Goal: Information Seeking & Learning: Learn about a topic

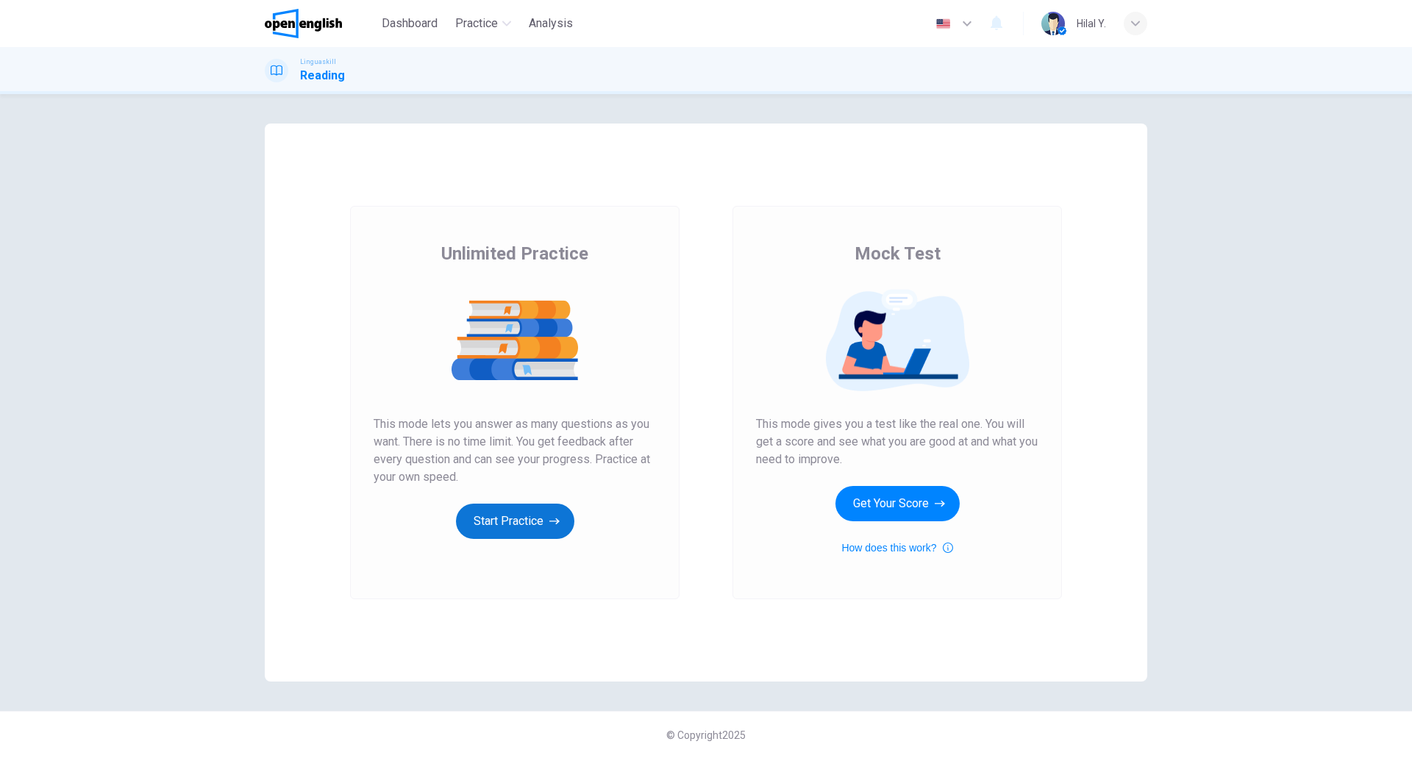
click at [530, 518] on button "Start Practice" at bounding box center [515, 521] width 118 height 35
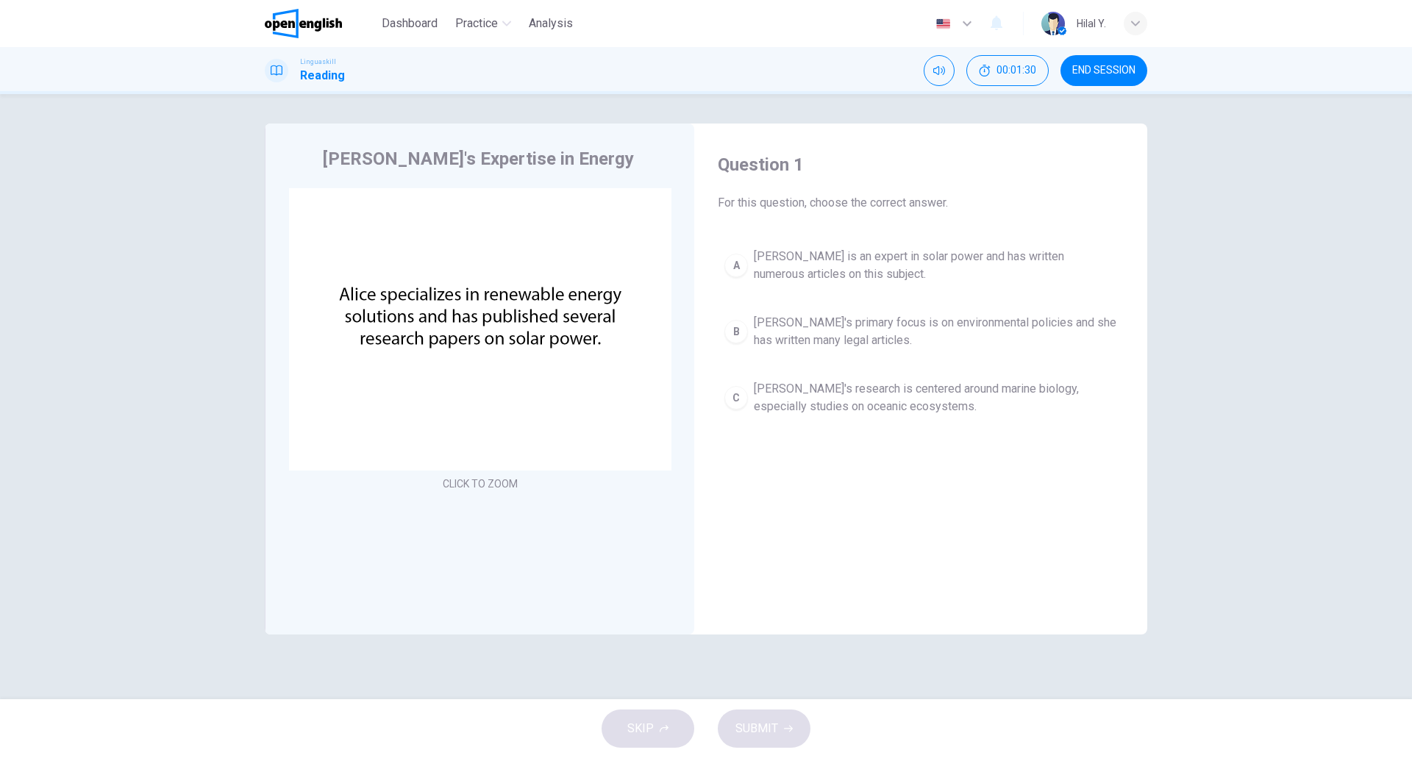
click at [535, 630] on div "Alice's Expertise in Energy CLICK TO ZOOM Click to Zoom" at bounding box center [479, 379] width 429 height 511
click at [733, 254] on div "A" at bounding box center [736, 266] width 24 height 24
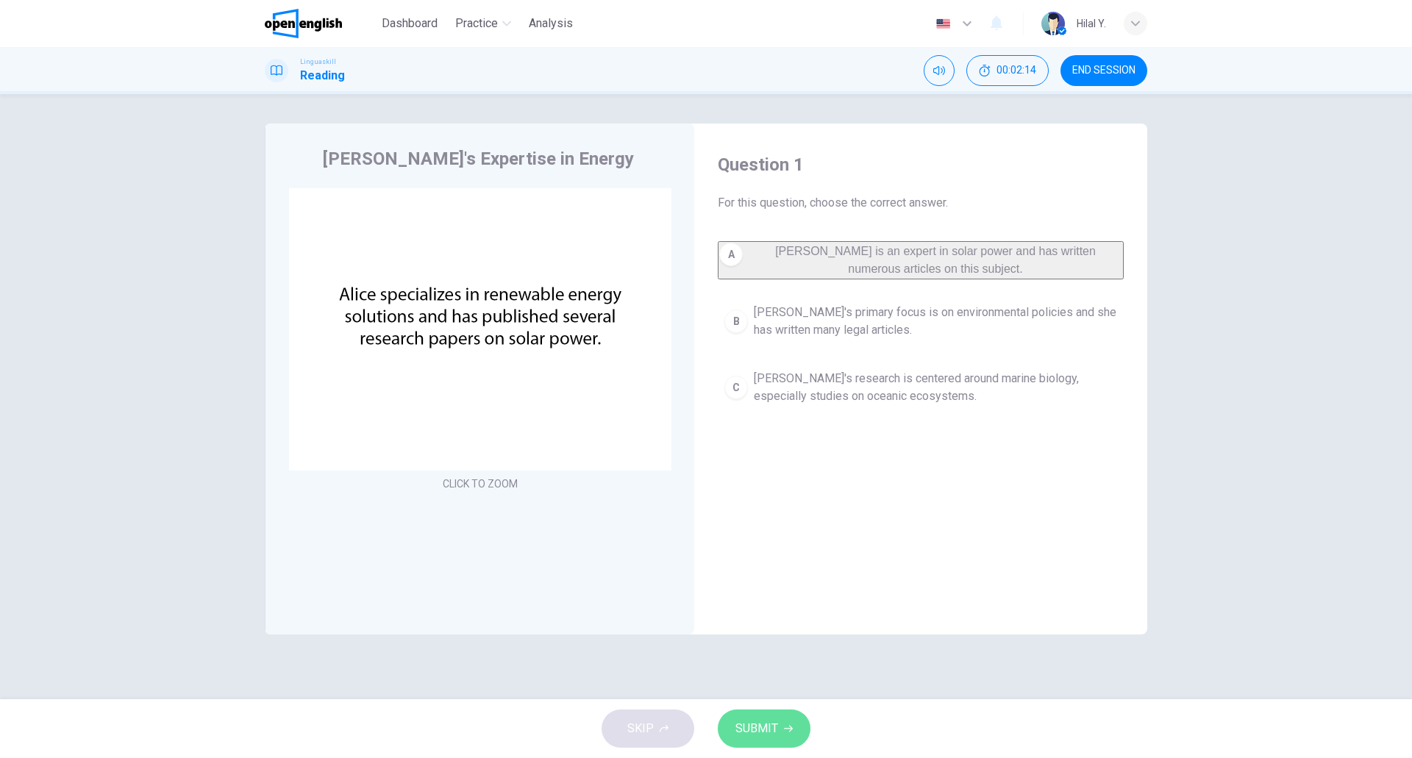
click at [768, 730] on span "SUBMIT" at bounding box center [756, 728] width 43 height 21
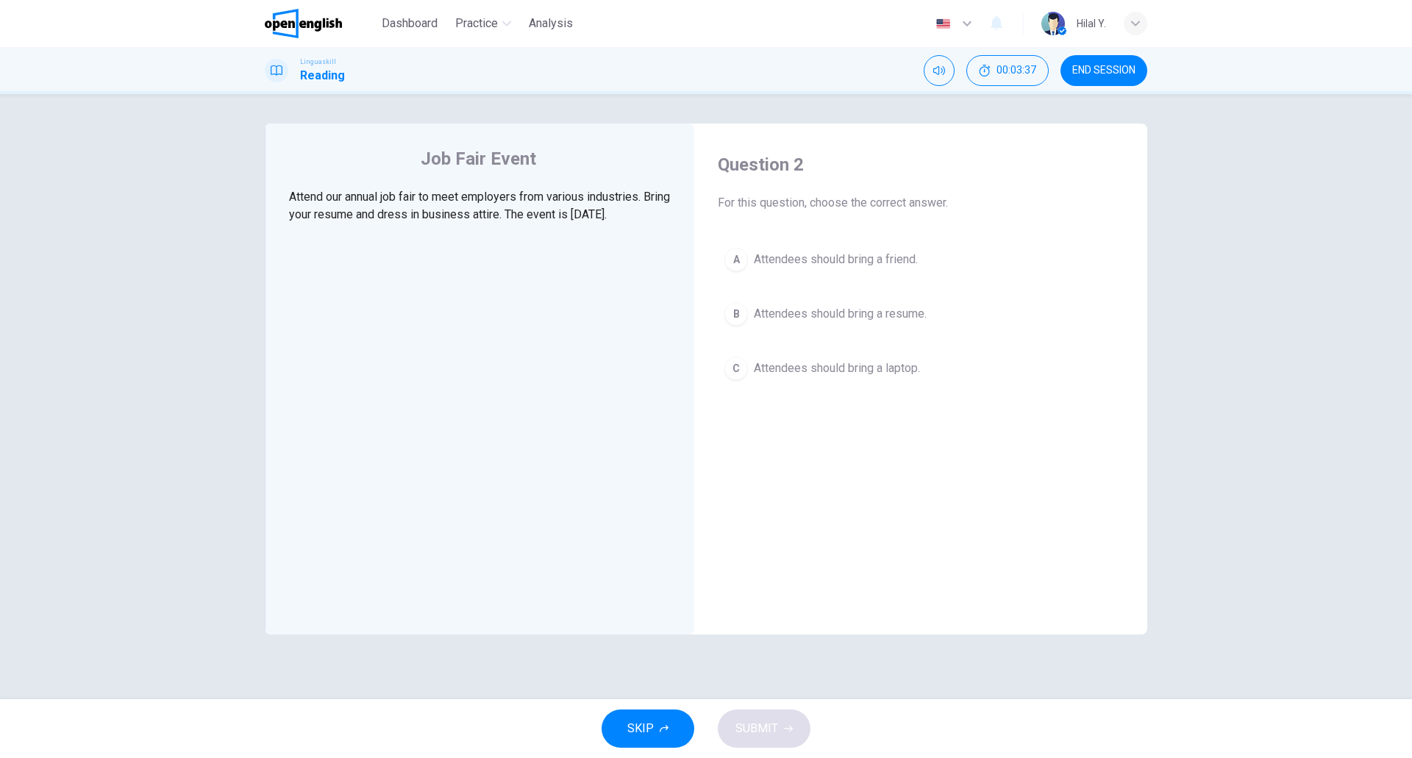
click at [897, 517] on div "Question 2 For this question, choose the correct answer. A Attendees should bri…" at bounding box center [920, 386] width 429 height 496
drag, startPoint x: 852, startPoint y: 569, endPoint x: 855, endPoint y: 537, distance: 31.8
click at [854, 569] on div "Question 2 For this question, choose the correct answer. A Attendees should bri…" at bounding box center [920, 386] width 429 height 496
click at [832, 321] on span "Attendees should bring a resume." at bounding box center [840, 314] width 173 height 18
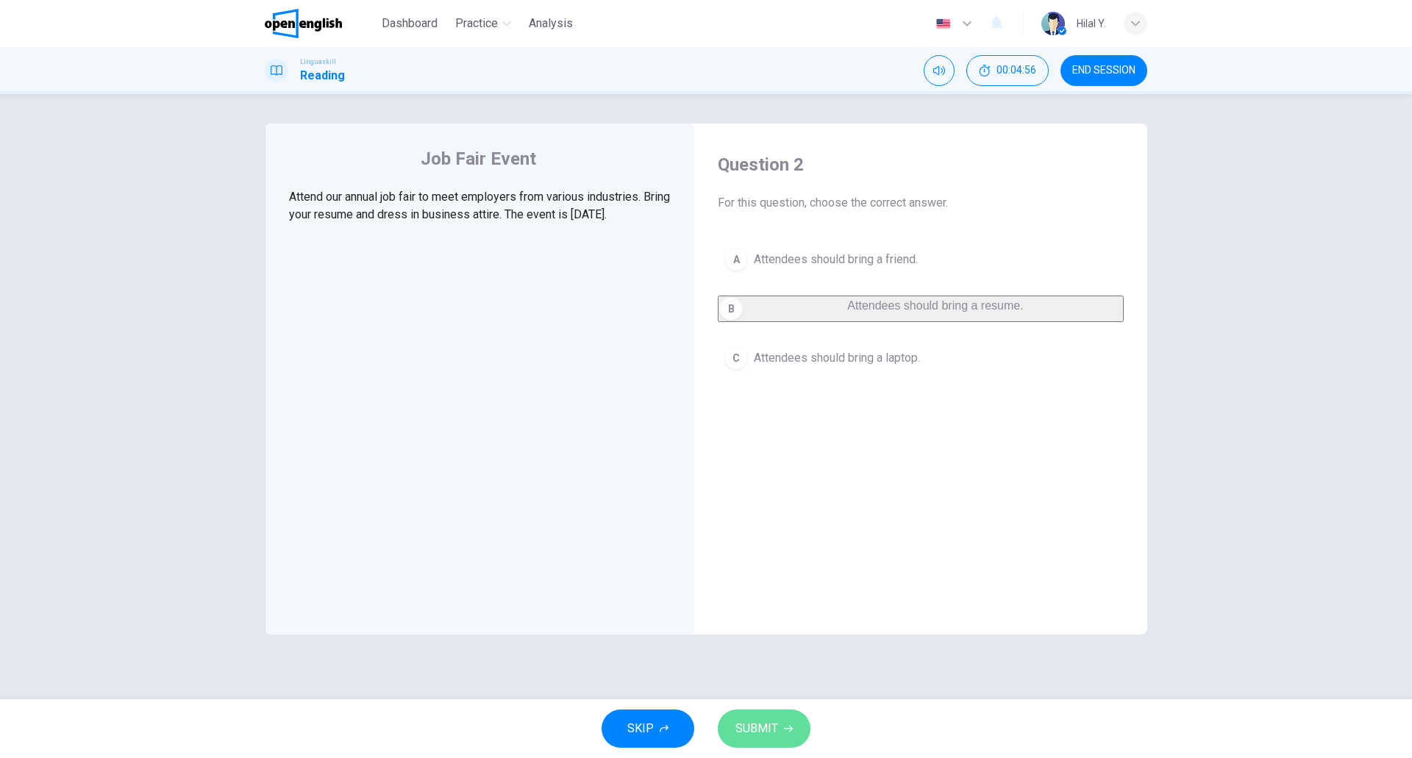
click at [791, 733] on button "SUBMIT" at bounding box center [764, 728] width 93 height 38
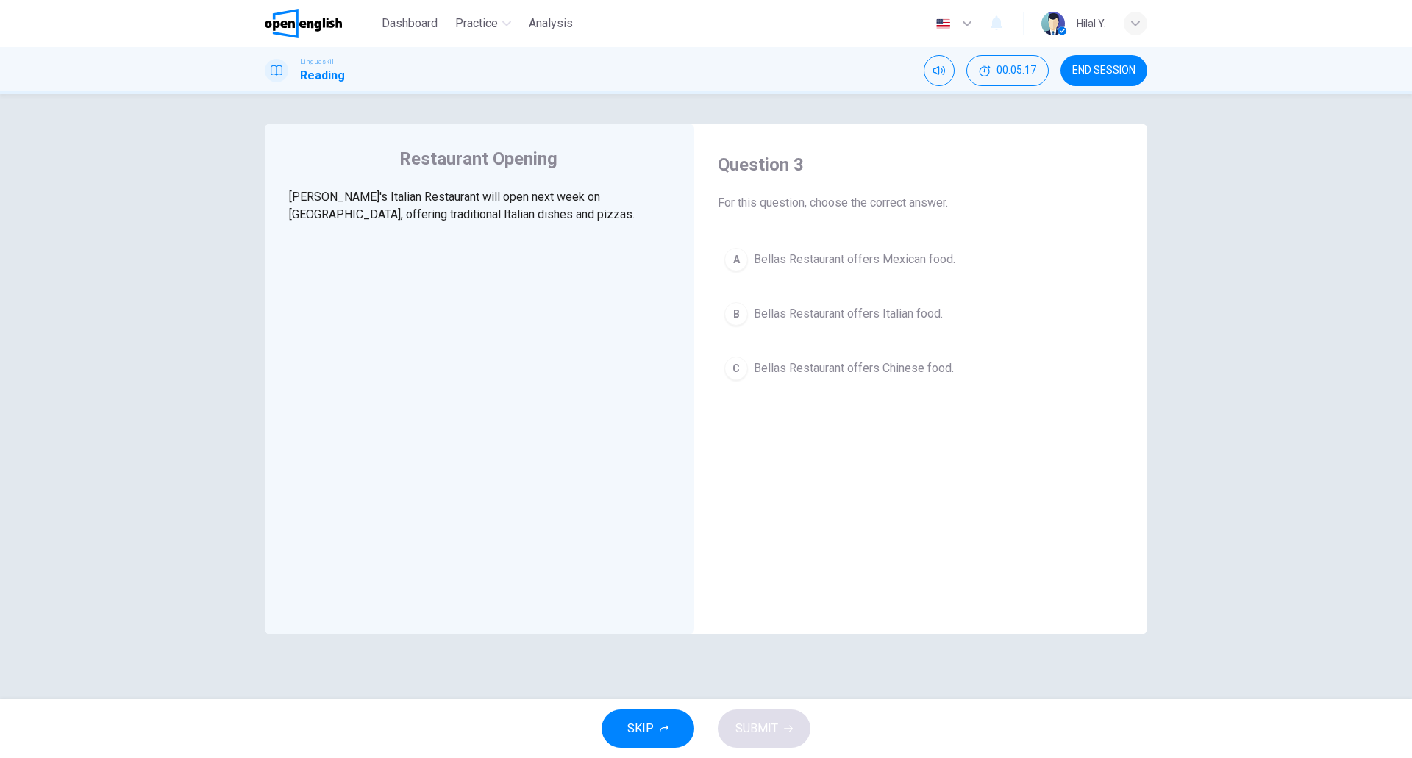
click at [853, 308] on span "Bellas Restaurant offers Italian food." at bounding box center [848, 314] width 189 height 18
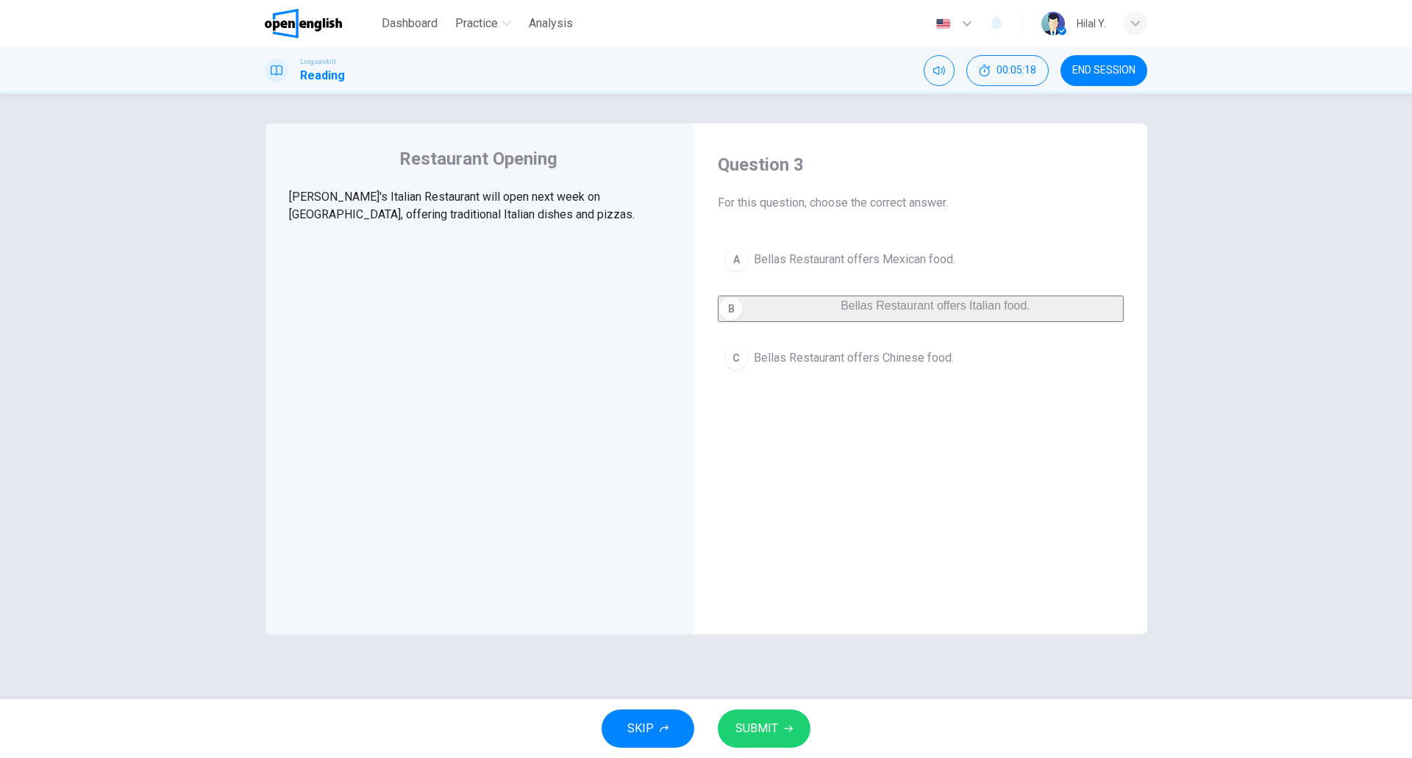
click at [774, 730] on span "SUBMIT" at bounding box center [756, 728] width 43 height 21
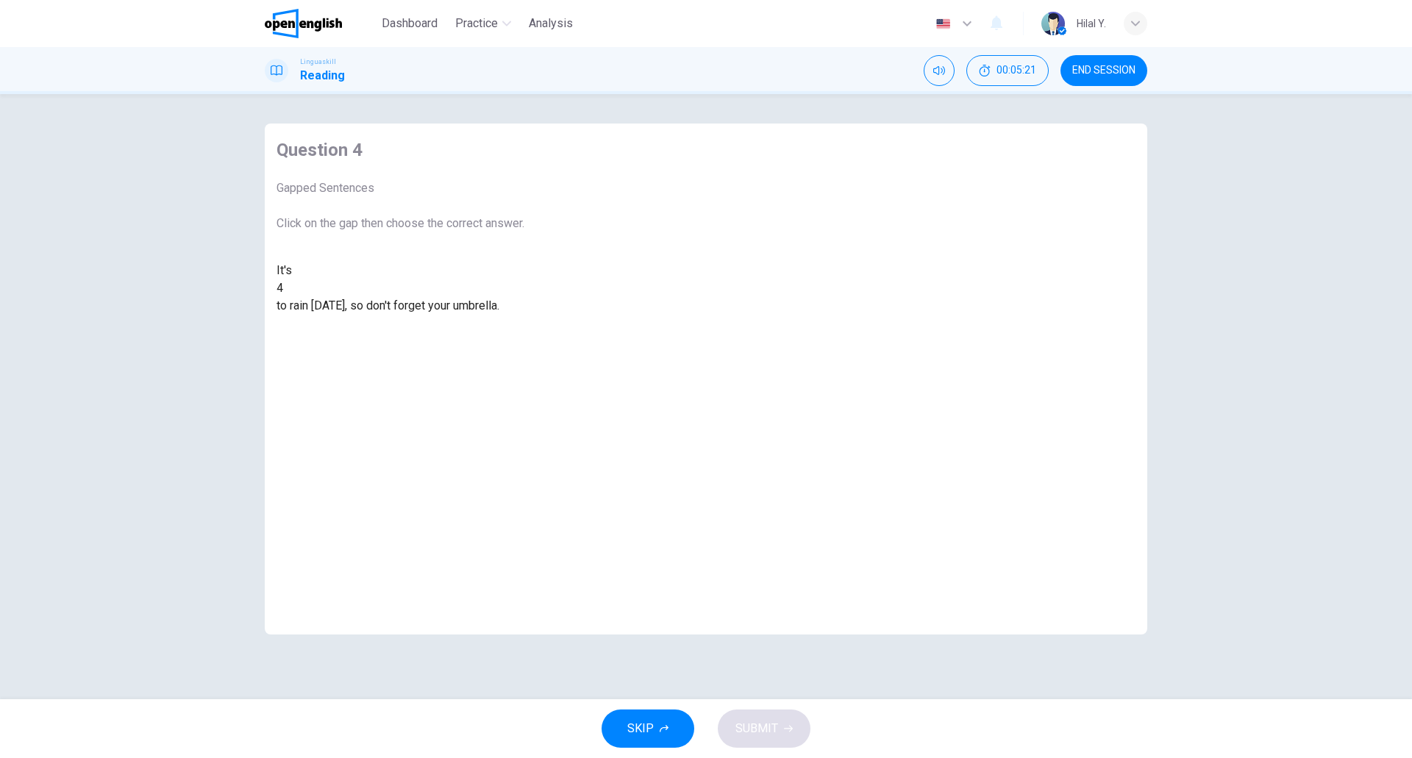
click at [283, 288] on div at bounding box center [283, 288] width 0 height 0
click at [524, 332] on div "likely" at bounding box center [400, 324] width 248 height 18
click at [762, 729] on span "SUBMIT" at bounding box center [756, 728] width 43 height 21
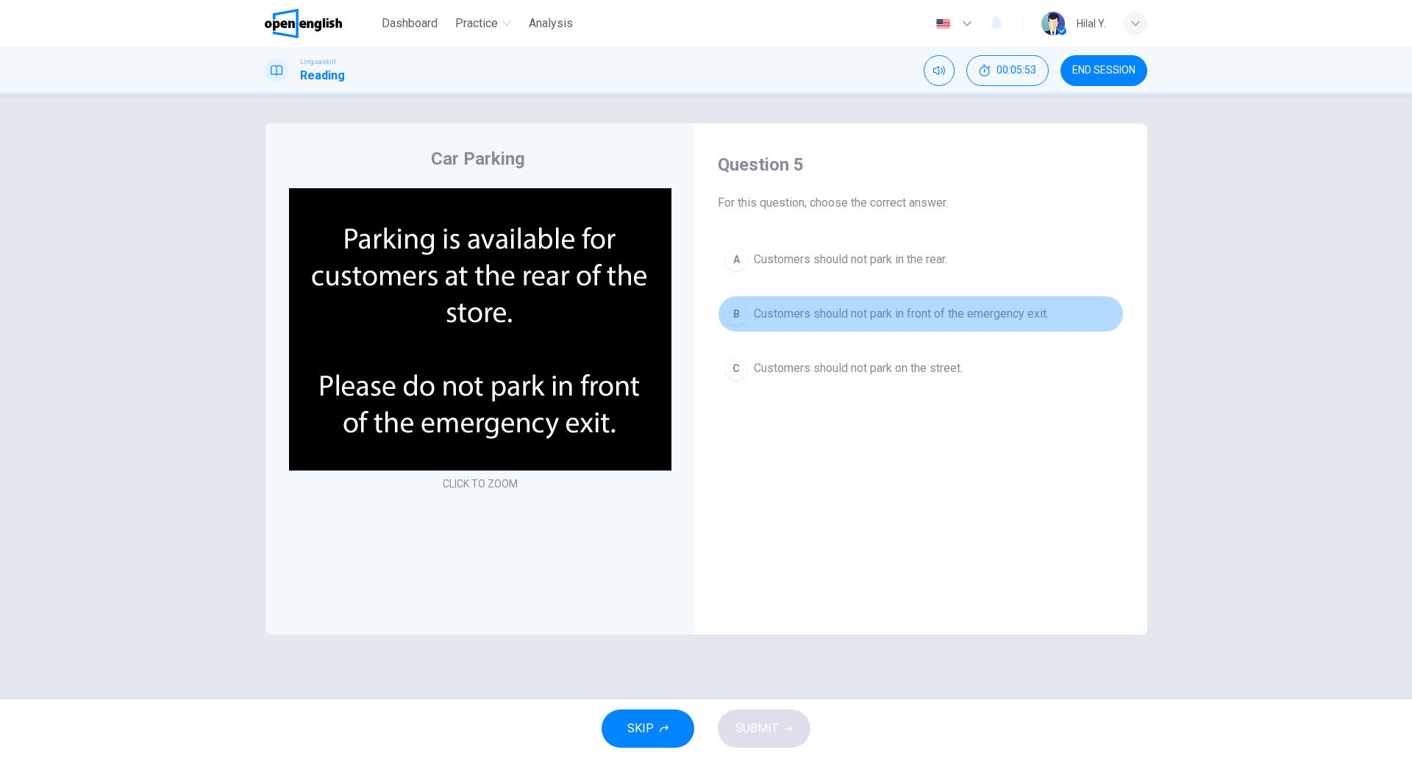
click at [854, 317] on span "Customers should not park in front of the emergency exit." at bounding box center [901, 314] width 295 height 18
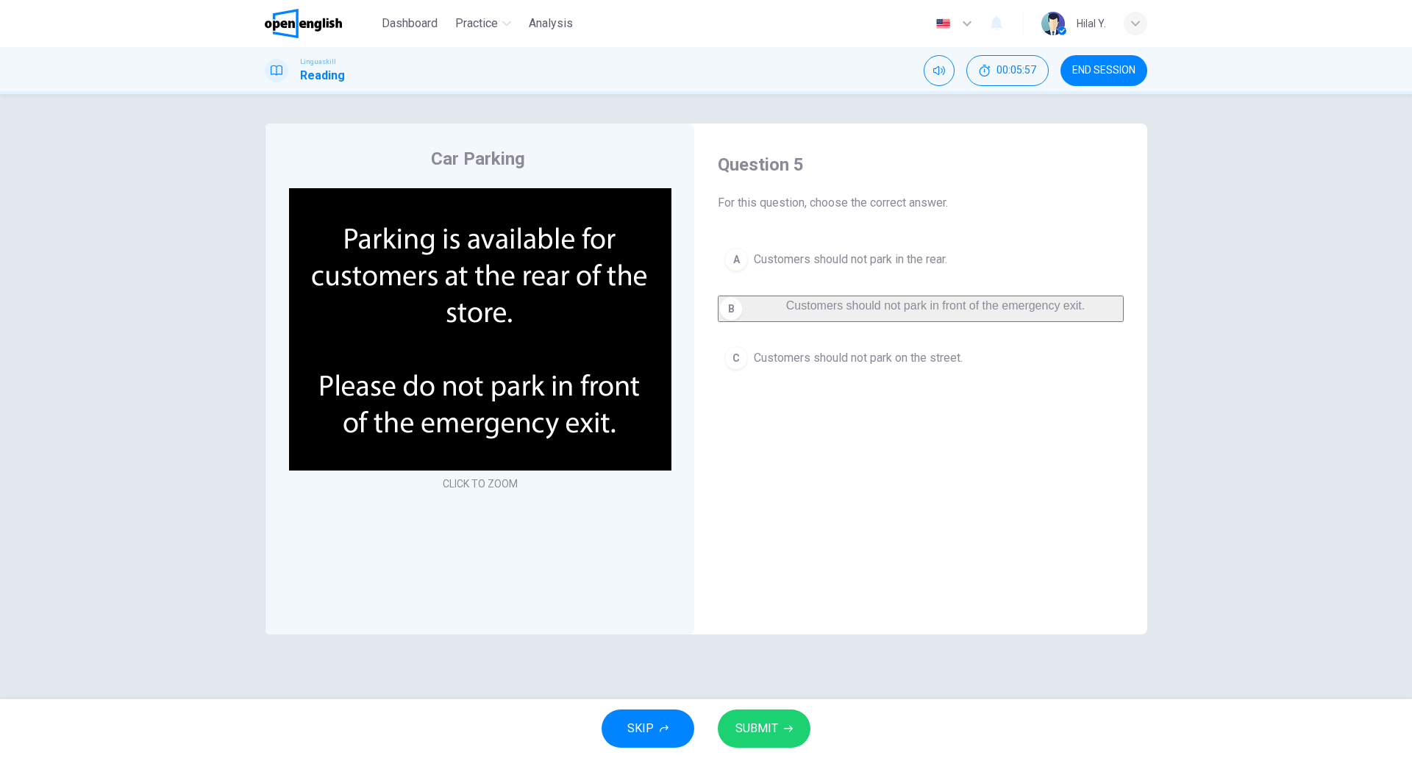
click at [758, 727] on span "SUBMIT" at bounding box center [756, 728] width 43 height 21
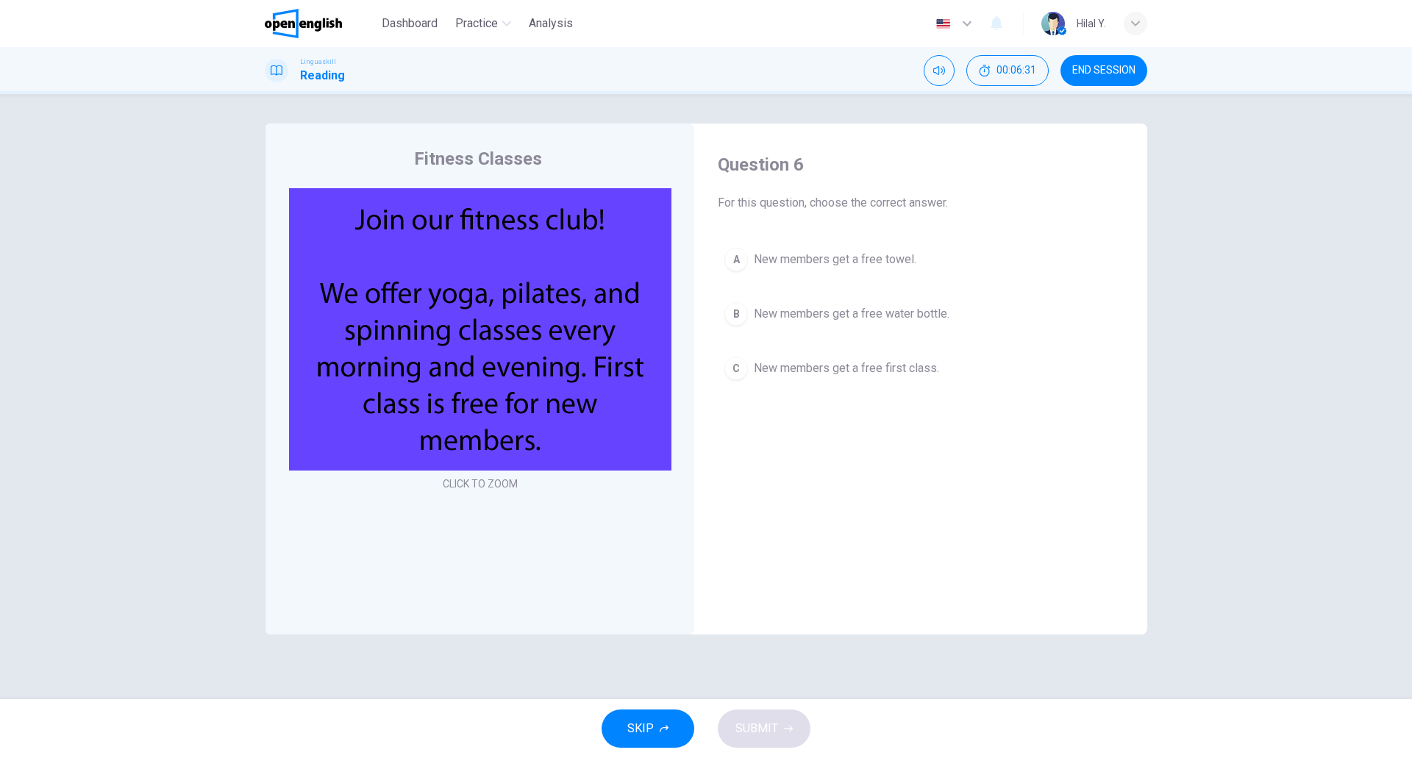
drag, startPoint x: 940, startPoint y: 375, endPoint x: 933, endPoint y: 374, distance: 7.4
click at [940, 375] on button "C New members get a free first class." at bounding box center [921, 368] width 406 height 37
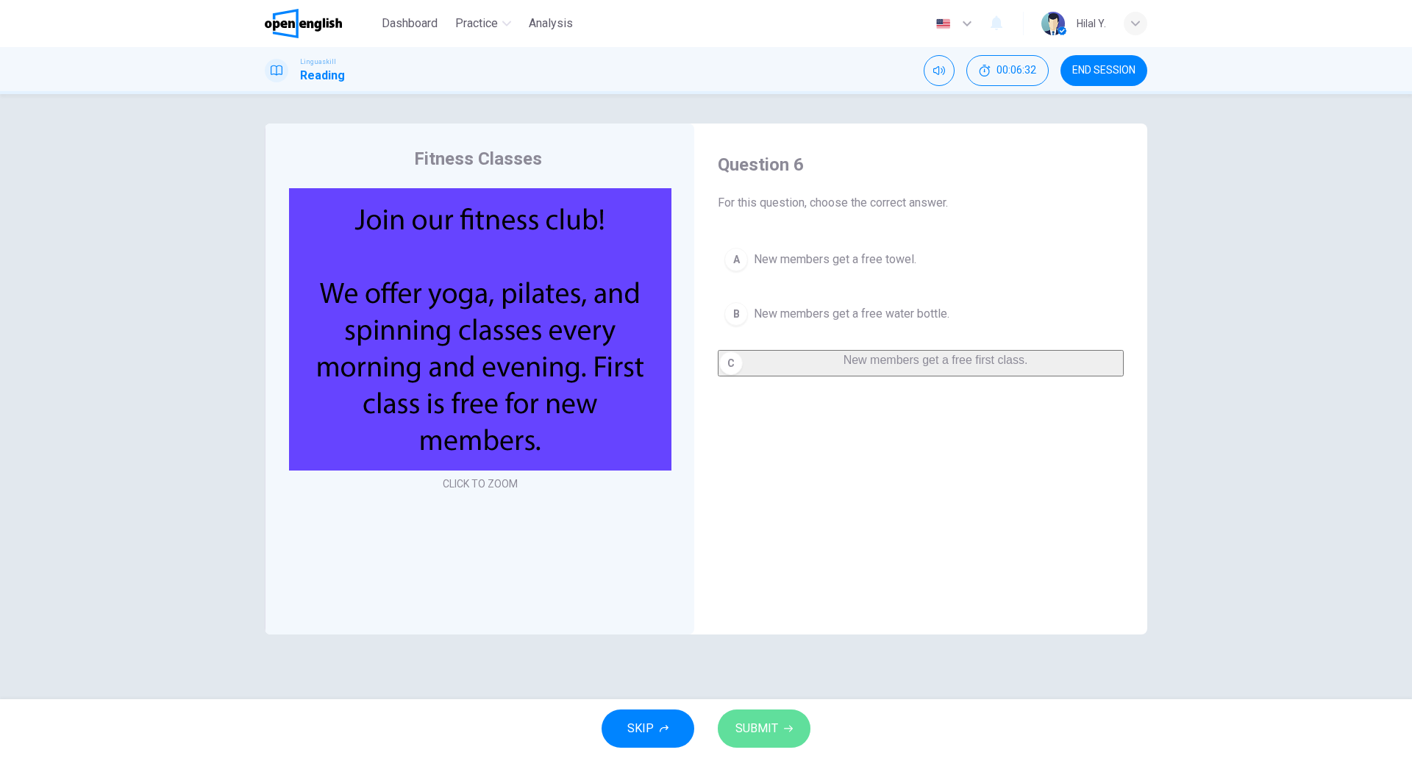
click at [788, 723] on button "SUBMIT" at bounding box center [764, 728] width 93 height 38
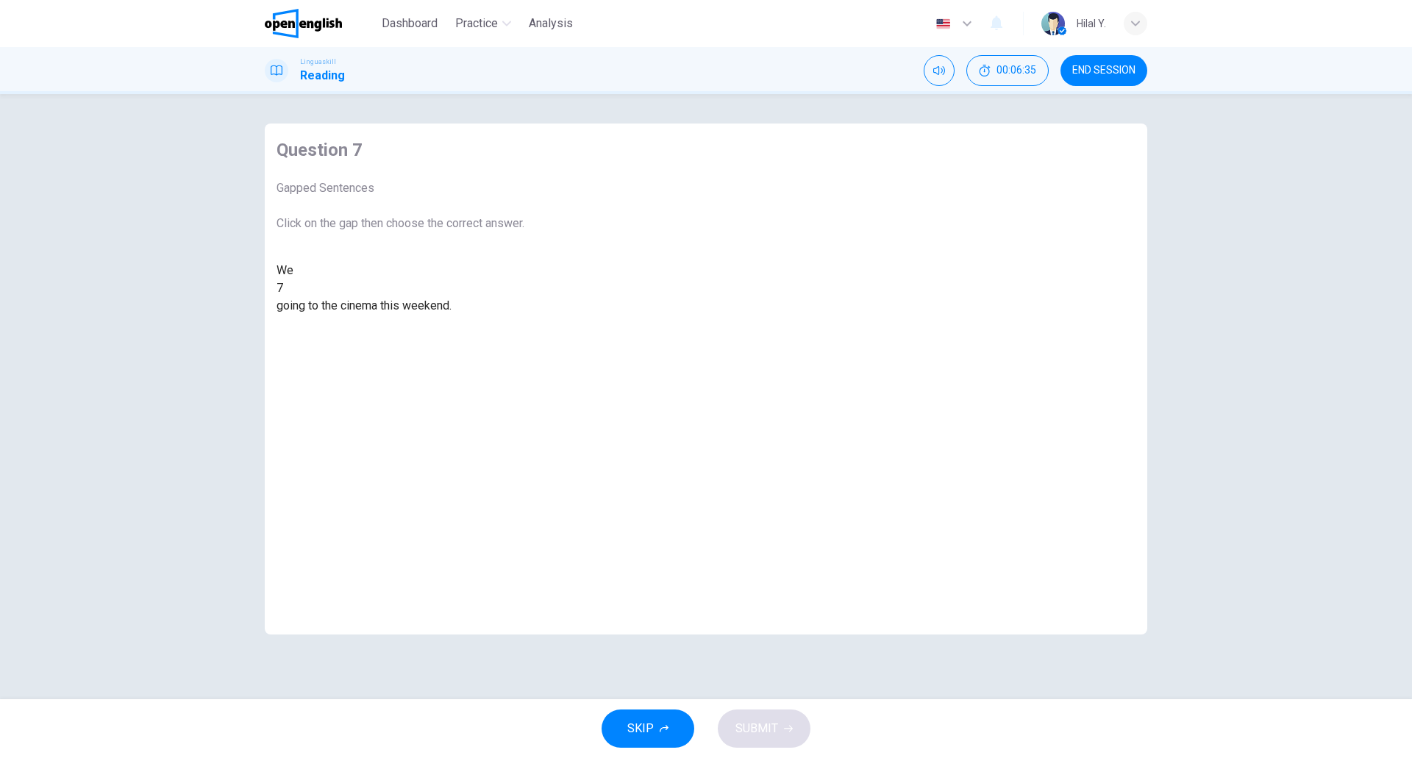
click at [283, 288] on div at bounding box center [283, 288] width 0 height 0
click at [524, 385] on div "are were have do" at bounding box center [400, 350] width 248 height 71
click at [524, 332] on div "are" at bounding box center [400, 324] width 248 height 18
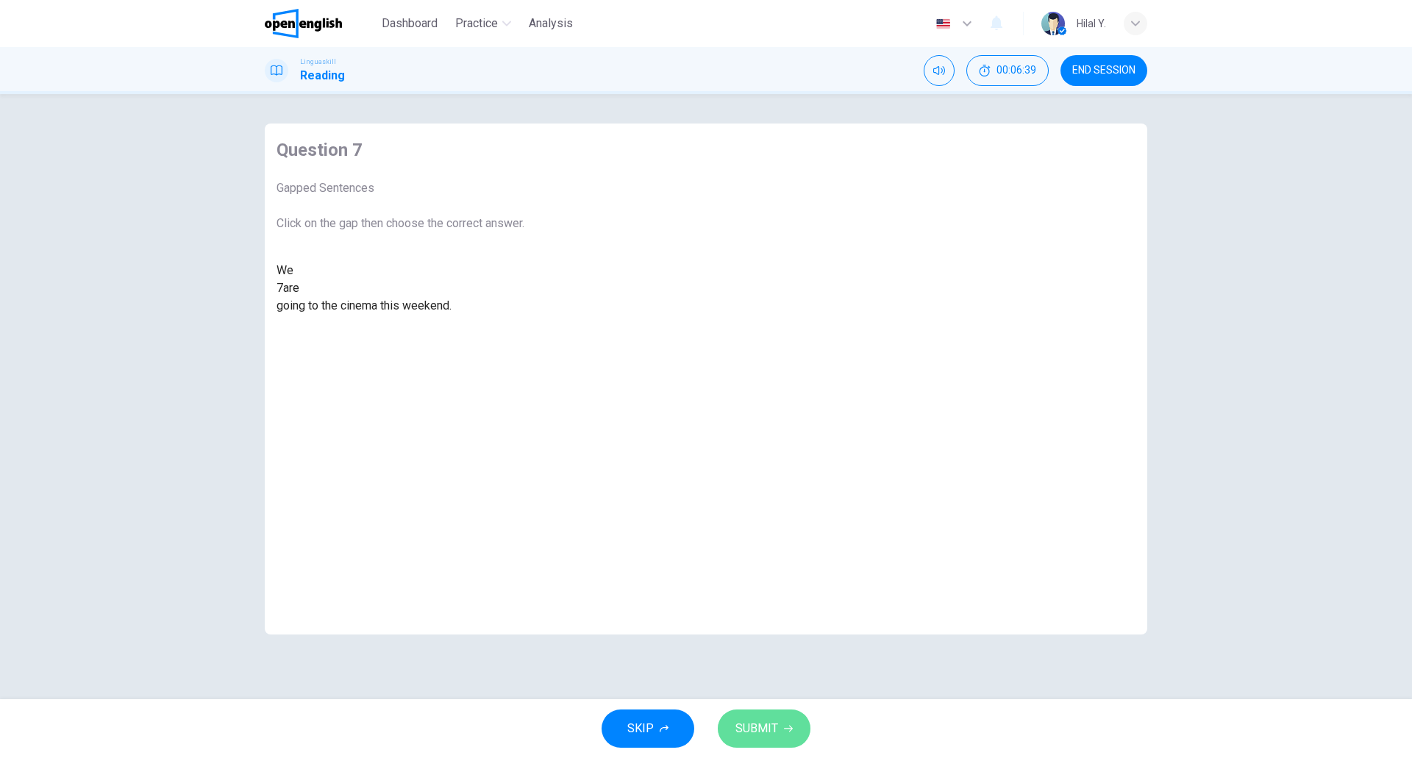
click at [776, 723] on span "SUBMIT" at bounding box center [756, 728] width 43 height 21
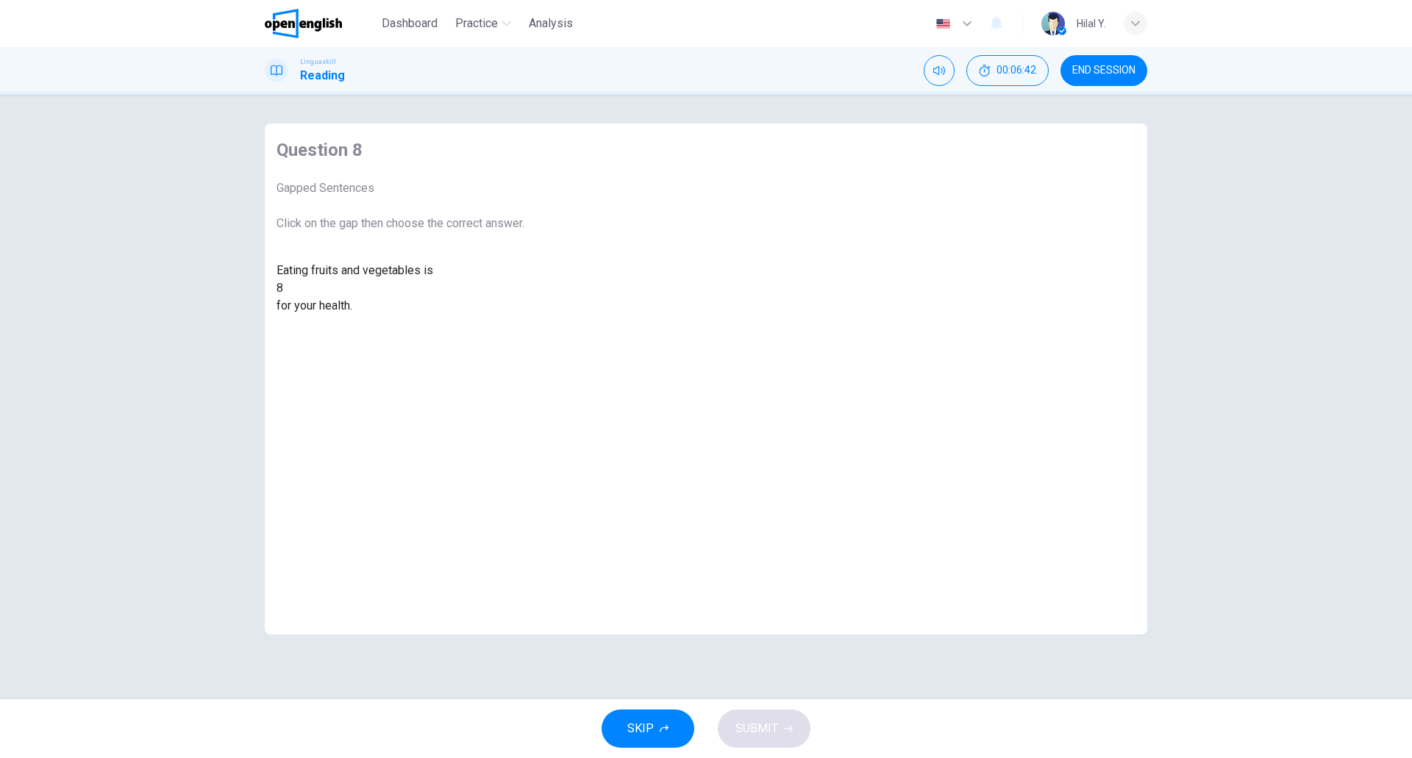
click at [283, 288] on div at bounding box center [283, 288] width 0 height 0
click at [524, 350] on div "good" at bounding box center [400, 341] width 248 height 18
click at [743, 724] on span "SUBMIT" at bounding box center [756, 728] width 43 height 21
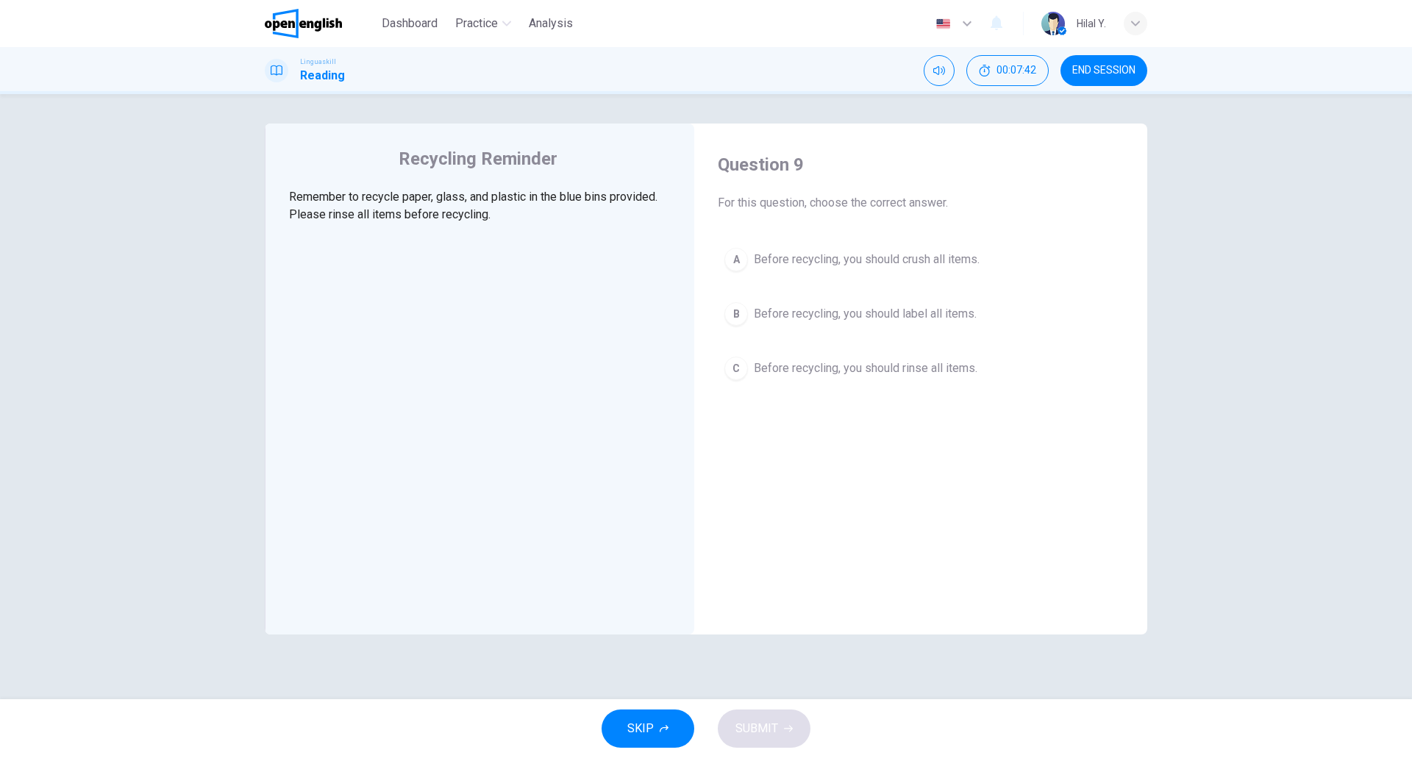
click at [837, 467] on div "Question 9 For this question, choose the correct answer. A Before recycling, yo…" at bounding box center [920, 386] width 429 height 496
click at [1270, 582] on div "Recycling Reminder Remember to recycle paper, glass, and plastic in the blue bi…" at bounding box center [706, 396] width 1412 height 605
click at [904, 372] on span "Before recycling, you should rinse all items." at bounding box center [866, 369] width 224 height 18
click at [765, 738] on span "SUBMIT" at bounding box center [756, 728] width 43 height 21
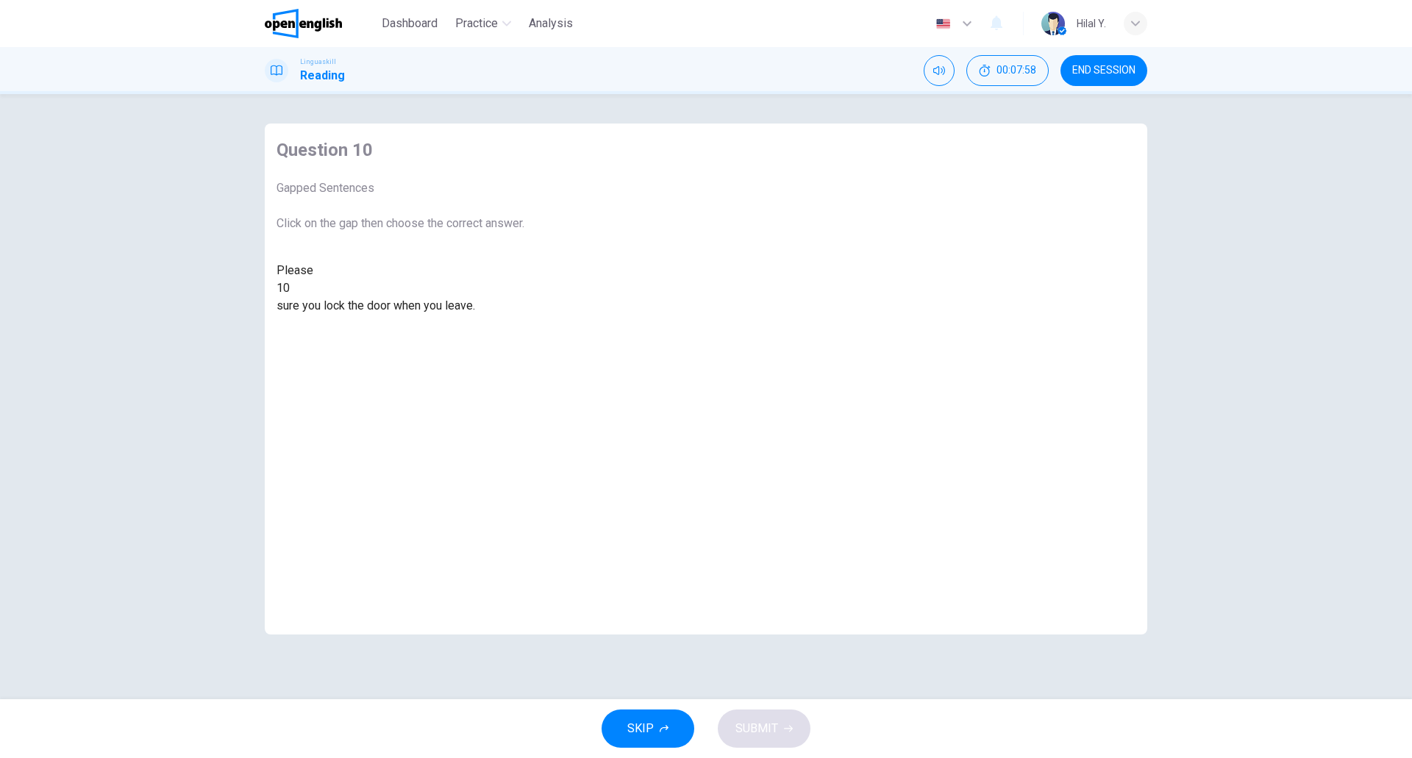
click at [290, 288] on div at bounding box center [290, 288] width 0 height 0
click at [524, 368] on div "make" at bounding box center [400, 359] width 248 height 18
click at [762, 723] on span "SUBMIT" at bounding box center [756, 728] width 43 height 21
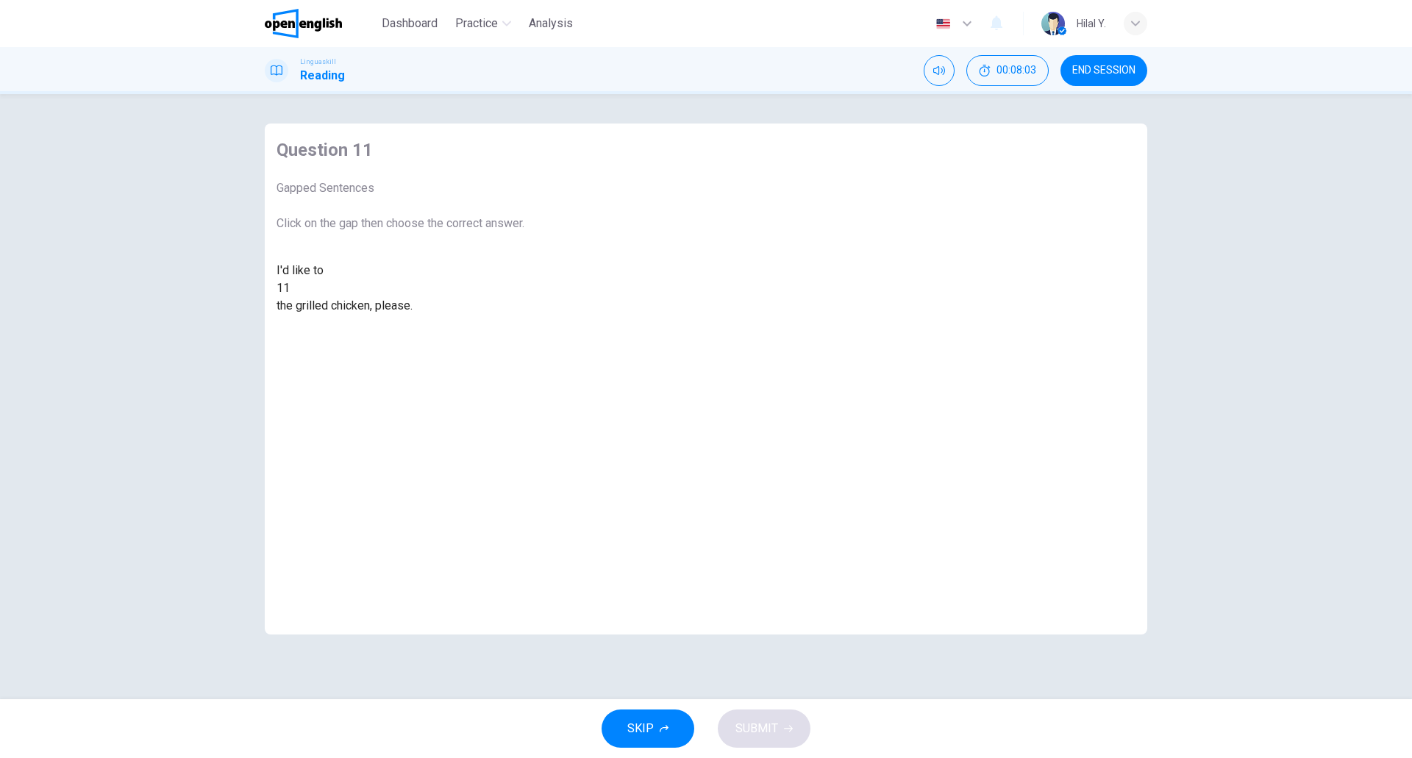
click at [290, 288] on div at bounding box center [290, 288] width 0 height 0
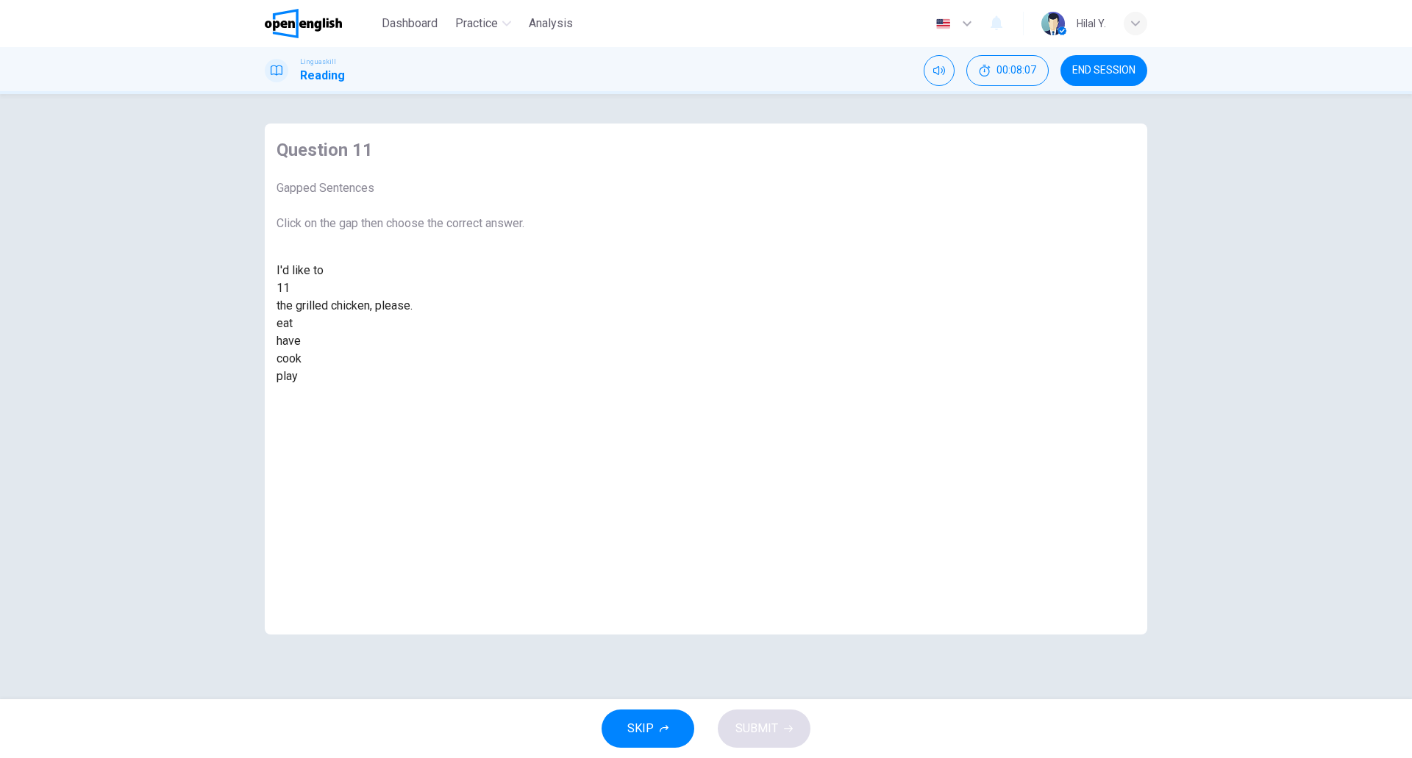
click at [524, 332] on div "eat" at bounding box center [400, 324] width 248 height 18
click at [759, 734] on span "SUBMIT" at bounding box center [756, 728] width 43 height 21
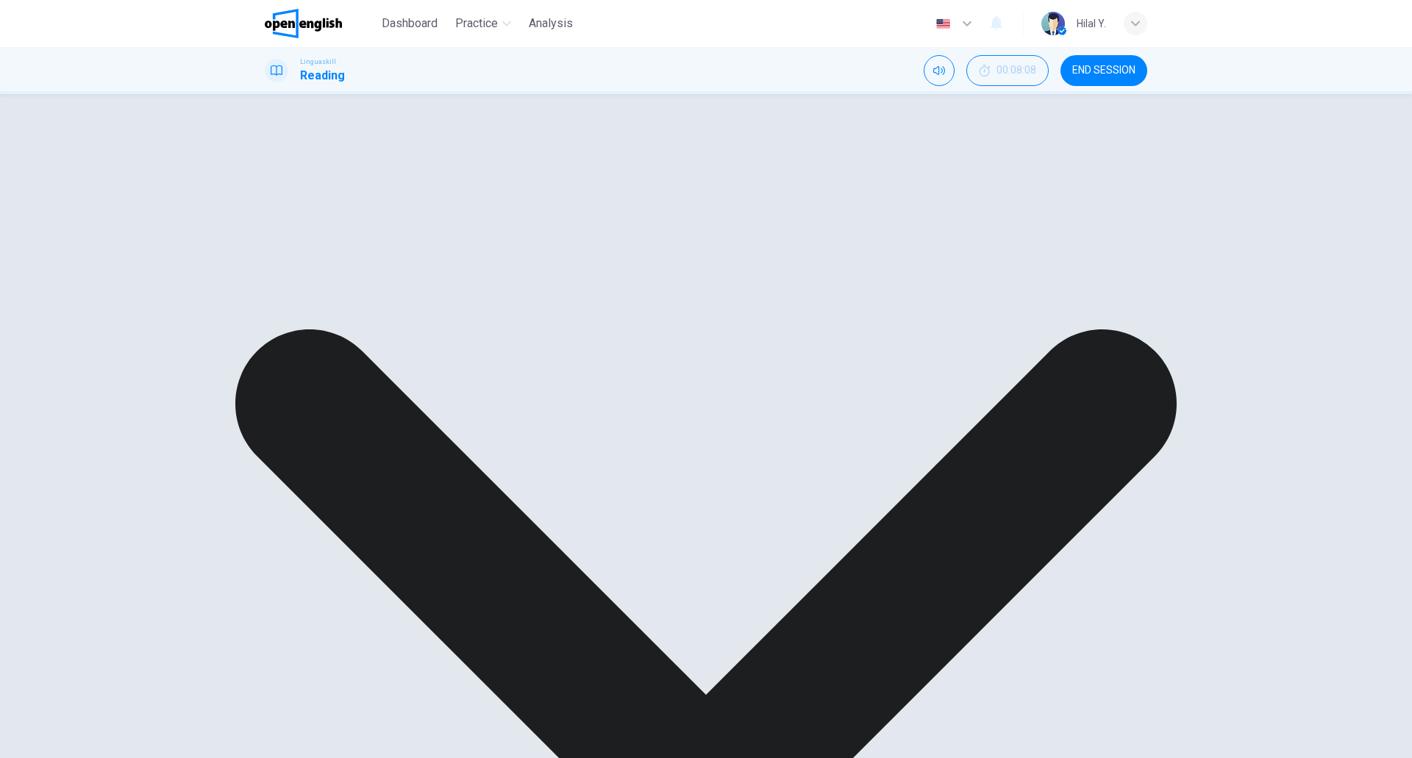
click at [524, 368] on div "cook" at bounding box center [400, 359] width 248 height 18
click at [524, 350] on div "have" at bounding box center [400, 341] width 248 height 18
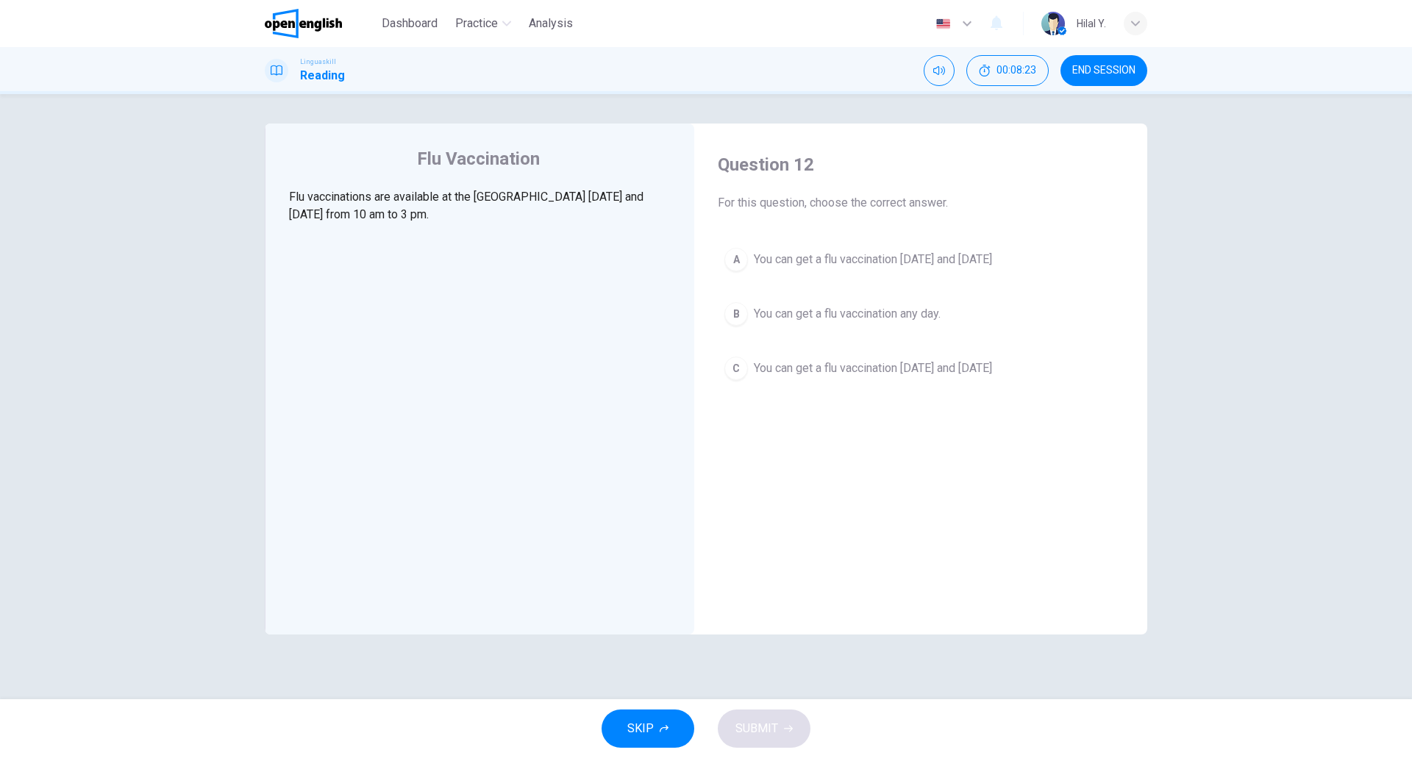
drag, startPoint x: 812, startPoint y: 260, endPoint x: 820, endPoint y: 296, distance: 36.0
click at [813, 260] on span "You can get a flu vaccination on Monday and Thursday" at bounding box center [873, 260] width 238 height 18
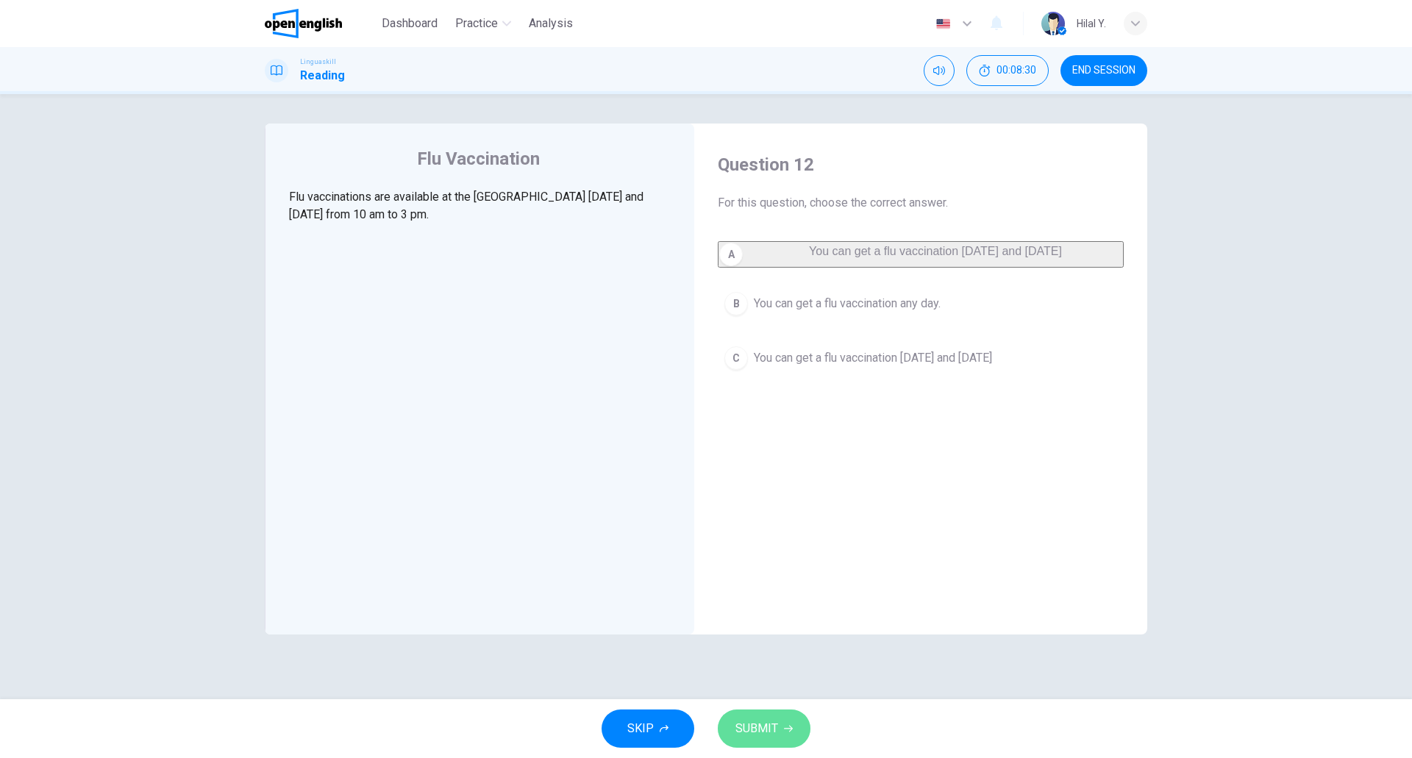
click at [781, 716] on button "SUBMIT" at bounding box center [764, 728] width 93 height 38
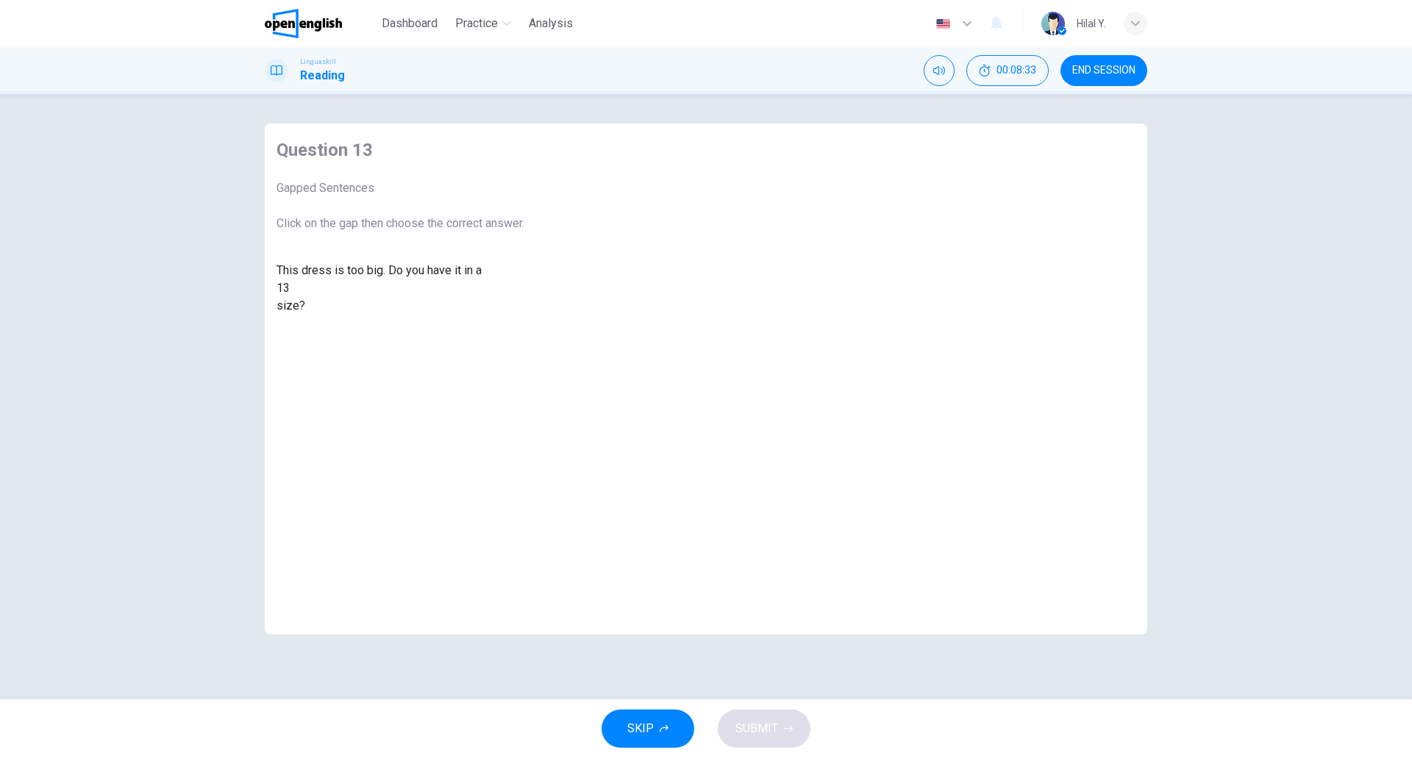
click at [290, 288] on div at bounding box center [290, 288] width 0 height 0
click at [524, 332] on div "smaller" at bounding box center [400, 324] width 248 height 18
click at [771, 737] on span "SUBMIT" at bounding box center [756, 728] width 43 height 21
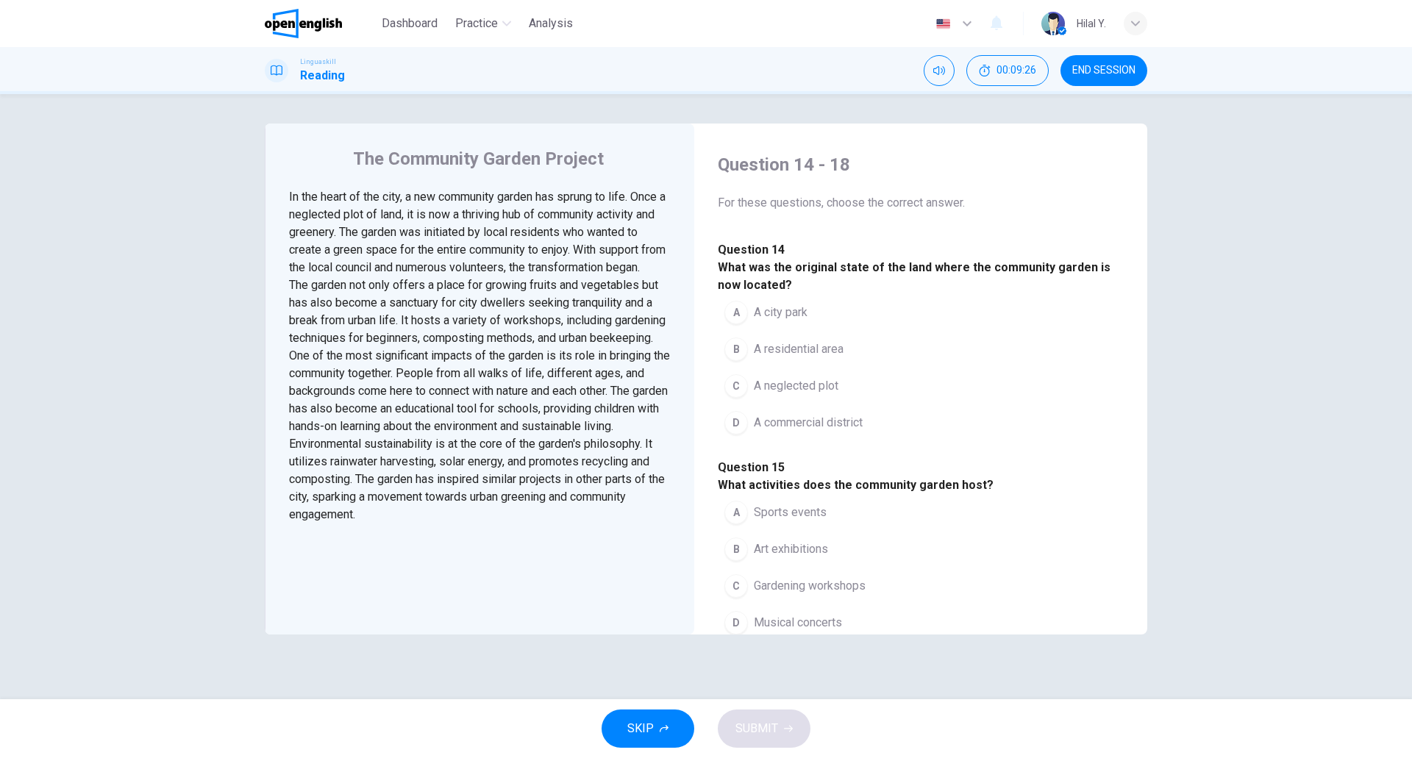
click at [161, 446] on div "The Community Garden Project In the heart of the city, a new community garden h…" at bounding box center [706, 396] width 1412 height 605
click at [84, 543] on div "The Community Garden Project In the heart of the city, a new community garden h…" at bounding box center [706, 396] width 1412 height 605
drag, startPoint x: 387, startPoint y: 213, endPoint x: 580, endPoint y: 205, distance: 193.5
click at [580, 205] on div "In the heart of the city, a new community garden has sprung to life. Once a neg…" at bounding box center [480, 232] width 382 height 88
click at [168, 399] on div "The Community Garden Project In the heart of the city, a new community garden h…" at bounding box center [706, 396] width 1412 height 605
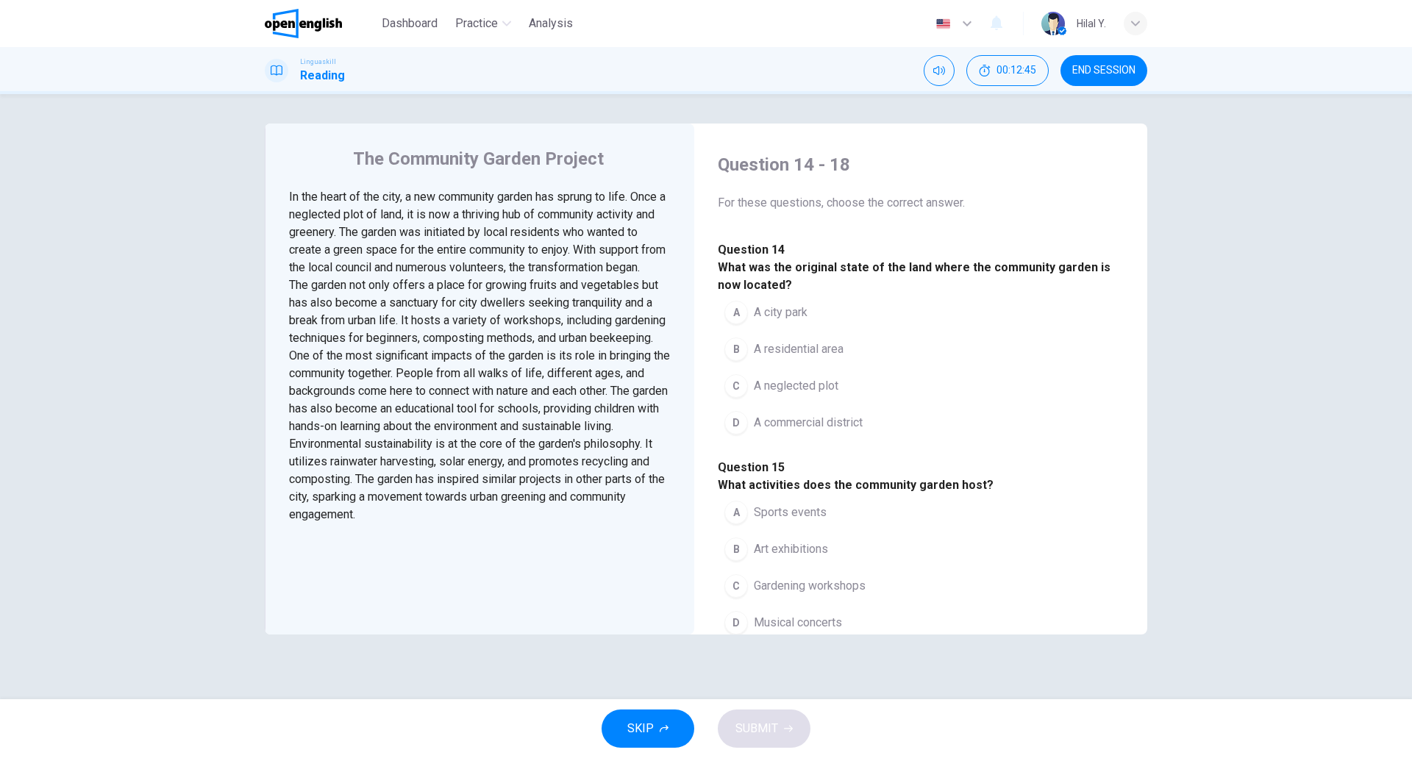
click at [171, 420] on div "The Community Garden Project In the heart of the city, a new community garden h…" at bounding box center [706, 396] width 1412 height 605
drag, startPoint x: 458, startPoint y: 328, endPoint x: 534, endPoint y: 326, distance: 76.5
click at [534, 325] on span "The garden not only offers a place for growing fruits and vegetables but has al…" at bounding box center [477, 311] width 376 height 67
click at [534, 326] on span "The garden not only offers a place for growing fruits and vegetables but has al…" at bounding box center [477, 311] width 376 height 67
drag, startPoint x: 536, startPoint y: 326, endPoint x: 469, endPoint y: 323, distance: 67.0
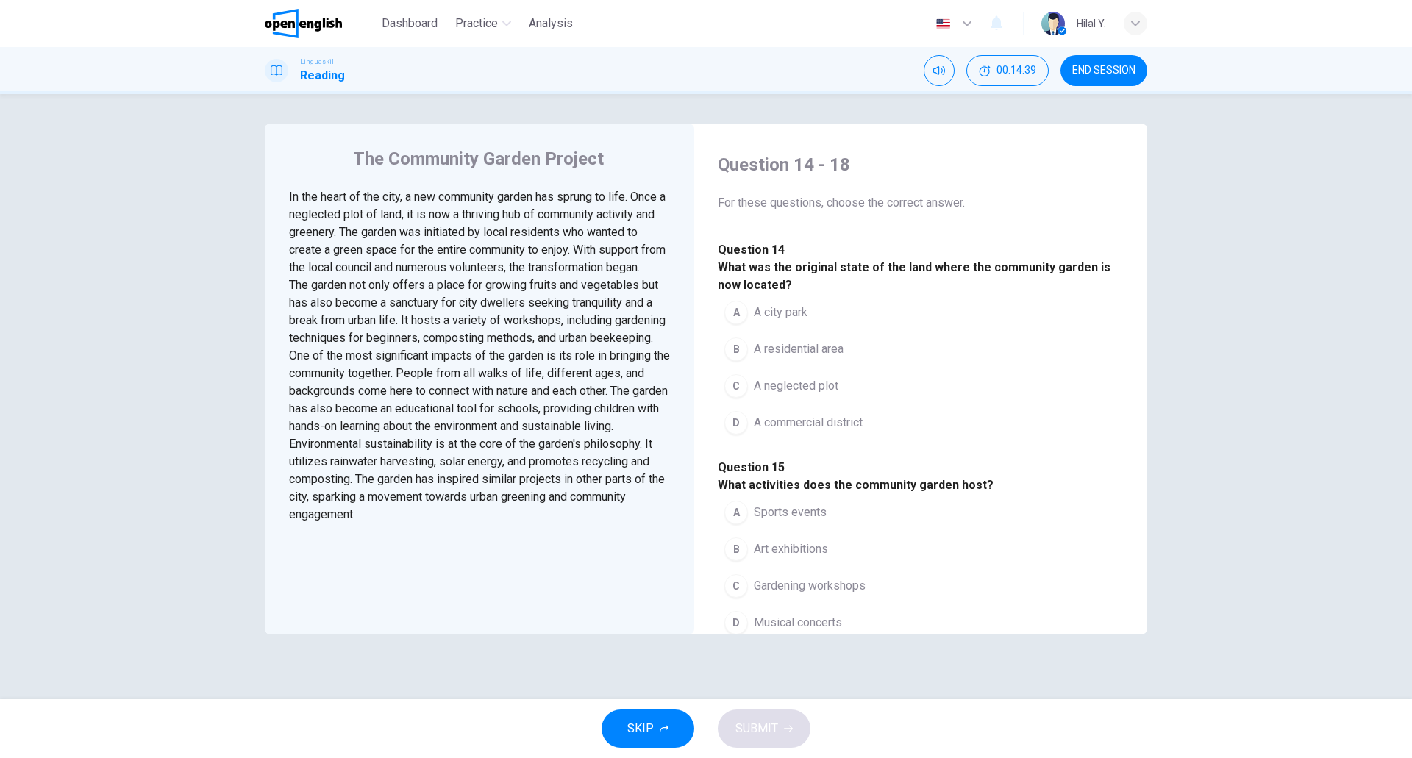
click at [469, 323] on span "The garden not only offers a place for growing fruits and vegetables but has al…" at bounding box center [477, 311] width 376 height 67
drag, startPoint x: 442, startPoint y: 323, endPoint x: 524, endPoint y: 316, distance: 82.7
click at [525, 316] on div "The garden not only offers a place for growing fruits and vegetables but has al…" at bounding box center [480, 311] width 382 height 71
click at [427, 326] on span "The garden not only offers a place for growing fruits and vegetables but has al…" at bounding box center [477, 311] width 376 height 67
drag, startPoint x: 368, startPoint y: 320, endPoint x: 463, endPoint y: 320, distance: 95.6
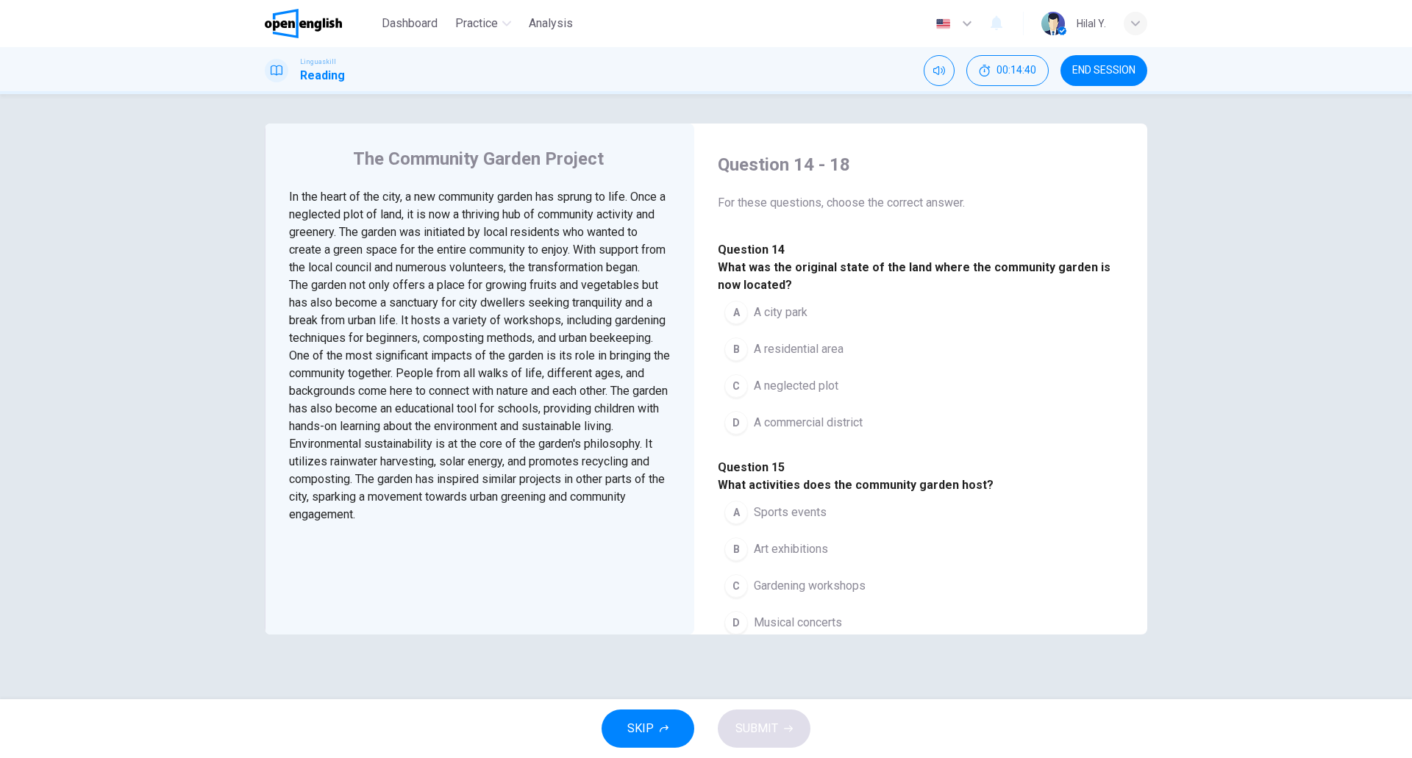
click at [463, 320] on span "The garden not only offers a place for growing fruits and vegetables but has al…" at bounding box center [477, 311] width 376 height 67
click at [480, 423] on div "One of the most significant impacts of the garden is its role in bringing the c…" at bounding box center [480, 391] width 382 height 88
click at [728, 404] on button "C A neglected plot" at bounding box center [781, 386] width 127 height 37
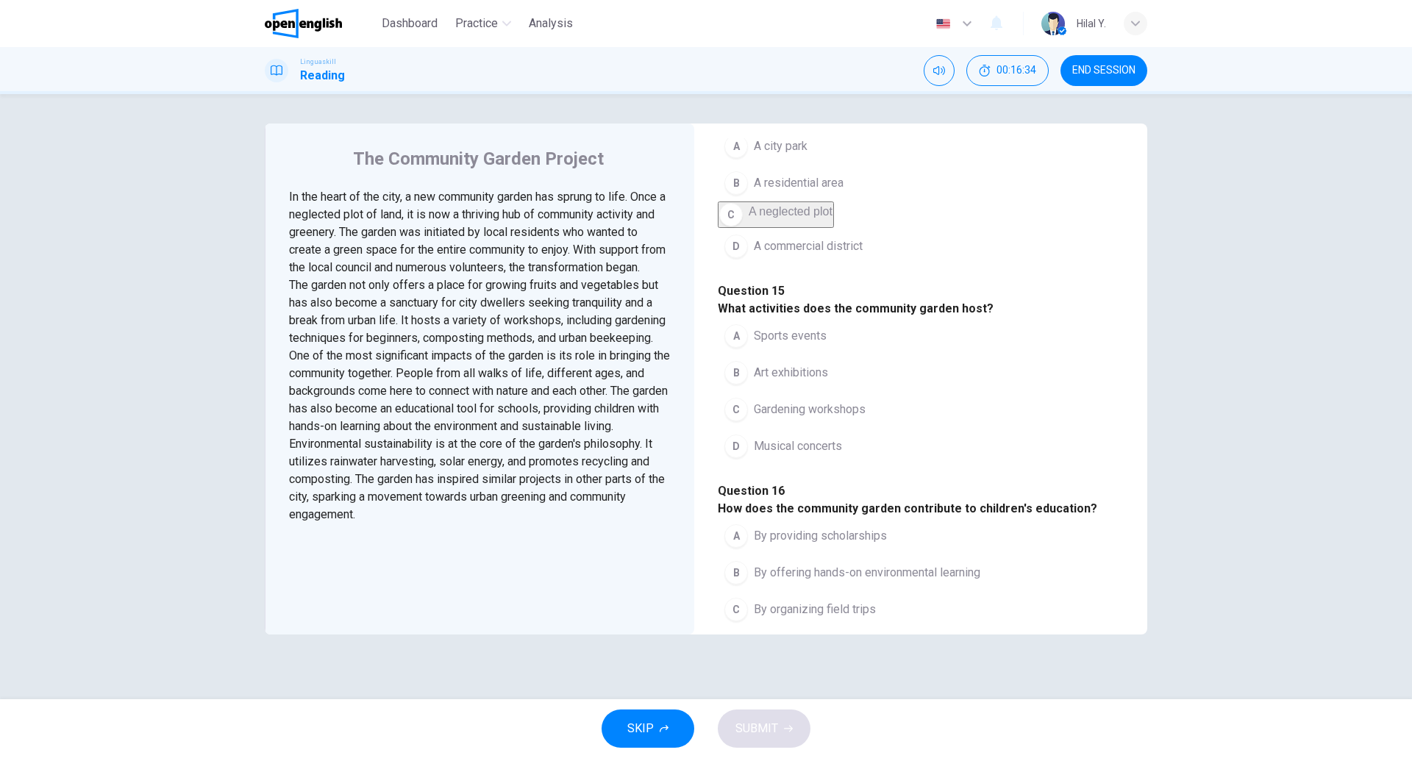
scroll to position [221, 0]
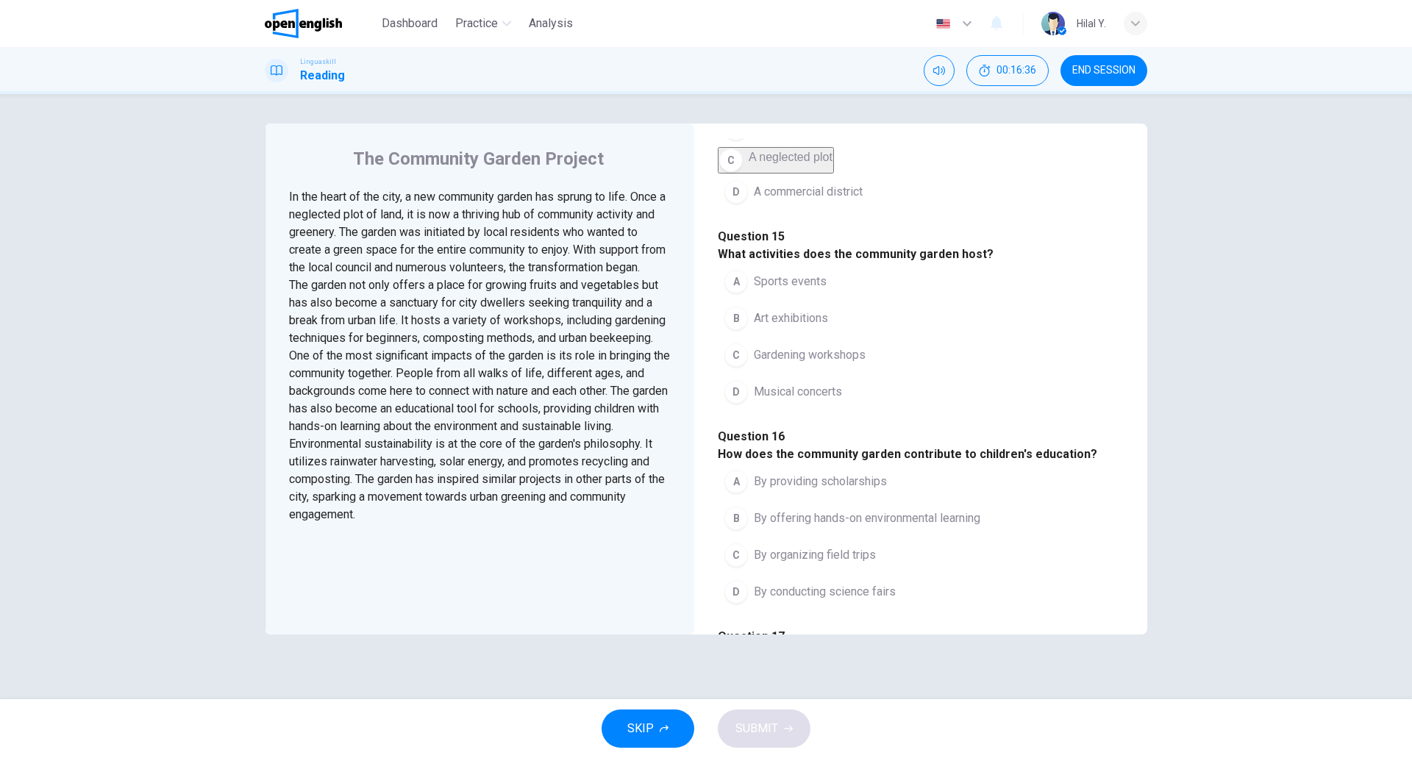
drag, startPoint x: 743, startPoint y: 331, endPoint x: 929, endPoint y: 332, distance: 186.0
click at [929, 261] on span "What activities does the community garden host?" at bounding box center [856, 254] width 276 height 14
click at [823, 364] on span "Gardening workshops" at bounding box center [810, 355] width 112 height 18
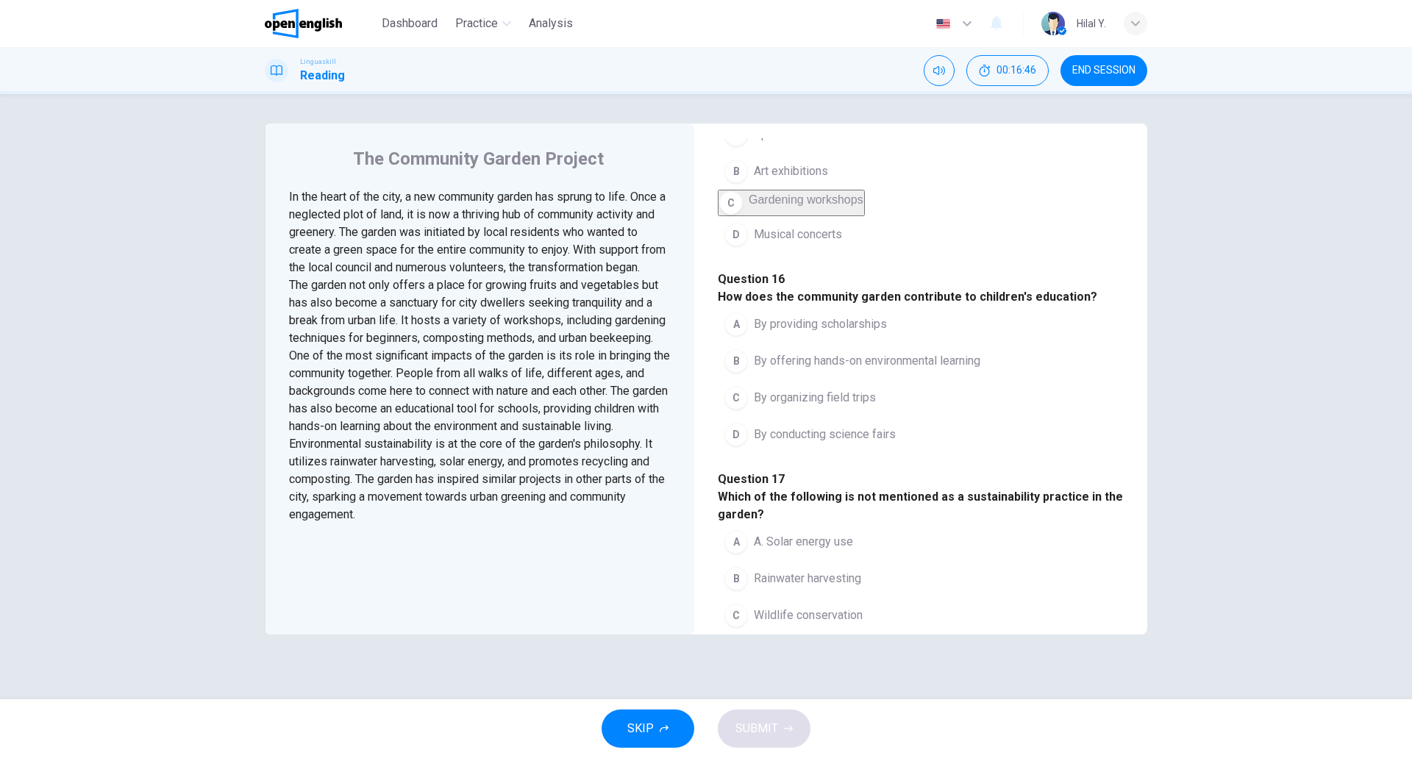
scroll to position [441, 0]
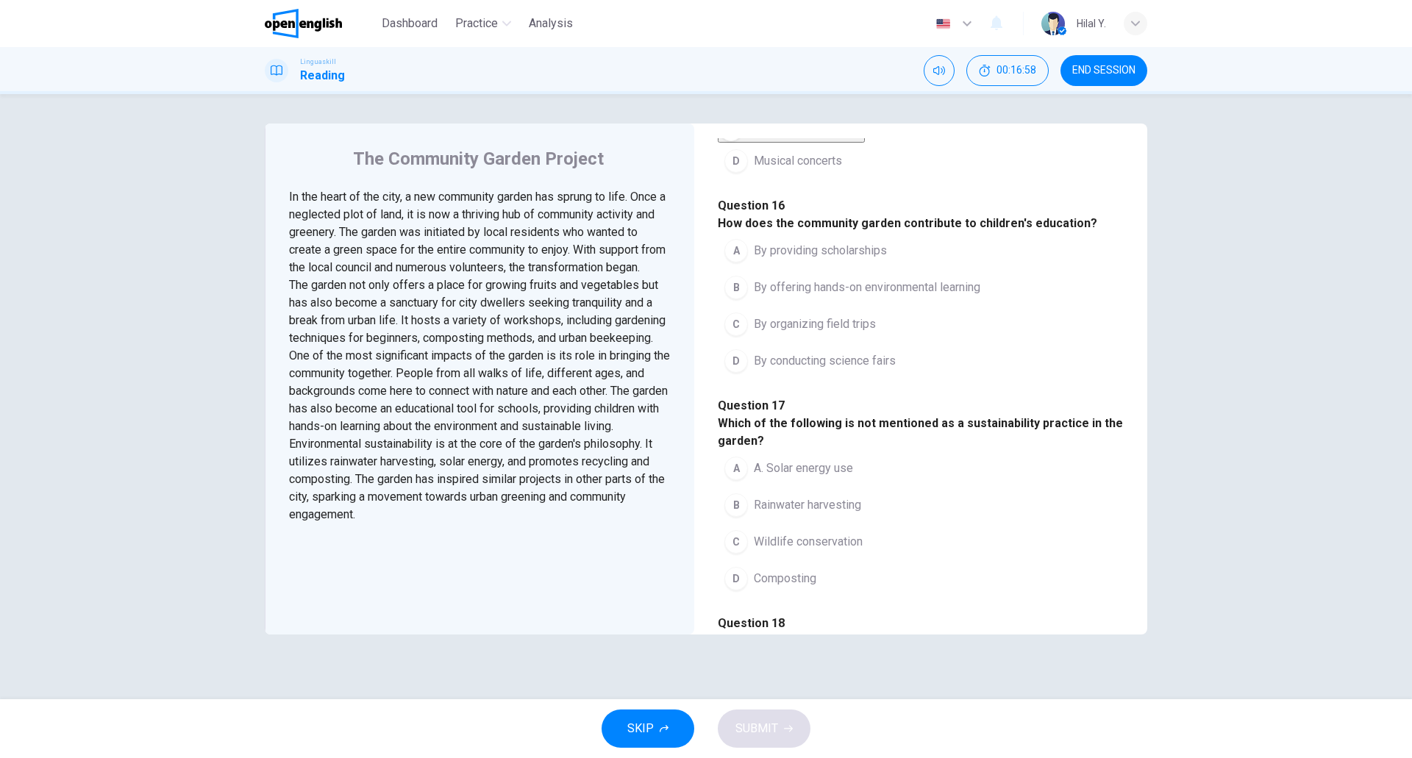
click at [801, 296] on span "By offering hands-on environmental learning" at bounding box center [867, 288] width 226 height 18
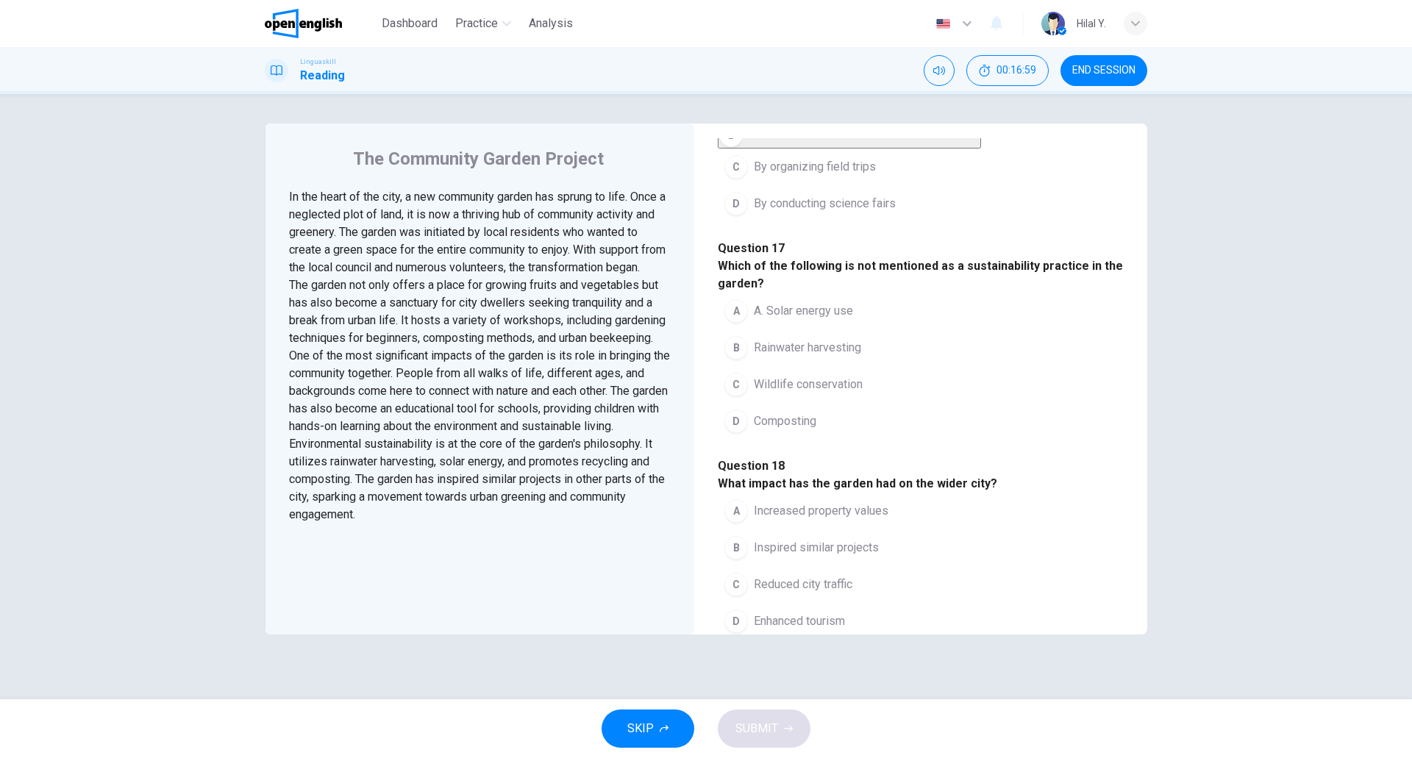
scroll to position [662, 0]
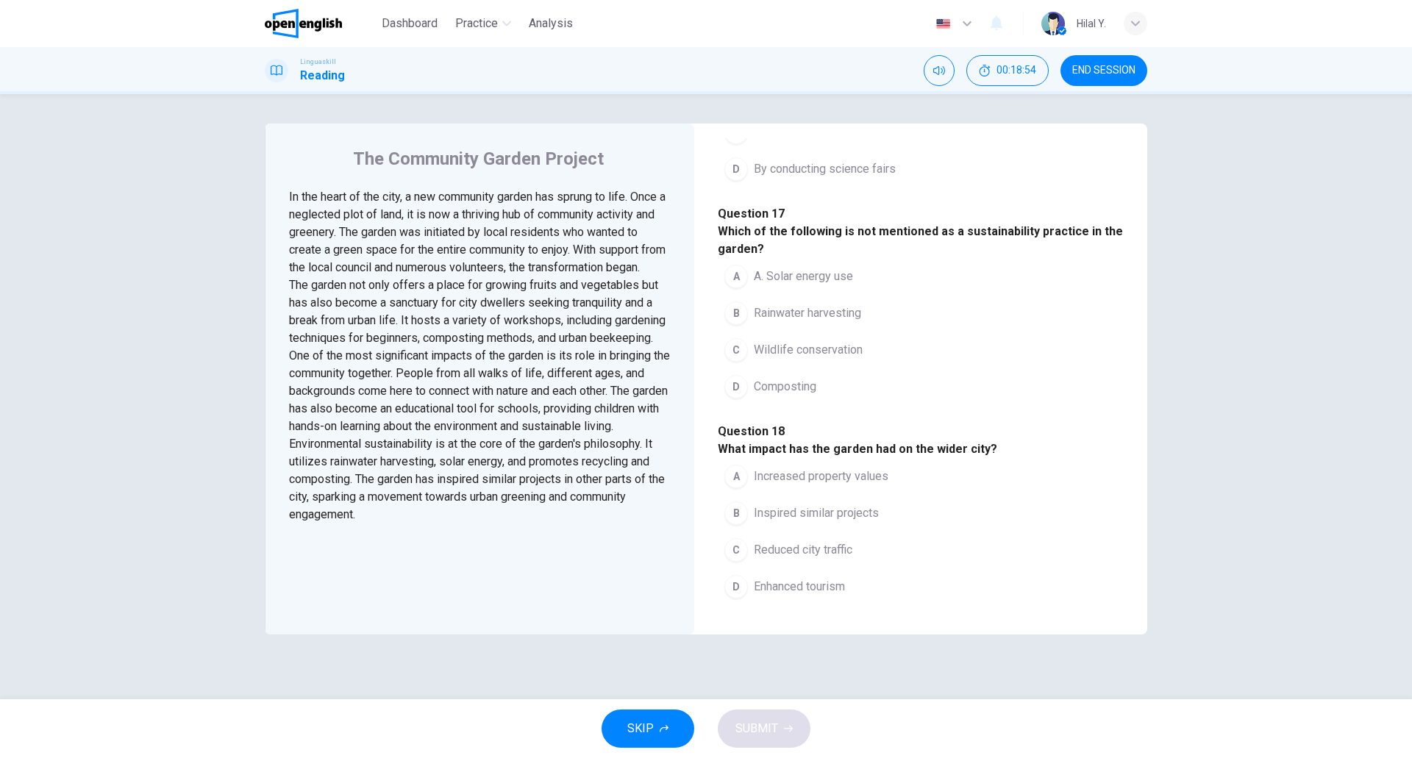
click at [561, 626] on div "The Community Garden Project In the heart of the city, a new community garden h…" at bounding box center [479, 379] width 429 height 511
click at [595, 659] on div "The Community Garden Project In the heart of the city, a new community garden h…" at bounding box center [705, 397] width 929 height 546
click at [620, 659] on div "The Community Garden Project In the heart of the city, a new community garden h…" at bounding box center [705, 397] width 929 height 546
click at [819, 359] on span "Wildlife conservation" at bounding box center [808, 350] width 109 height 18
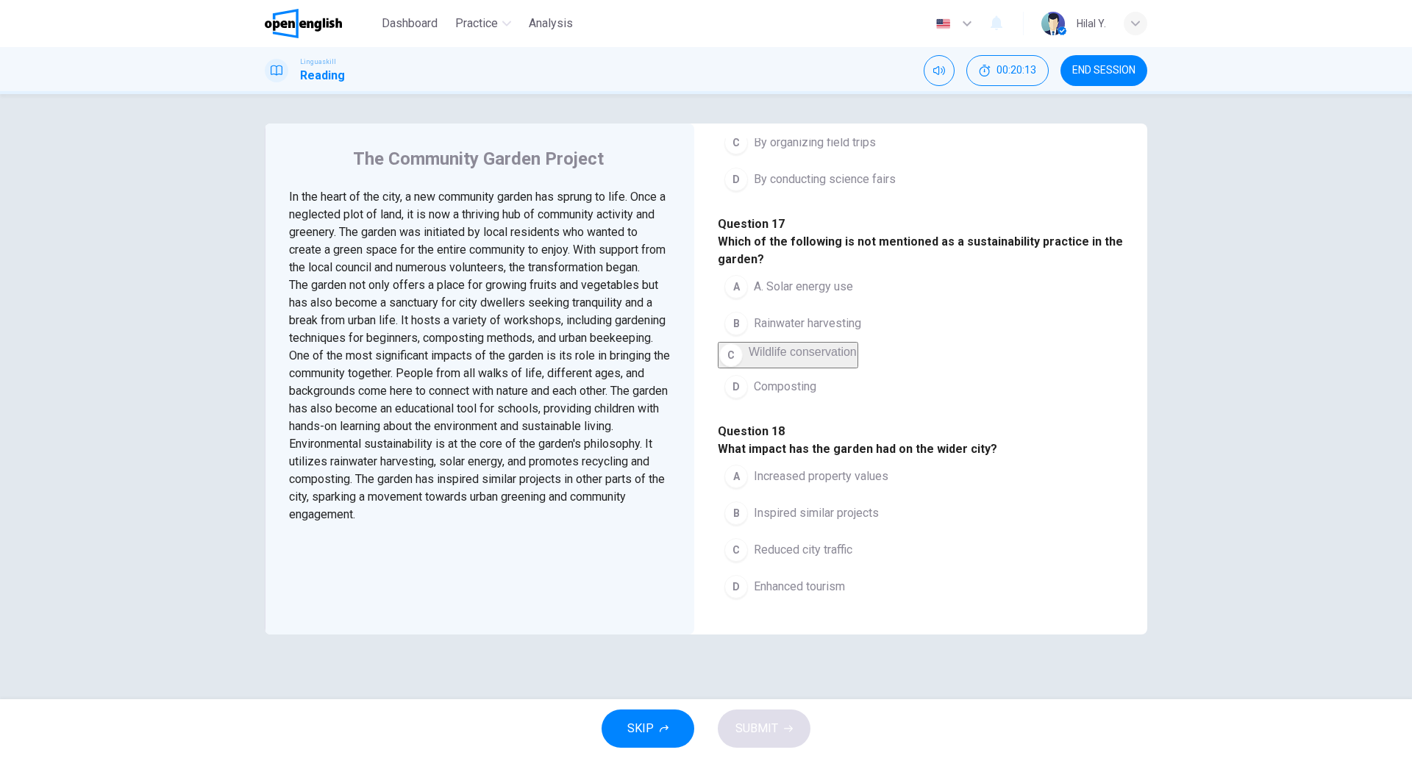
scroll to position [955, 0]
click at [817, 504] on span "Inspired similar projects" at bounding box center [816, 513] width 125 height 18
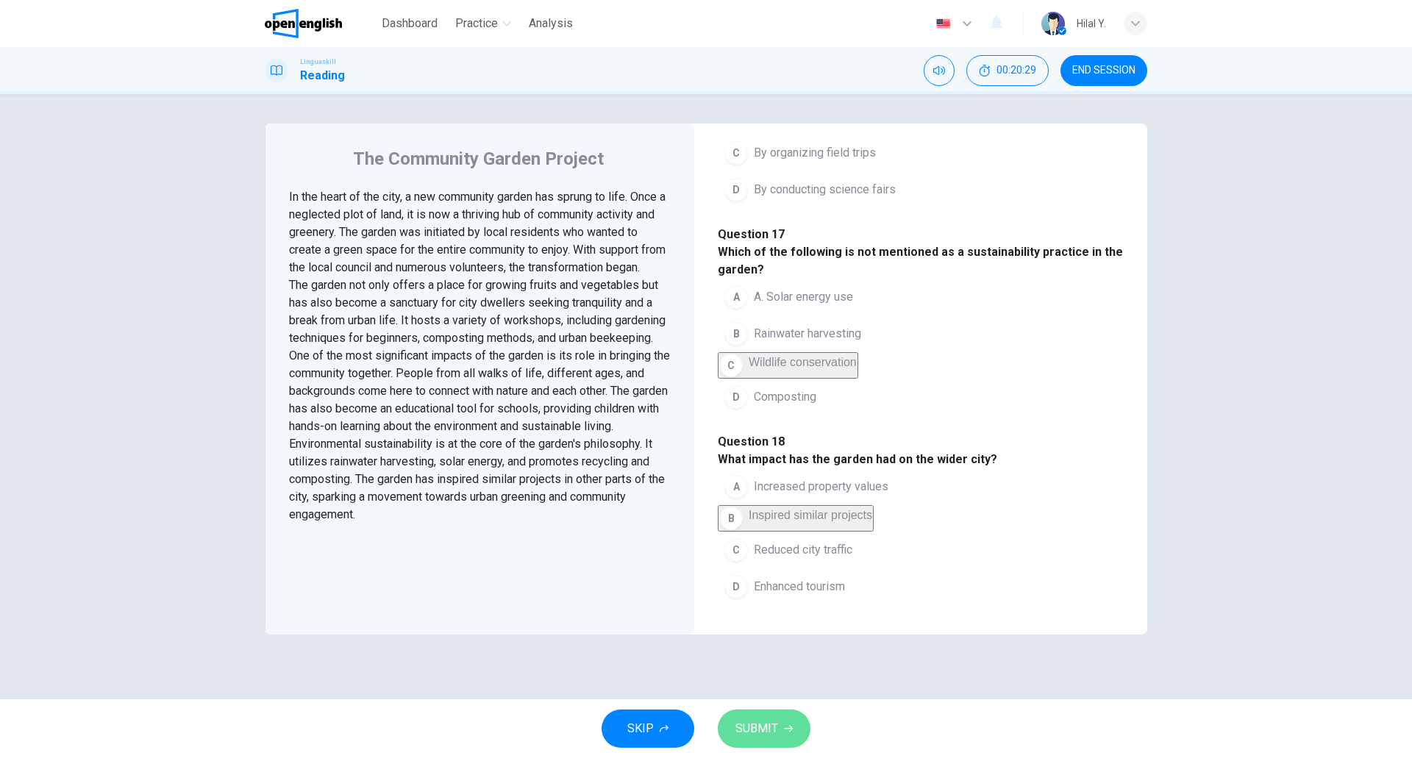
click at [793, 734] on button "SUBMIT" at bounding box center [764, 728] width 93 height 38
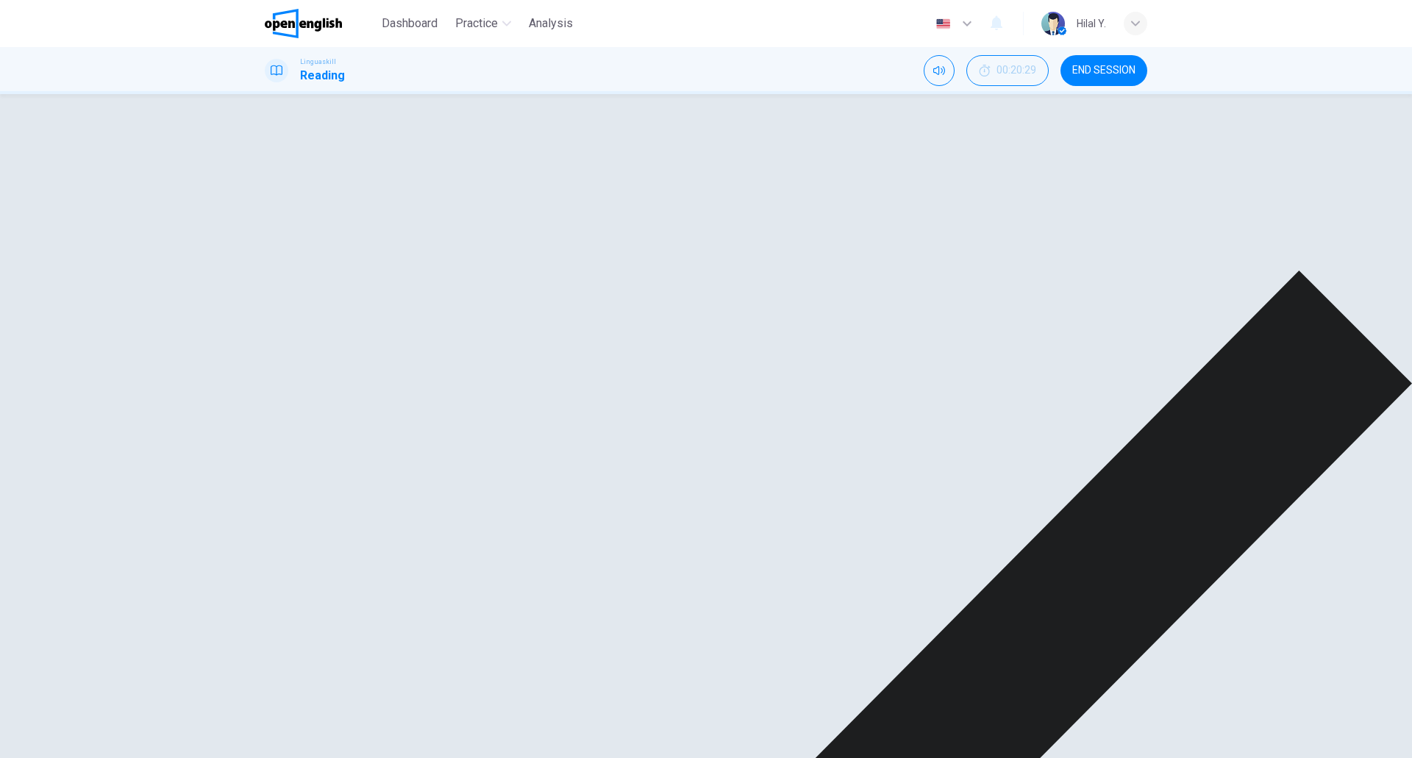
scroll to position [440, 0]
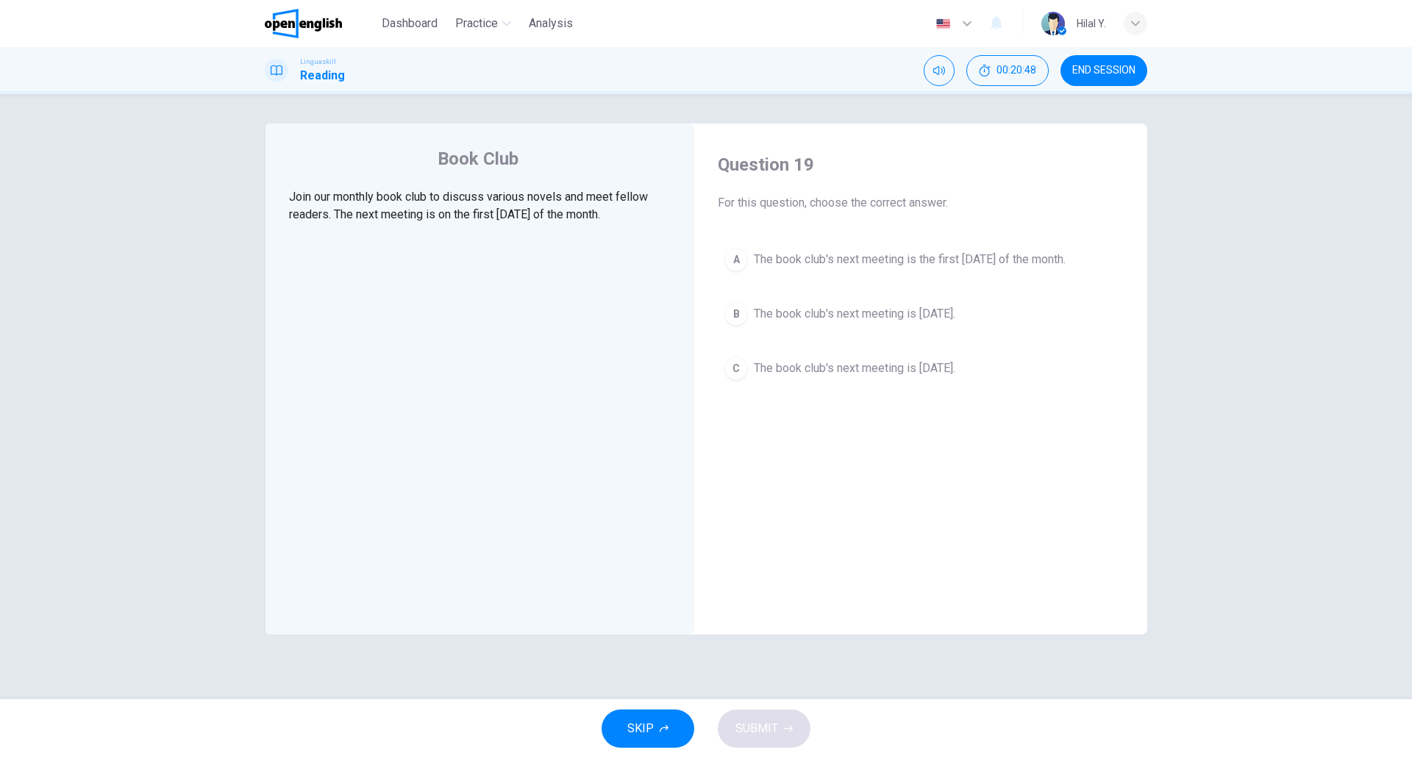
click at [1298, 689] on div "Book Club Join our monthly book club to discuss various novels and meet fellow …" at bounding box center [706, 396] width 1412 height 605
click at [908, 254] on span "The book club's next meeting is the first Monday of the month." at bounding box center [910, 260] width 312 height 18
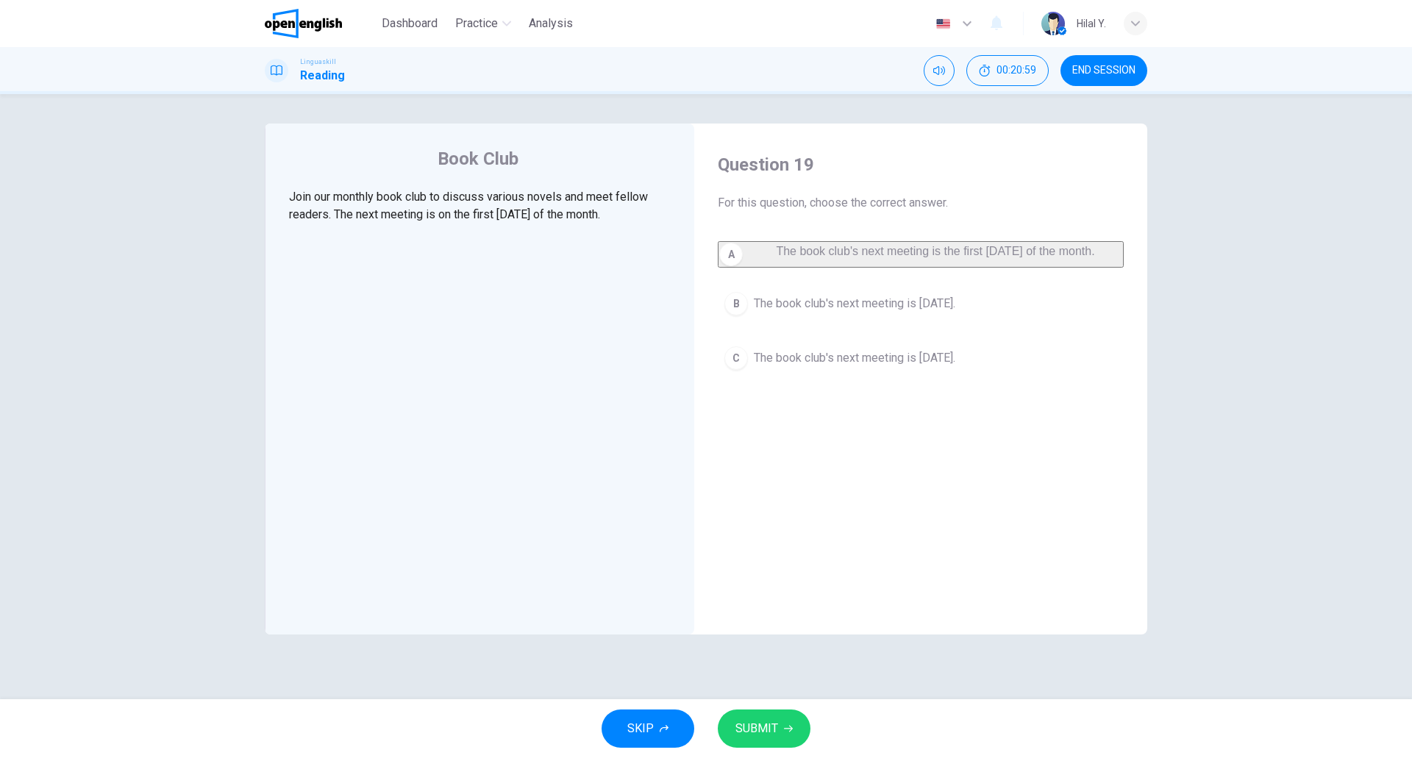
click at [757, 721] on span "SUBMIT" at bounding box center [756, 728] width 43 height 21
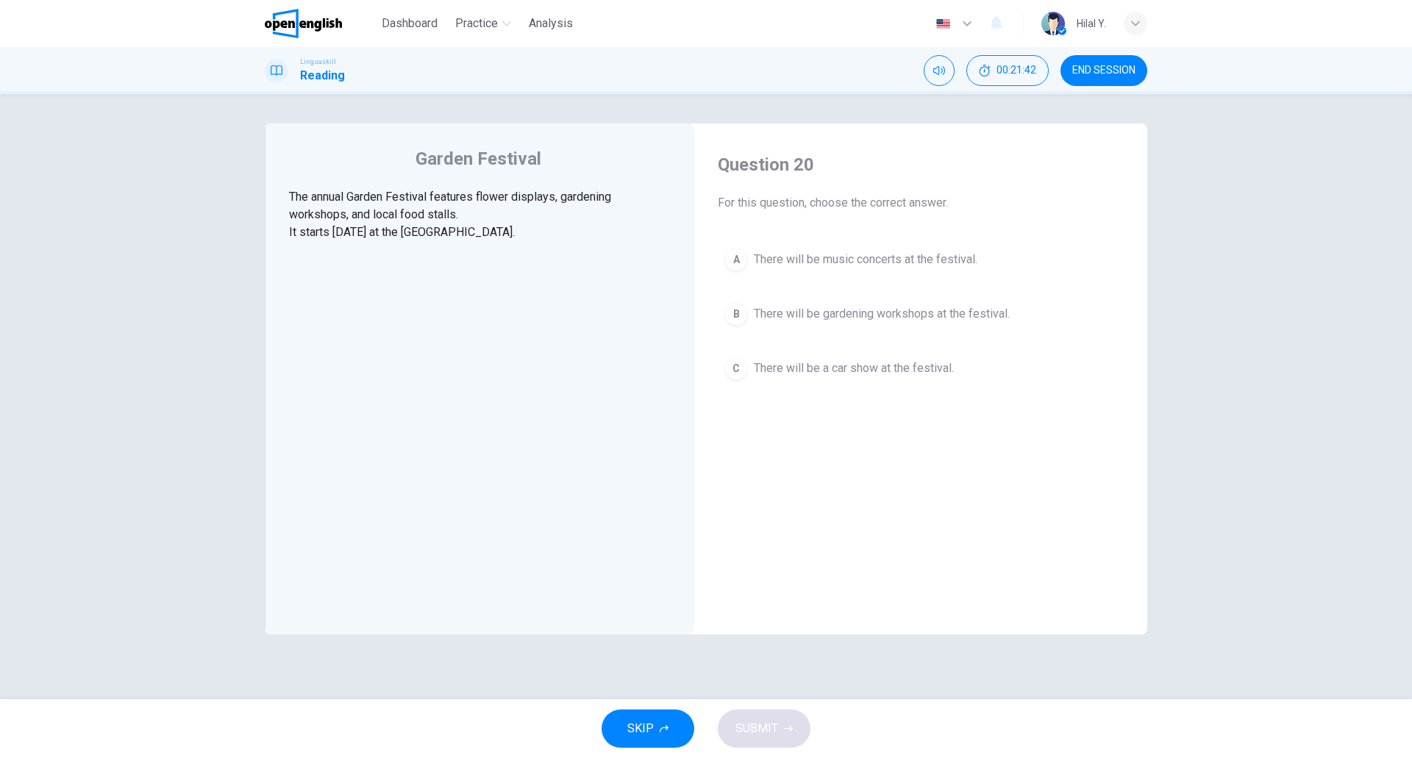
click at [1272, 576] on div "Garden Festival The annual Garden Festival features flower displays, gardening …" at bounding box center [706, 396] width 1412 height 605
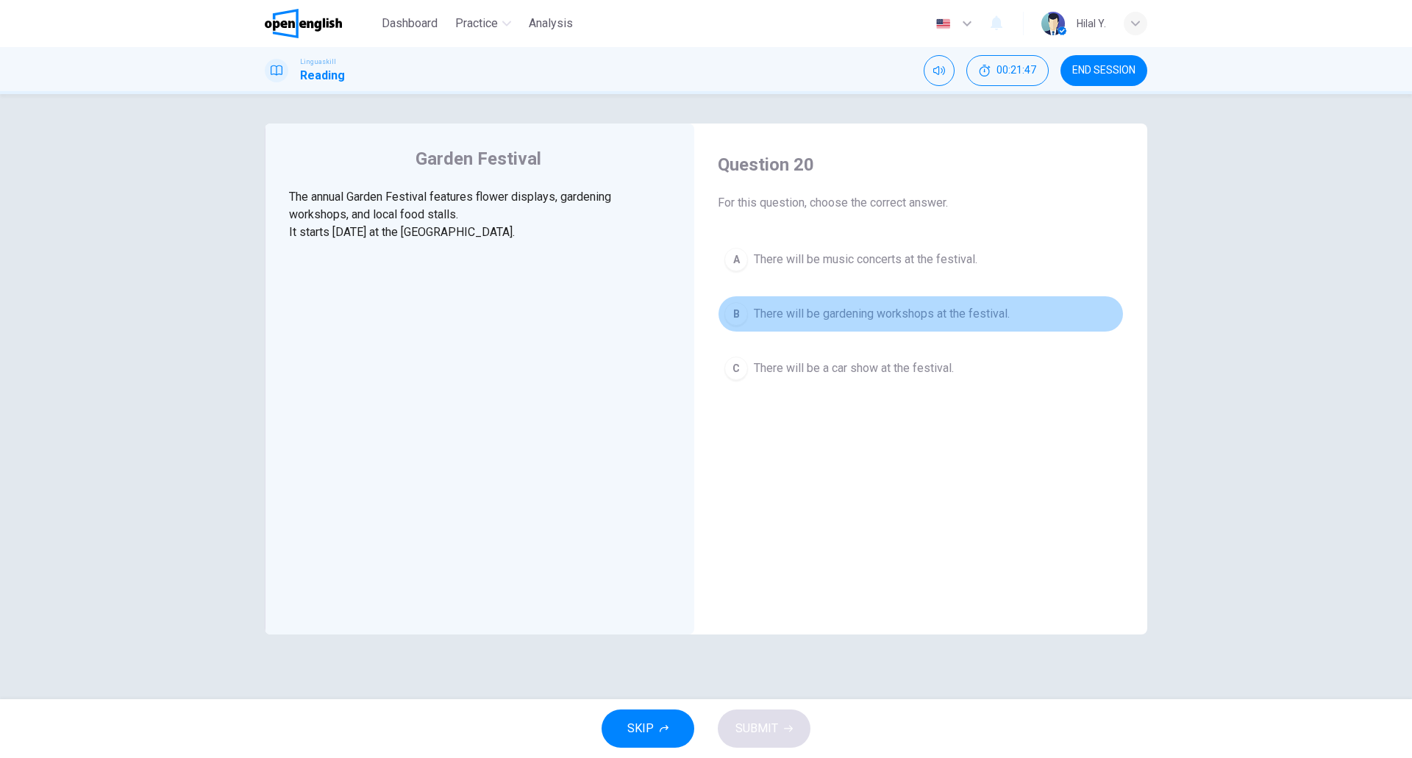
click at [917, 324] on button "B There will be gardening workshops at the festival." at bounding box center [921, 314] width 406 height 37
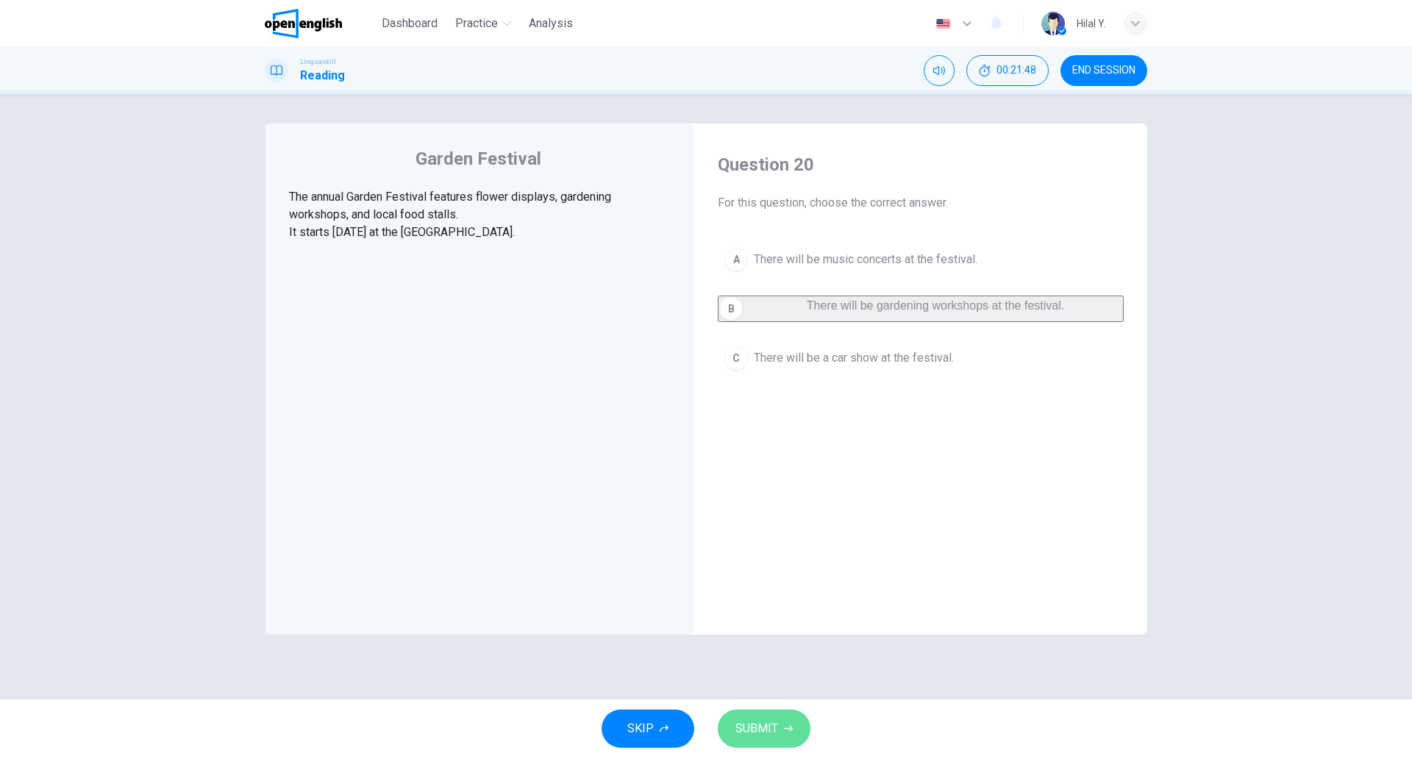
click at [762, 735] on span "SUBMIT" at bounding box center [756, 728] width 43 height 21
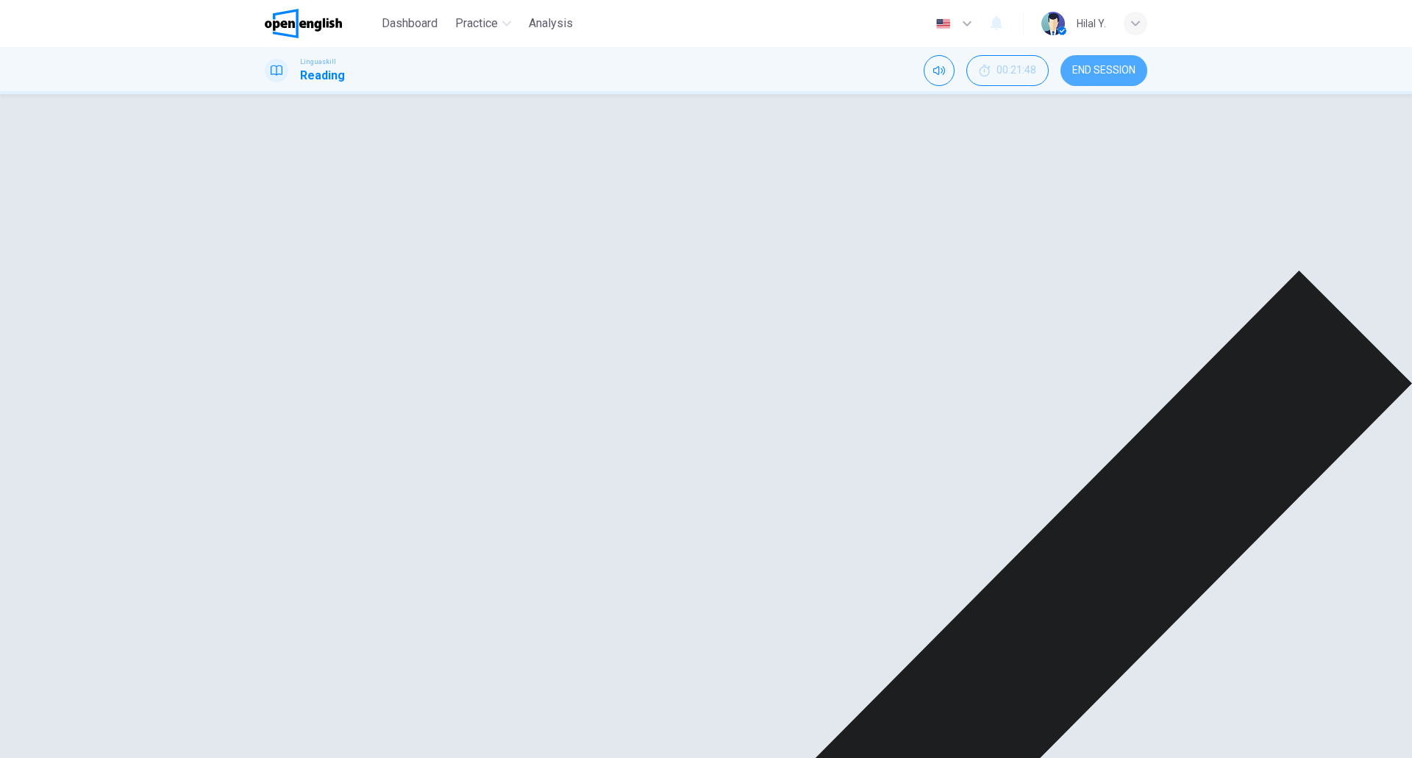
click at [1081, 82] on button "END SESSION" at bounding box center [1103, 70] width 87 height 31
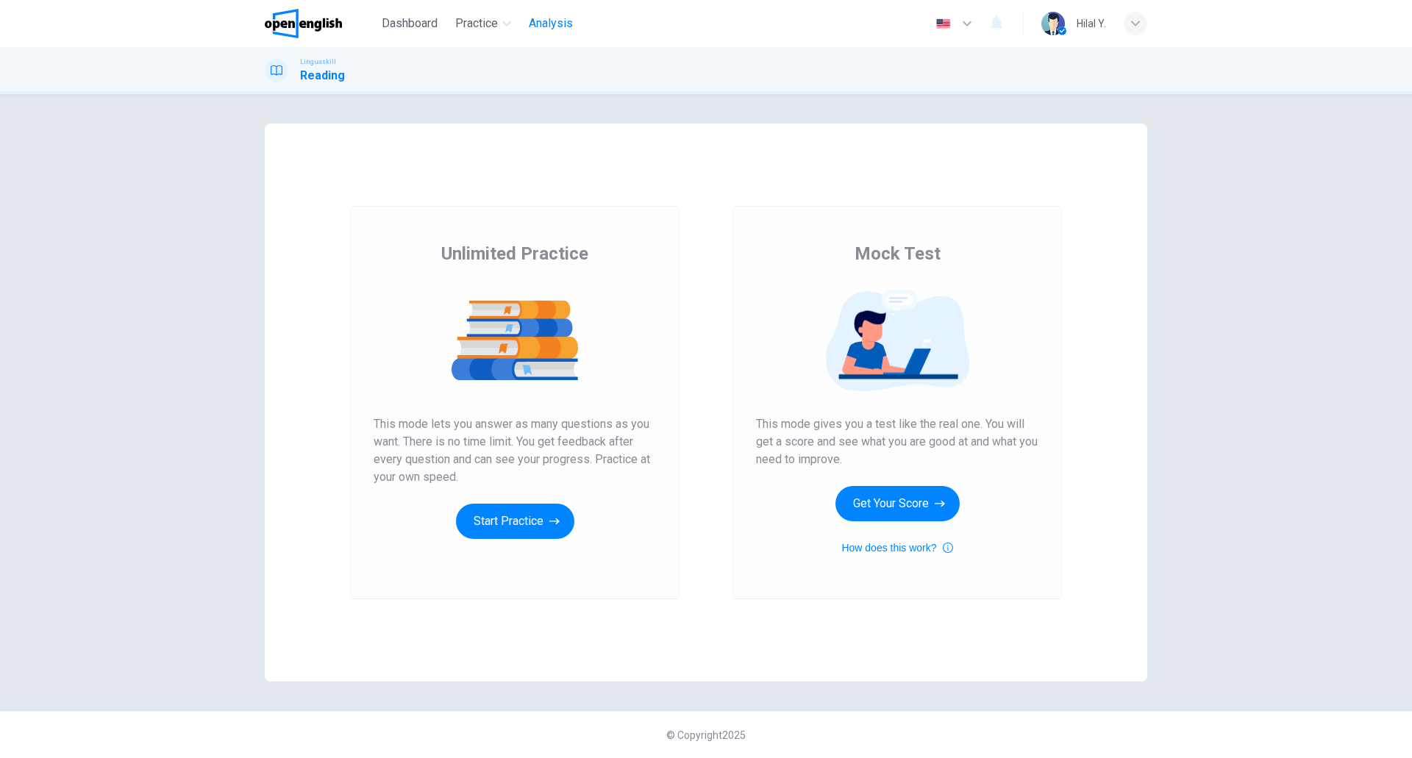
click at [550, 28] on span "Analysis" at bounding box center [551, 24] width 44 height 18
click at [892, 515] on button "Get Your Score" at bounding box center [897, 503] width 124 height 35
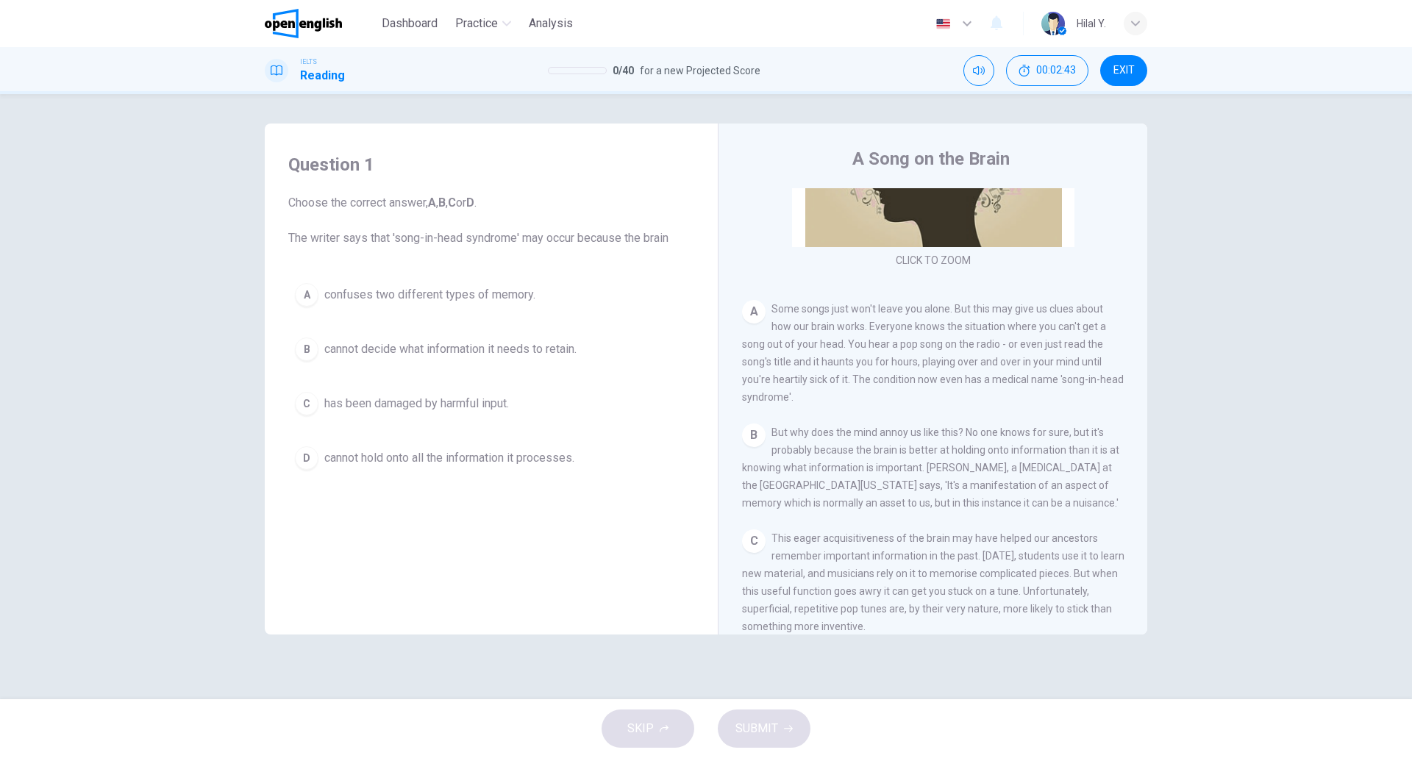
scroll to position [221, 0]
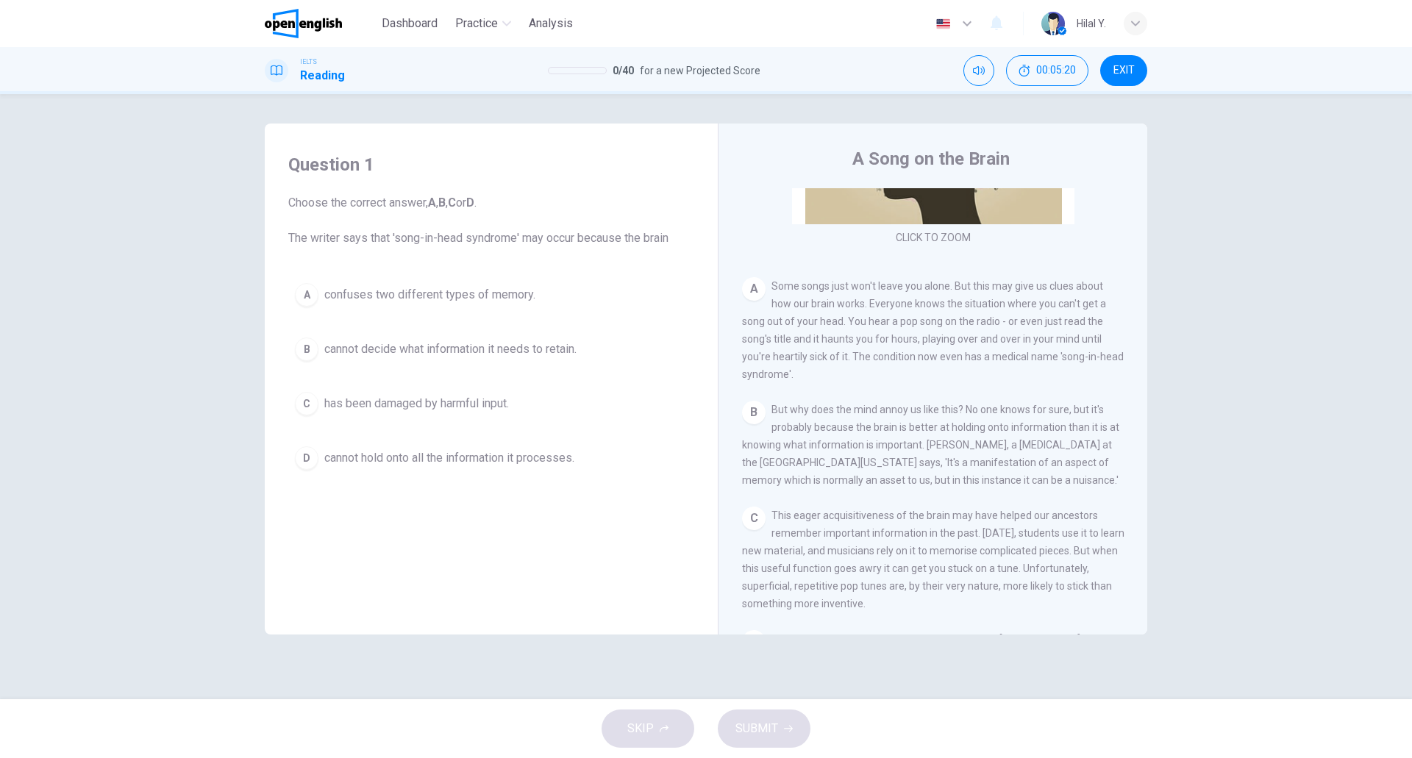
click at [1110, 489] on div "B But why does the mind annoy us like this? No one knows for sure, but it's pro…" at bounding box center [933, 445] width 382 height 88
click at [1036, 486] on span "But why does the mind annoy us like this? No one knows for sure, but it's proba…" at bounding box center [930, 445] width 377 height 82
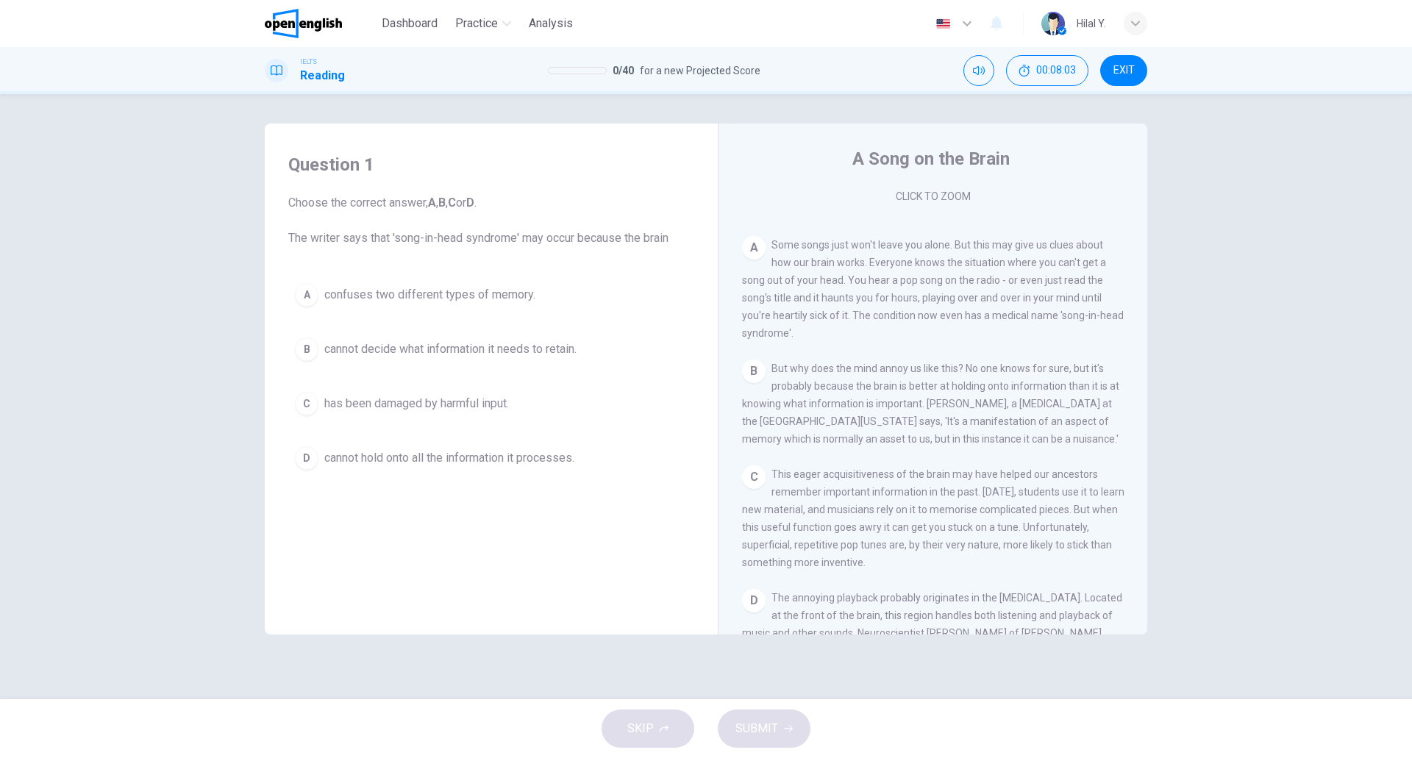
scroll to position [294, 0]
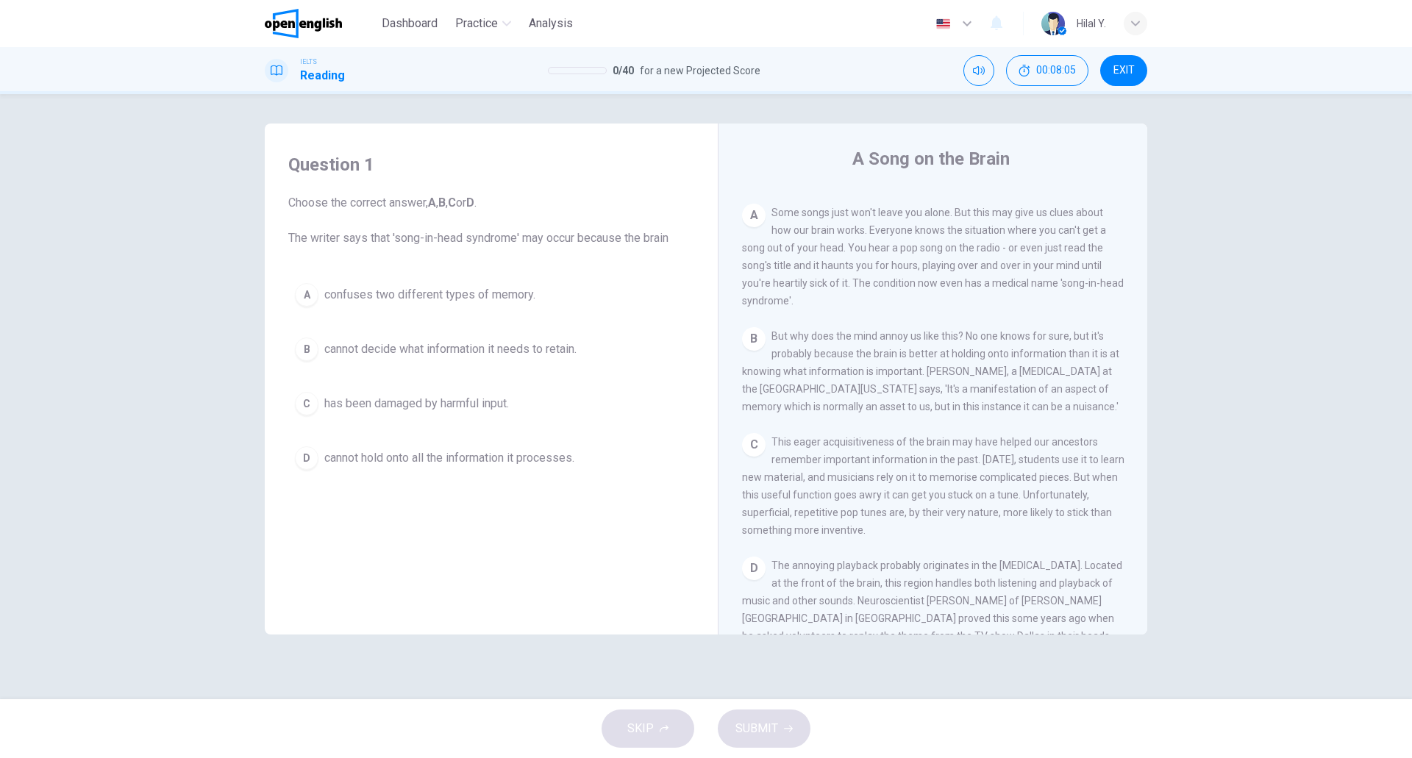
drag, startPoint x: 886, startPoint y: 451, endPoint x: 809, endPoint y: 443, distance: 77.5
click at [809, 443] on div "C This eager acquisitiveness of the brain may have helped our ancestors remembe…" at bounding box center [933, 486] width 382 height 106
drag, startPoint x: 1258, startPoint y: 449, endPoint x: 1250, endPoint y: 451, distance: 8.4
click at [1258, 449] on div "Question 1 Choose the correct answer, A , B , C or D . The writer says that 'so…" at bounding box center [706, 396] width 1412 height 605
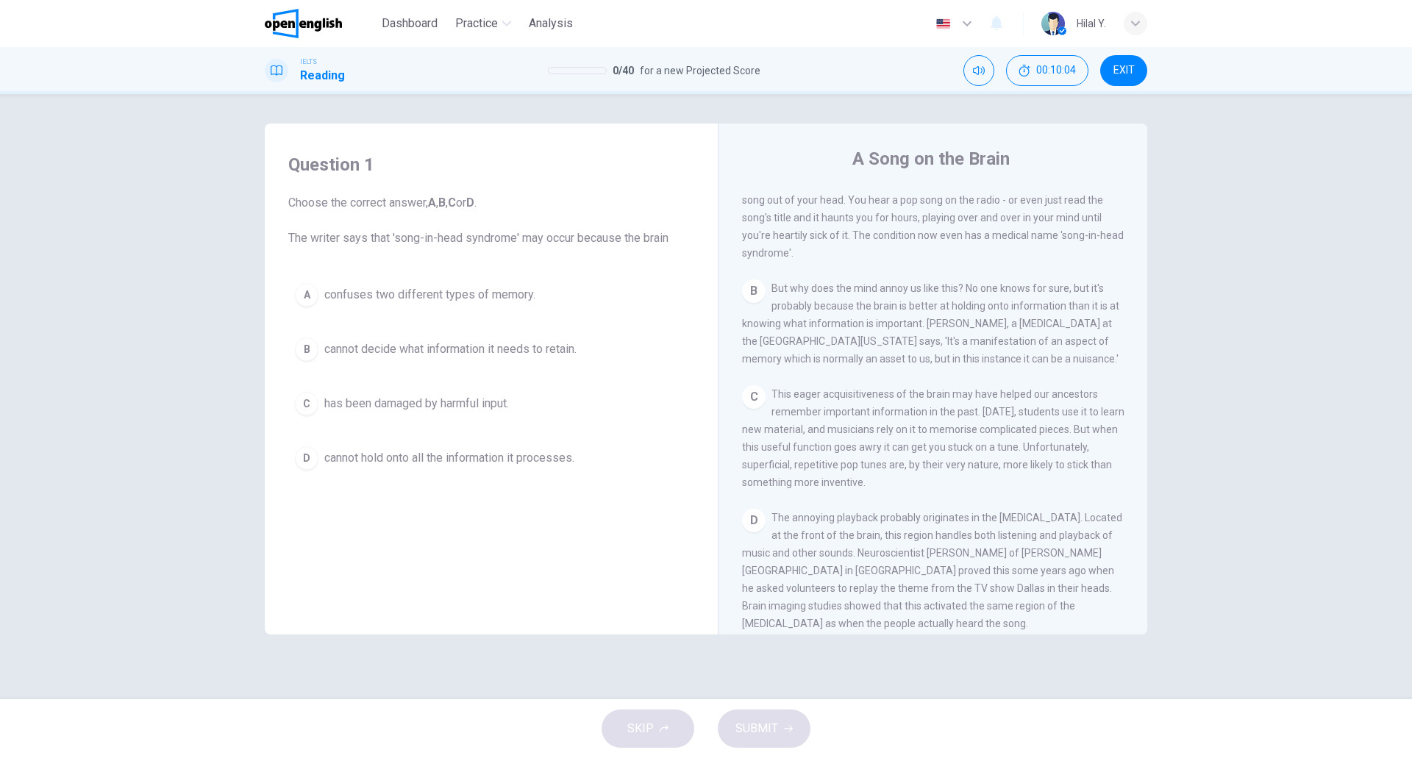
scroll to position [368, 0]
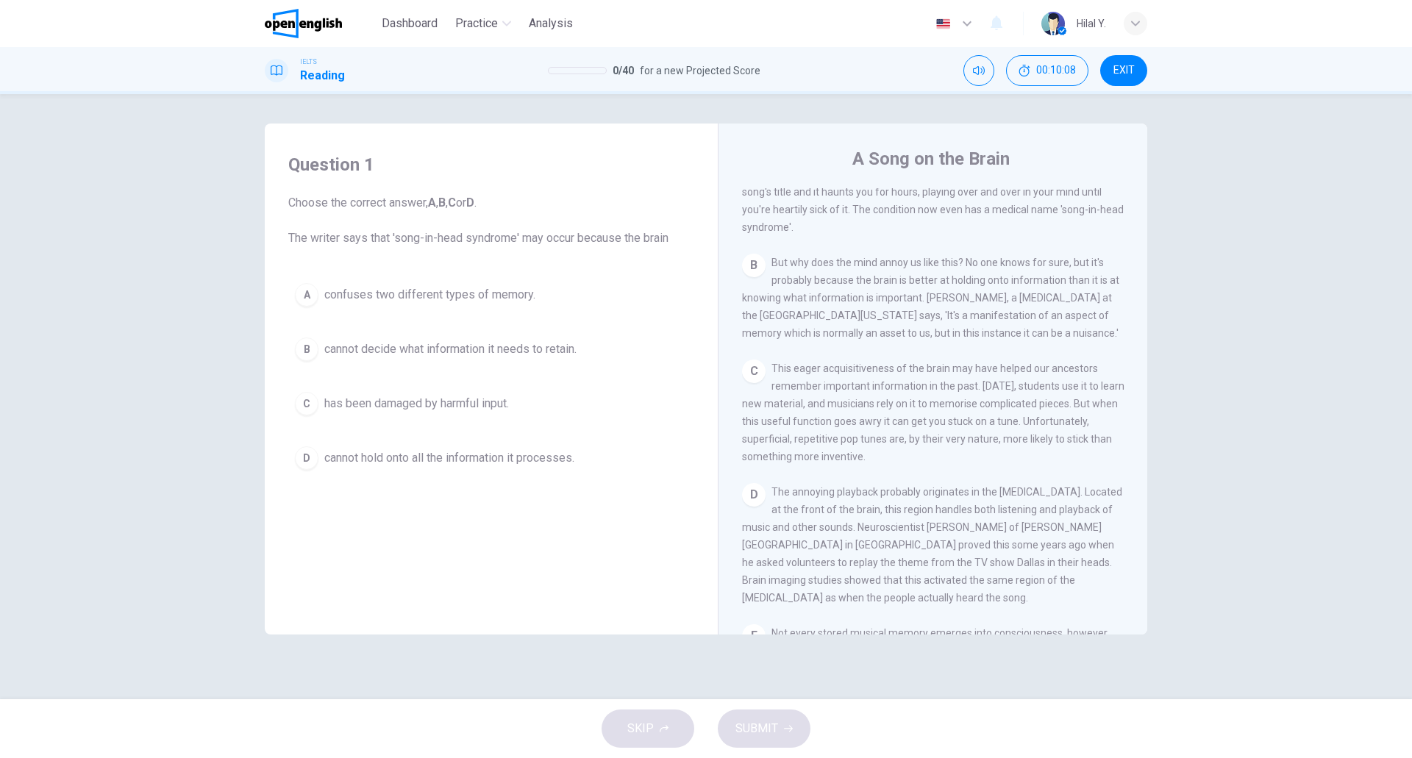
drag, startPoint x: 826, startPoint y: 379, endPoint x: 1008, endPoint y: 380, distance: 182.3
click at [1008, 380] on span "This eager acquisitiveness of the brain may have helped our ancestors remember …" at bounding box center [933, 412] width 382 height 100
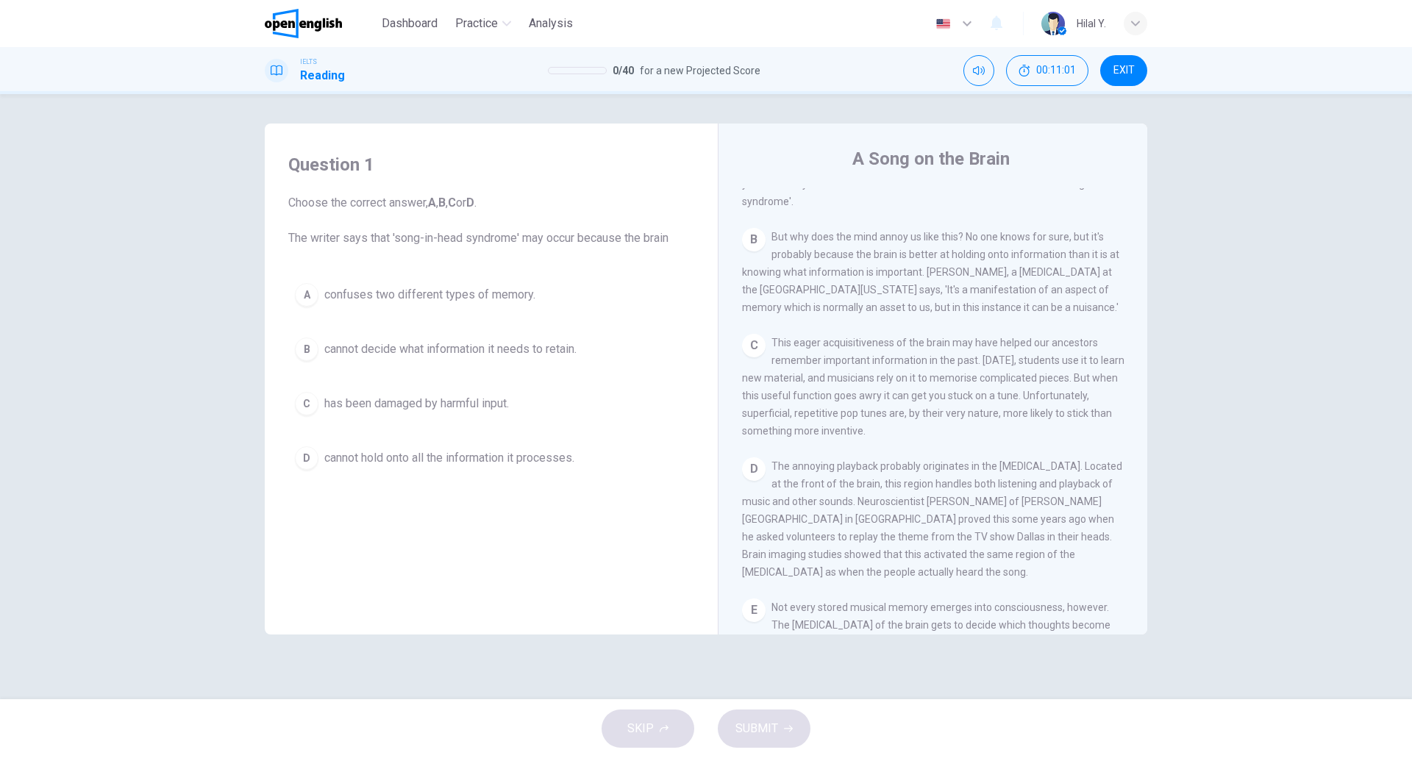
scroll to position [298, 0]
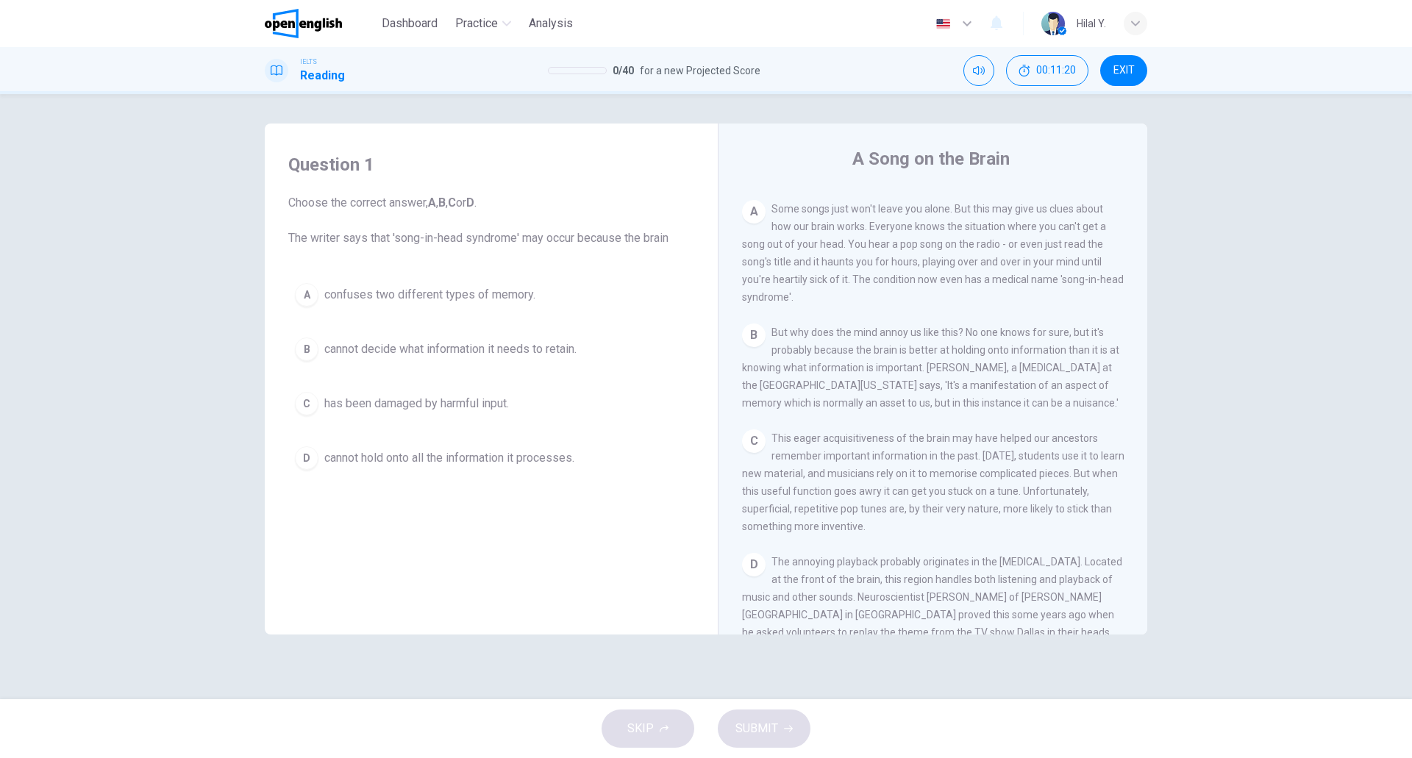
drag, startPoint x: 837, startPoint y: 354, endPoint x: 933, endPoint y: 365, distance: 96.9
click at [933, 364] on div "B But why does the mind annoy us like this? No one knows for sure, but it's pro…" at bounding box center [933, 367] width 382 height 88
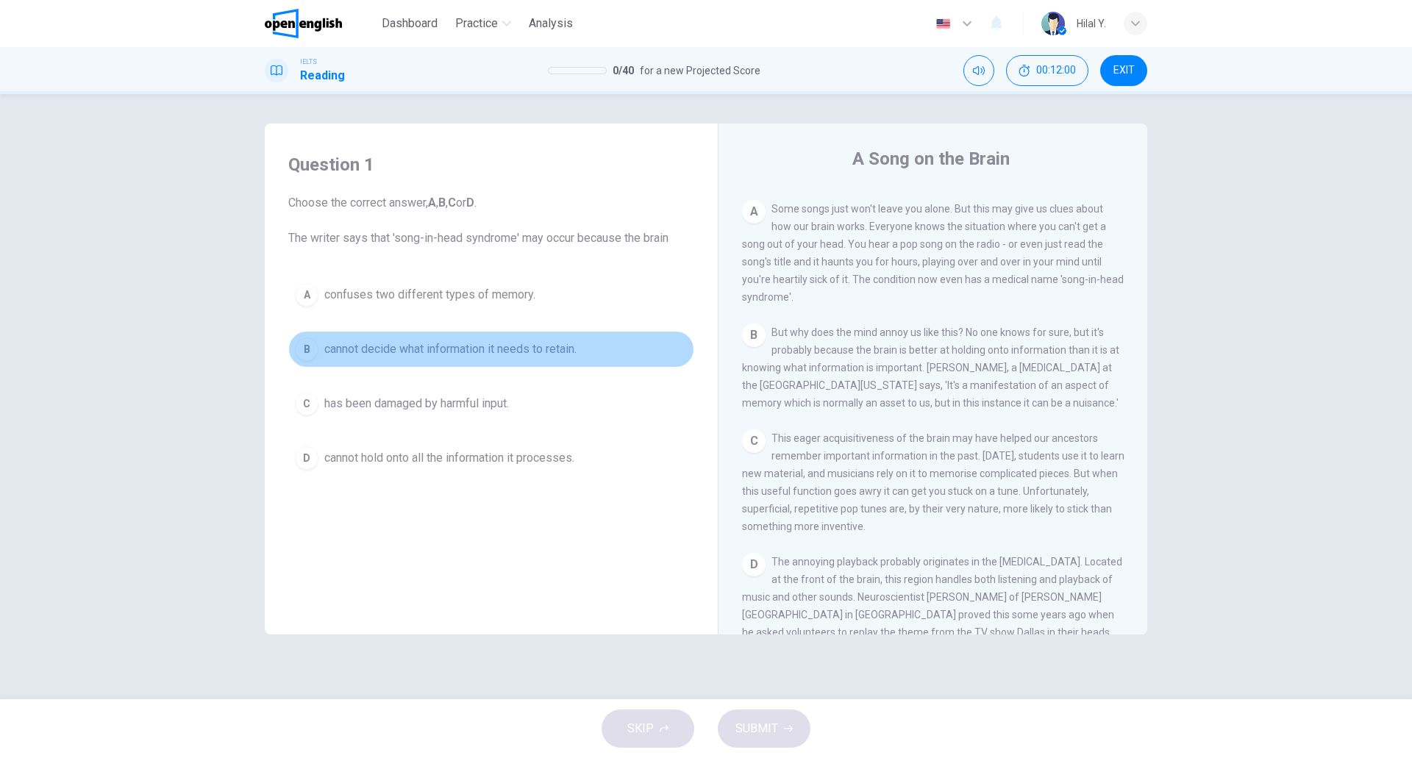
click at [455, 348] on span "cannot decide what information it needs to retain." at bounding box center [450, 349] width 252 height 18
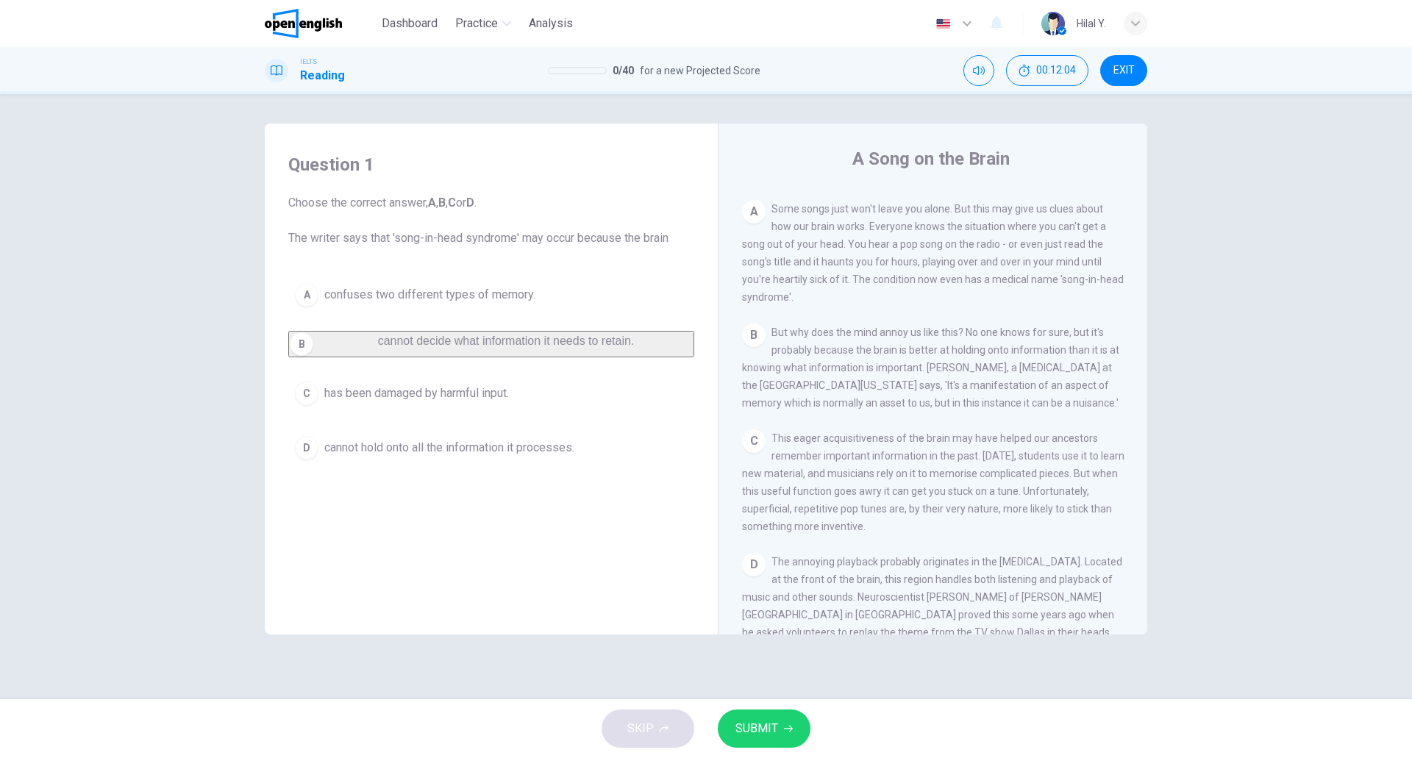
click at [759, 723] on span "SUBMIT" at bounding box center [756, 728] width 43 height 21
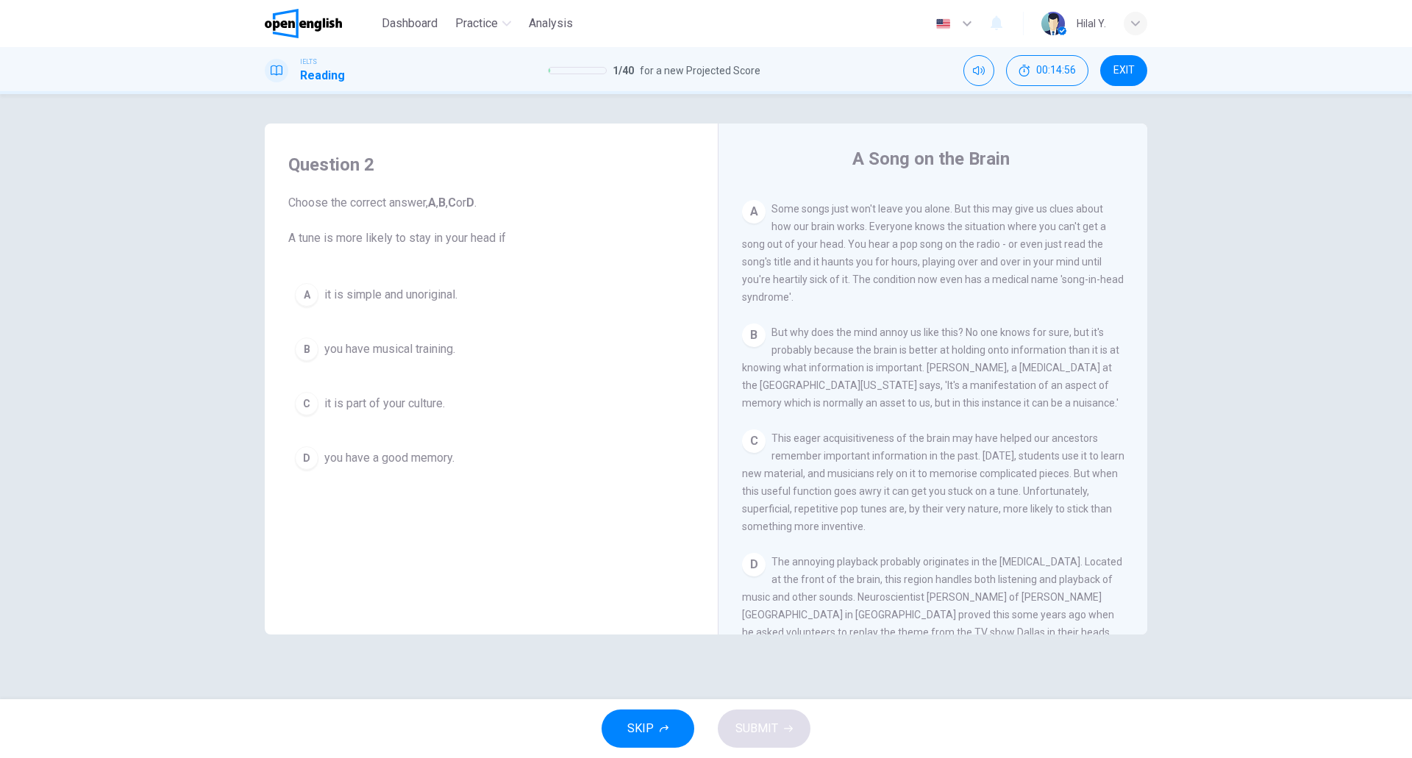
drag, startPoint x: 1028, startPoint y: 518, endPoint x: 1079, endPoint y: 521, distance: 51.5
click at [1079, 521] on span "This eager acquisitiveness of the brain may have helped our ancestors remember …" at bounding box center [933, 482] width 382 height 100
drag, startPoint x: 1045, startPoint y: 522, endPoint x: 1096, endPoint y: 522, distance: 51.5
click at [1096, 522] on span "This eager acquisitiveness of the brain may have helped our ancestors remember …" at bounding box center [933, 482] width 382 height 100
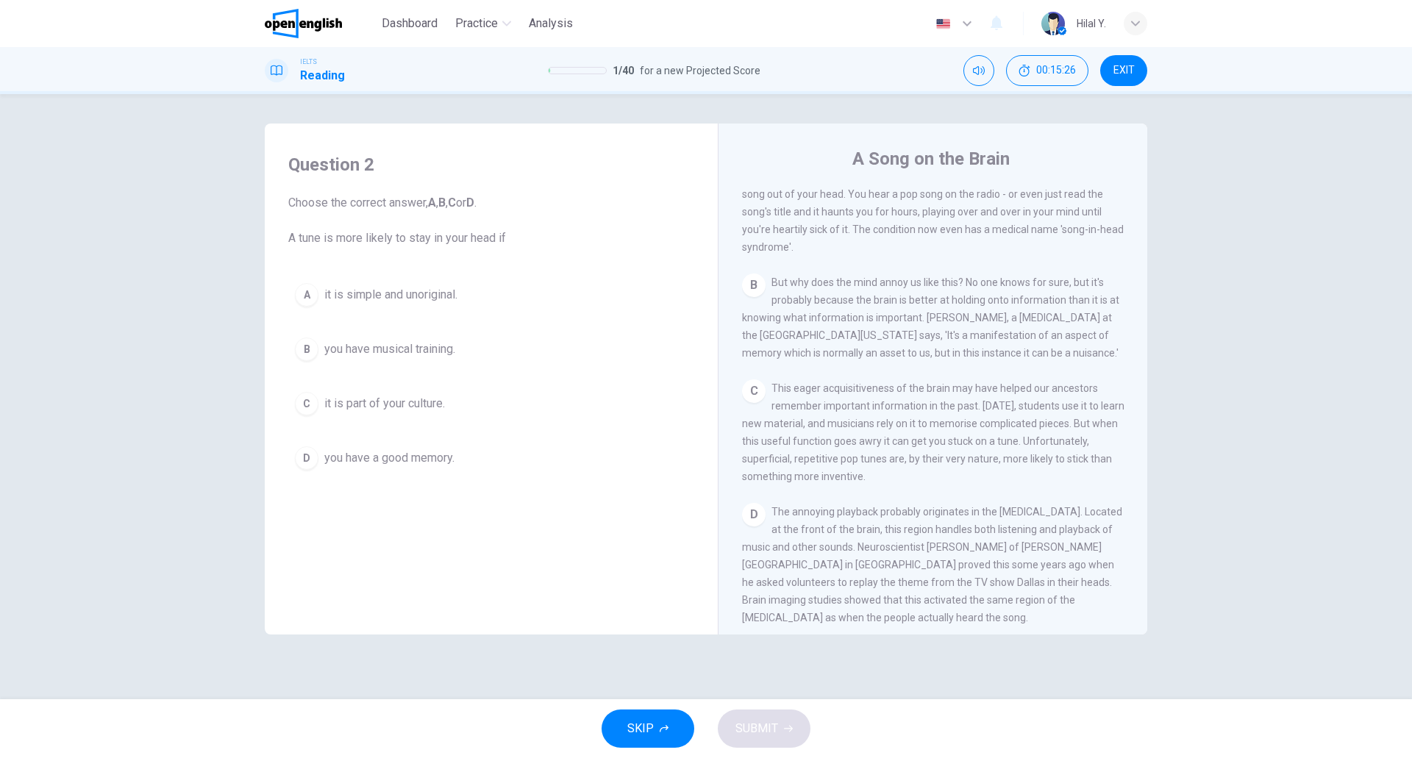
scroll to position [371, 0]
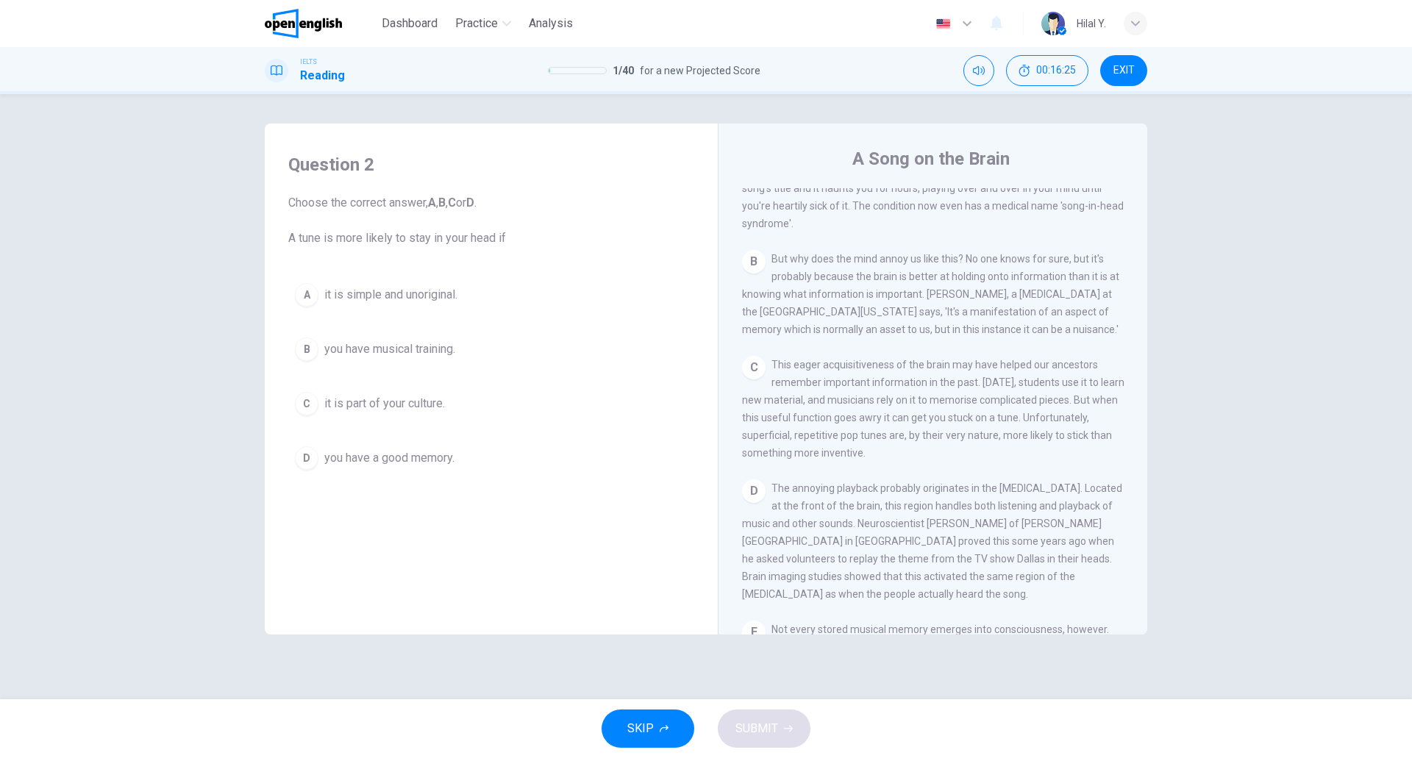
drag, startPoint x: 914, startPoint y: 681, endPoint x: 926, endPoint y: 672, distance: 14.7
click at [914, 681] on div "Question 2 Choose the correct answer, A , B , C or D . A tune is more likely to…" at bounding box center [706, 396] width 1412 height 605
click at [407, 290] on span "it is simple and unoriginal." at bounding box center [390, 295] width 133 height 18
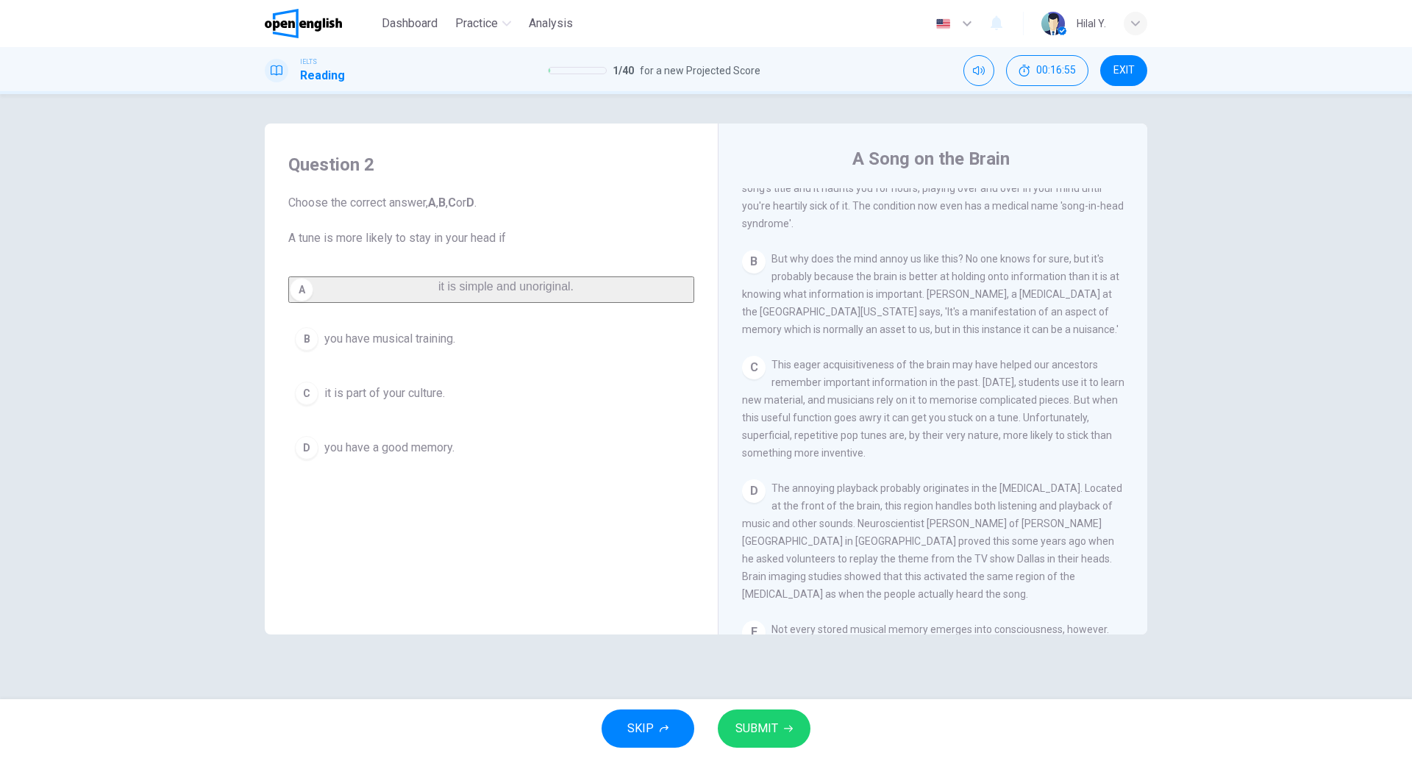
click at [776, 729] on span "SUBMIT" at bounding box center [756, 728] width 43 height 21
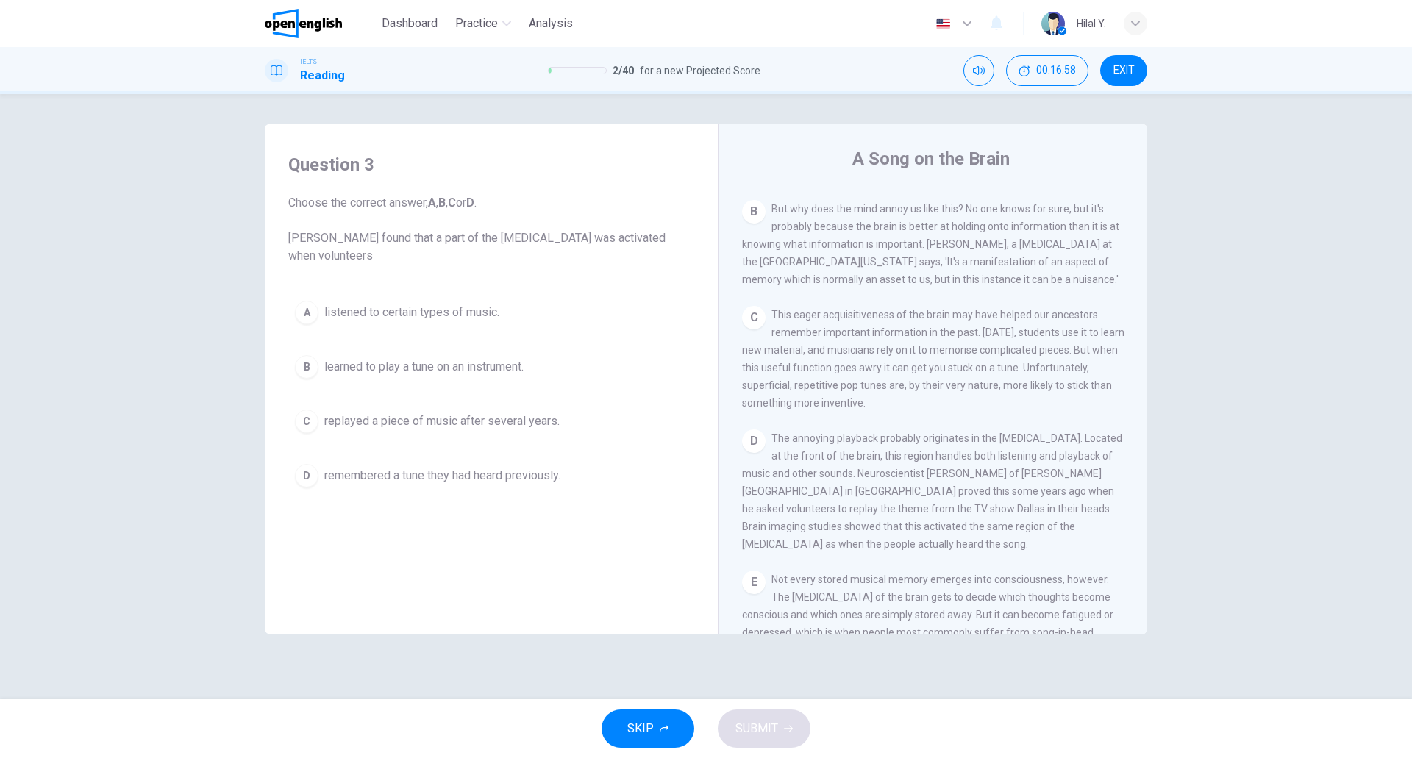
scroll to position [445, 0]
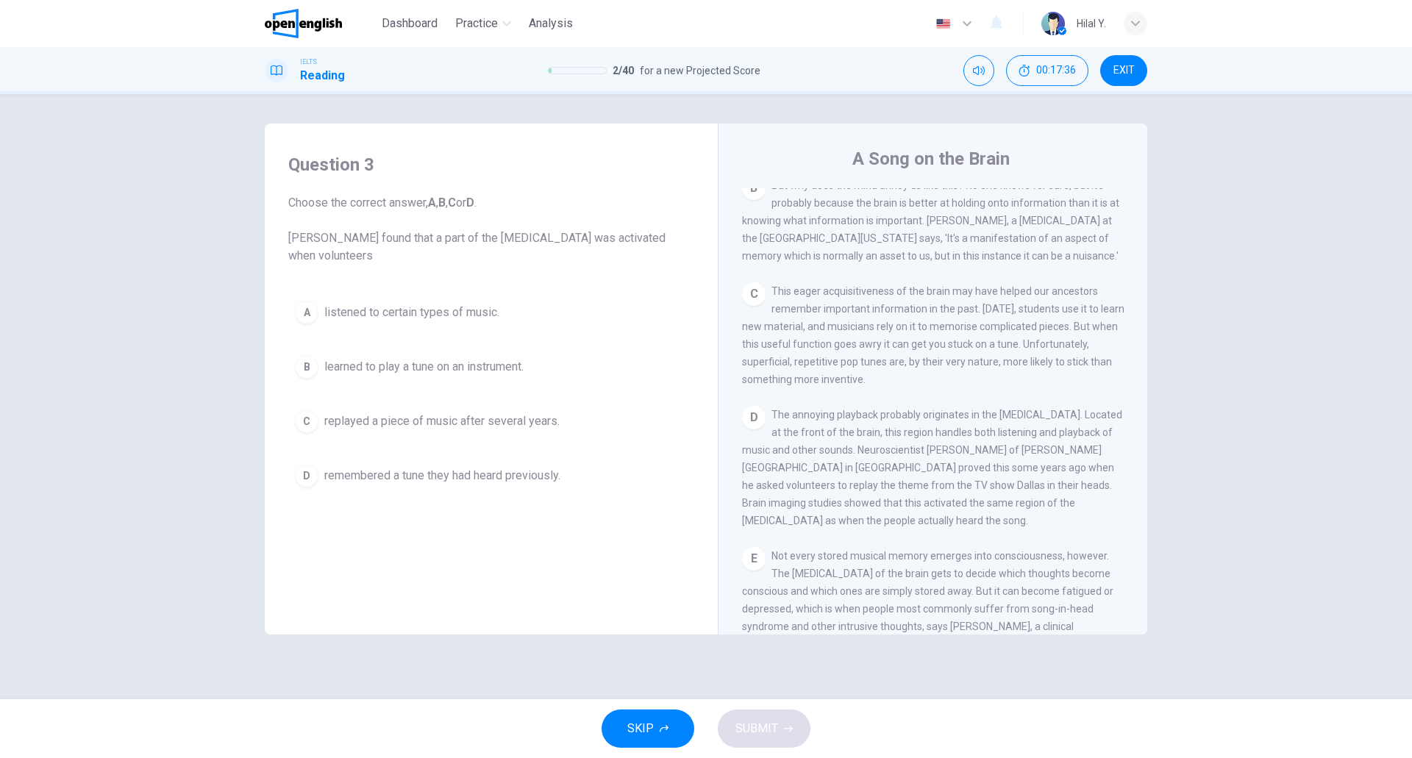
click at [1187, 501] on div "Question 3 Choose the correct answer, A , B , C or D . Robert Zatorre found tha…" at bounding box center [706, 396] width 1412 height 605
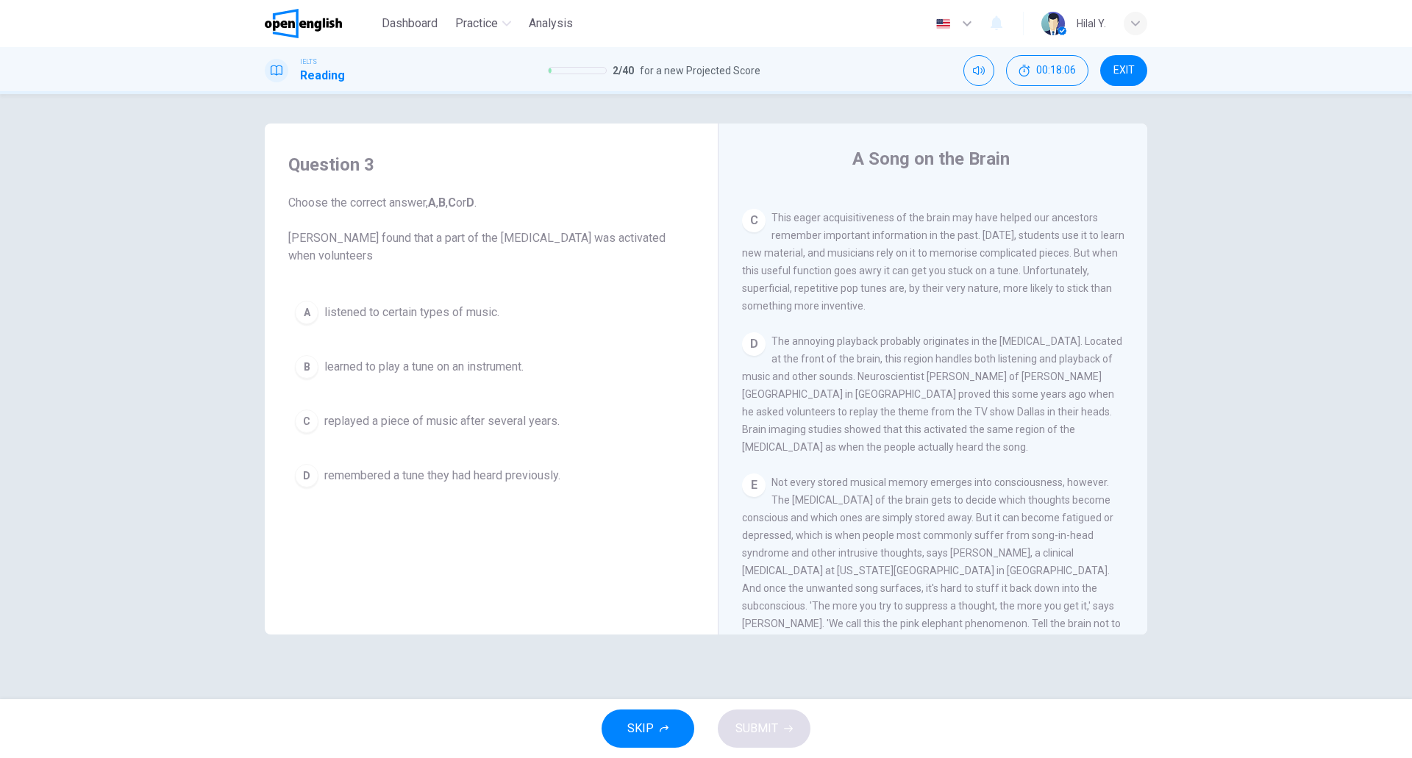
scroll to position [592, 0]
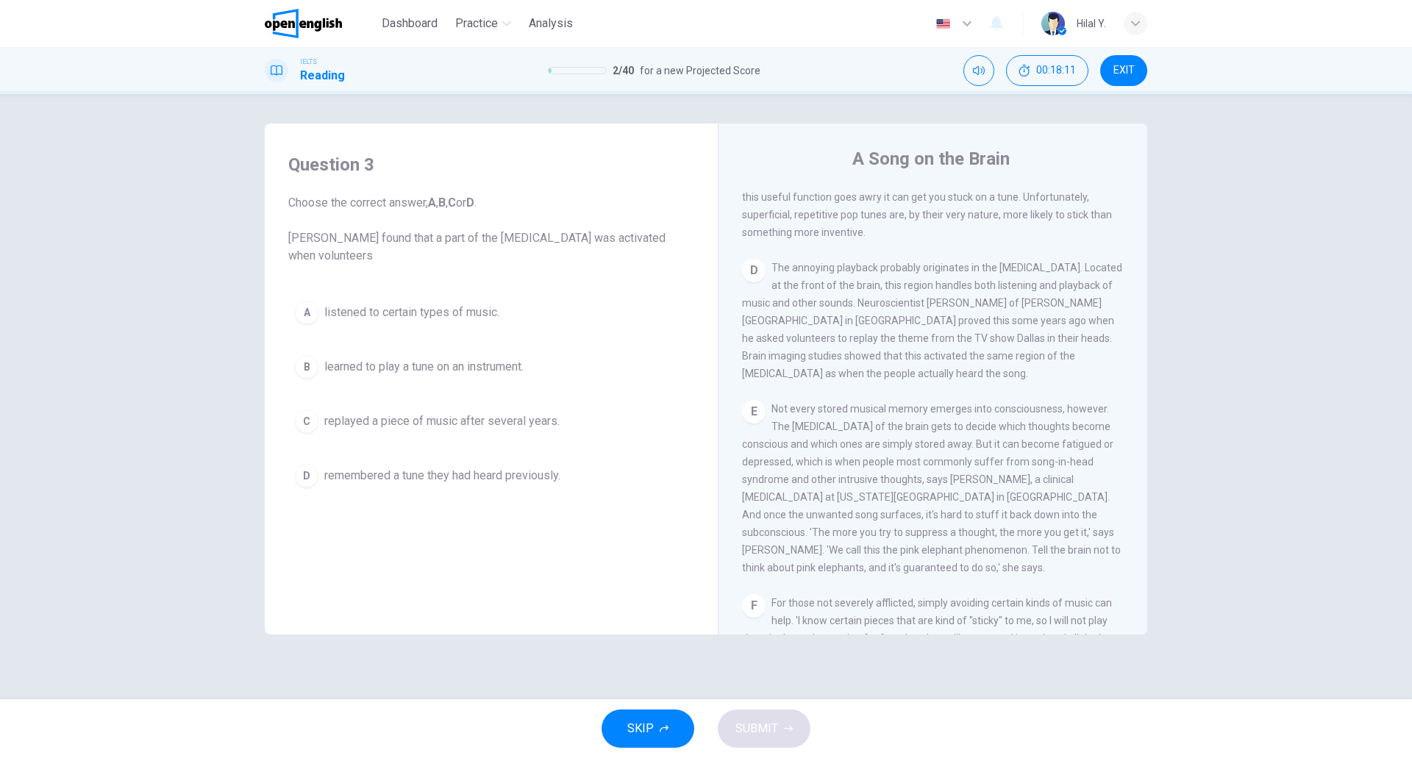
drag, startPoint x: 1062, startPoint y: 426, endPoint x: 969, endPoint y: 419, distance: 93.7
click at [969, 419] on div "E Not every stored musical memory emerges into consciousness, however. The fron…" at bounding box center [933, 488] width 382 height 176
click at [1242, 455] on div "Question 3 Choose the correct answer, A , B , C or D . Robert Zatorre found tha…" at bounding box center [706, 396] width 1412 height 605
drag, startPoint x: 1054, startPoint y: 462, endPoint x: 1065, endPoint y: 462, distance: 11.8
click at [1065, 462] on span "Not every stored musical memory emerges into consciousness, however. The fronta…" at bounding box center [931, 488] width 379 height 171
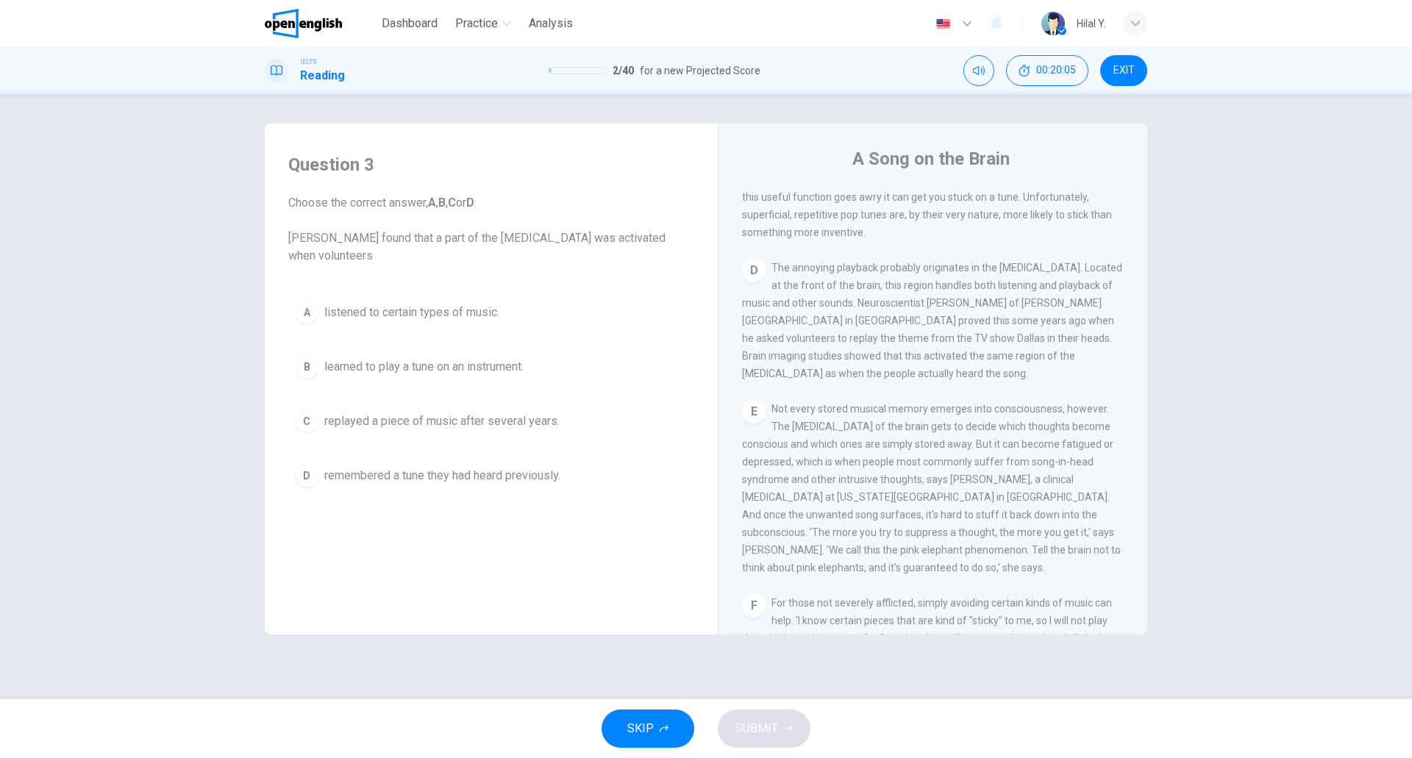
click at [1198, 435] on div "Question 3 Choose the correct answer, A , B , C or D . Robert Zatorre found tha…" at bounding box center [706, 396] width 1412 height 605
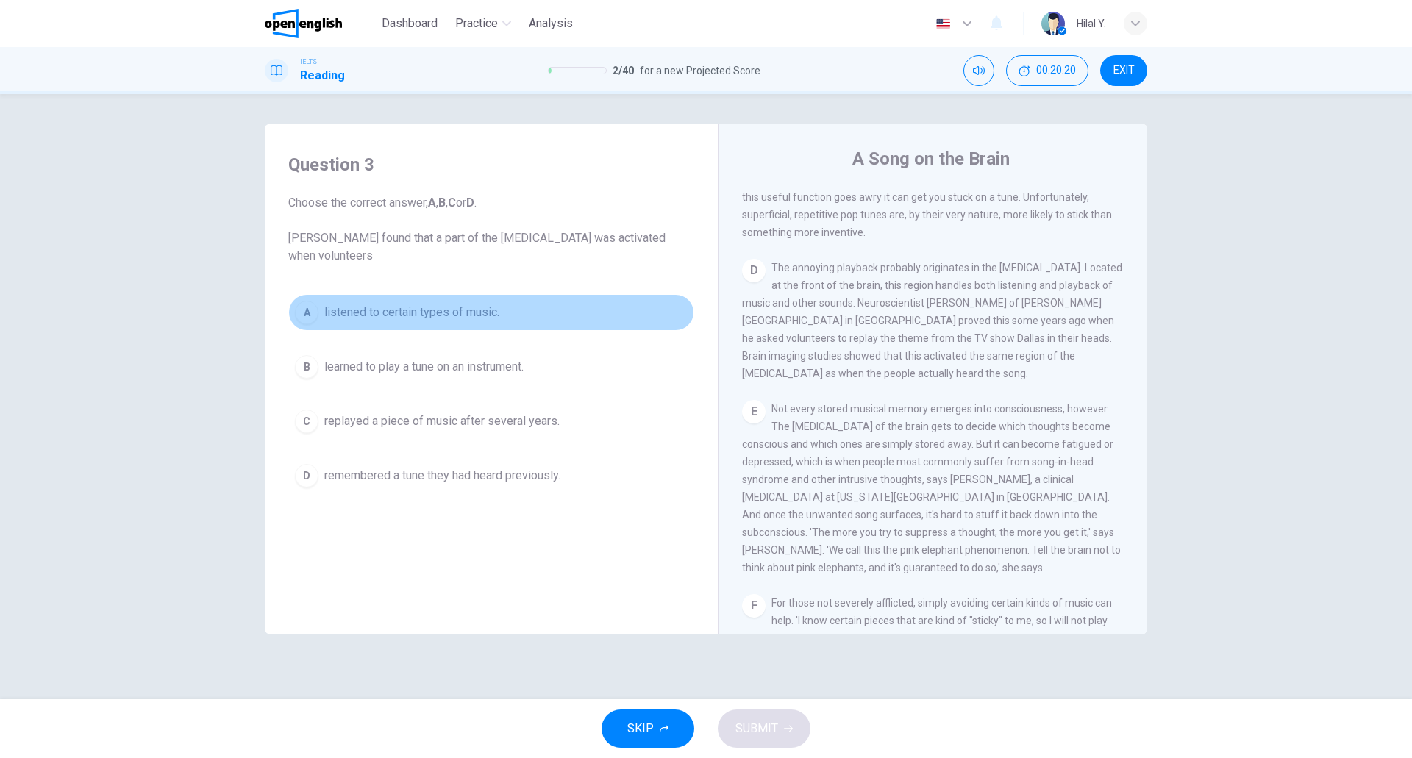
click at [444, 314] on span "listened to certain types of music." at bounding box center [411, 313] width 175 height 18
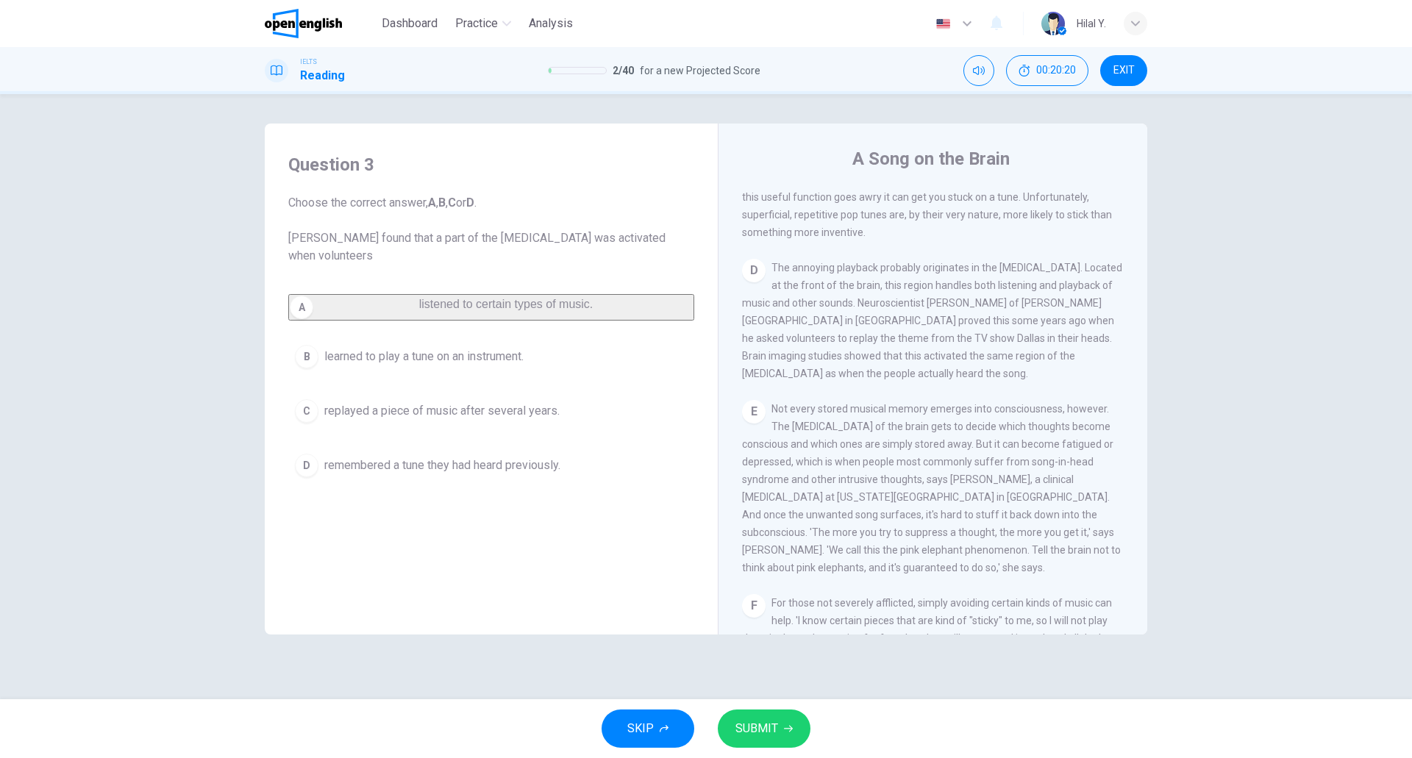
click at [784, 727] on icon "button" at bounding box center [788, 728] width 9 height 9
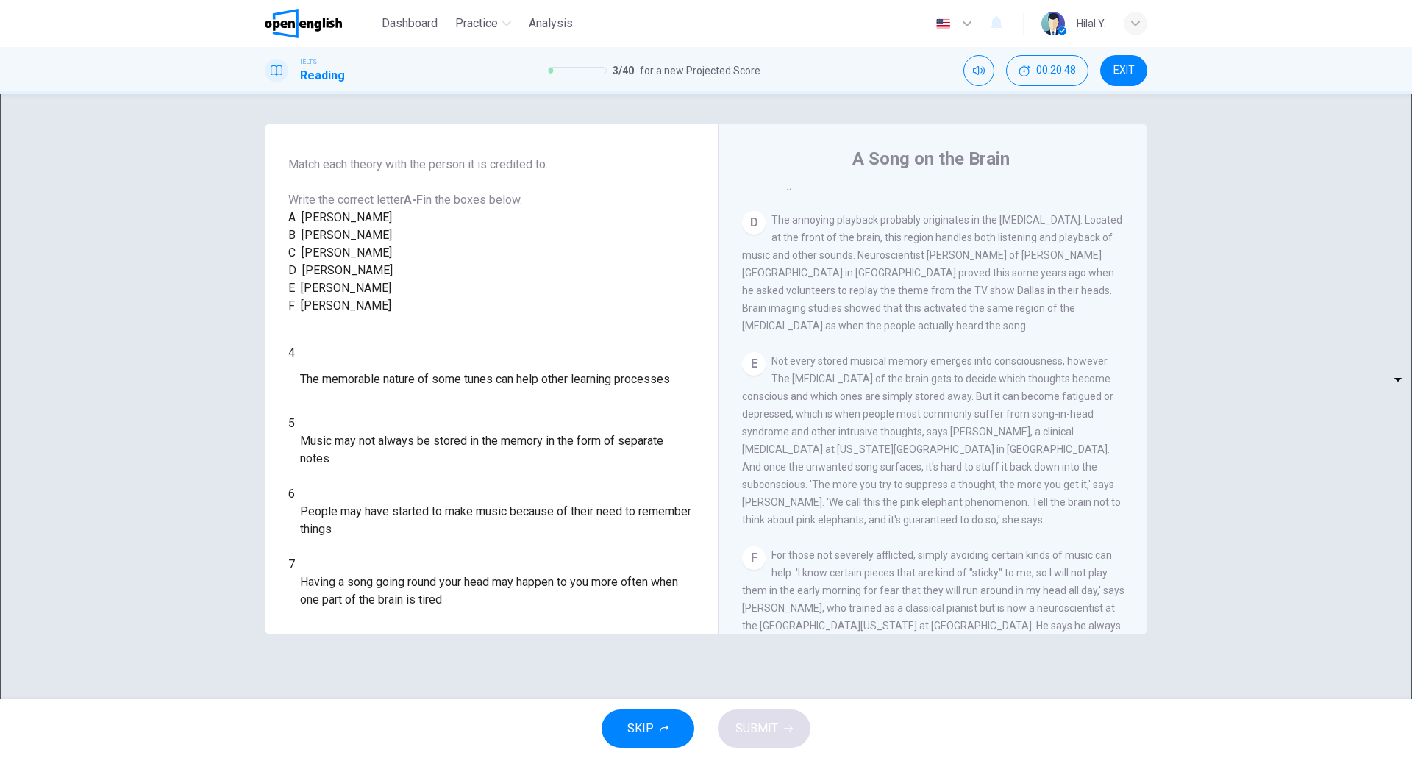
scroll to position [665, 0]
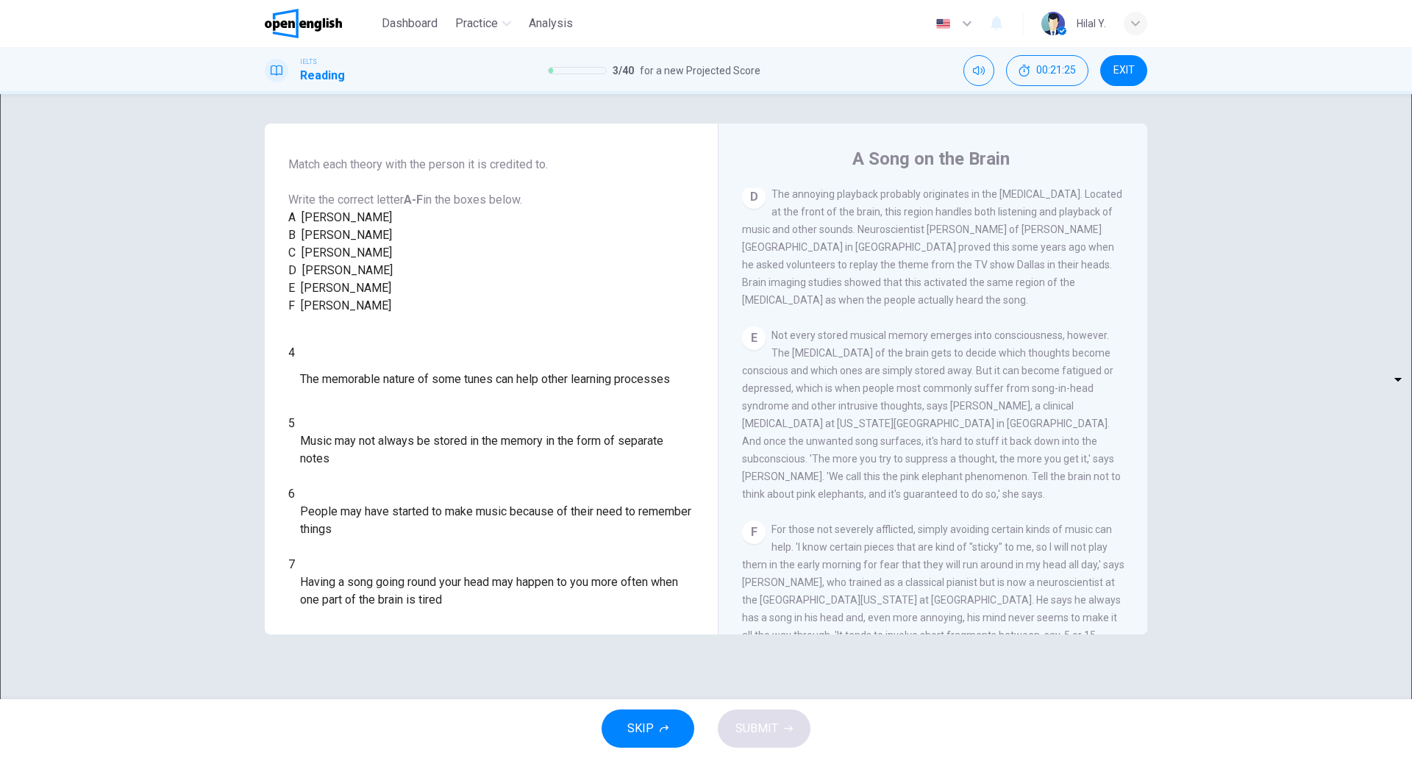
click at [335, 26] on img at bounding box center [303, 23] width 77 height 29
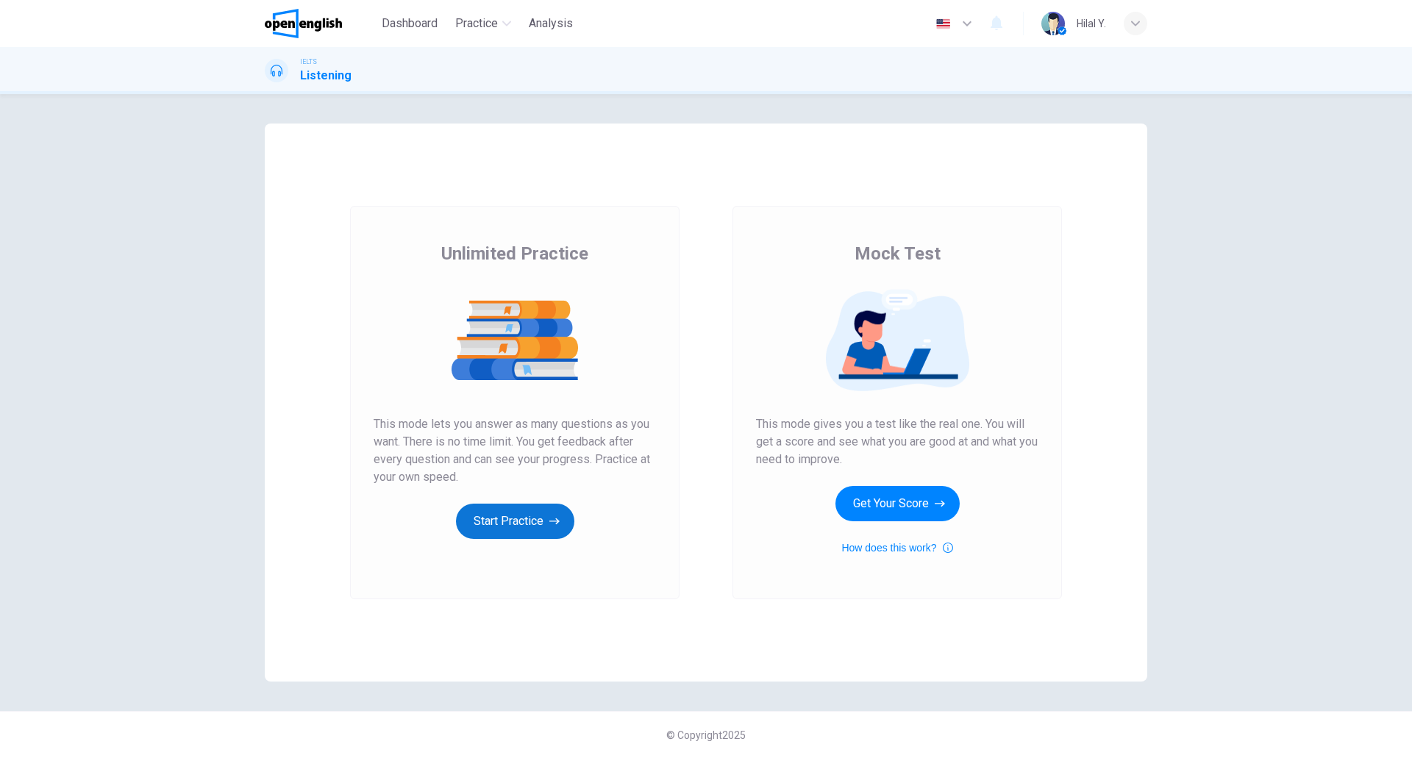
click at [536, 520] on button "Start Practice" at bounding box center [515, 521] width 118 height 35
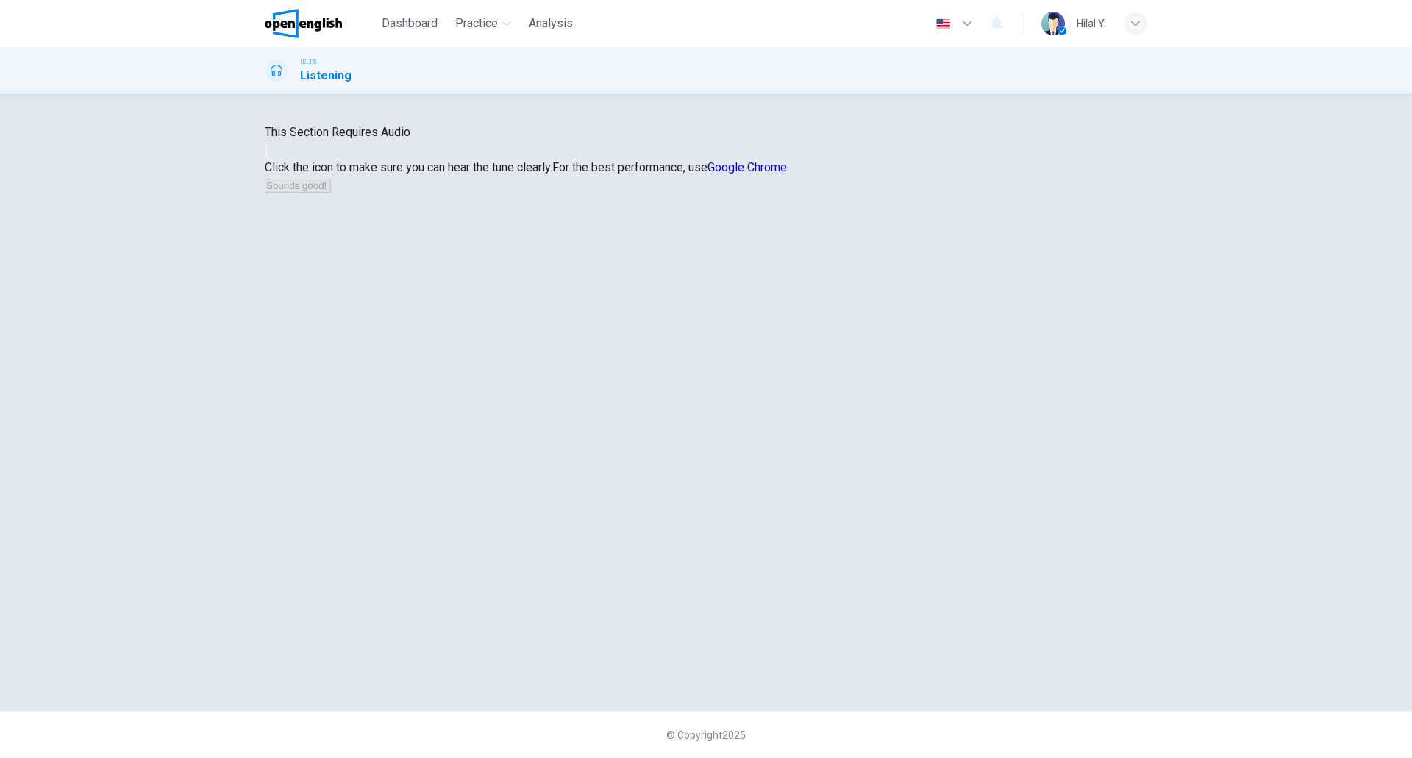
click at [266, 154] on icon "button" at bounding box center [266, 154] width 0 height 0
click at [331, 193] on button "Sounds good!" at bounding box center [298, 186] width 66 height 14
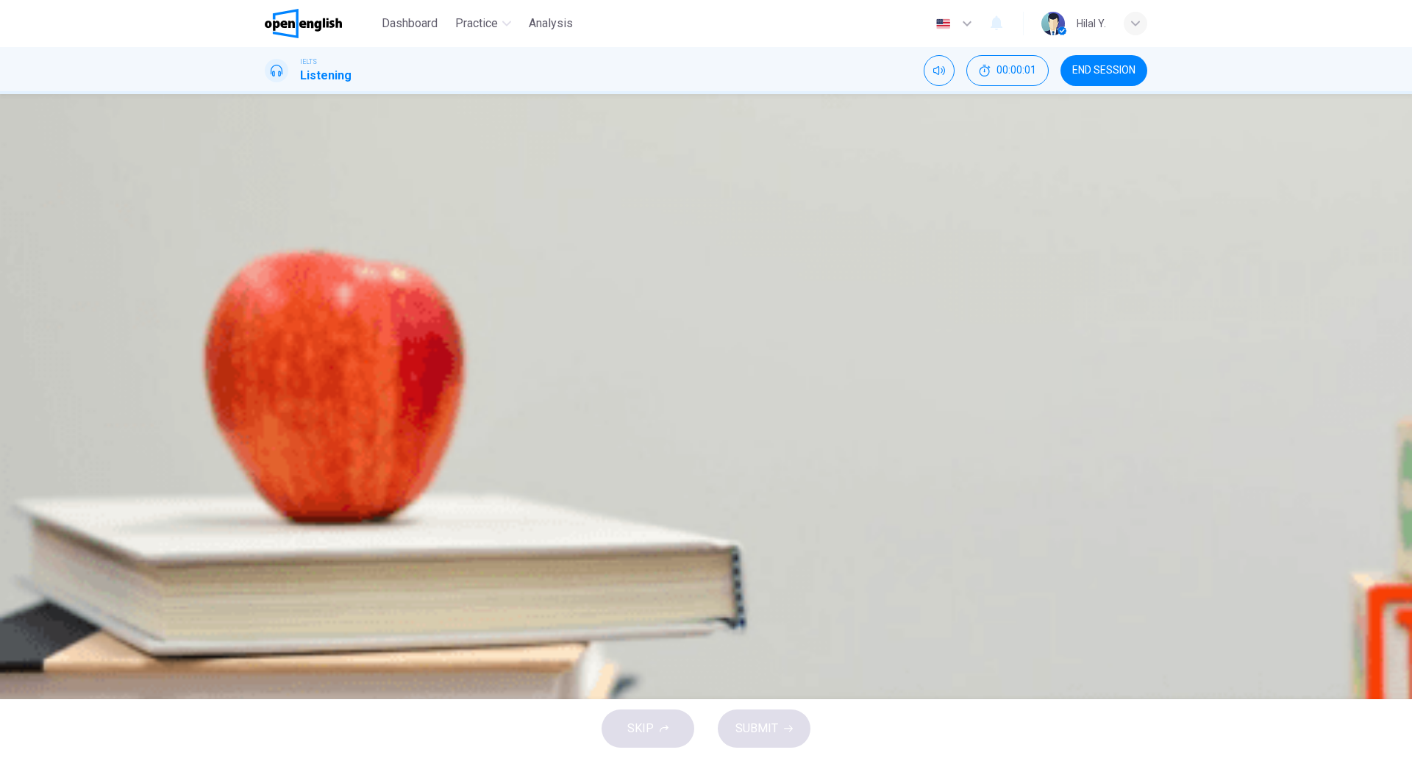
click at [266, 387] on icon "button" at bounding box center [266, 387] width 0 height 0
type input "*"
click at [282, 426] on icon "Click to see the audio transcription" at bounding box center [274, 435] width 16 height 18
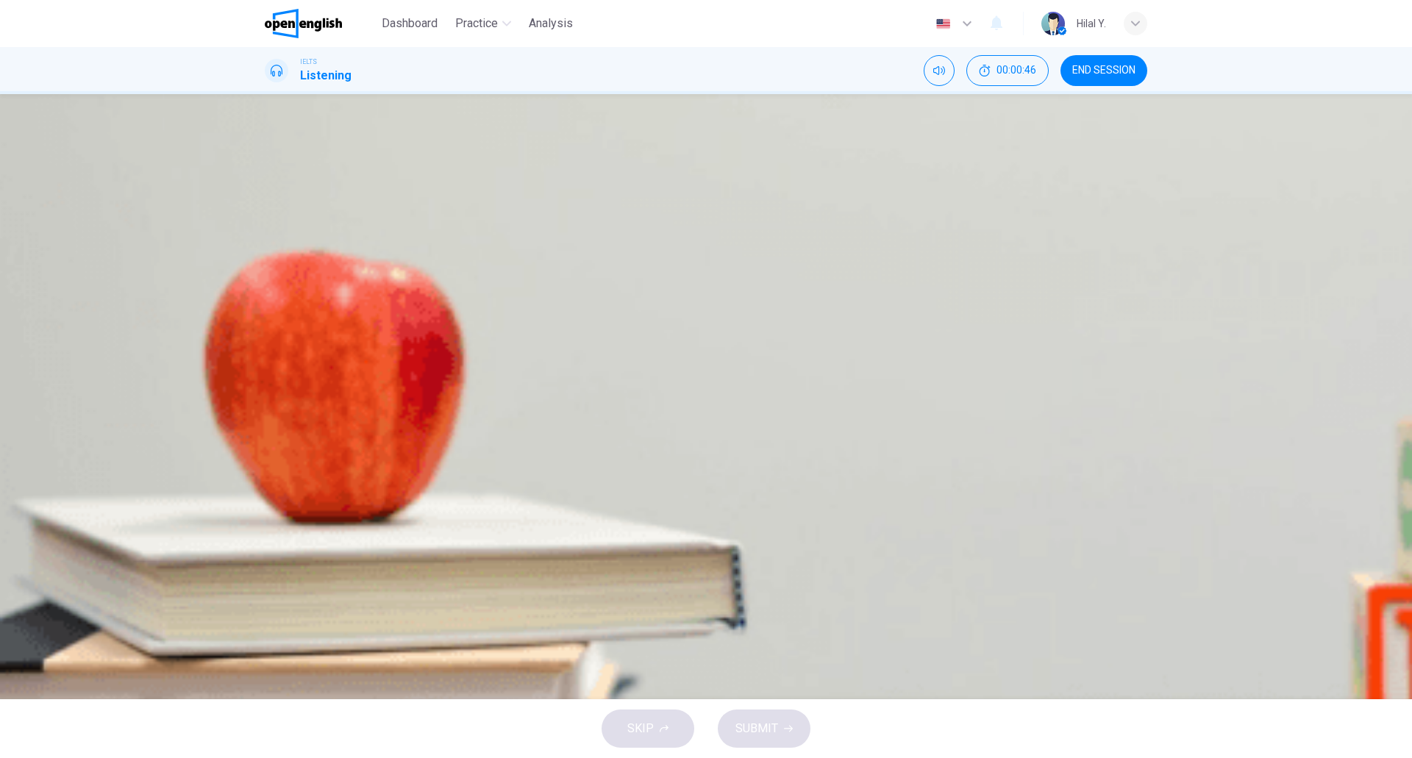
click at [266, 445] on icon "button" at bounding box center [266, 445] width 0 height 0
drag, startPoint x: 338, startPoint y: 256, endPoint x: 273, endPoint y: 254, distance: 64.7
click at [273, 375] on div "05m 41s" at bounding box center [706, 412] width 882 height 75
click at [265, 394] on span at bounding box center [265, 394] width 0 height 0
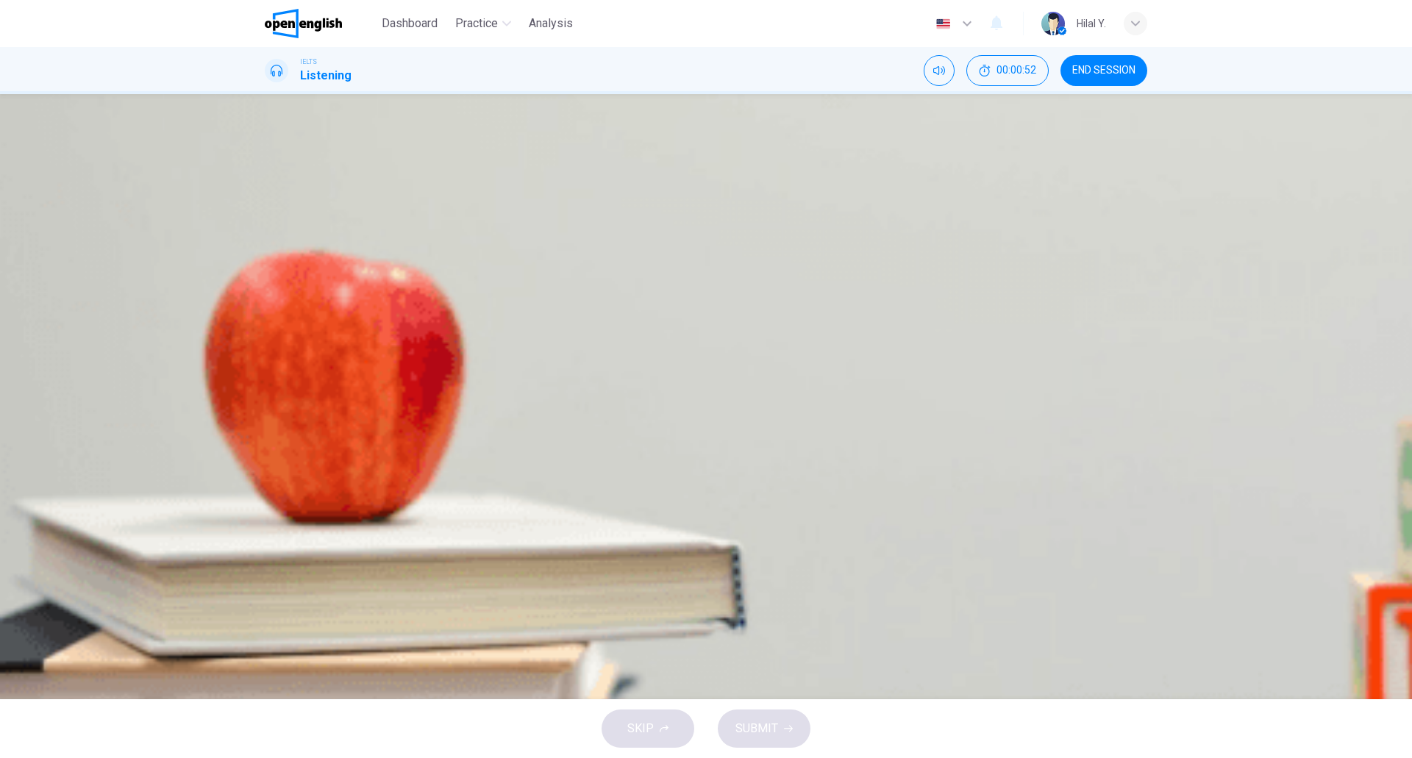
drag, startPoint x: 458, startPoint y: 259, endPoint x: 194, endPoint y: 257, distance: 263.9
click at [194, 257] on div "Question 1 Choose the correct letter, A, B or C According to the speaker, why i…" at bounding box center [706, 396] width 1412 height 605
click at [268, 415] on button "Click to see the audio transcription" at bounding box center [266, 422] width 3 height 14
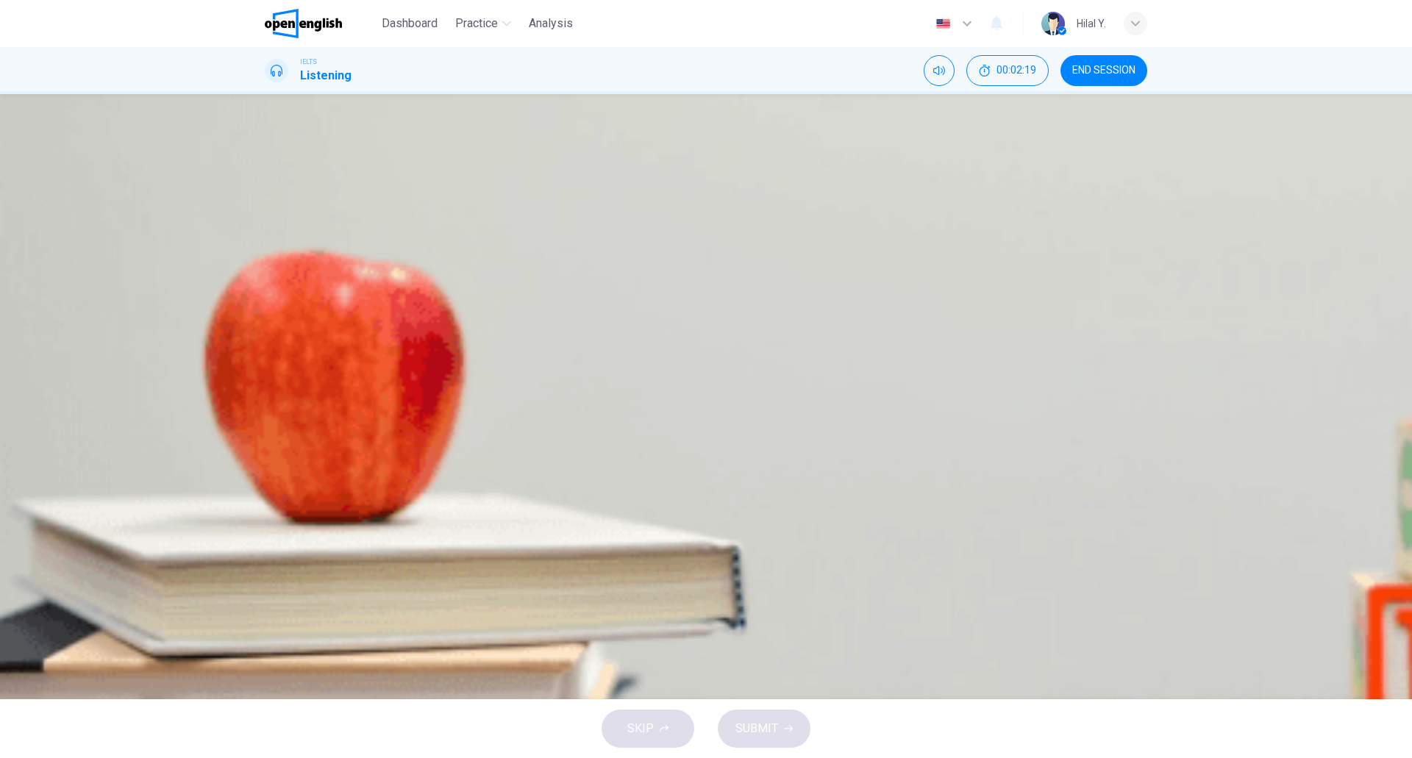
drag, startPoint x: 578, startPoint y: 423, endPoint x: 508, endPoint y: 421, distance: 69.9
drag, startPoint x: 402, startPoint y: 257, endPoint x: 290, endPoint y: 254, distance: 112.5
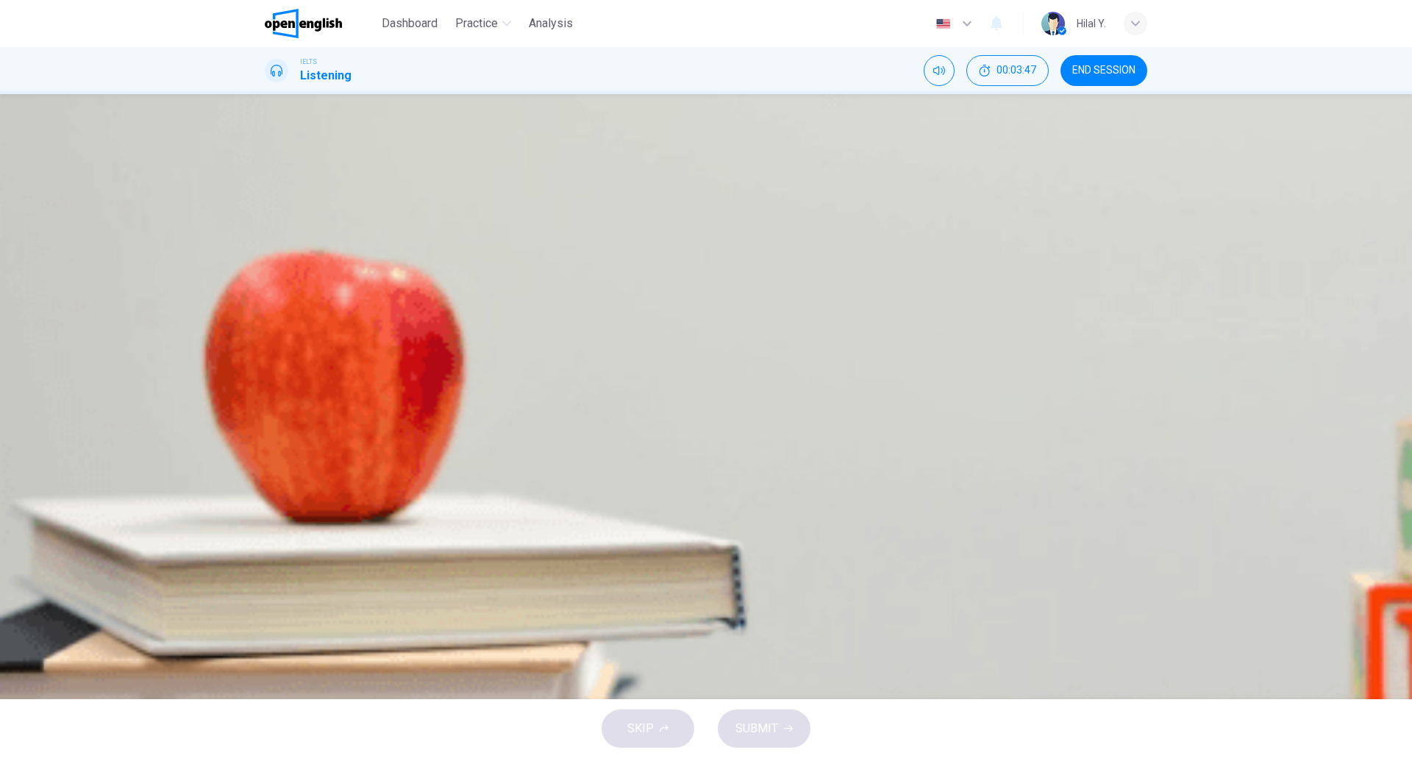
click at [290, 375] on div "05m 41s" at bounding box center [706, 412] width 882 height 75
drag, startPoint x: 325, startPoint y: 254, endPoint x: 240, endPoint y: 269, distance: 86.5
click at [240, 269] on div "Question 1 Choose the correct letter, A, B or C According to the speaker, why i…" at bounding box center [706, 396] width 1412 height 605
click at [266, 426] on icon "Click to see the audio transcription" at bounding box center [266, 426] width 0 height 0
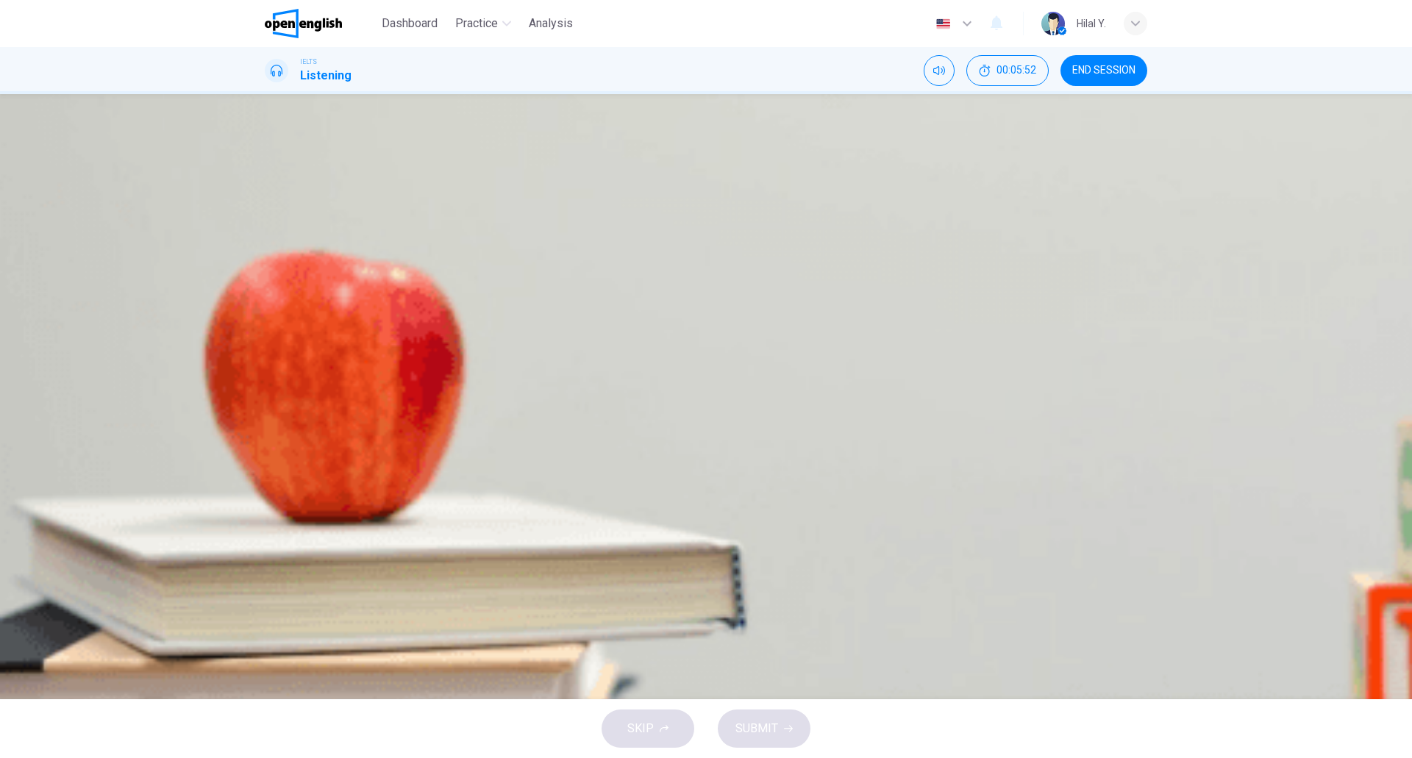
drag, startPoint x: 369, startPoint y: 257, endPoint x: 344, endPoint y: 261, distance: 25.3
click at [265, 394] on span at bounding box center [265, 394] width 0 height 0
click at [282, 426] on icon "Click to see the audio transcription" at bounding box center [274, 435] width 16 height 18
drag, startPoint x: 705, startPoint y: 395, endPoint x: 843, endPoint y: 398, distance: 137.5
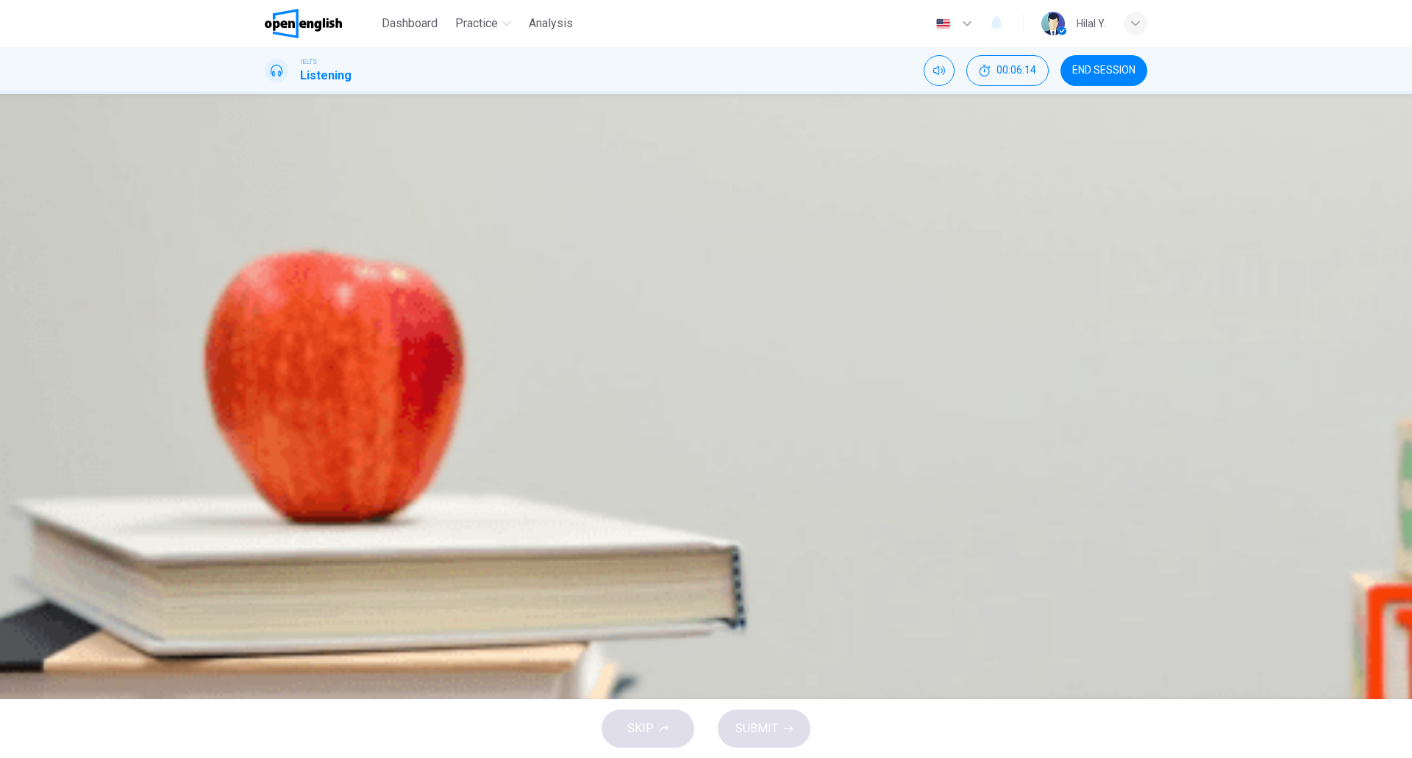
type input "*"
click at [268, 415] on button "Click to see the audio transcription" at bounding box center [266, 422] width 3 height 14
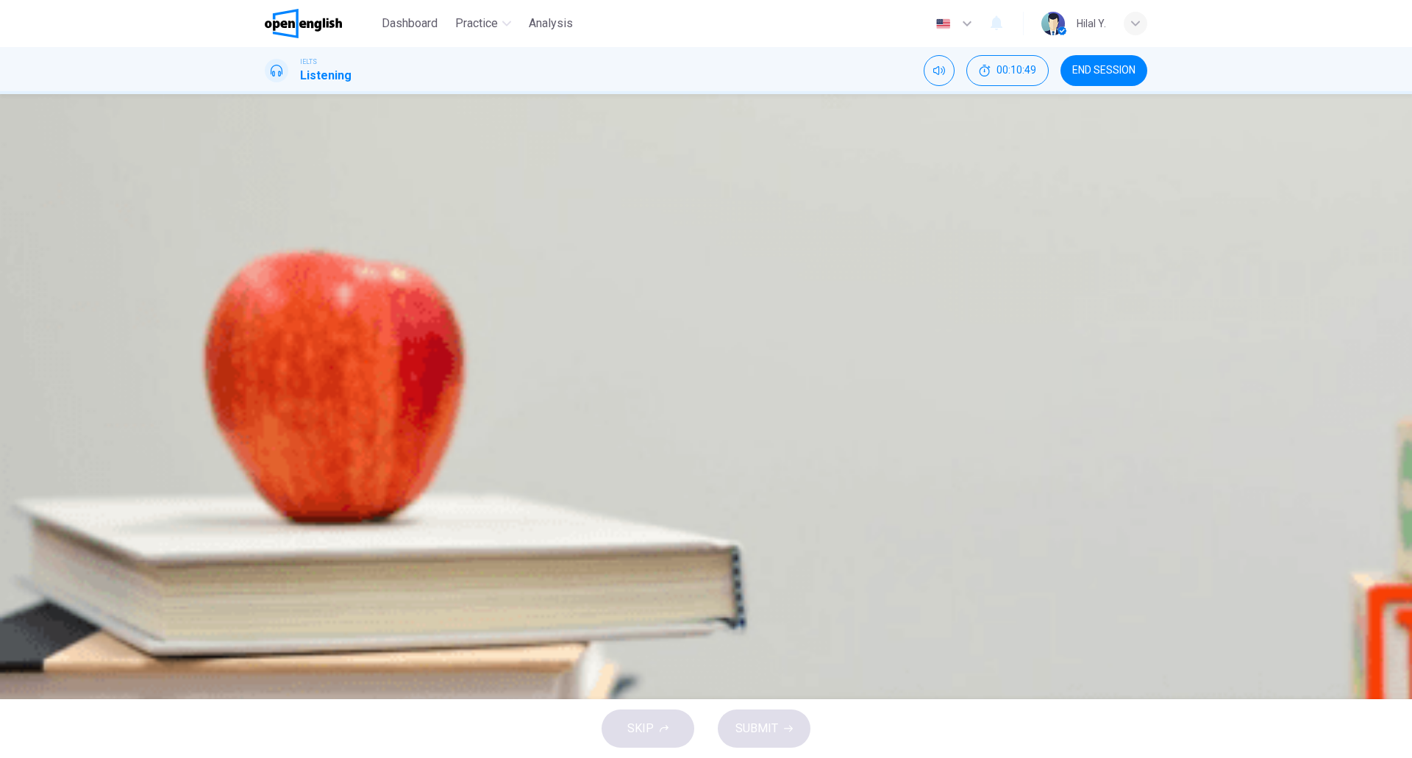
click at [506, 274] on span "There are better products available now." at bounding box center [403, 266] width 205 height 18
click at [778, 734] on button "SUBMIT" at bounding box center [764, 728] width 93 height 38
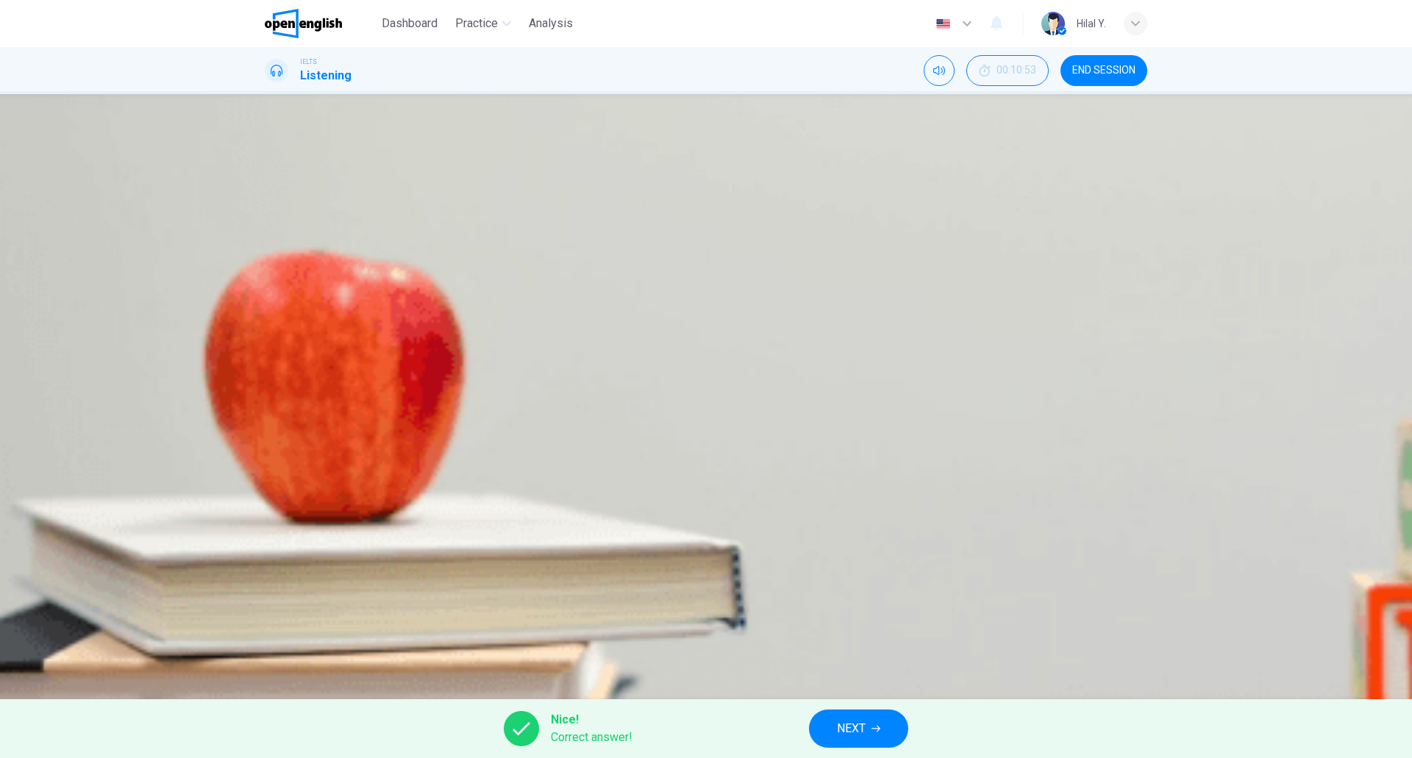
click at [863, 724] on span "NEXT" at bounding box center [851, 728] width 29 height 21
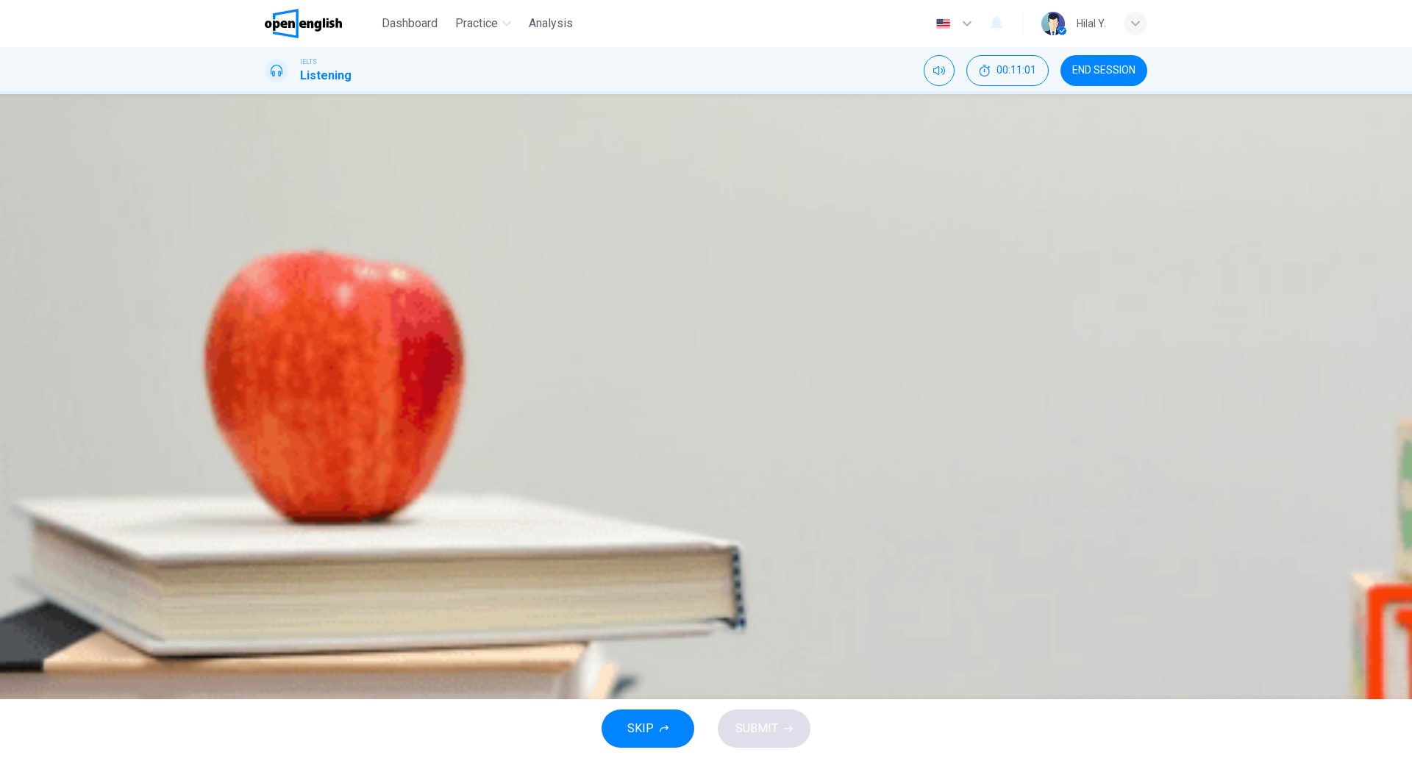
click at [268, 415] on button "Click to see the audio transcription" at bounding box center [266, 422] width 3 height 14
click at [998, 757] on div at bounding box center [706, 758] width 1412 height 0
click at [476, 274] on span "A record volume of paint was sold" at bounding box center [389, 266] width 176 height 18
click at [777, 727] on button "SUBMIT" at bounding box center [764, 728] width 93 height 38
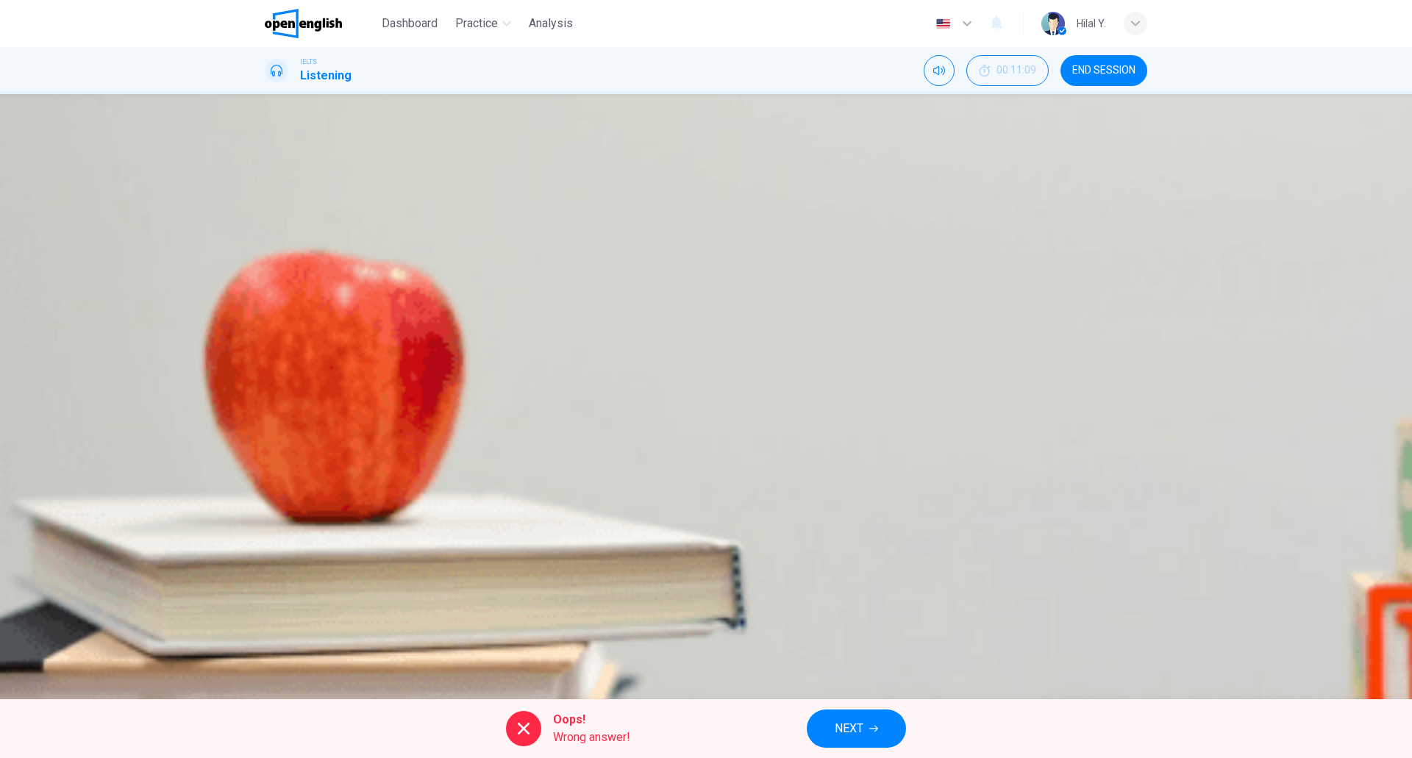
click at [266, 426] on icon "Click to see the audio transcription" at bounding box center [266, 426] width 0 height 0
click at [843, 727] on span "NEXT" at bounding box center [848, 728] width 29 height 21
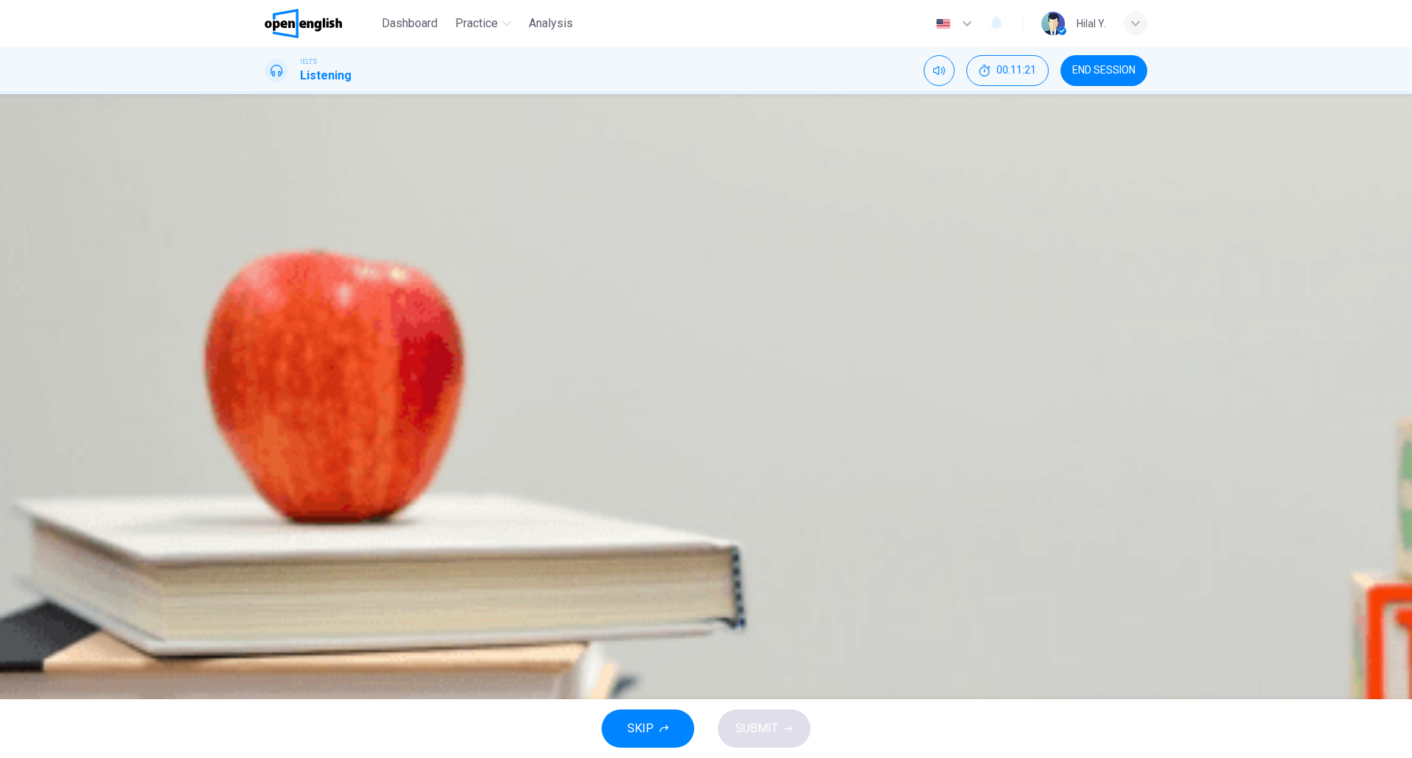
click at [613, 348] on span "An automatic calculator can be downloaded from the Internet." at bounding box center [457, 339] width 312 height 18
click at [787, 737] on button "SUBMIT" at bounding box center [764, 728] width 93 height 38
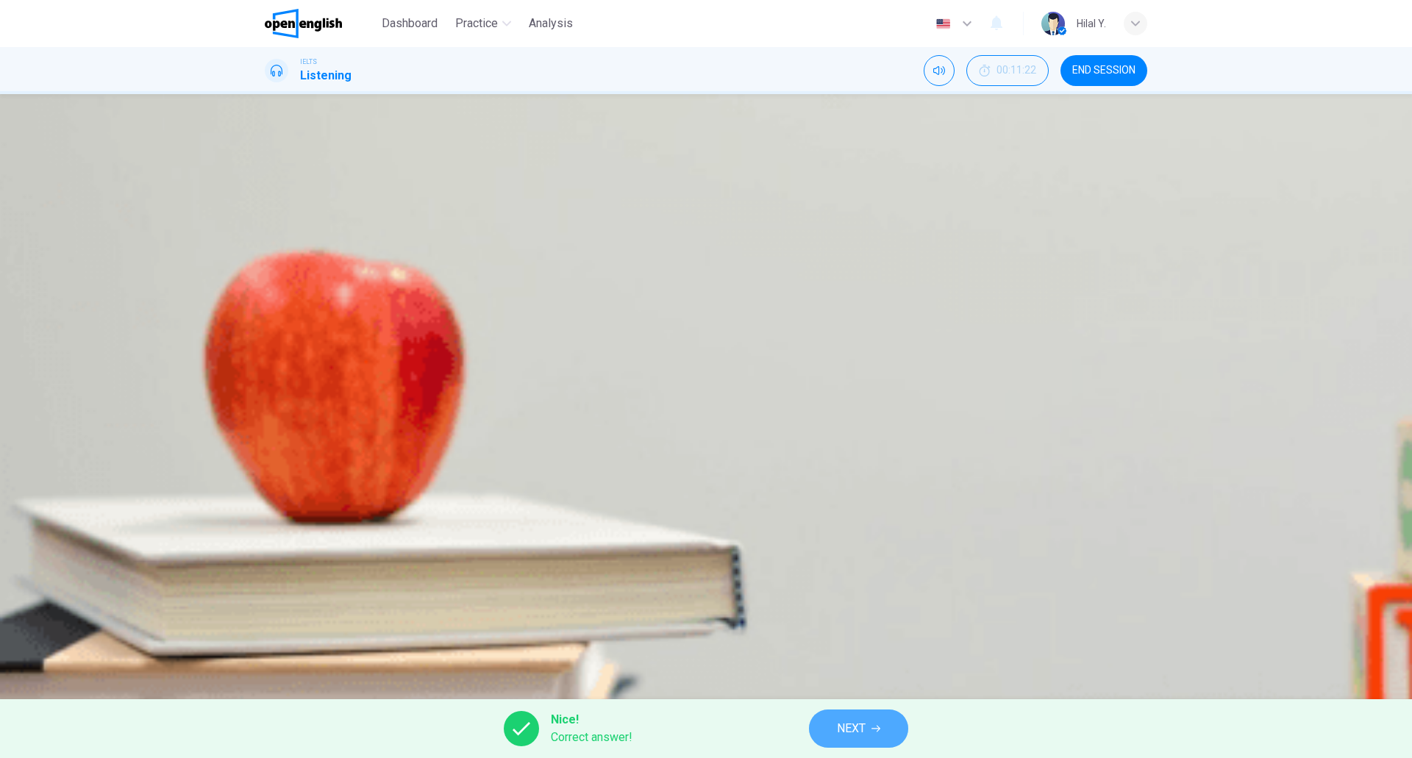
click at [853, 730] on span "NEXT" at bounding box center [851, 728] width 29 height 21
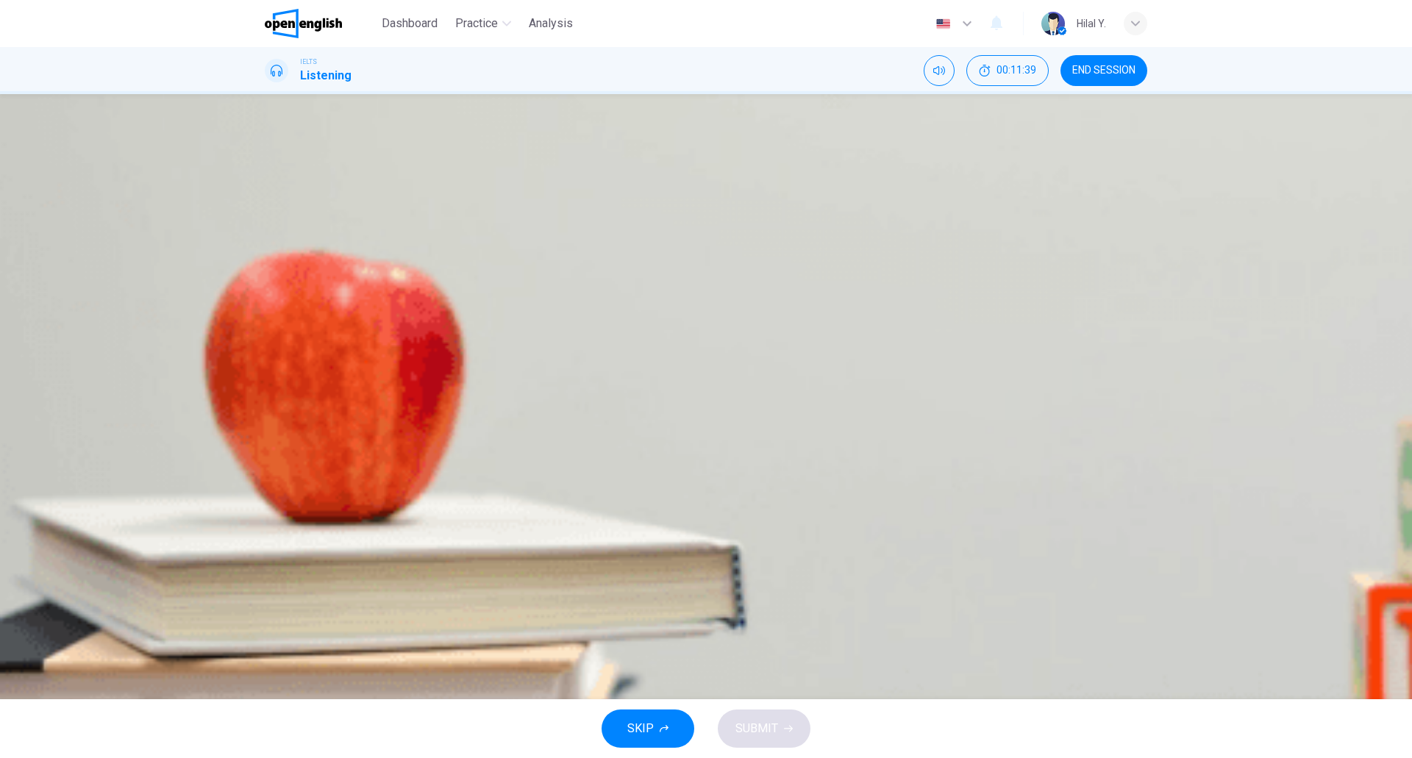
click at [928, 357] on div "Question 4 Choose the correct letter, A, B or C What does Community RePaint do?…" at bounding box center [706, 241] width 882 height 234
drag, startPoint x: 608, startPoint y: 542, endPoint x: 600, endPoint y: 543, distance: 8.2
click at [608, 543] on img at bounding box center [706, 379] width 1412 height 758
click at [268, 415] on button "Click to see the audio transcription" at bounding box center [266, 422] width 3 height 14
drag, startPoint x: 1048, startPoint y: 348, endPoint x: 1012, endPoint y: 347, distance: 36.1
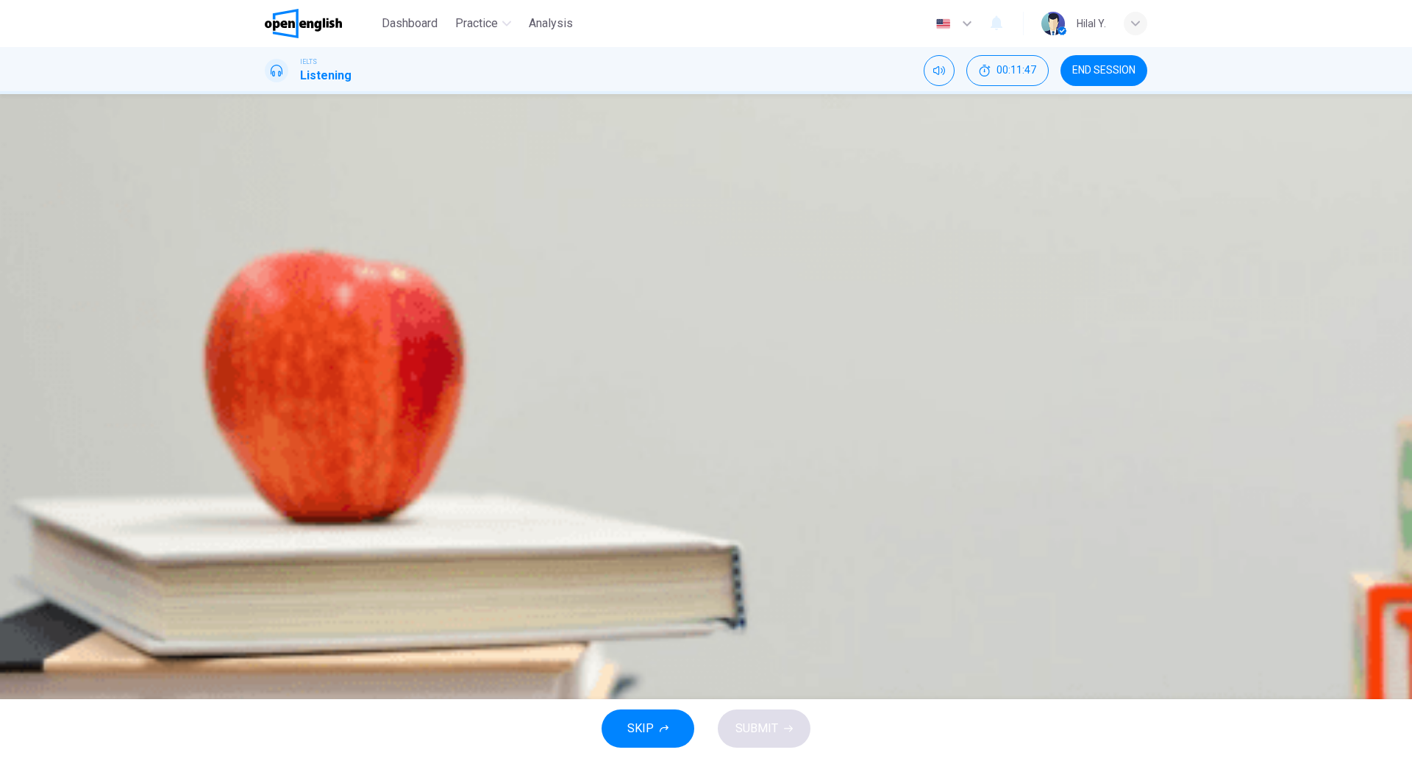
click at [1048, 757] on div at bounding box center [706, 758] width 1412 height 0
click at [282, 426] on icon "Click to see the audio transcription" at bounding box center [274, 435] width 16 height 18
drag, startPoint x: 782, startPoint y: 382, endPoint x: 718, endPoint y: 382, distance: 63.2
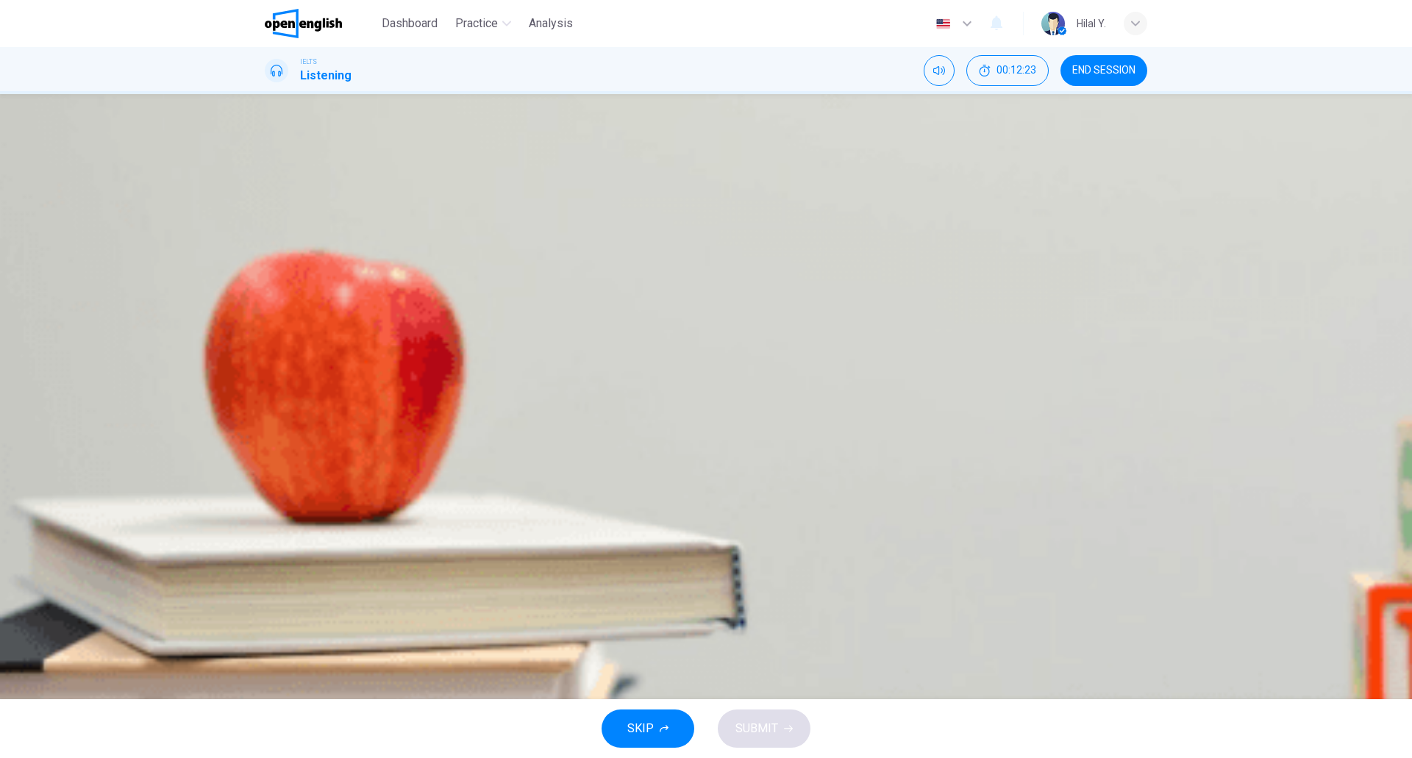
click at [765, 321] on button "B It collects unwanted paint and gives it away." at bounding box center [706, 302] width 882 height 37
click at [773, 723] on span "SUBMIT" at bounding box center [756, 728] width 43 height 21
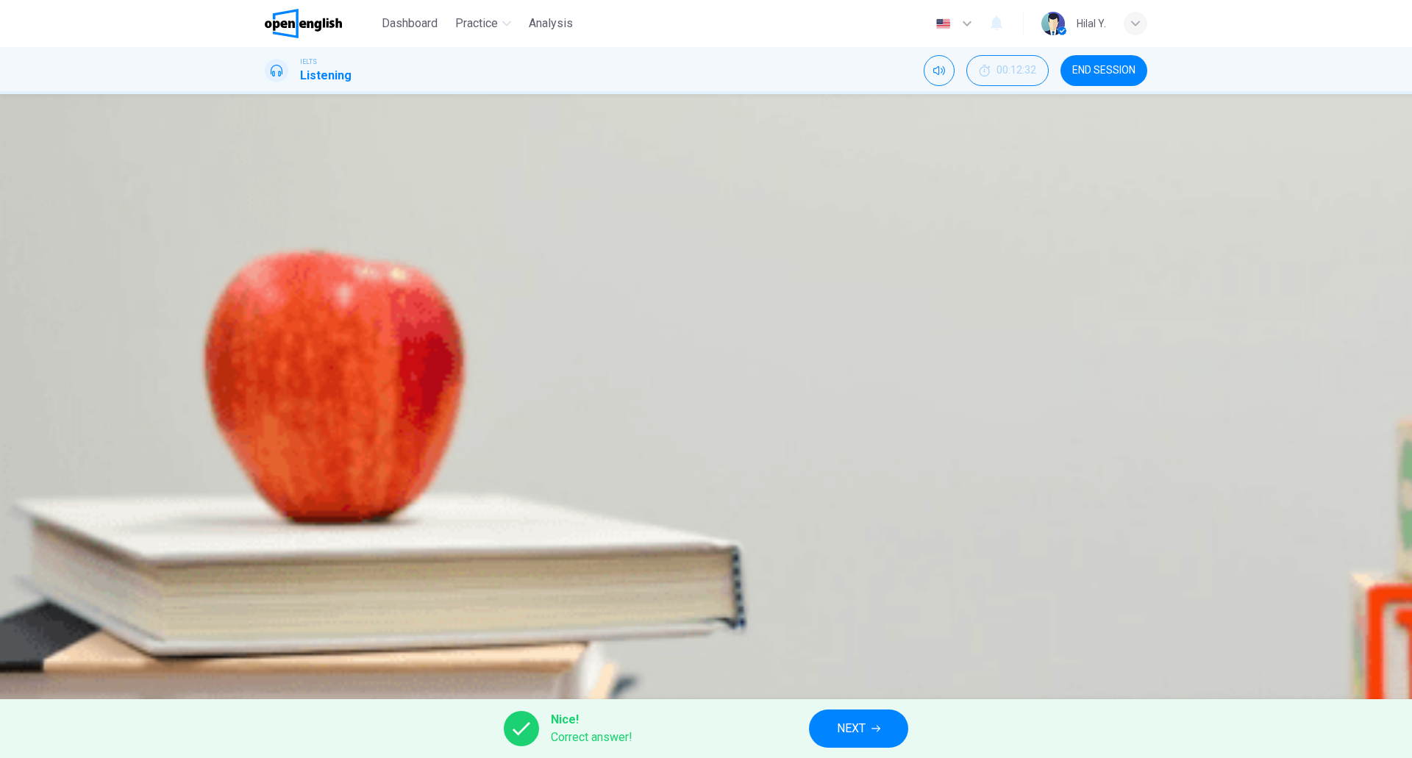
click at [840, 736] on span "NEXT" at bounding box center [851, 728] width 29 height 21
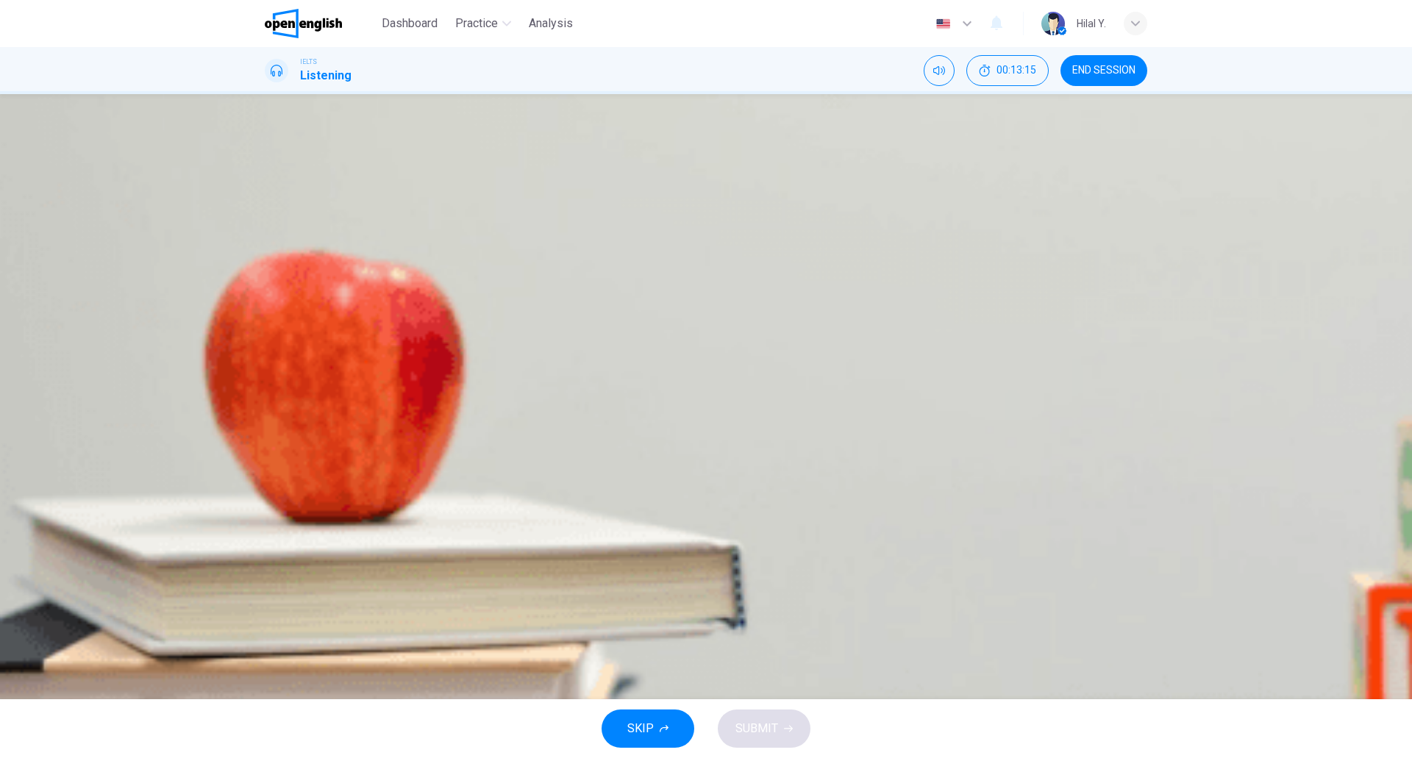
click at [268, 489] on button "Click to see the audio transcription" at bounding box center [266, 496] width 3 height 14
drag, startPoint x: 757, startPoint y: 398, endPoint x: 828, endPoint y: 405, distance: 71.7
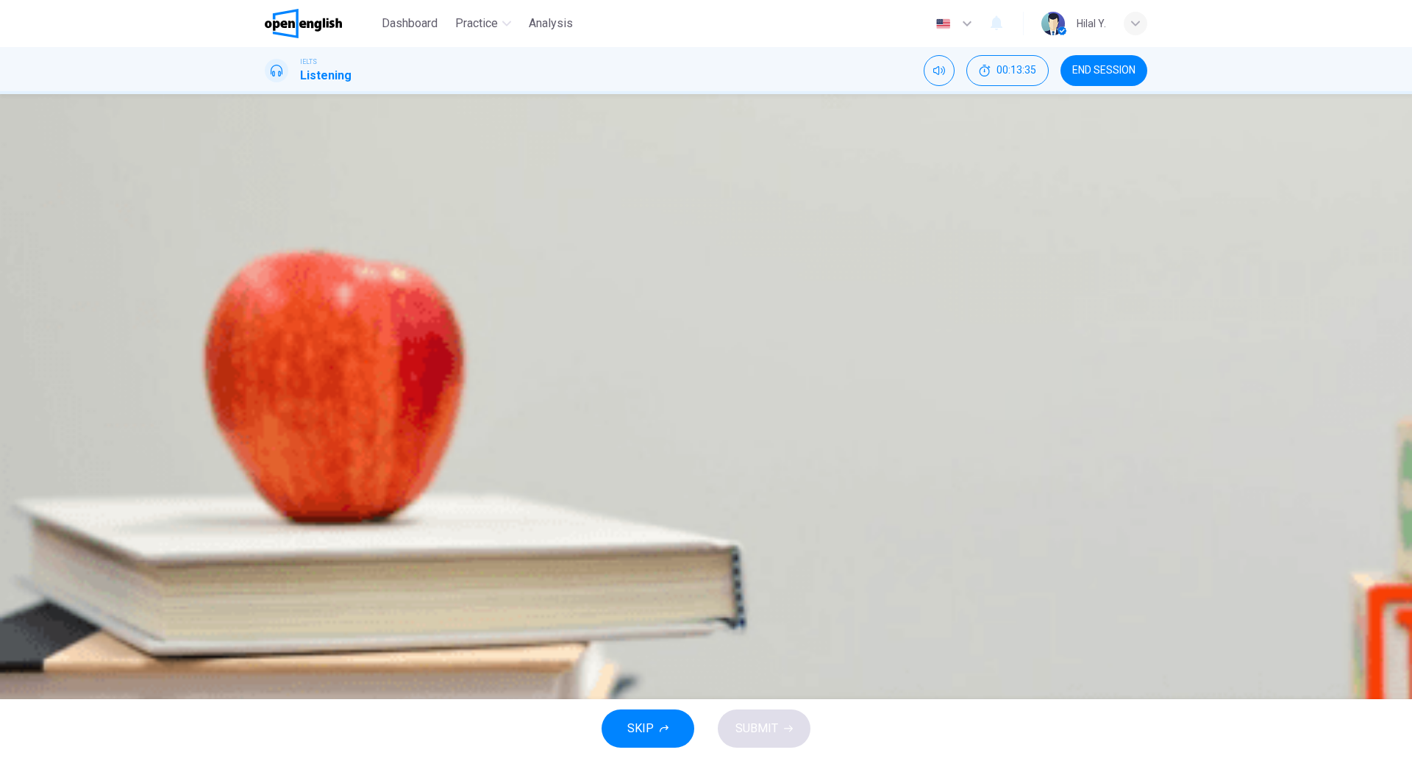
click at [282, 499] on icon "Click to see the audio transcription" at bounding box center [274, 508] width 16 height 18
drag, startPoint x: 646, startPoint y: 468, endPoint x: 726, endPoint y: 468, distance: 80.9
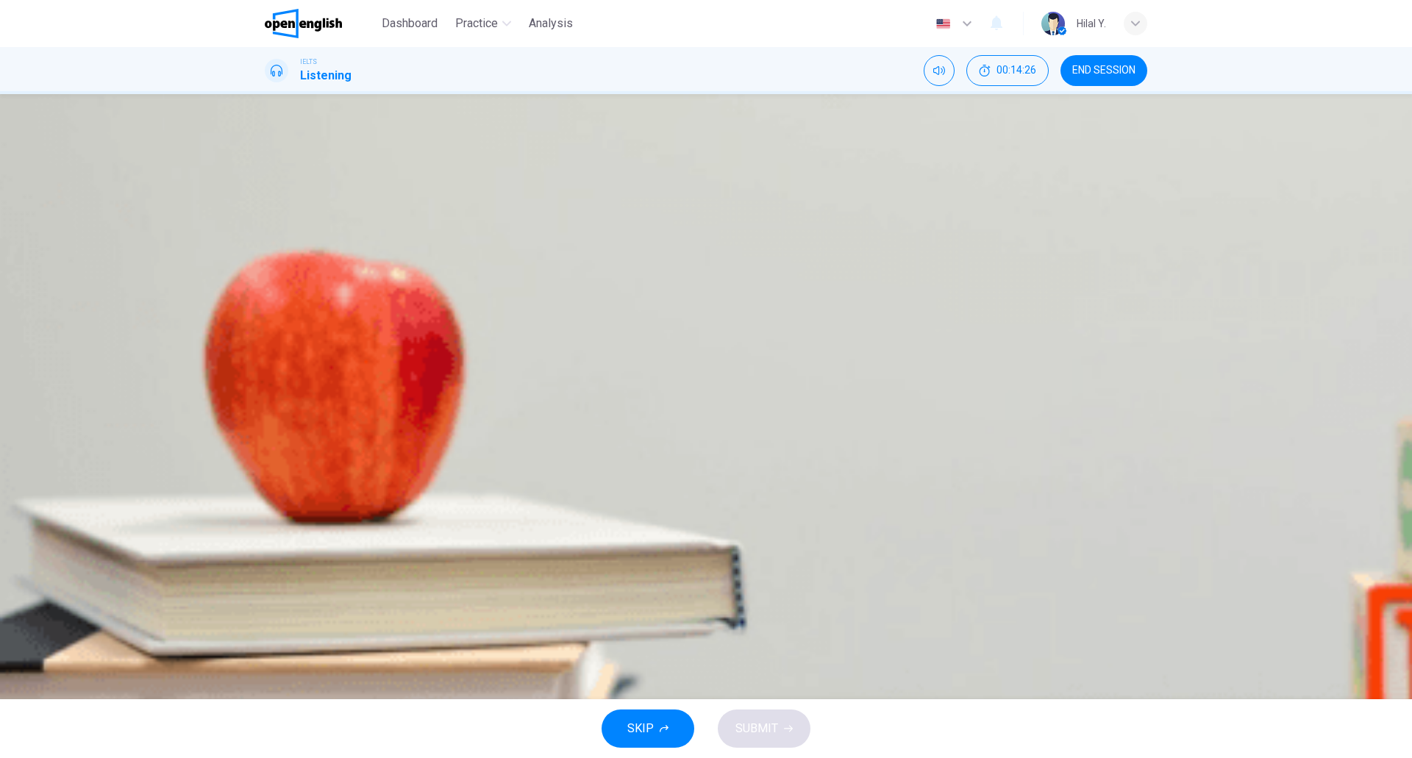
drag, startPoint x: 664, startPoint y: 446, endPoint x: 744, endPoint y: 450, distance: 80.2
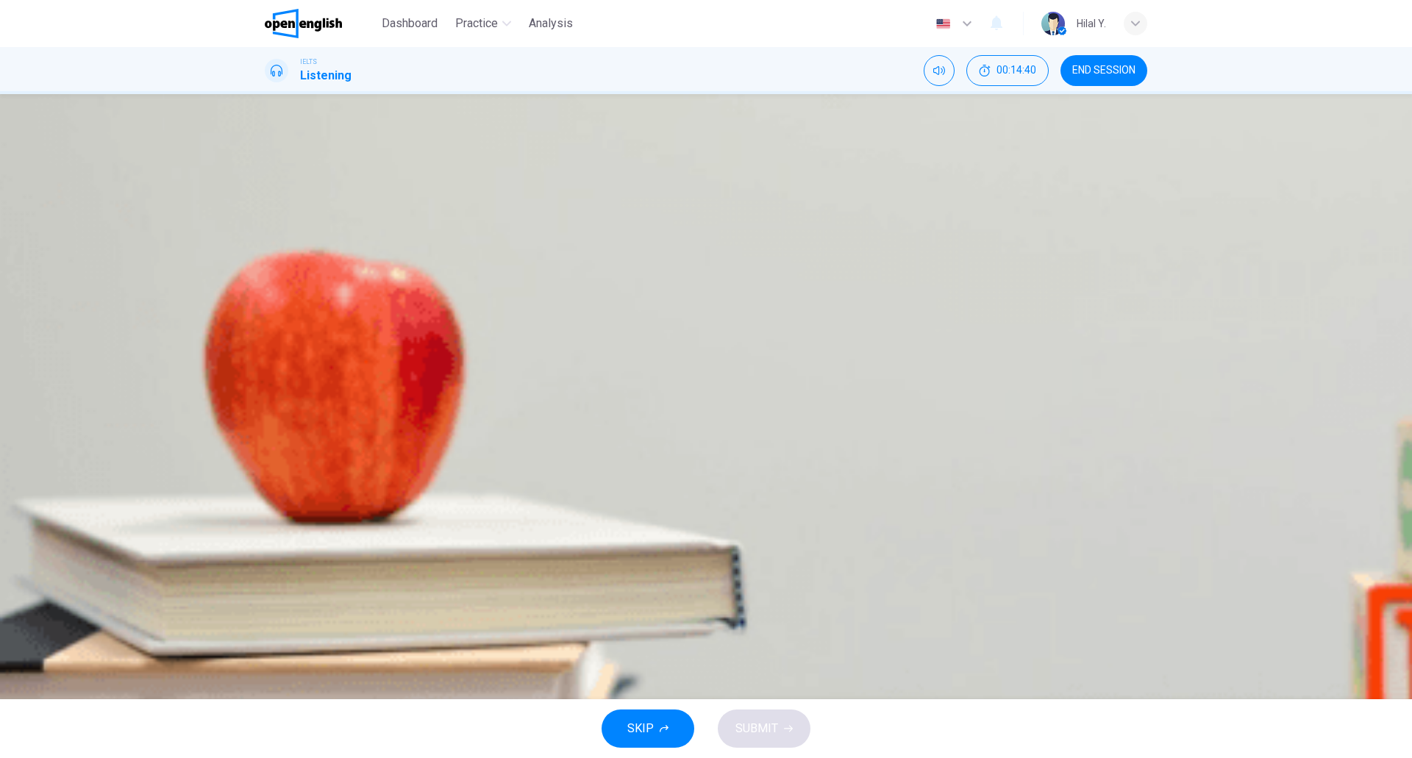
click at [410, 348] on span "Choose a light colour." at bounding box center [356, 339] width 110 height 18
click at [770, 716] on div "SKIP SUBMIT" at bounding box center [706, 728] width 1412 height 59
click at [768, 723] on div "SKIP SUBMIT" at bounding box center [706, 728] width 1412 height 59
click at [768, 728] on div "SKIP SUBMIT" at bounding box center [706, 728] width 1412 height 59
click at [766, 732] on div "SKIP SUBMIT" at bounding box center [706, 728] width 1412 height 59
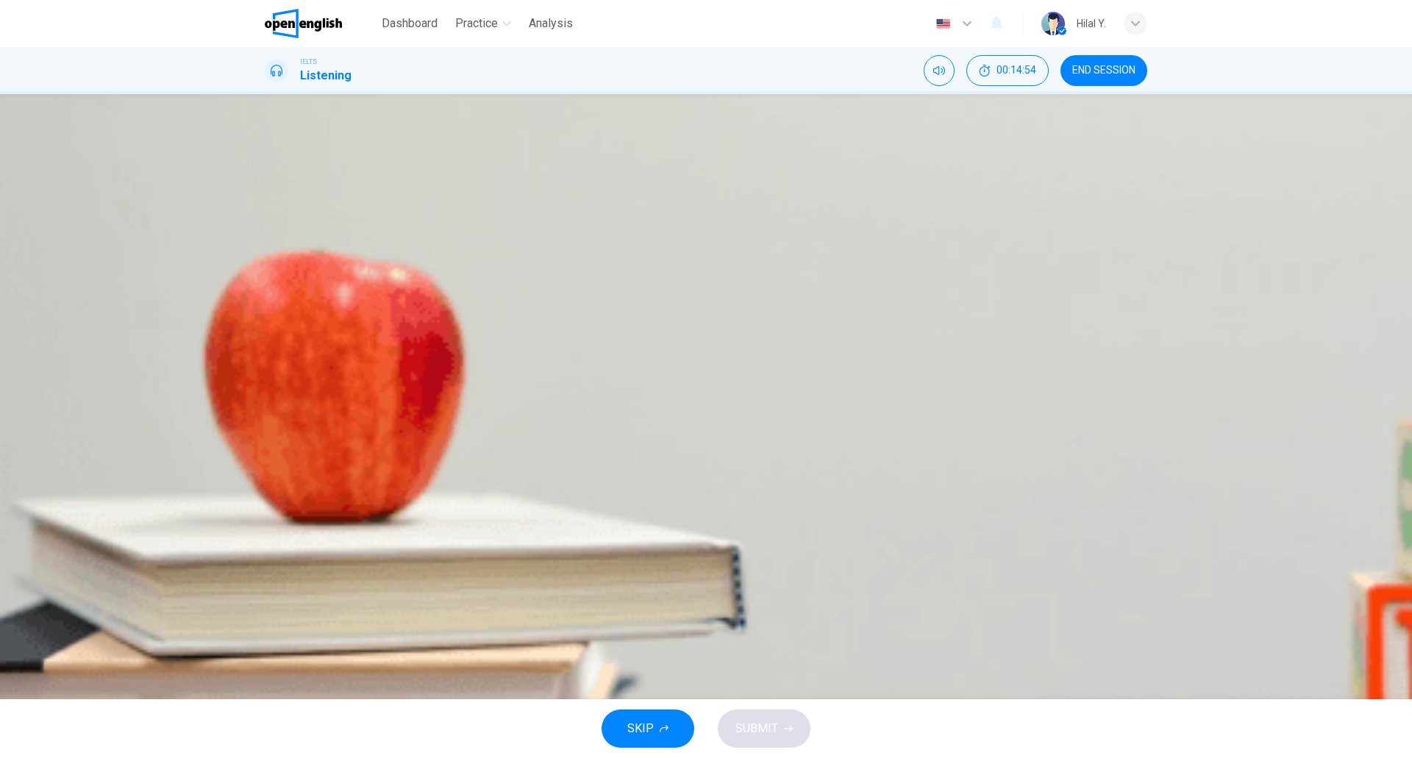
click at [741, 357] on button "C Choose a light colour." at bounding box center [706, 339] width 882 height 37
click at [410, 348] on span "Choose a light colour." at bounding box center [356, 339] width 110 height 18
click at [543, 421] on span "Buy enough paint for more than one application." at bounding box center [422, 413] width 242 height 18
click at [479, 311] on span "Test the colour before buying a lot." at bounding box center [390, 302] width 178 height 18
click at [759, 321] on button "B Test the colour before buying a lot." at bounding box center [706, 302] width 882 height 37
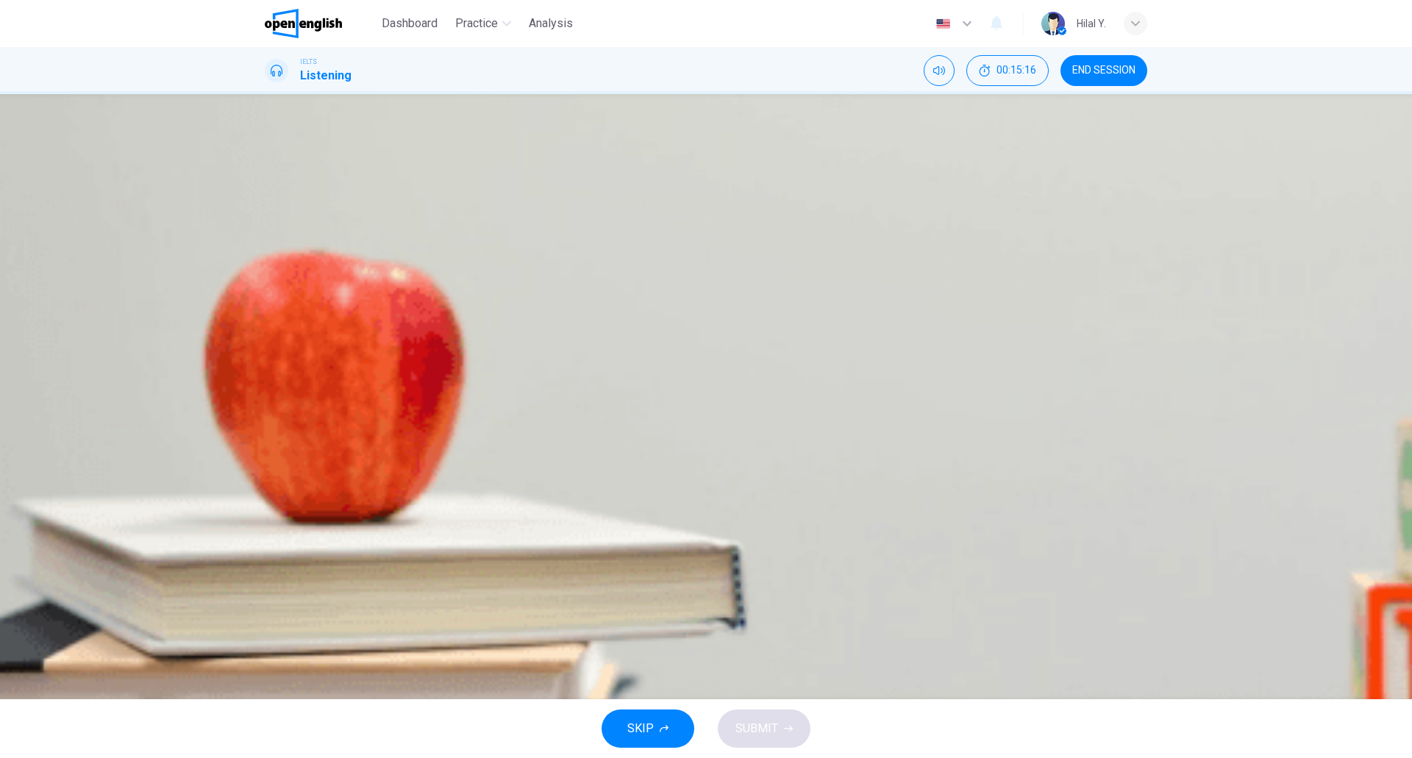
click at [410, 348] on span "Choose a light colour." at bounding box center [356, 339] width 110 height 18
click at [769, 729] on span "SUBMIT" at bounding box center [756, 728] width 43 height 21
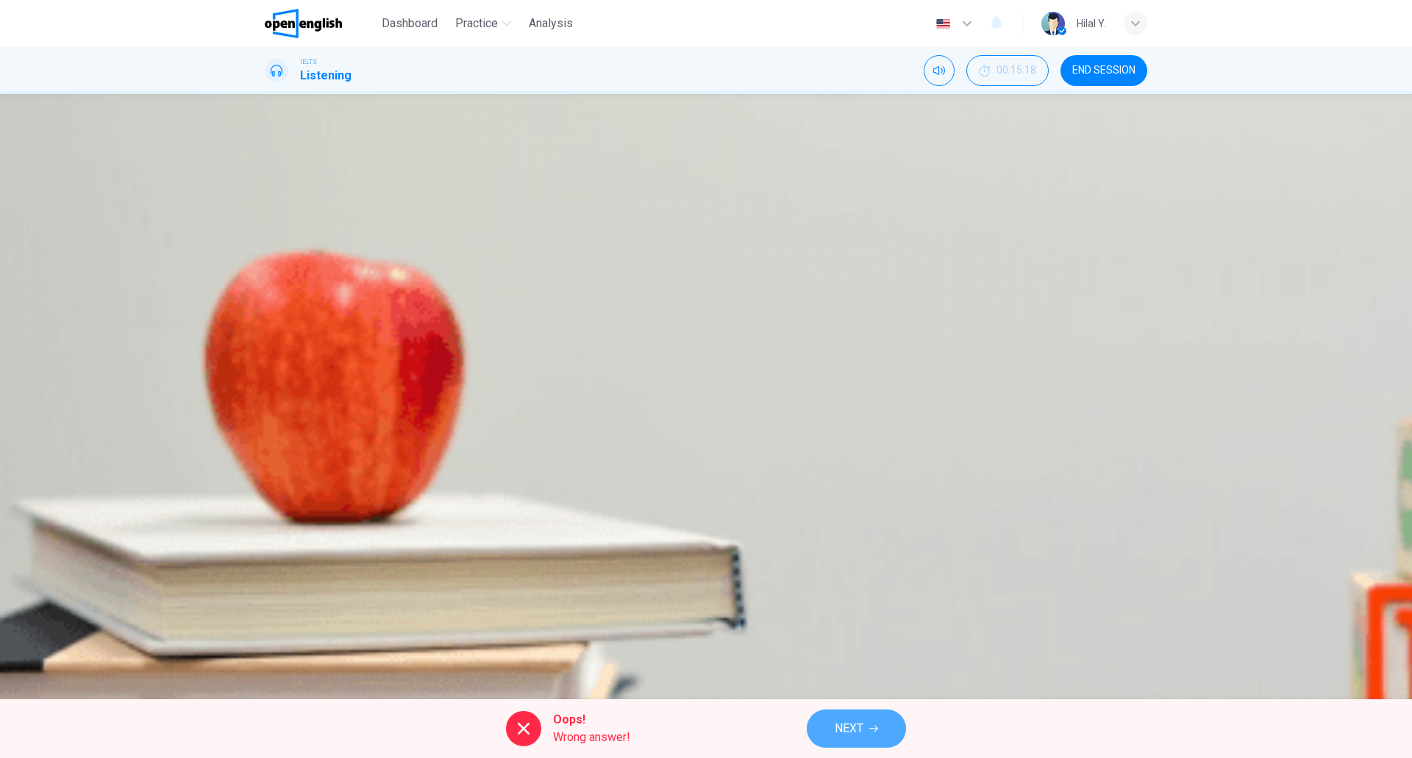
click at [857, 725] on span "NEXT" at bounding box center [848, 728] width 29 height 21
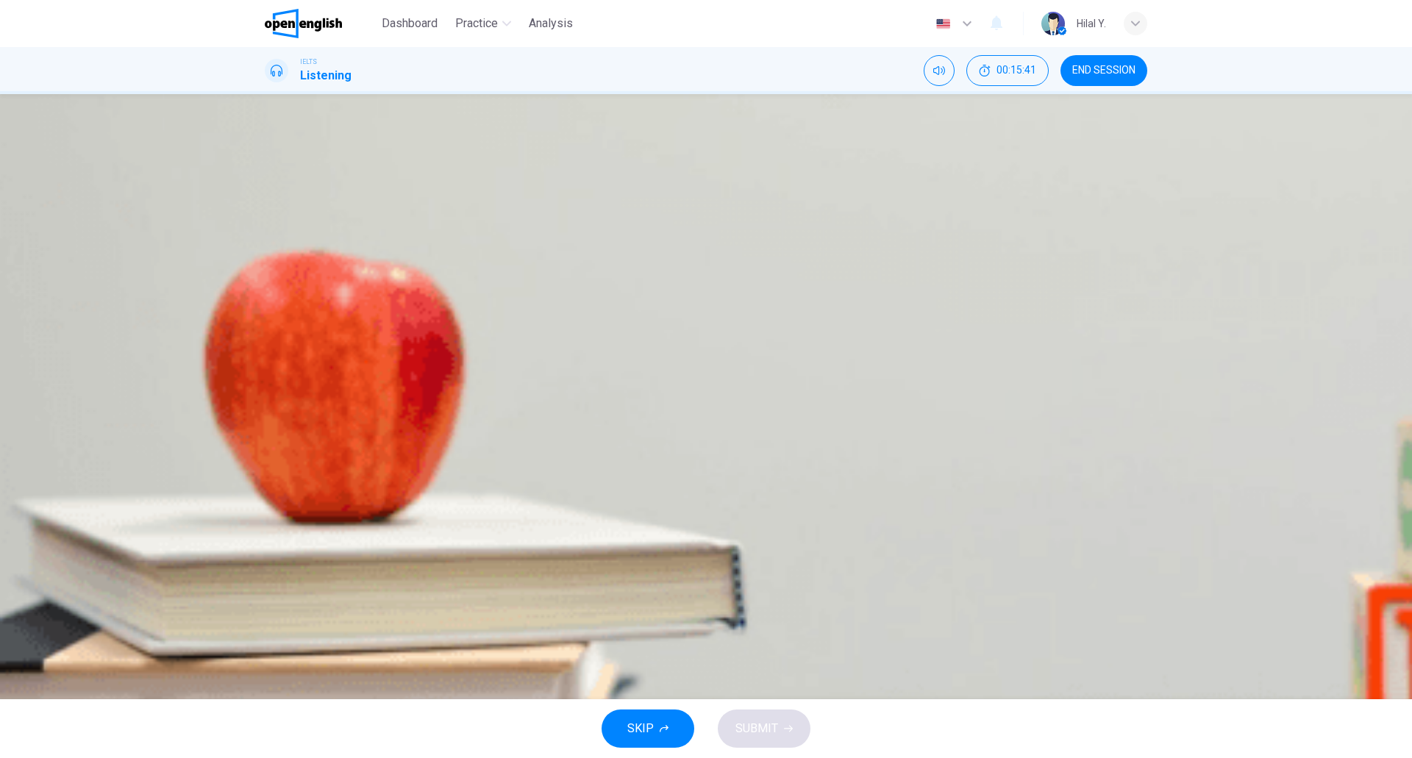
click at [899, 431] on div "Question 6 Choose TWO letters, A-E. What TWO pieces of advice does the speaker …" at bounding box center [706, 277] width 882 height 307
click at [779, 371] on div "A Replace any loose plaster. B Don’t spend too long preparing surfaces. C Use d…" at bounding box center [706, 339] width 882 height 184
click at [509, 311] on span "Don’t spend too long preparing surfaces." at bounding box center [405, 302] width 208 height 18
click at [476, 421] on span "Paint over cracks and small holes." at bounding box center [388, 413] width 175 height 18
click at [788, 731] on icon "button" at bounding box center [788, 728] width 9 height 9
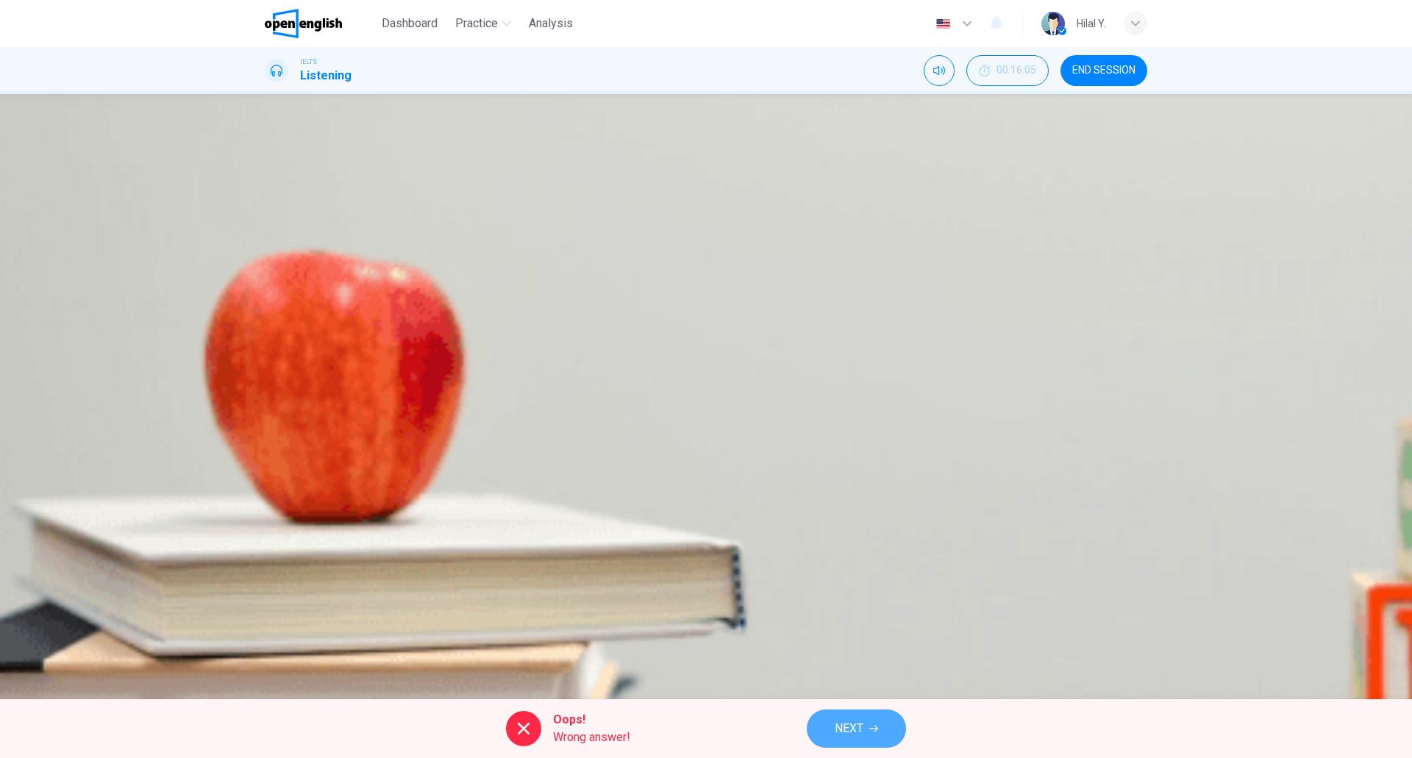
click at [839, 729] on span "NEXT" at bounding box center [848, 728] width 29 height 21
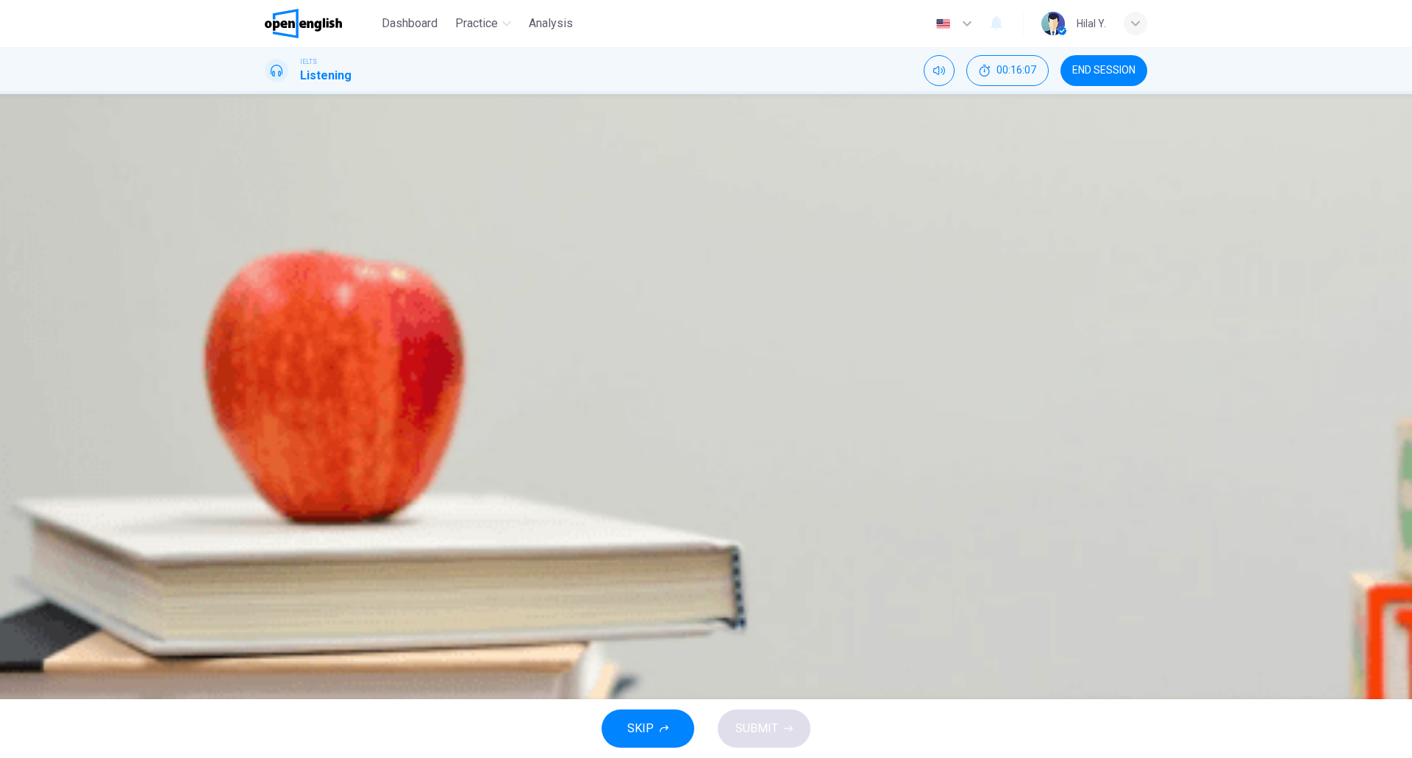
click at [326, 26] on img at bounding box center [303, 23] width 77 height 29
click at [444, 311] on span "Wash brushes in cold water." at bounding box center [372, 302] width 143 height 18
click at [446, 348] on span "Use a roller with a short pile." at bounding box center [374, 339] width 146 height 18
click at [754, 725] on span "SUBMIT" at bounding box center [756, 728] width 43 height 21
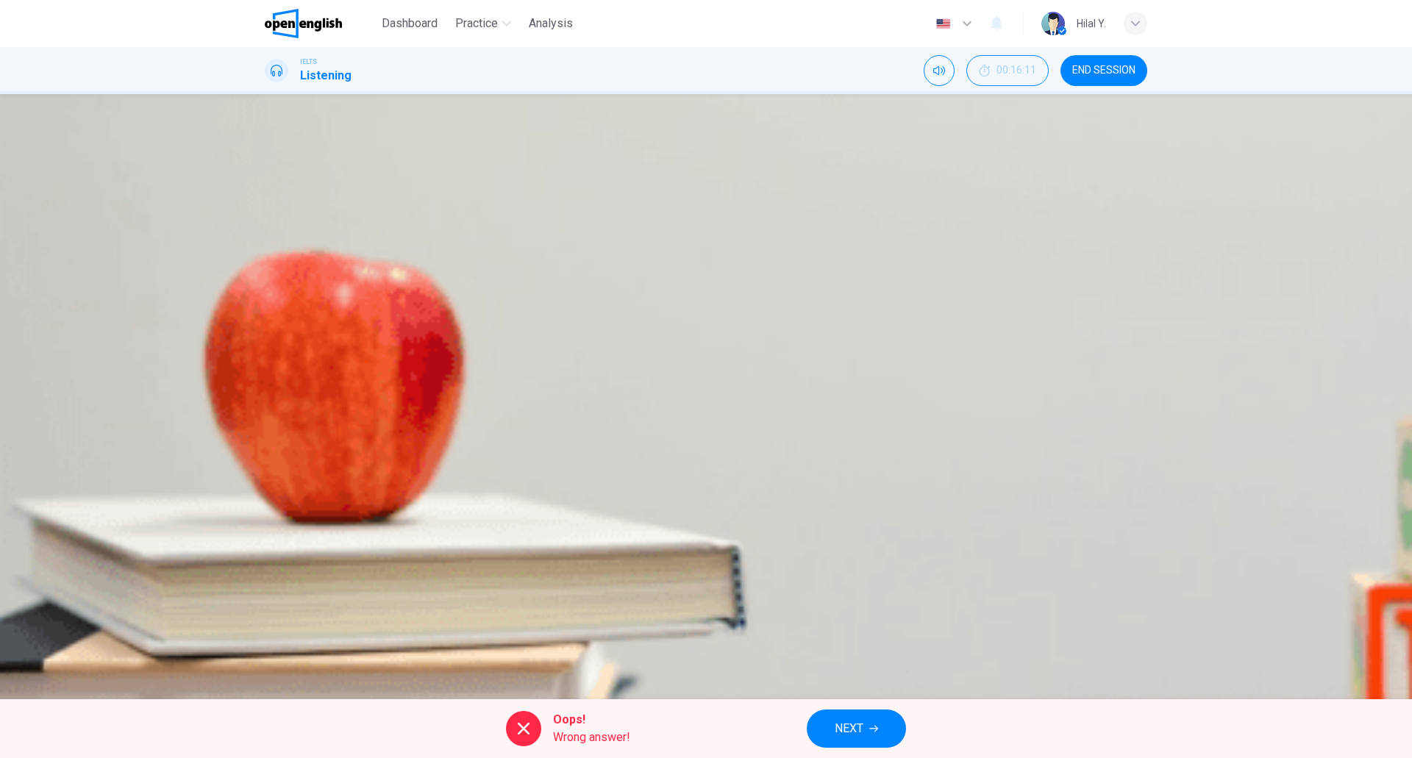
click at [850, 726] on span "NEXT" at bounding box center [848, 728] width 29 height 21
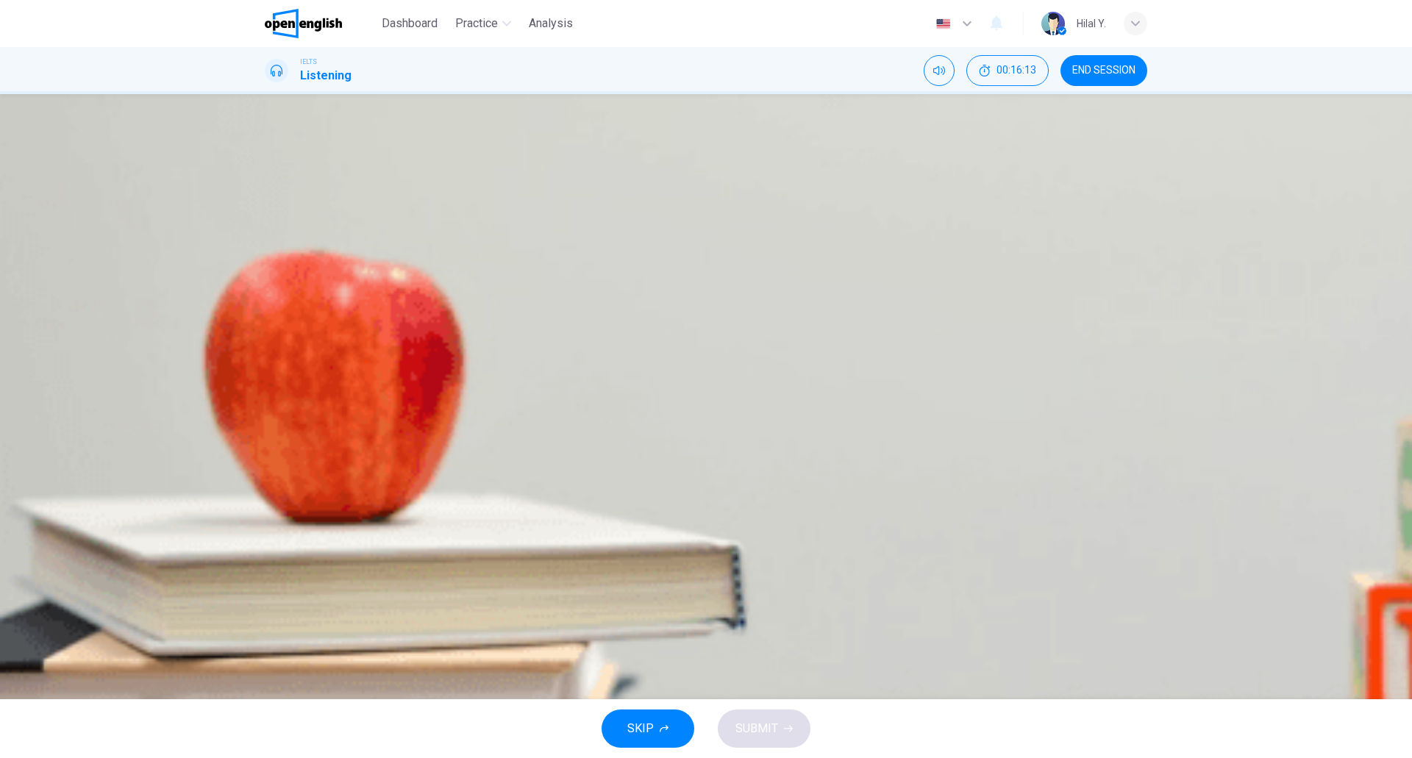
click at [583, 375] on div "04m 49s" at bounding box center [706, 412] width 882 height 75
click at [282, 426] on icon "Click to see the audio transcription" at bounding box center [274, 435] width 16 height 18
drag, startPoint x: 594, startPoint y: 285, endPoint x: 695, endPoint y: 290, distance: 100.9
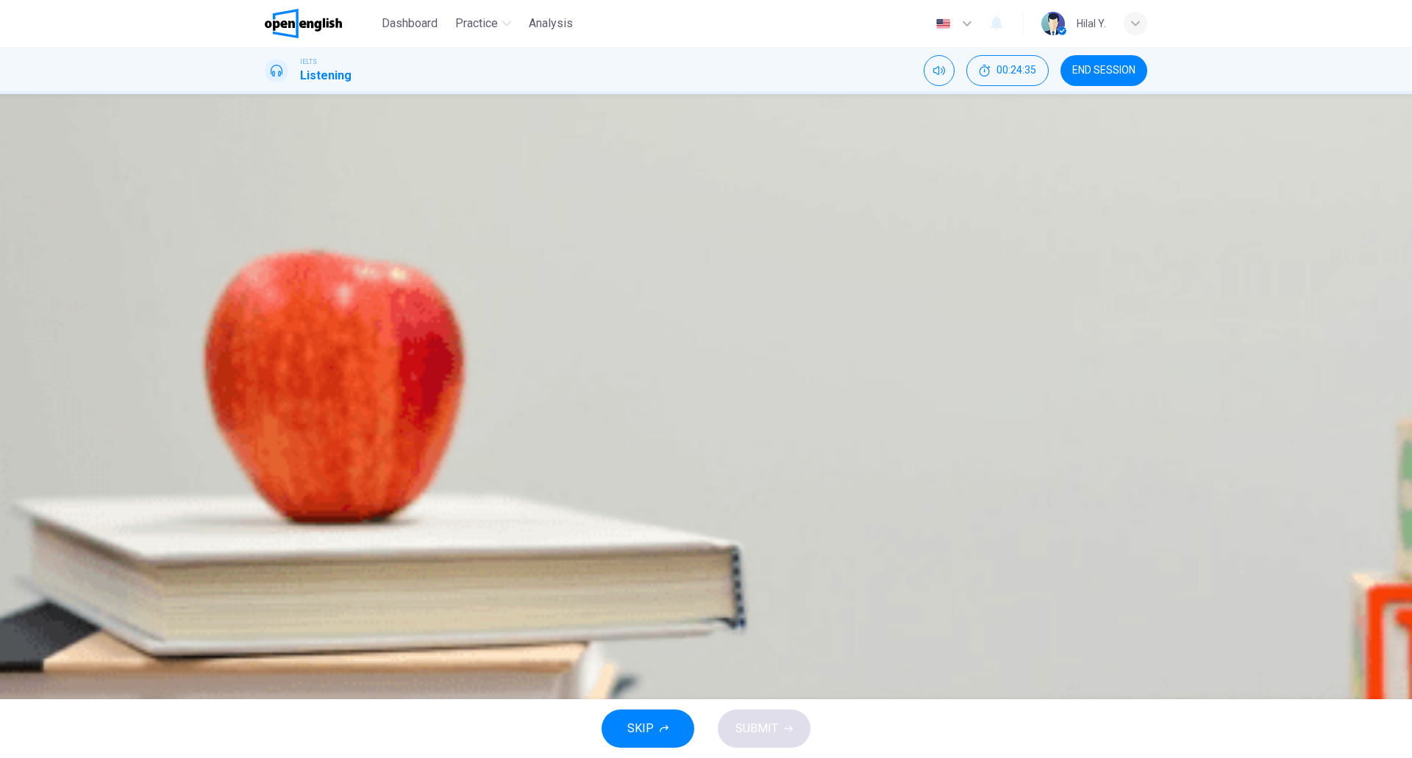
click at [266, 387] on icon "button" at bounding box center [266, 387] width 0 height 0
click at [268, 415] on button "Click to see the audio transcription" at bounding box center [266, 422] width 3 height 14
drag, startPoint x: 325, startPoint y: 256, endPoint x: 312, endPoint y: 262, distance: 13.8
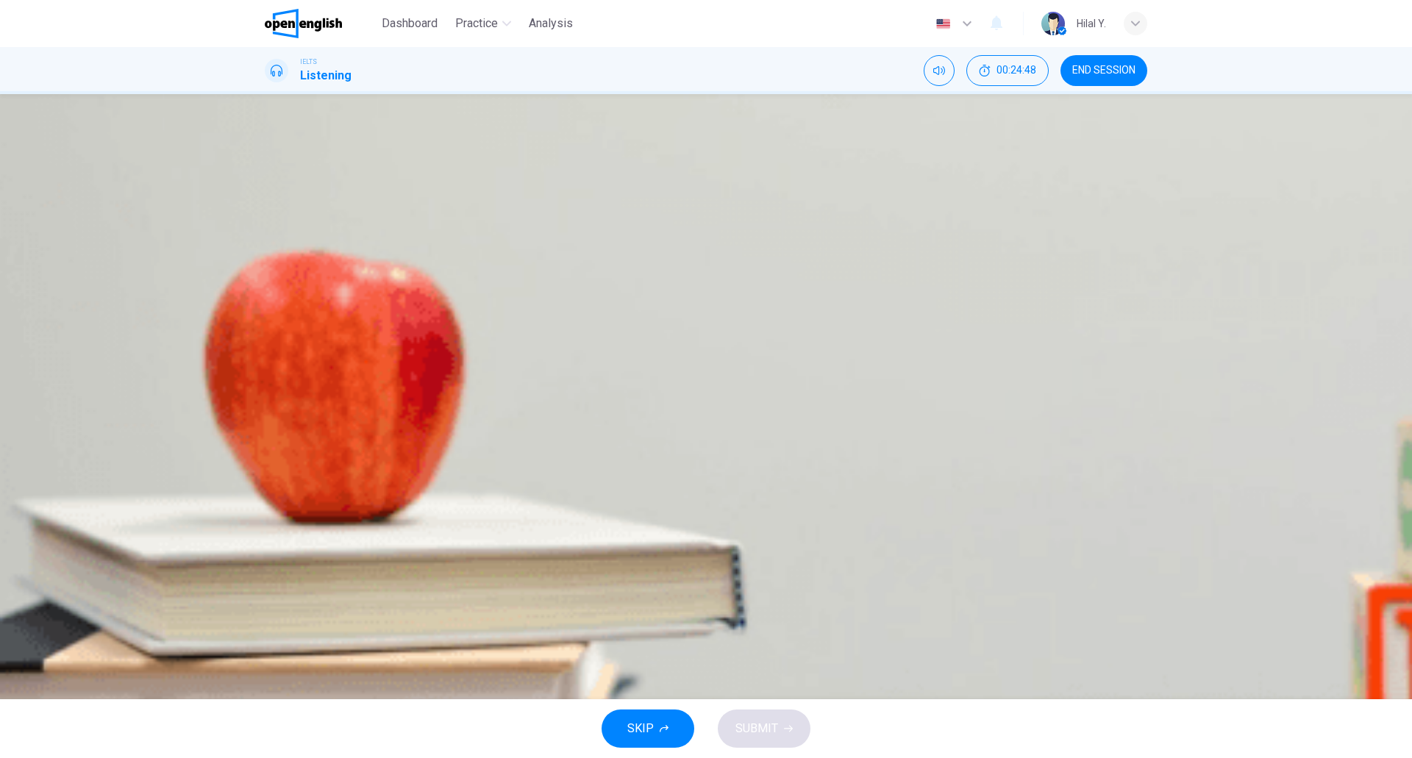
click at [254, 265] on div "Question 8 Choose the correct letter; A, B or C. Why is Matthew considering a s…" at bounding box center [705, 397] width 929 height 546
click at [310, 396] on span "04m 49s" at bounding box center [288, 403] width 46 height 14
click at [266, 426] on icon "Click to see the audio transcription" at bounding box center [266, 426] width 0 height 0
drag, startPoint x: 328, startPoint y: 260, endPoint x: 280, endPoint y: 261, distance: 47.8
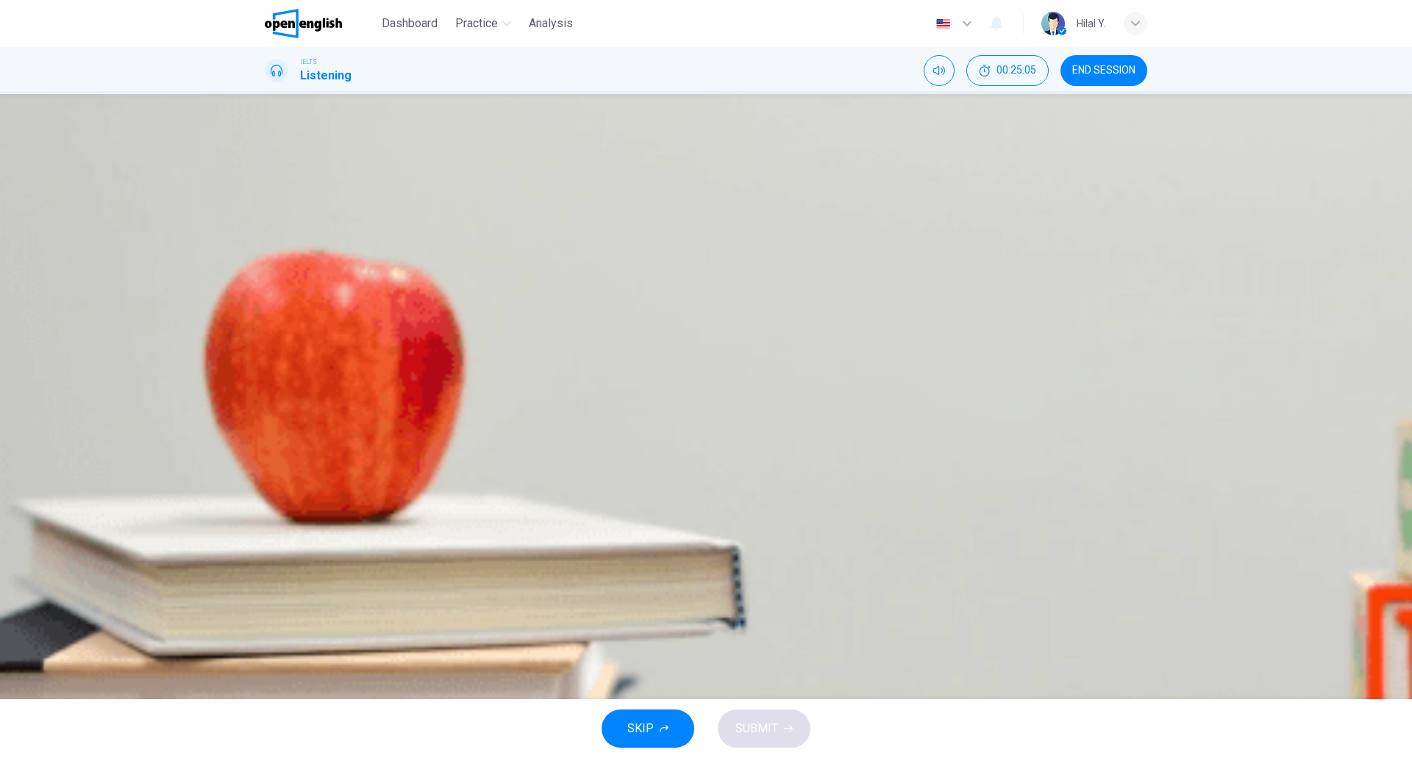
click at [281, 375] on div "04m 49s" at bounding box center [706, 412] width 882 height 75
click at [282, 426] on icon "Click to see the audio transcription" at bounding box center [274, 435] width 16 height 18
drag, startPoint x: 326, startPoint y: 259, endPoint x: 266, endPoint y: 259, distance: 60.3
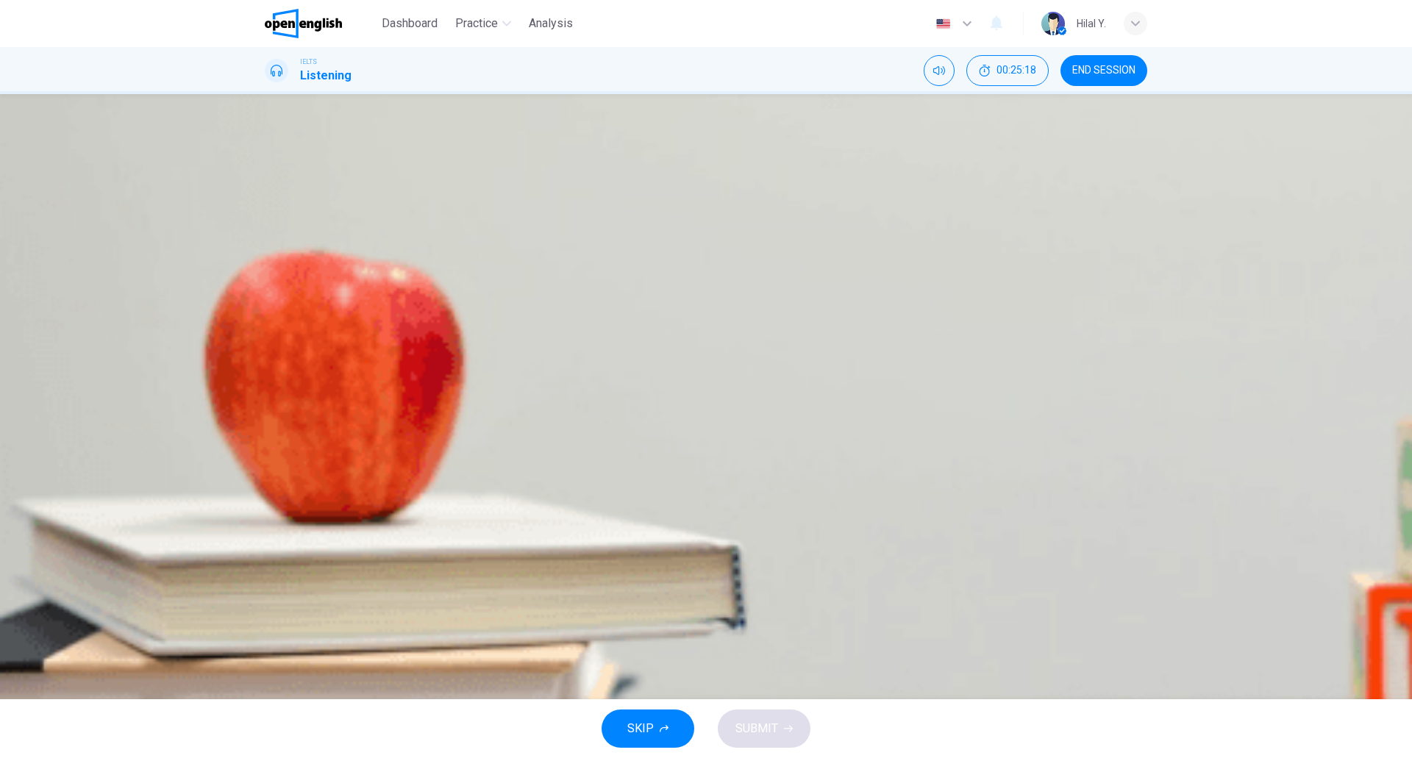
click at [266, 375] on div "04m 35s" at bounding box center [706, 412] width 882 height 75
click at [268, 415] on button "Click to see the audio transcription" at bounding box center [266, 422] width 3 height 14
click at [265, 394] on span at bounding box center [265, 394] width 0 height 0
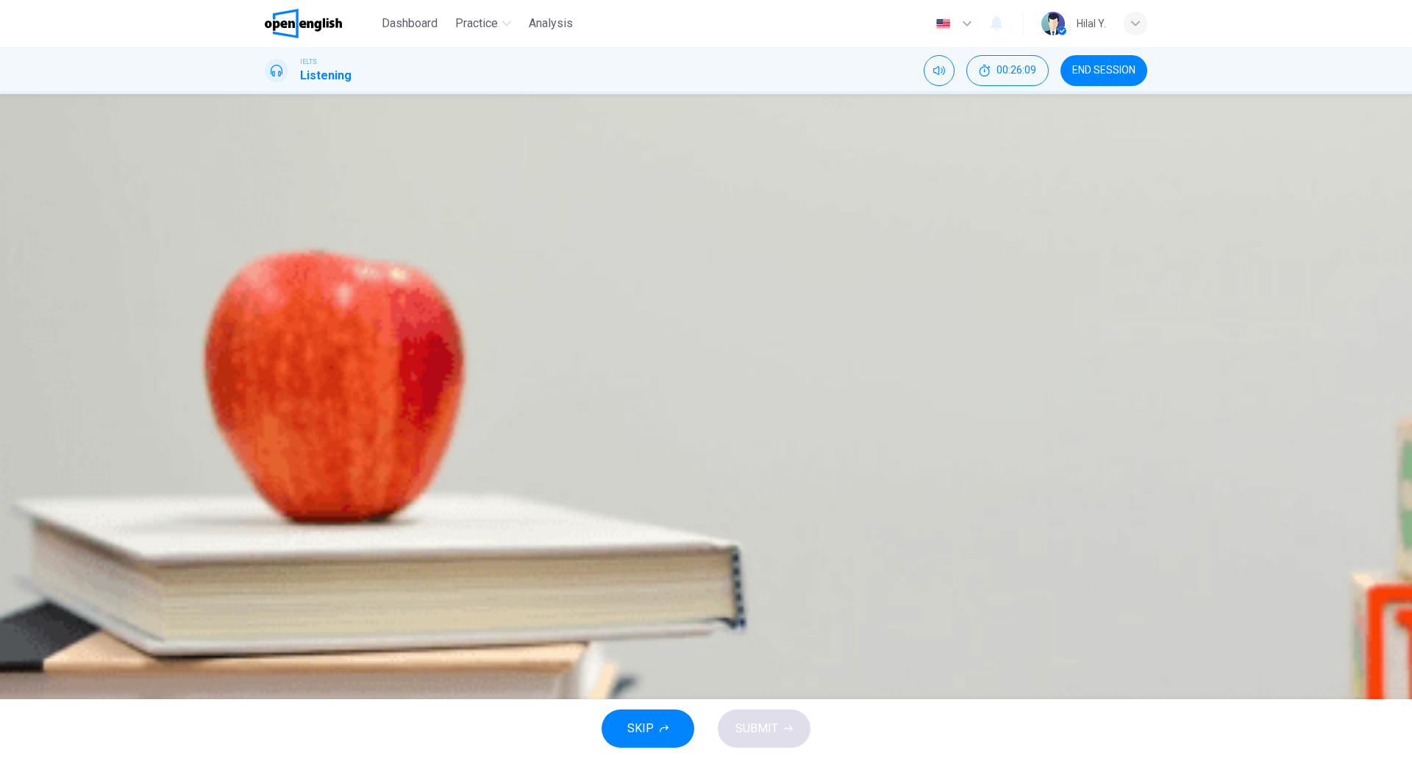
click at [266, 426] on icon "Click to see the audio transcription" at bounding box center [266, 426] width 0 height 0
drag, startPoint x: 320, startPoint y: 259, endPoint x: 279, endPoint y: 258, distance: 41.2
click at [279, 375] on div "04m 49s" at bounding box center [706, 412] width 882 height 75
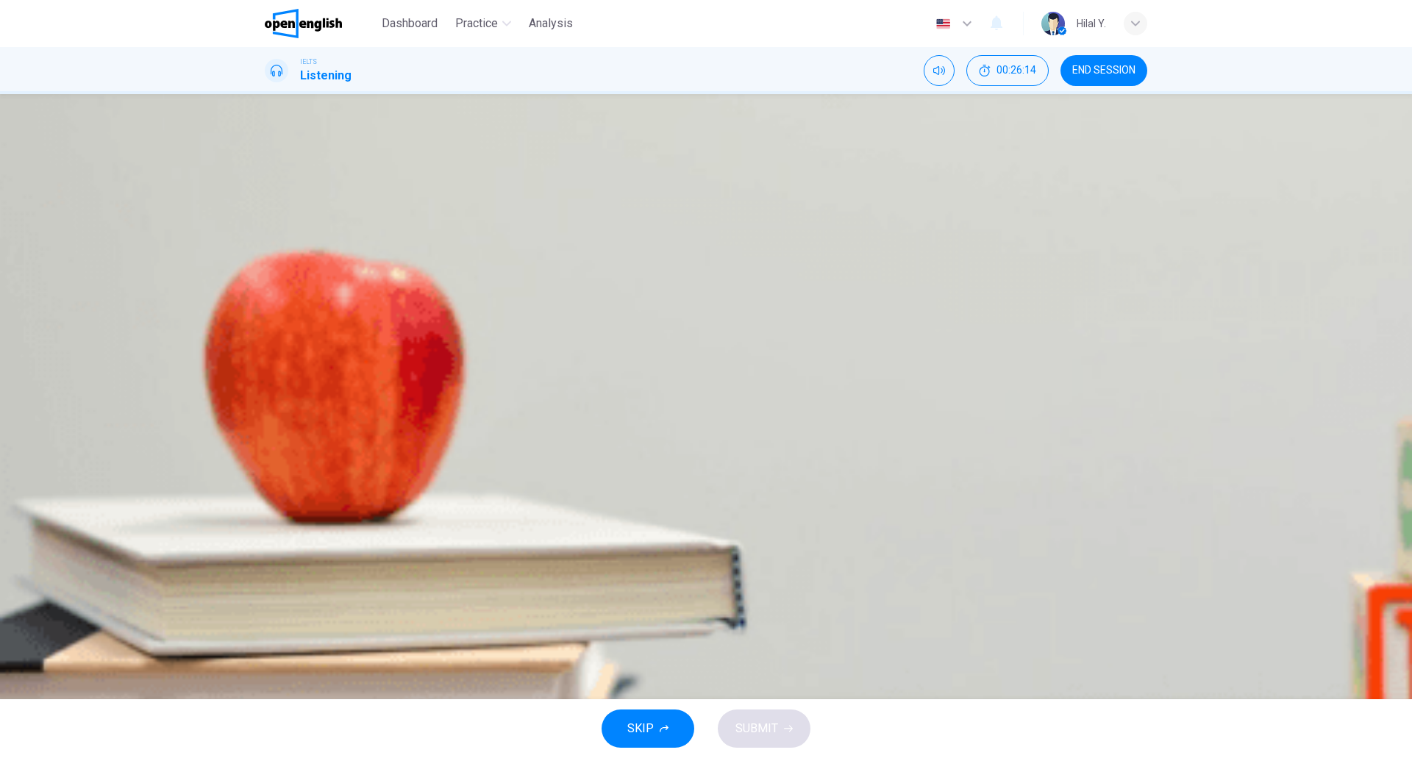
click at [266, 426] on icon "Click to see the audio transcription" at bounding box center [266, 426] width 0 height 0
click at [266, 387] on icon "button" at bounding box center [266, 387] width 0 height 0
click at [268, 415] on button "Click to see the audio transcription" at bounding box center [266, 422] width 3 height 14
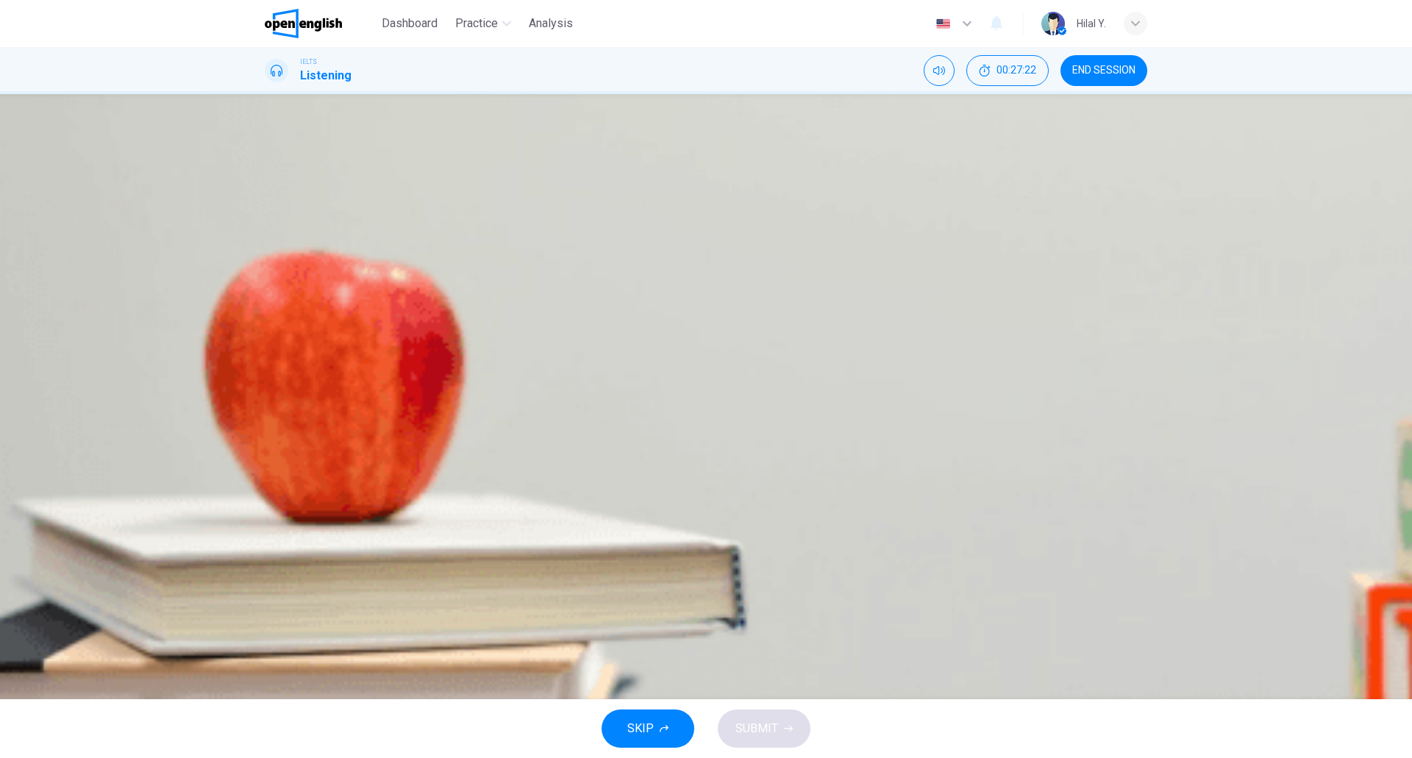
drag, startPoint x: 340, startPoint y: 261, endPoint x: 237, endPoint y: 260, distance: 103.7
click at [237, 260] on div "Question 8 Choose the correct letter; A, B or C. Why is Matthew considering a s…" at bounding box center [706, 396] width 1412 height 605
click at [266, 426] on icon "Click to see the audio transcription" at bounding box center [266, 426] width 0 height 0
click at [283, 757] on div at bounding box center [706, 758] width 1412 height 0
click at [266, 387] on icon "button" at bounding box center [266, 387] width 0 height 0
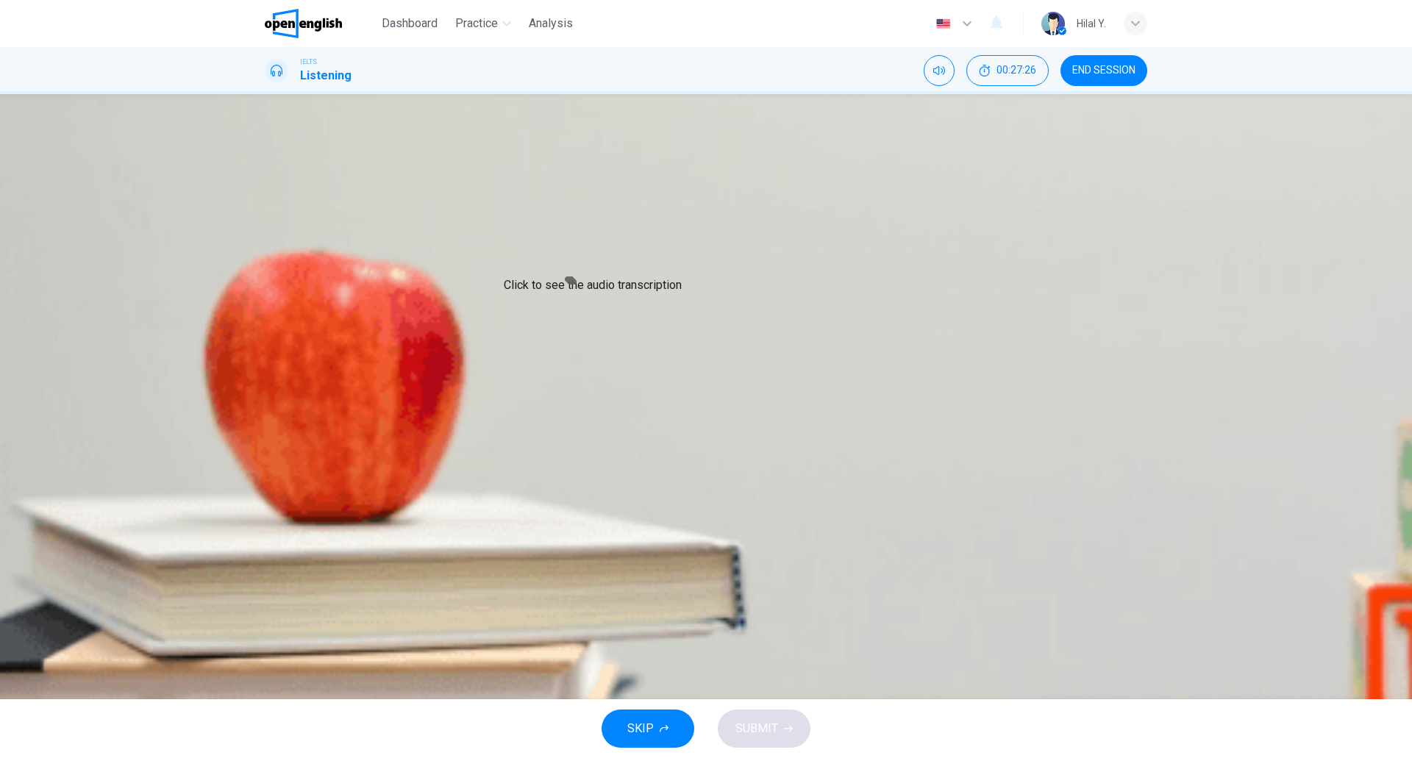
click at [266, 426] on icon "Click to see the audio transcription" at bounding box center [266, 426] width 0 height 0
click at [266, 387] on icon "button" at bounding box center [266, 387] width 0 height 0
click at [266, 426] on icon "Click to see the audio transcription" at bounding box center [266, 426] width 0 height 0
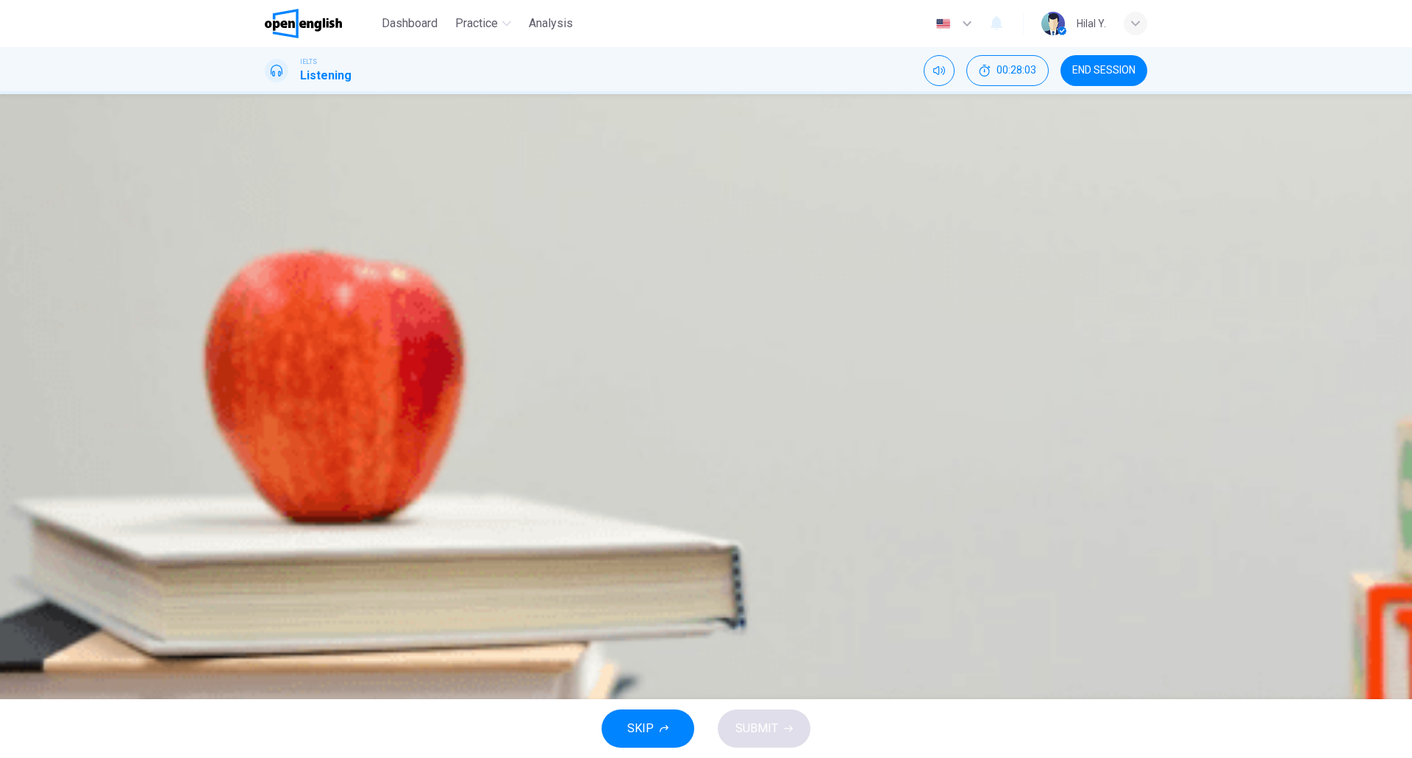
click at [266, 387] on icon "button" at bounding box center [266, 387] width 0 height 0
click at [282, 426] on icon "Click to see the audio transcription" at bounding box center [274, 435] width 16 height 18
drag, startPoint x: 729, startPoint y: 298, endPoint x: 646, endPoint y: 276, distance: 86.0
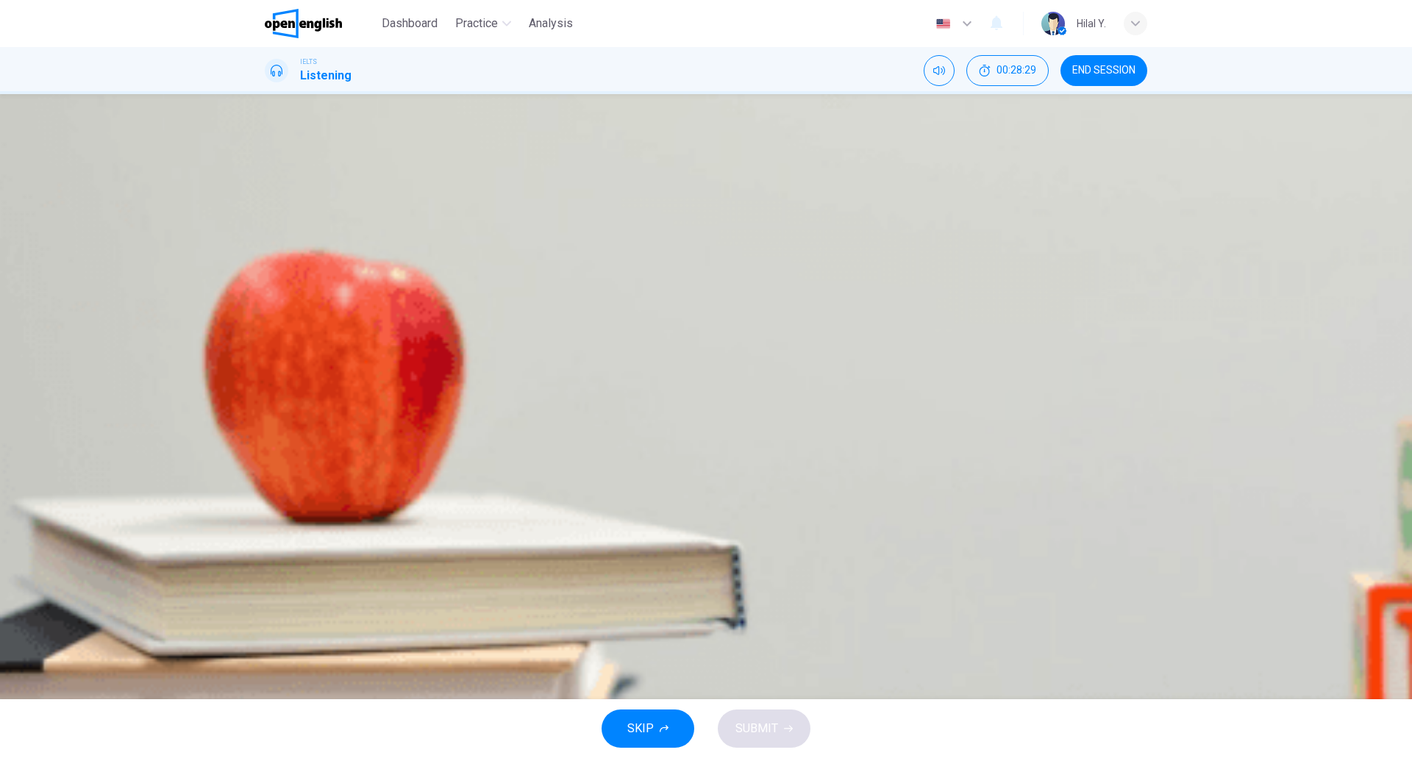
drag, startPoint x: 627, startPoint y: 331, endPoint x: 675, endPoint y: 330, distance: 47.8
click at [294, 375] on div "04m 12s" at bounding box center [706, 412] width 882 height 75
click at [266, 387] on icon "button" at bounding box center [266, 387] width 0 height 0
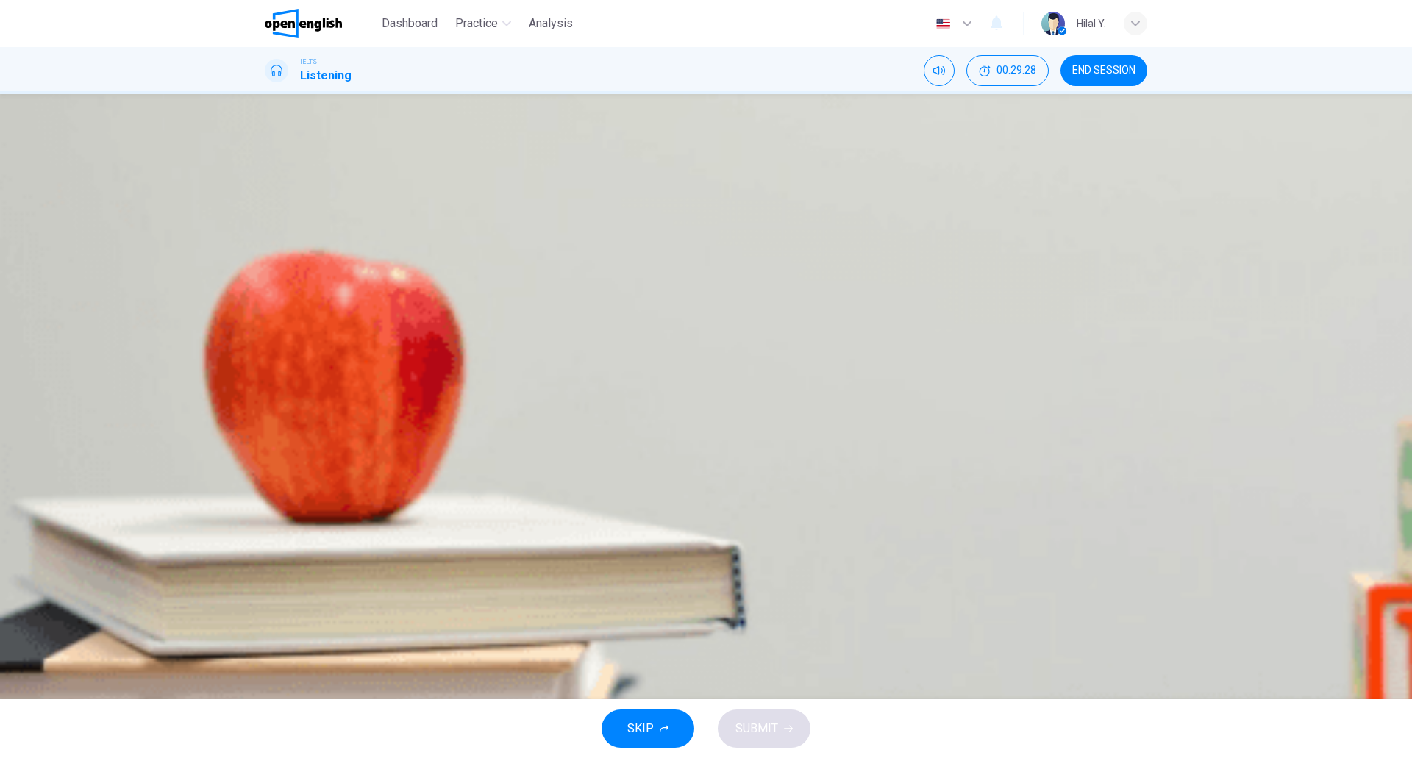
click at [496, 357] on div "Work Placements" at bounding box center [706, 366] width 882 height 18
click at [282, 426] on icon "Click to see the audio transcription" at bounding box center [274, 435] width 16 height 18
click at [265, 394] on span at bounding box center [265, 394] width 0 height 0
click at [291, 375] on div "04m 23s" at bounding box center [706, 412] width 882 height 75
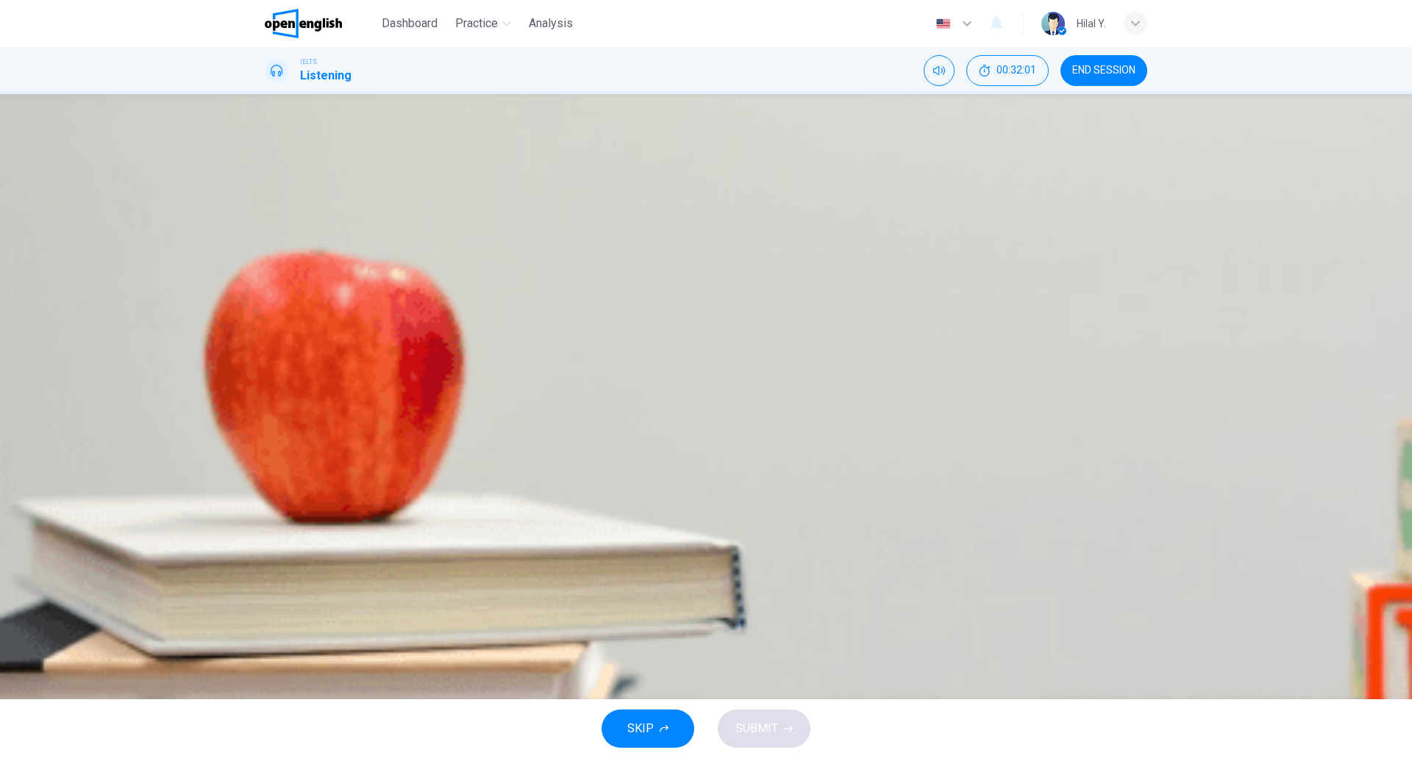
click at [282, 426] on icon "Click to see the audio transcription" at bounding box center [274, 435] width 16 height 18
click at [268, 375] on div "04m 23s" at bounding box center [706, 412] width 882 height 75
click at [266, 387] on icon "button" at bounding box center [266, 387] width 0 height 0
click at [282, 426] on icon "Click to see the audio transcription" at bounding box center [274, 435] width 16 height 18
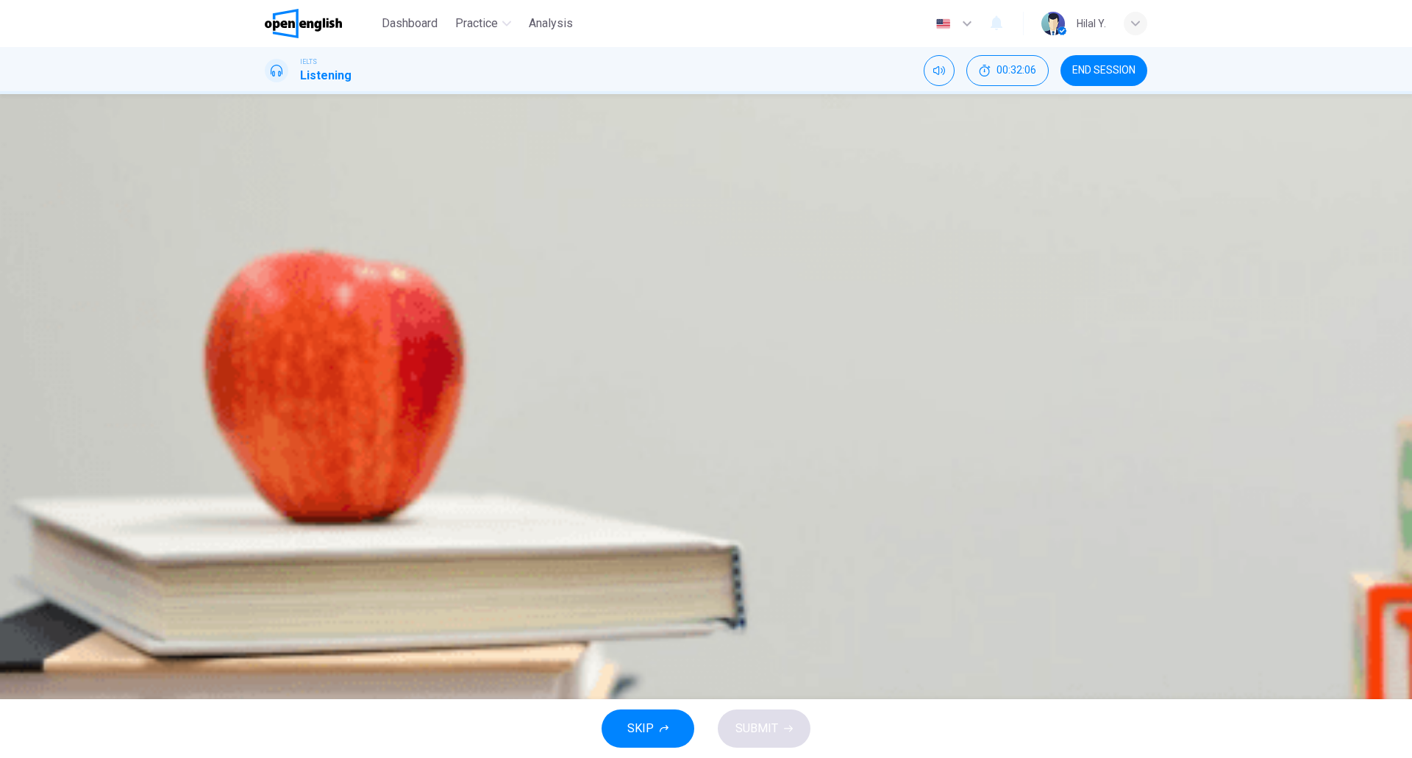
drag, startPoint x: 335, startPoint y: 259, endPoint x: 327, endPoint y: 258, distance: 7.4
click at [265, 394] on span at bounding box center [265, 394] width 0 height 0
click at [266, 426] on icon "Click to see the audio transcription" at bounding box center [266, 426] width 0 height 0
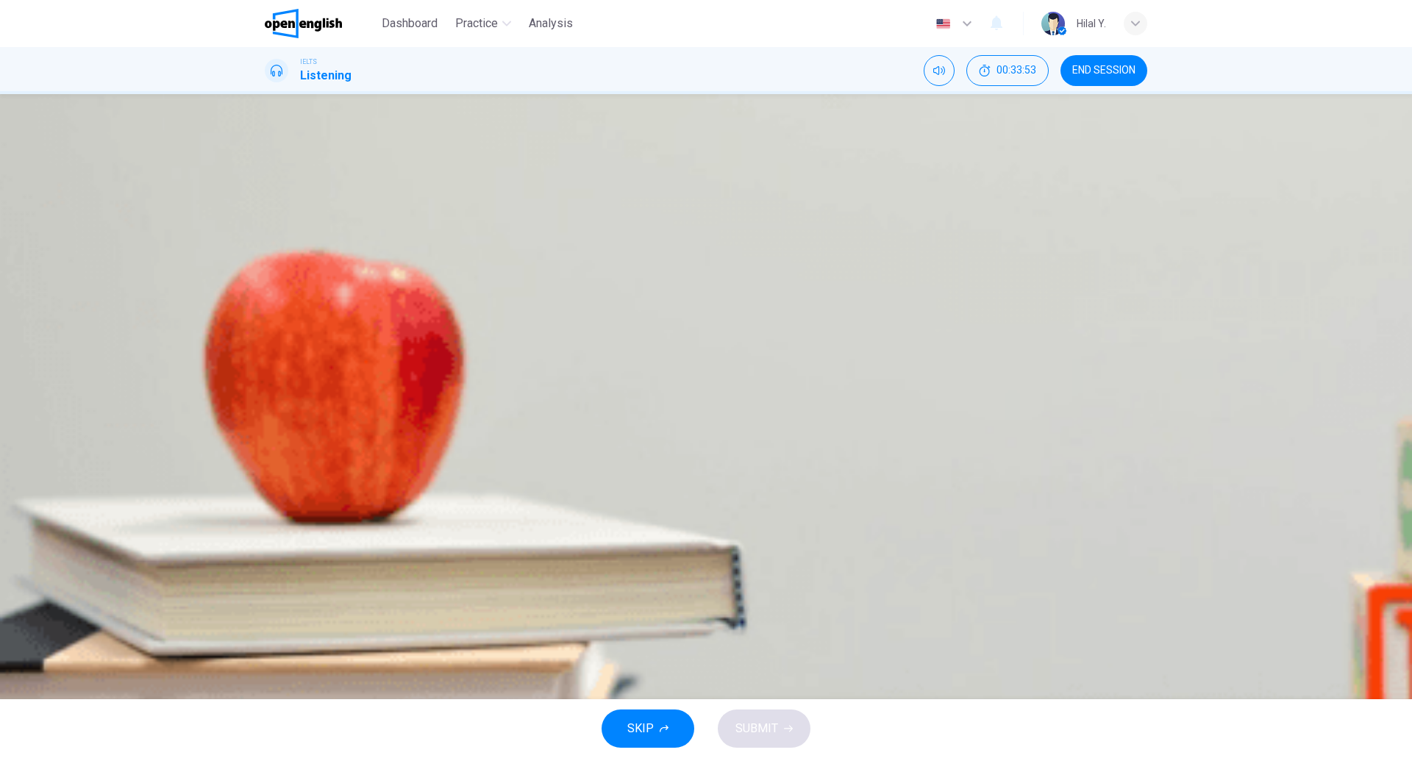
drag, startPoint x: 382, startPoint y: 260, endPoint x: 316, endPoint y: 262, distance: 65.5
click at [265, 394] on span at bounding box center [265, 394] width 0 height 0
click at [266, 387] on icon "button" at bounding box center [266, 387] width 0 height 0
click at [278, 387] on icon "button" at bounding box center [275, 396] width 15 height 18
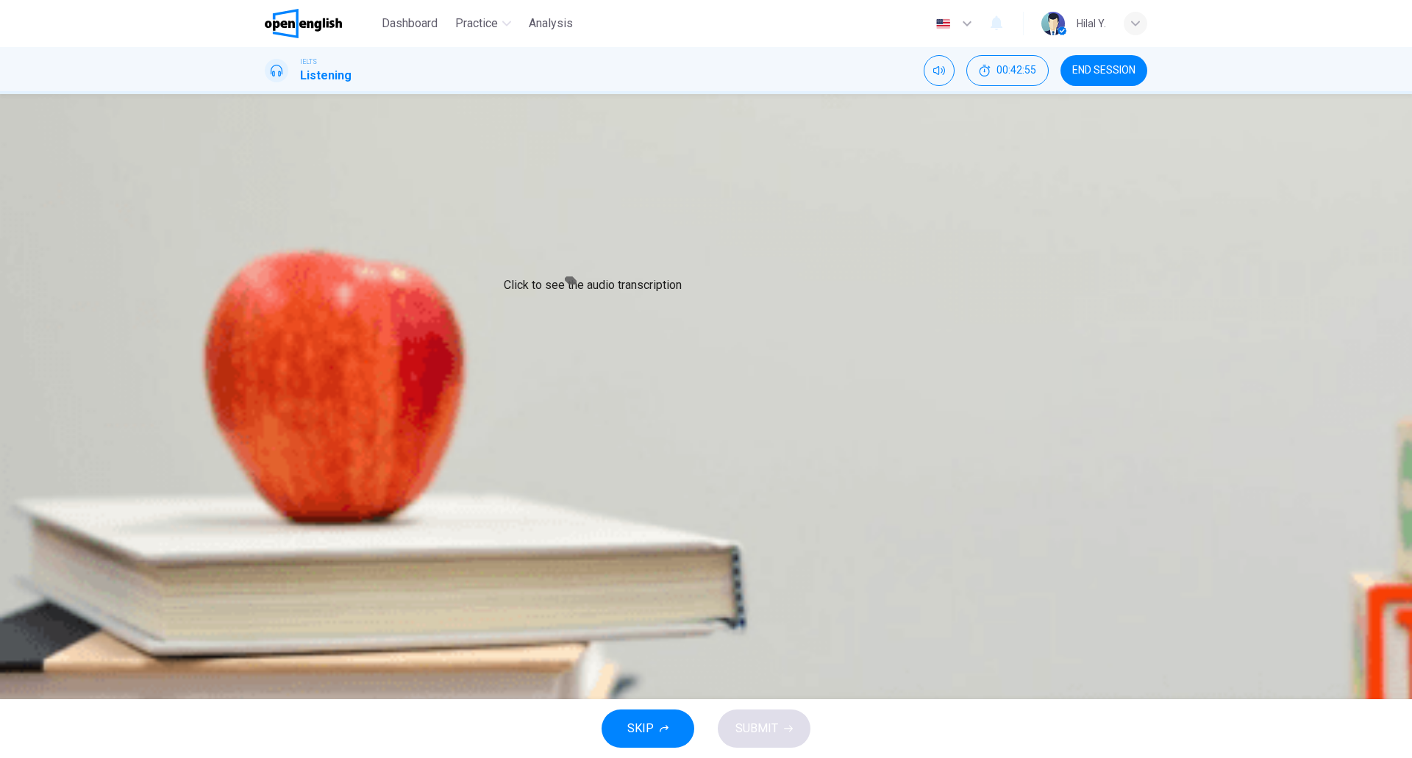
click at [282, 426] on icon "Click to see the audio transcription" at bounding box center [274, 435] width 16 height 18
drag, startPoint x: 718, startPoint y: 379, endPoint x: 778, endPoint y: 377, distance: 59.6
drag, startPoint x: 348, startPoint y: 261, endPoint x: 332, endPoint y: 263, distance: 15.6
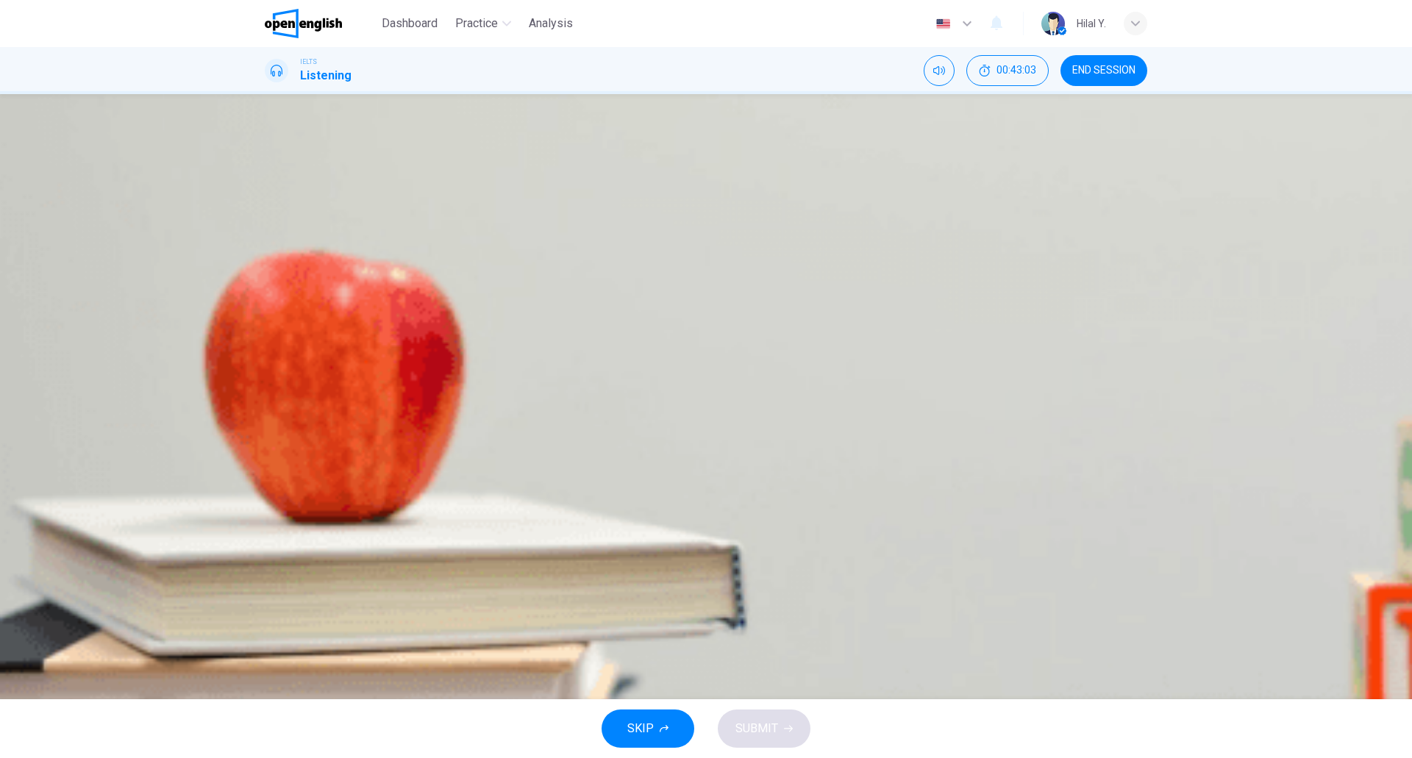
click at [265, 394] on span at bounding box center [265, 394] width 0 height 0
click at [266, 426] on icon "Click to see the audio transcription" at bounding box center [266, 426] width 0 height 0
click at [266, 387] on icon "button" at bounding box center [266, 387] width 0 height 0
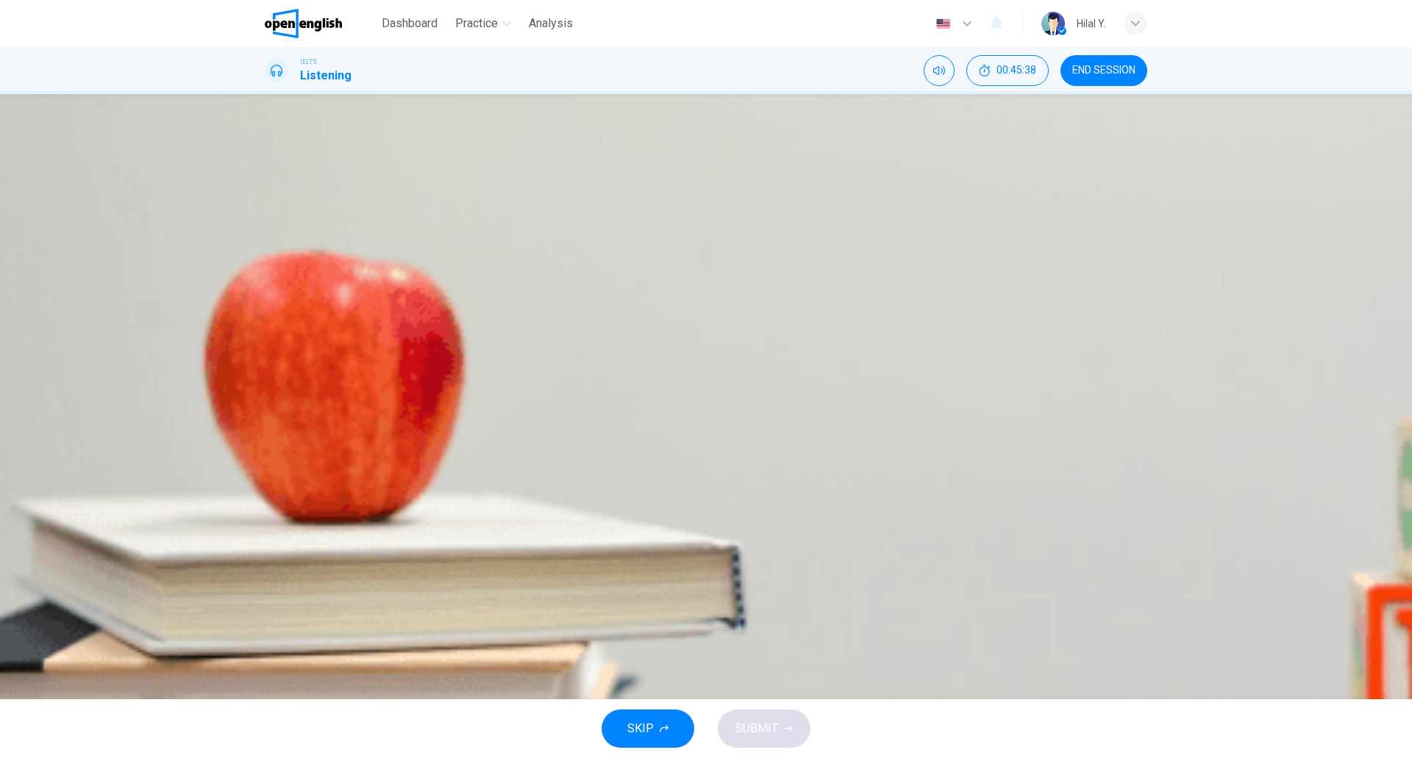
type input "**"
click at [346, 23] on link at bounding box center [320, 23] width 111 height 29
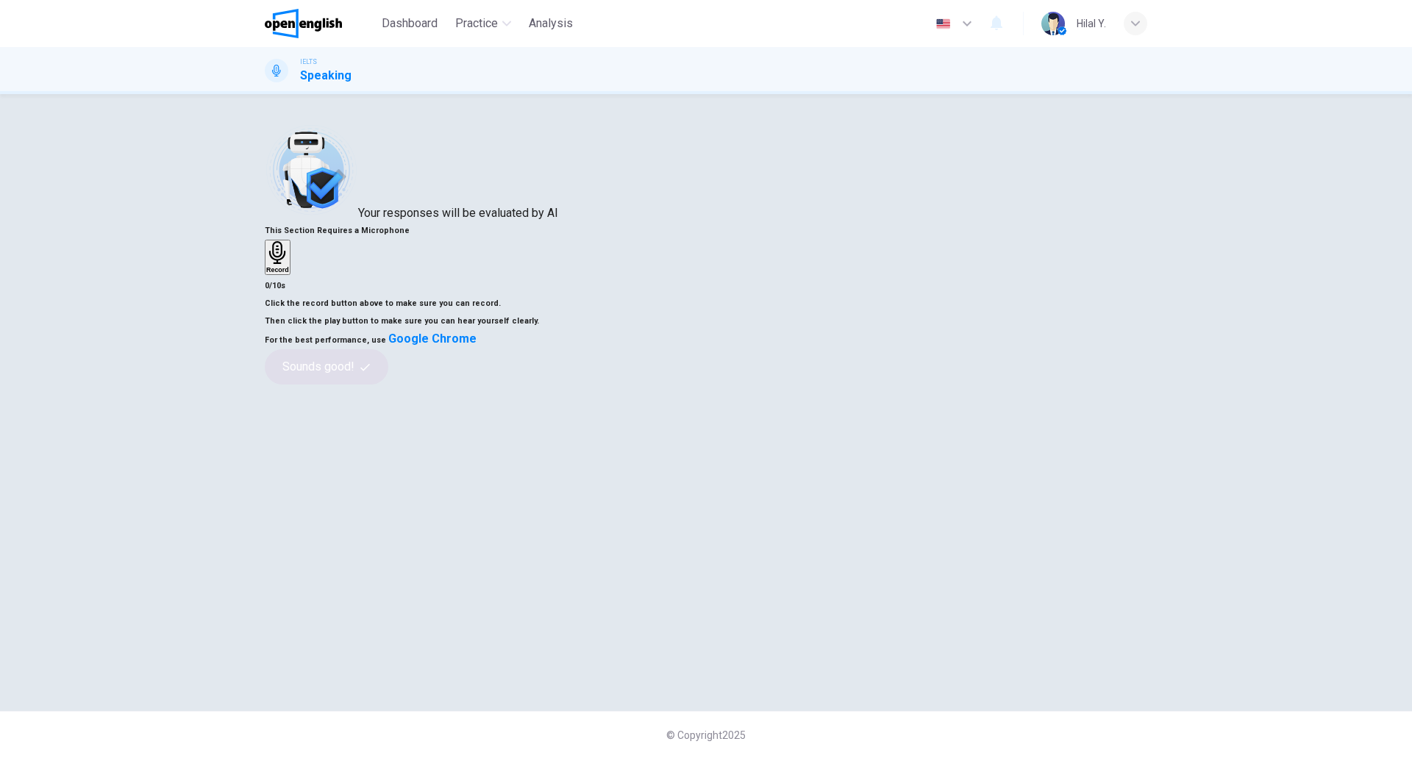
click at [289, 273] on h6 "Record" at bounding box center [277, 269] width 23 height 7
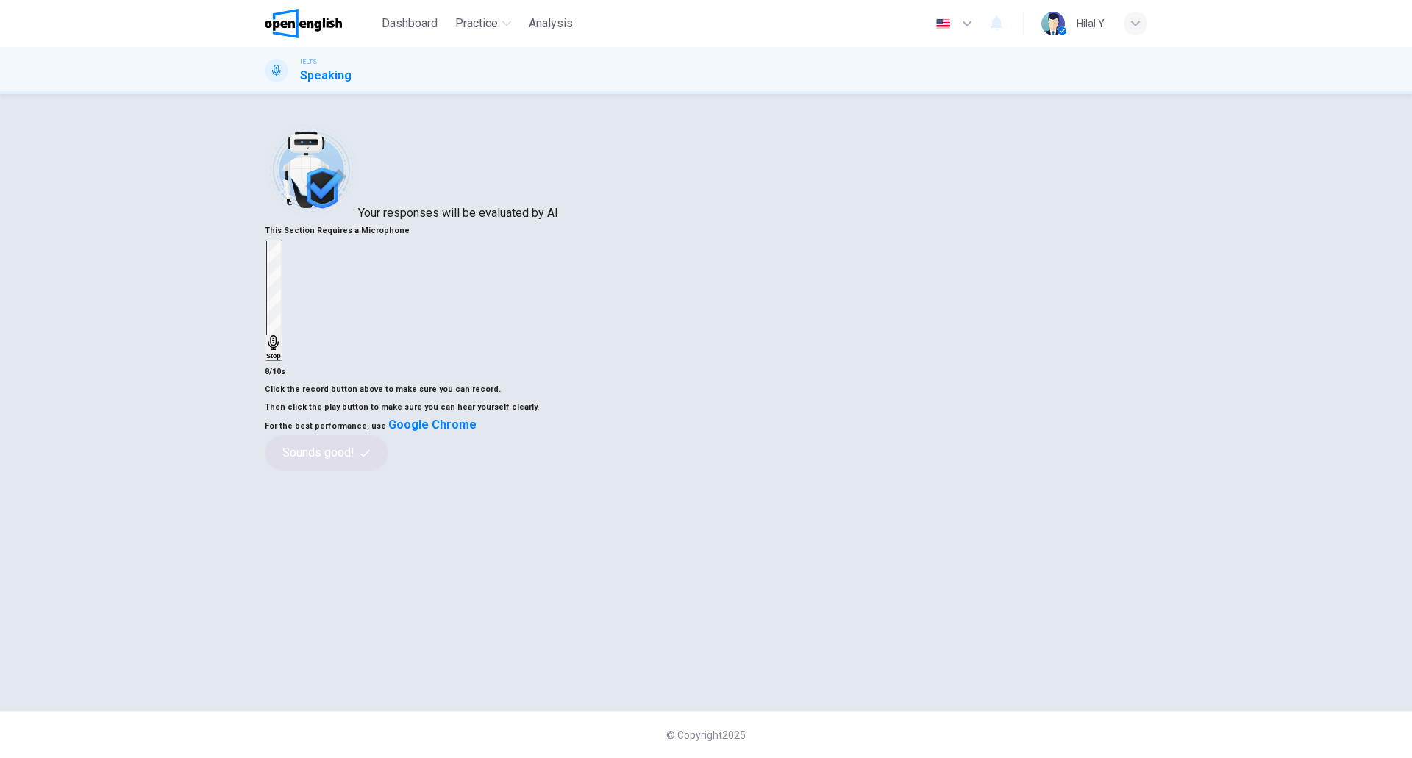
click at [281, 285] on div "Stop" at bounding box center [273, 300] width 15 height 118
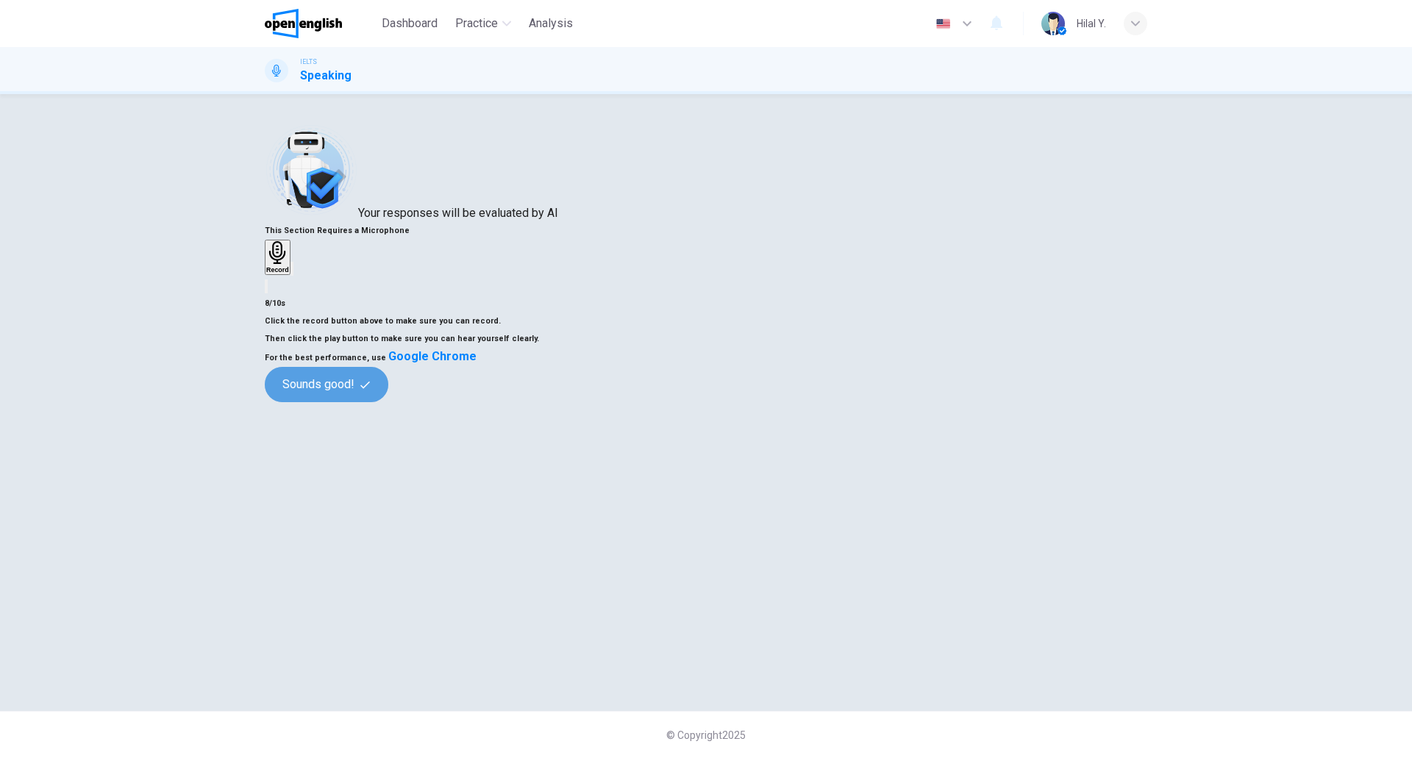
click at [388, 402] on button "Sounds good!" at bounding box center [327, 384] width 124 height 35
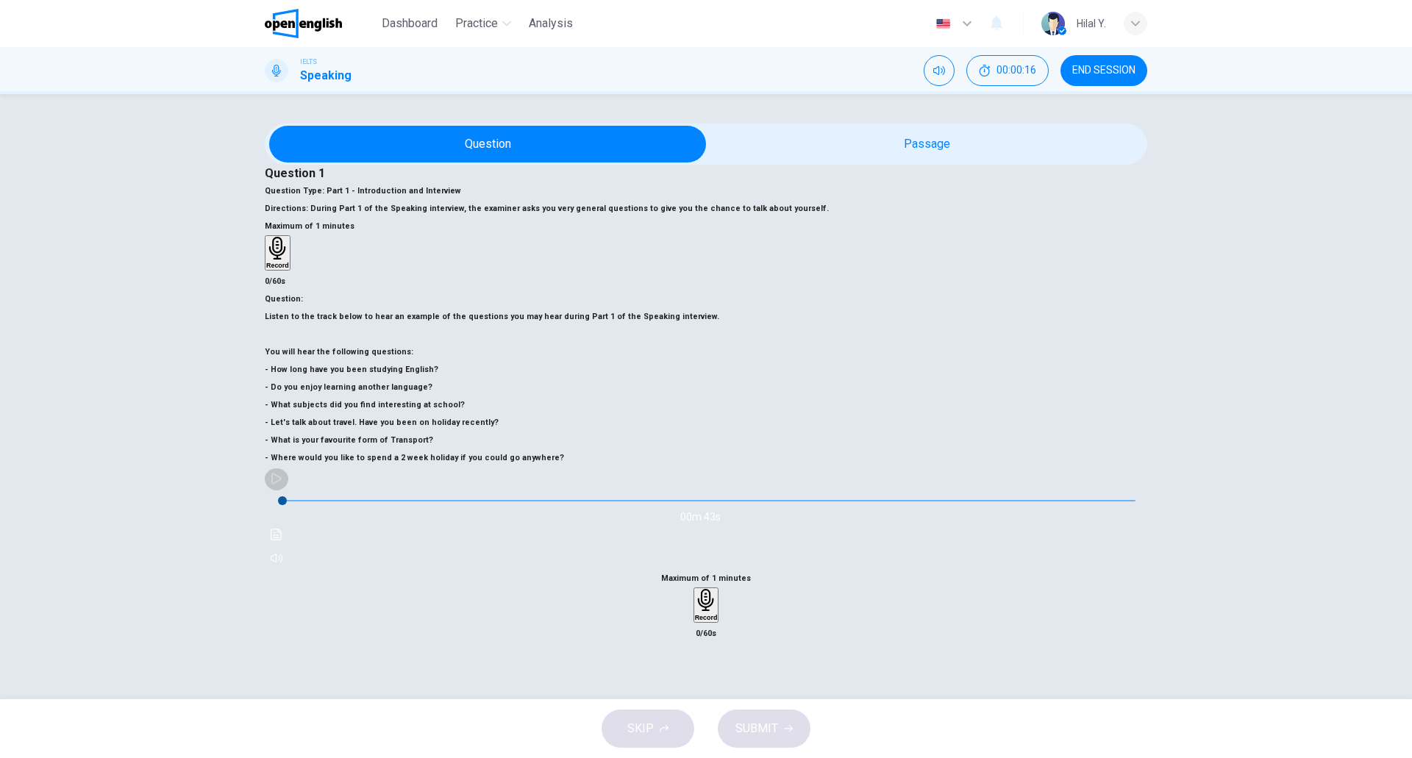
click at [282, 485] on icon "button" at bounding box center [277, 479] width 12 height 12
click at [288, 546] on button "Click to see the audio transcription" at bounding box center [277, 535] width 24 height 24
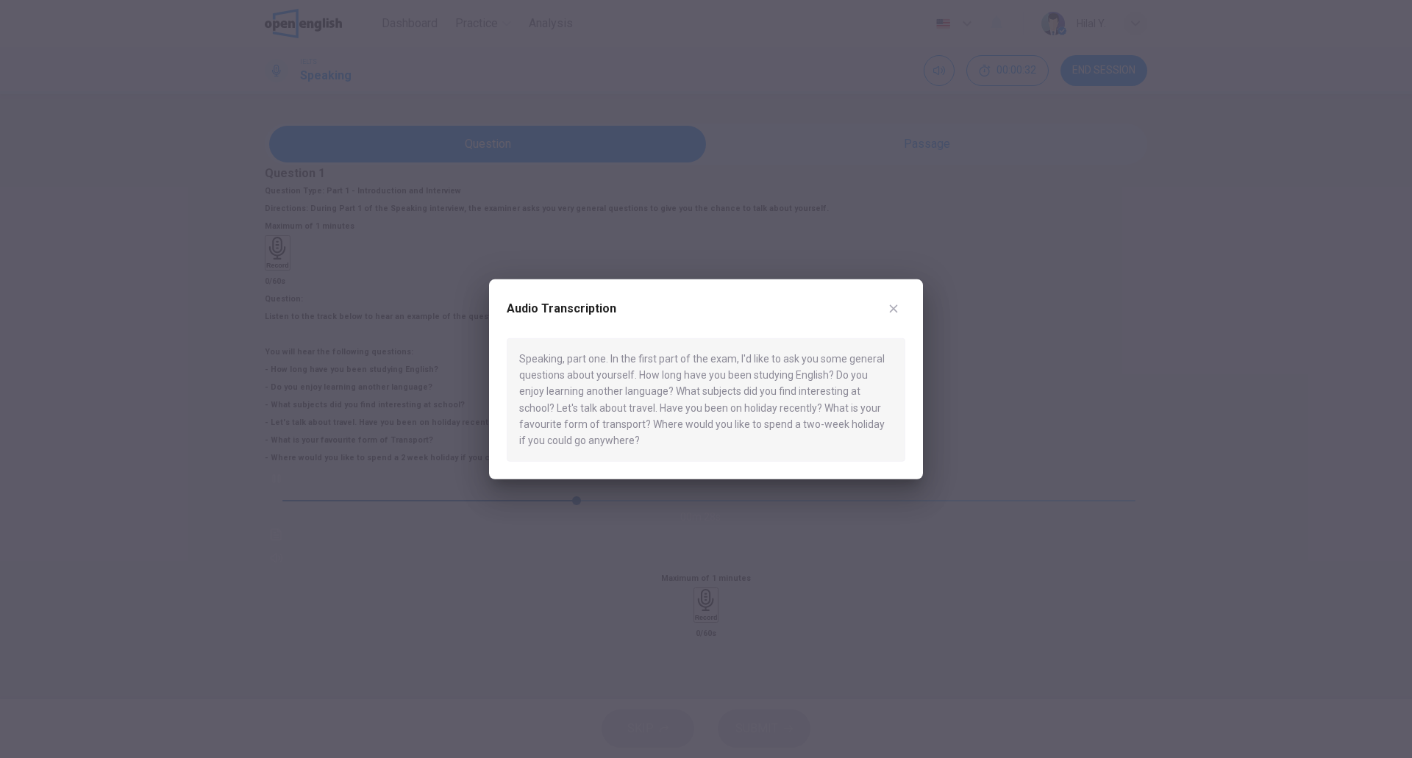
click at [901, 310] on button "button" at bounding box center [894, 308] width 24 height 24
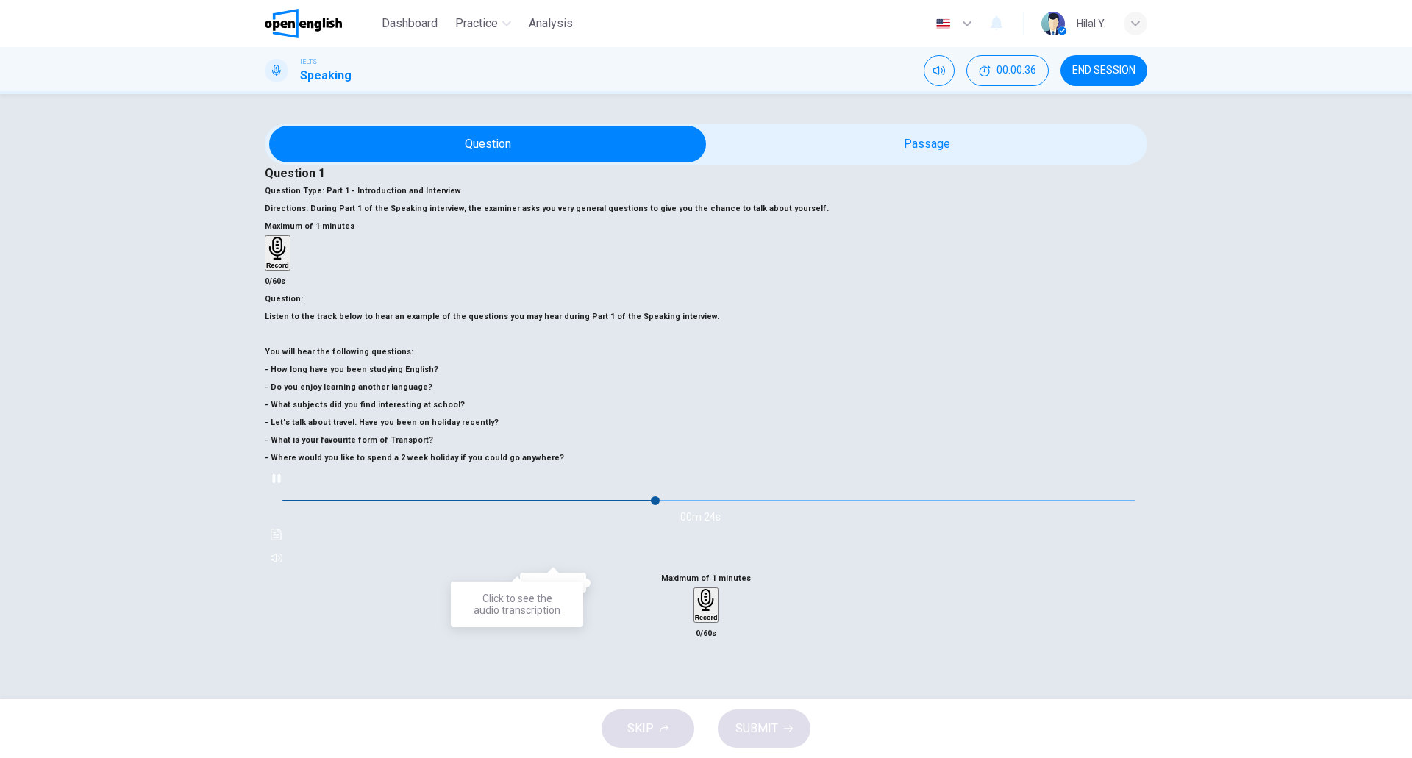
click at [282, 552] on icon "button" at bounding box center [277, 558] width 12 height 12
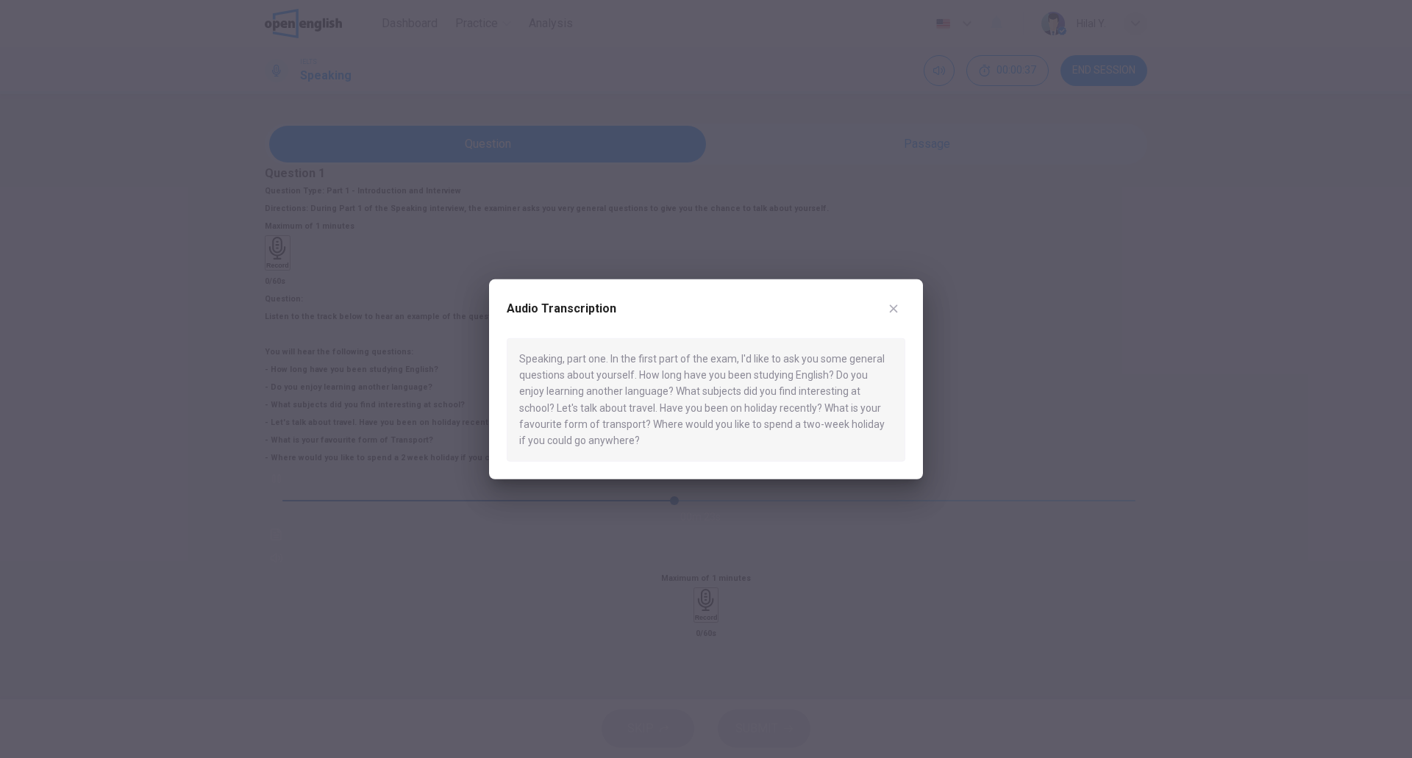
click at [887, 301] on button "button" at bounding box center [894, 308] width 24 height 24
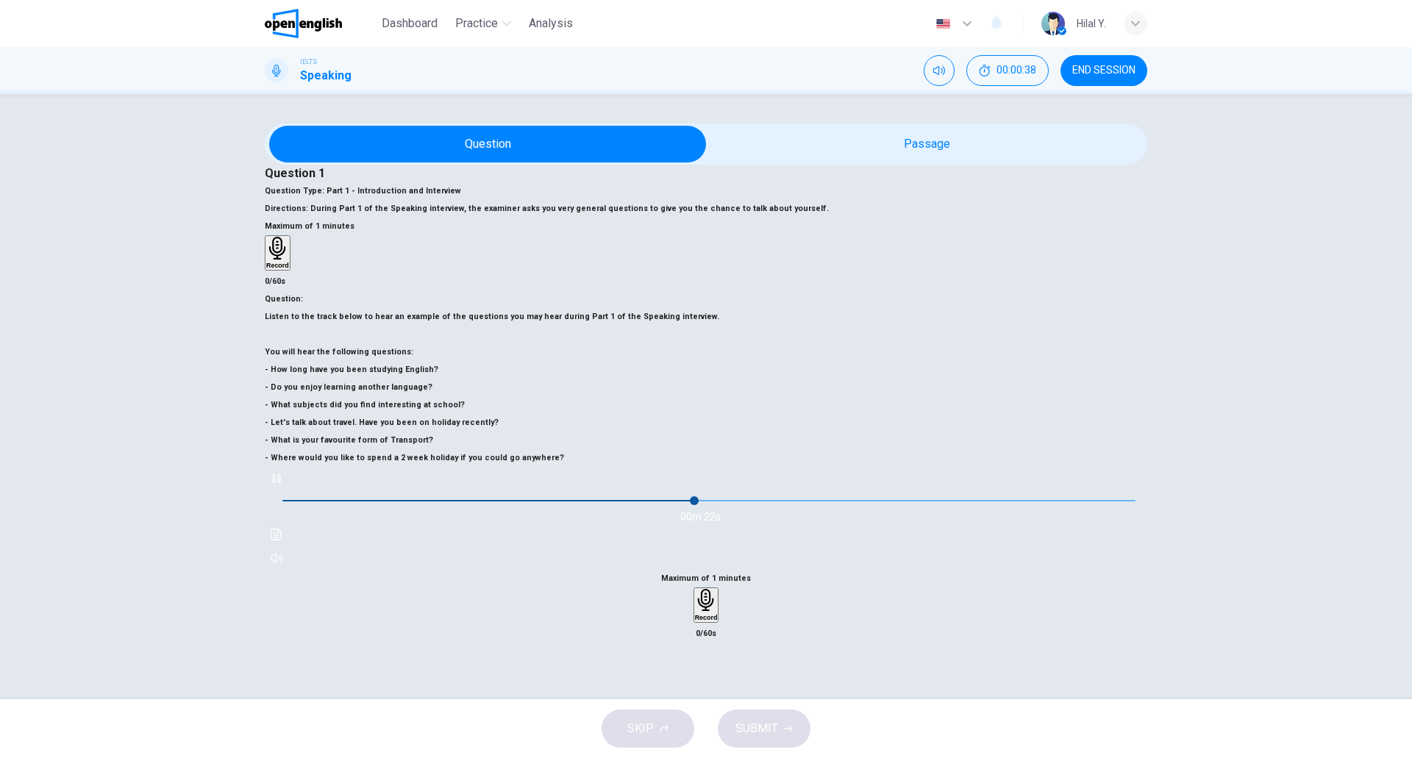
click at [282, 485] on icon "button" at bounding box center [277, 479] width 12 height 12
drag, startPoint x: 365, startPoint y: 558, endPoint x: 329, endPoint y: 557, distance: 36.8
click at [491, 505] on span at bounding box center [495, 500] width 9 height 9
click at [282, 485] on icon "button" at bounding box center [277, 479] width 12 height 12
type input "*"
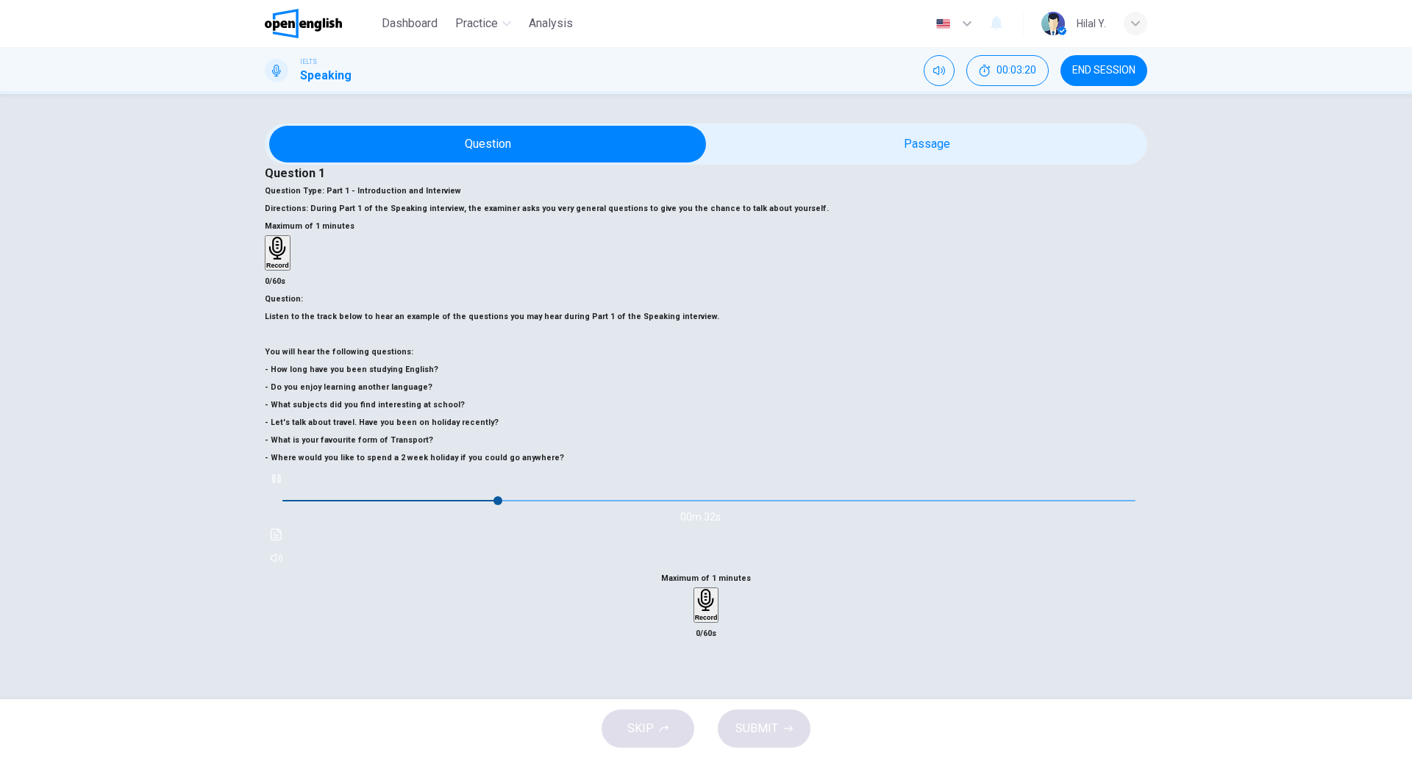
click at [288, 546] on button "Click to see the audio transcription" at bounding box center [277, 535] width 24 height 24
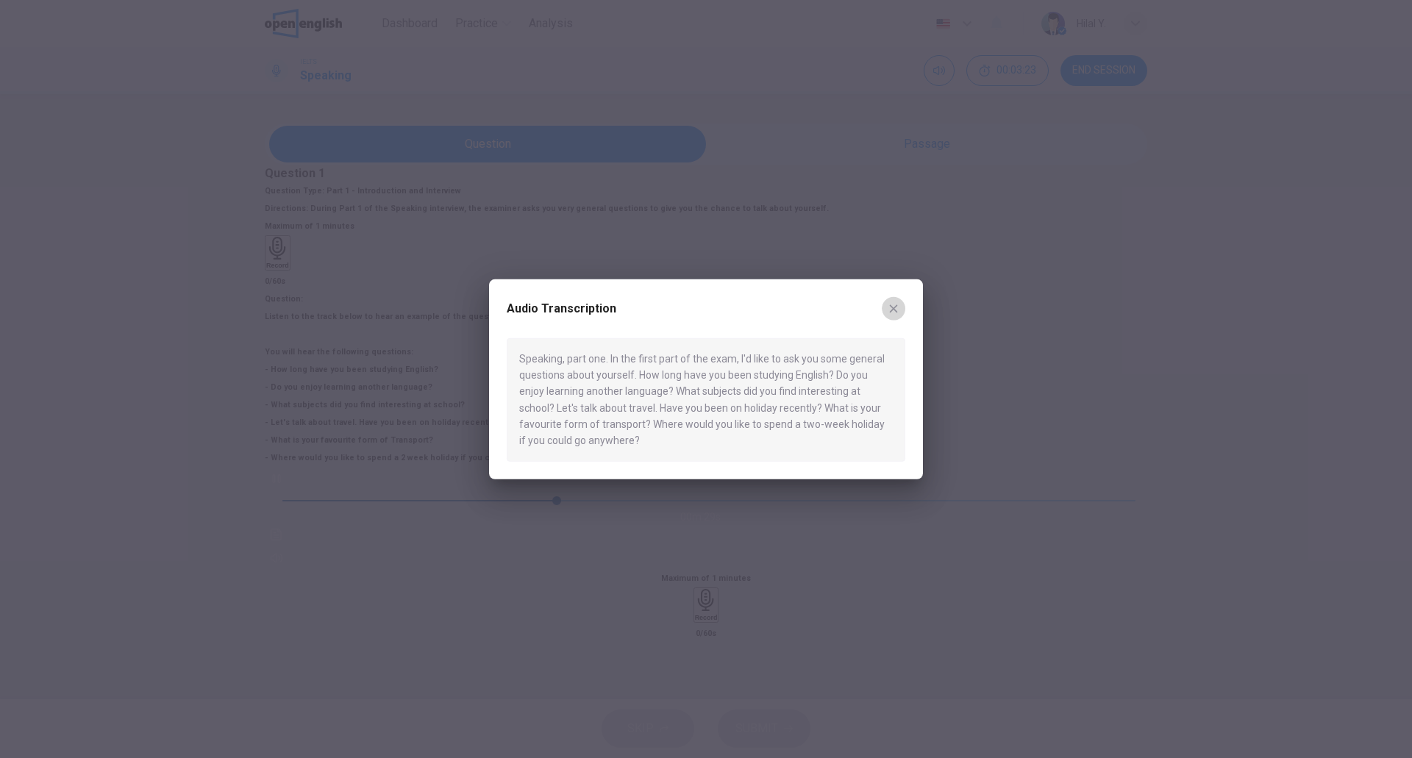
click at [887, 311] on icon "button" at bounding box center [893, 308] width 12 height 12
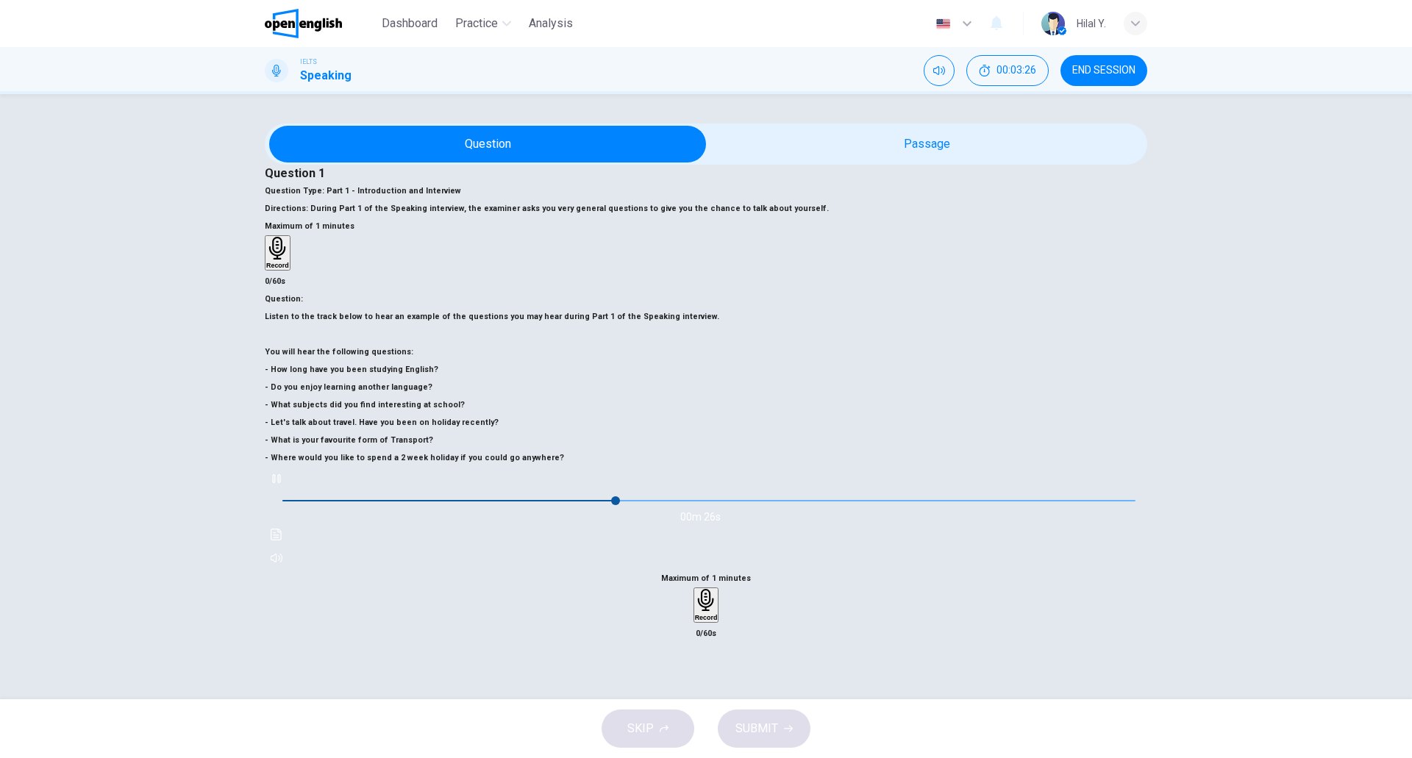
click at [282, 485] on icon "button" at bounding box center [277, 479] width 12 height 12
click at [718, 589] on div "Record" at bounding box center [706, 605] width 23 height 32
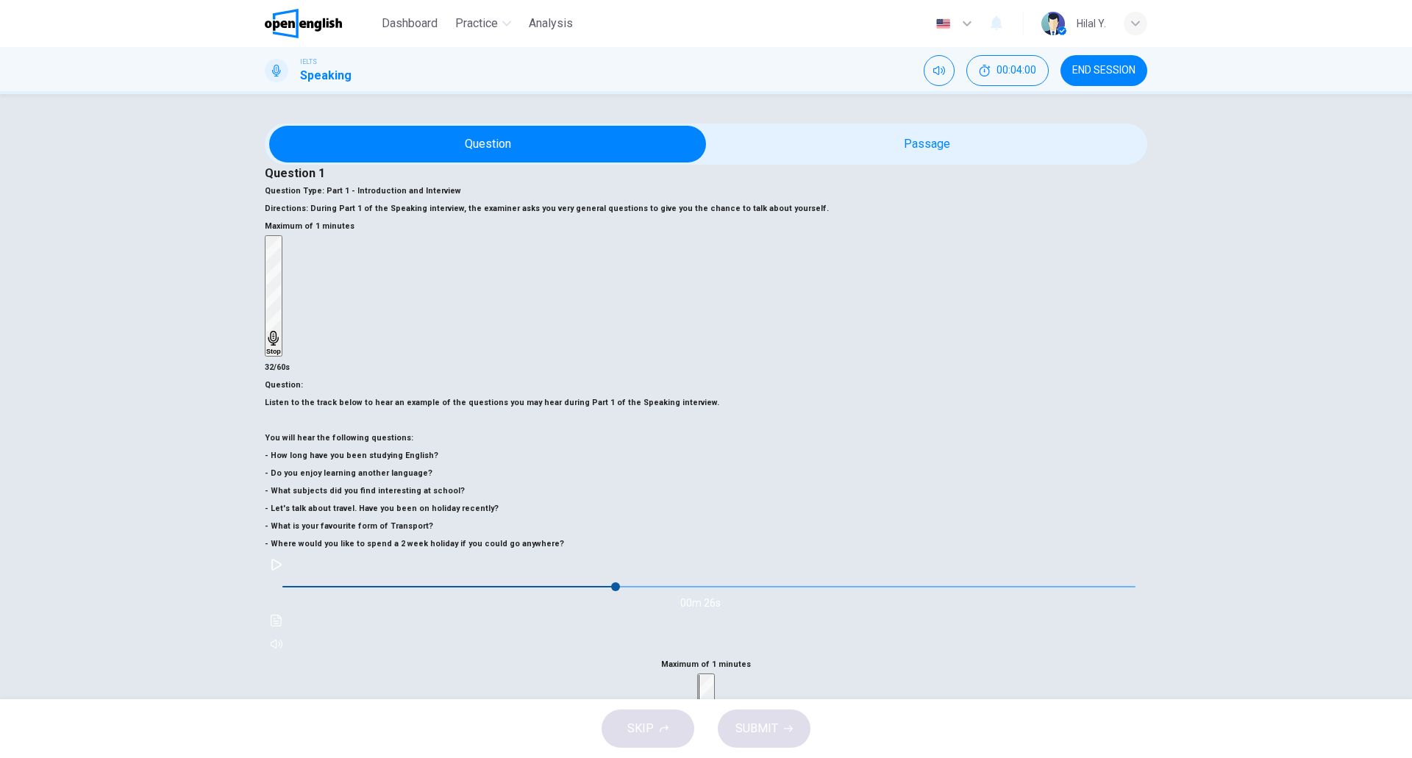
click at [713, 675] on div "Stop" at bounding box center [705, 734] width 15 height 118
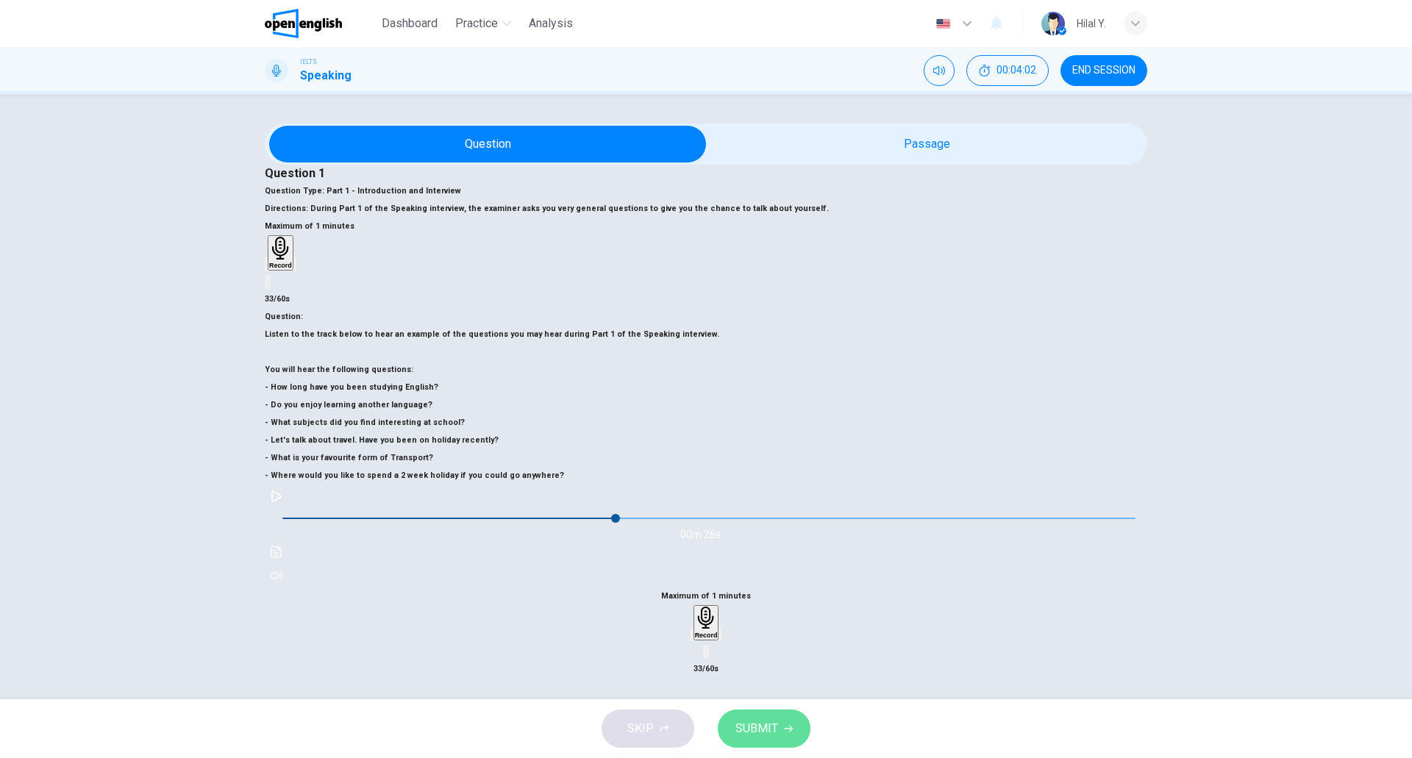
click at [766, 739] on button "SUBMIT" at bounding box center [764, 728] width 93 height 38
click at [692, 637] on icon "button" at bounding box center [692, 637] width 0 height 0
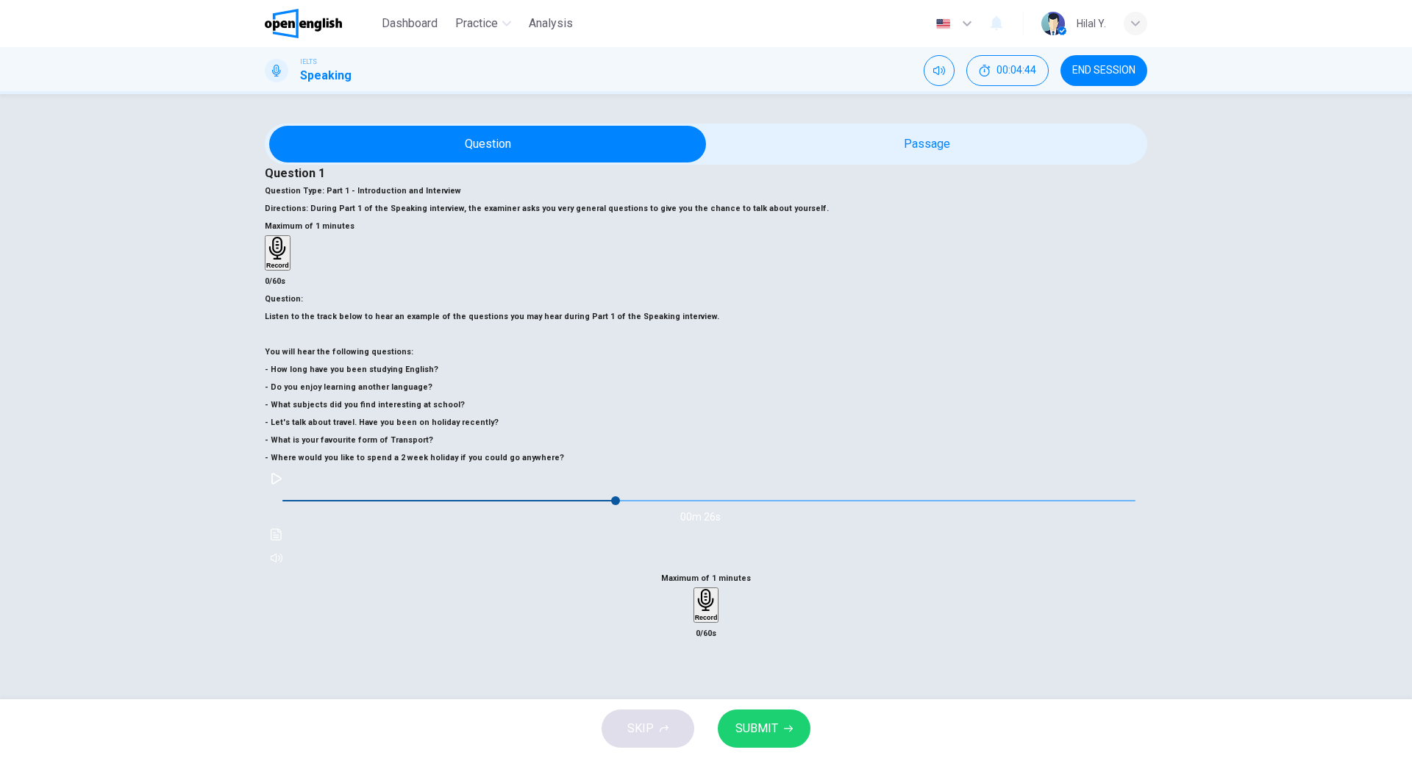
click at [628, 651] on div "Question 1 Question Type : Part 1 - Introduction and Interview Directions : Dur…" at bounding box center [706, 397] width 882 height 546
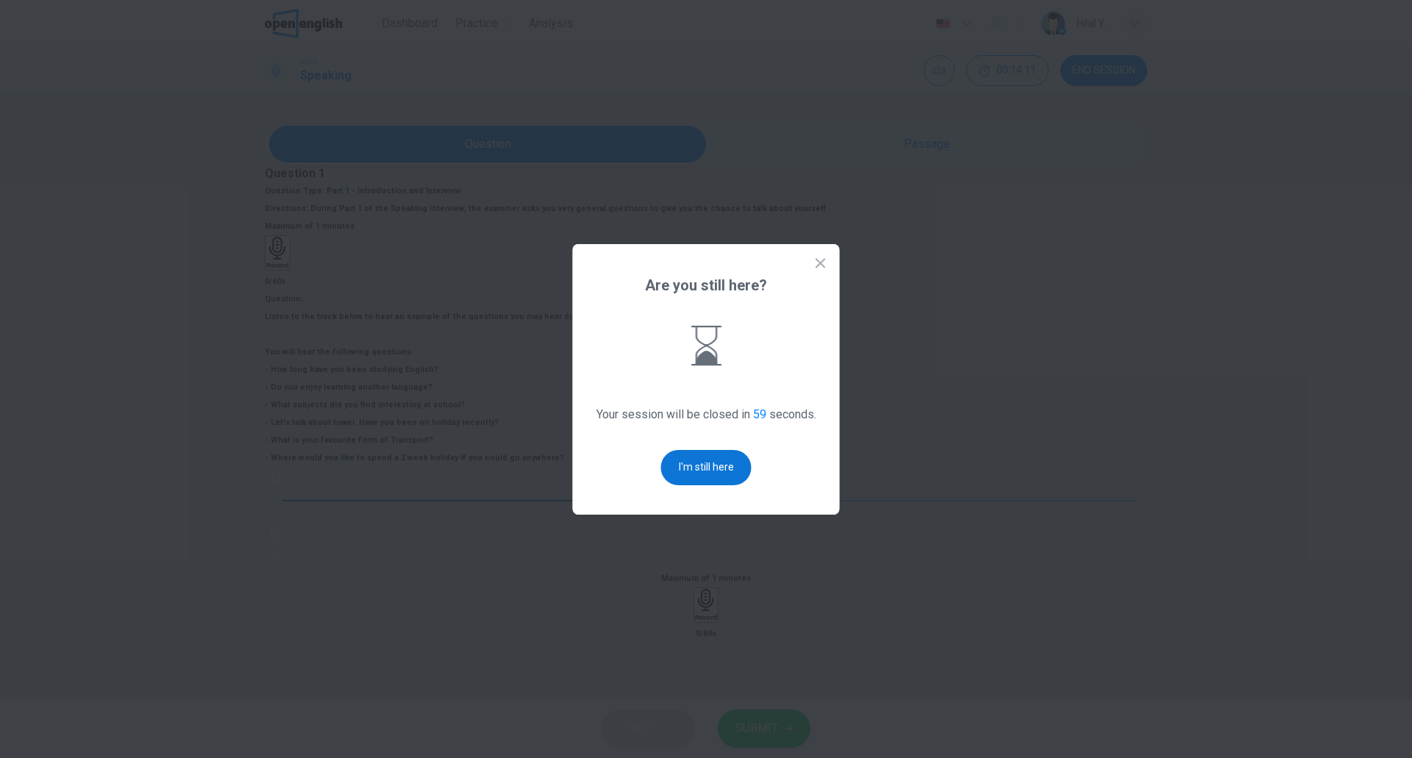
click at [705, 467] on button "I'm still here" at bounding box center [706, 467] width 90 height 35
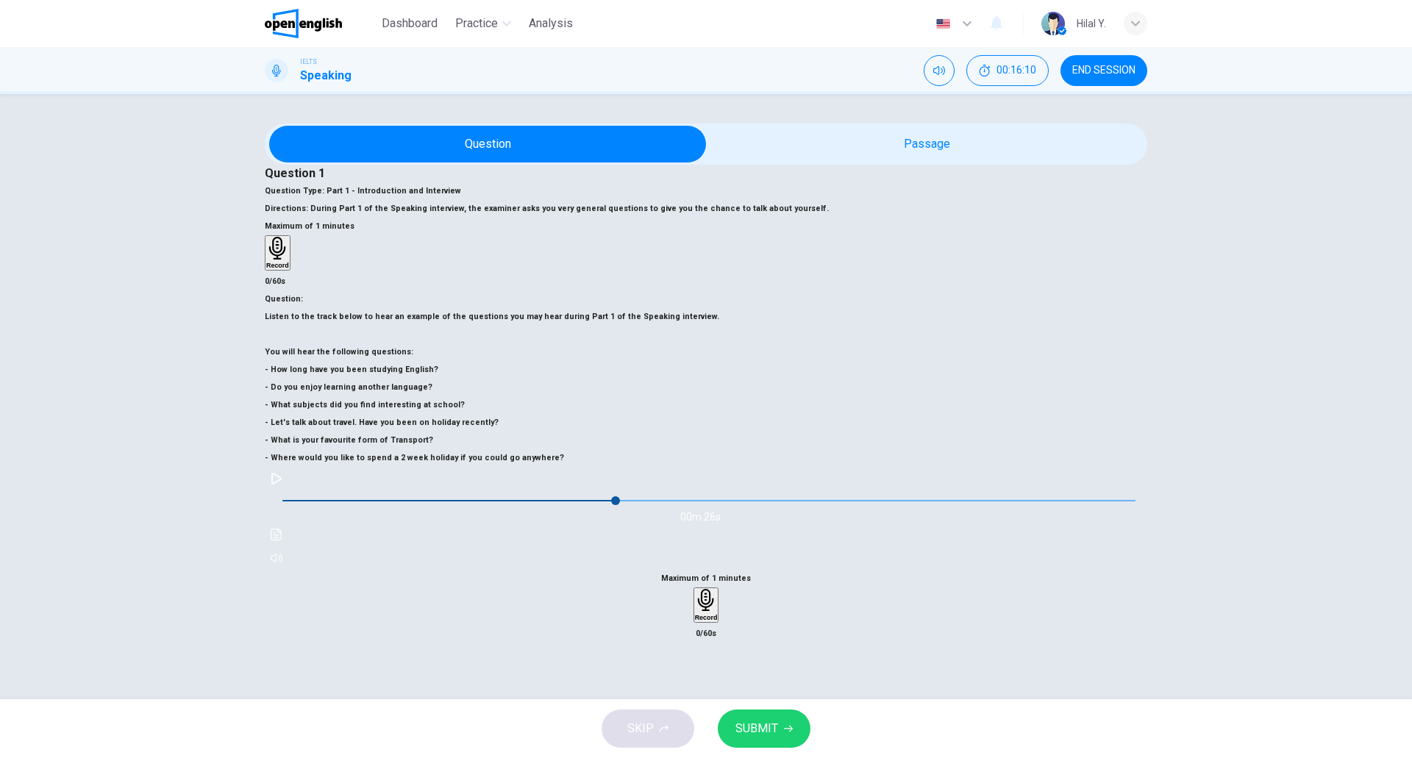
click at [718, 589] on div "Record" at bounding box center [706, 605] width 23 height 32
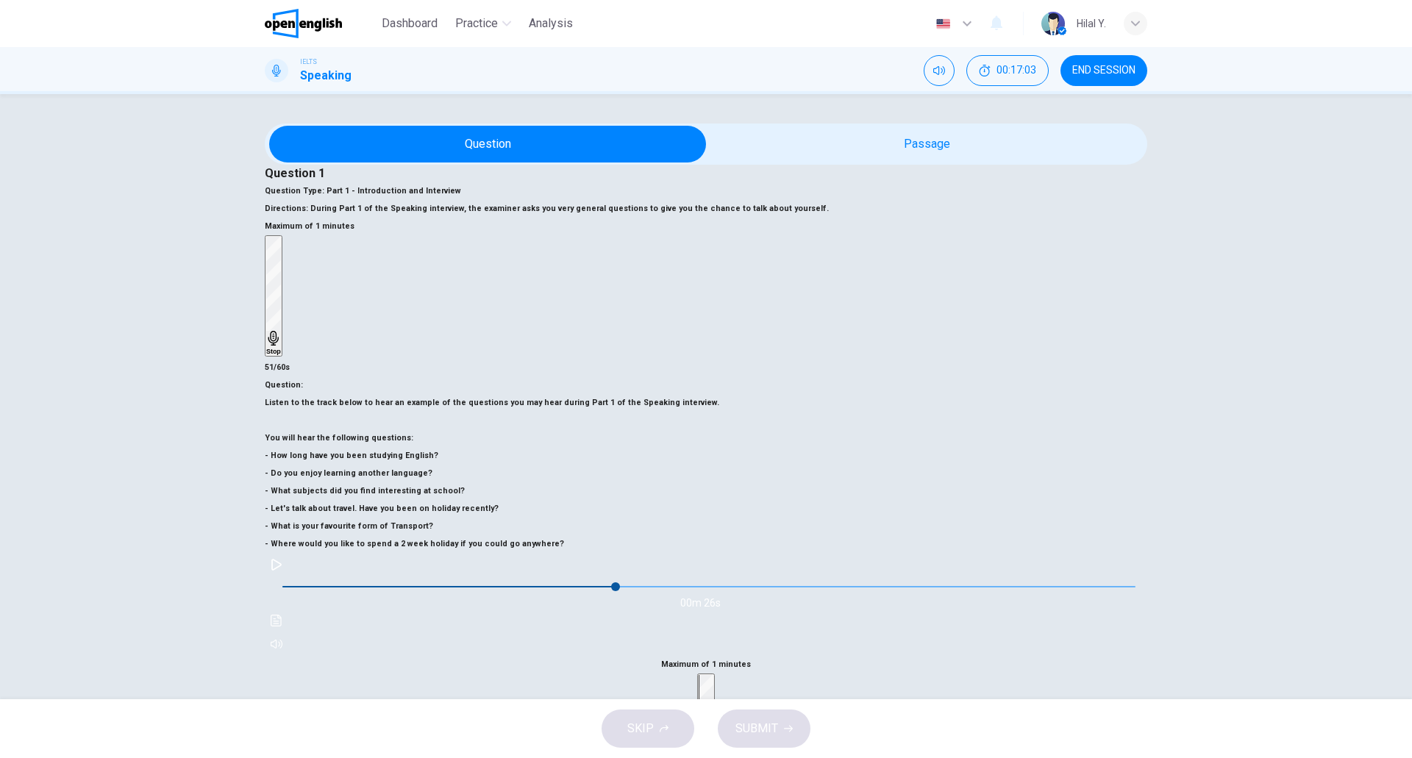
click at [713, 675] on div "Stop" at bounding box center [705, 734] width 15 height 118
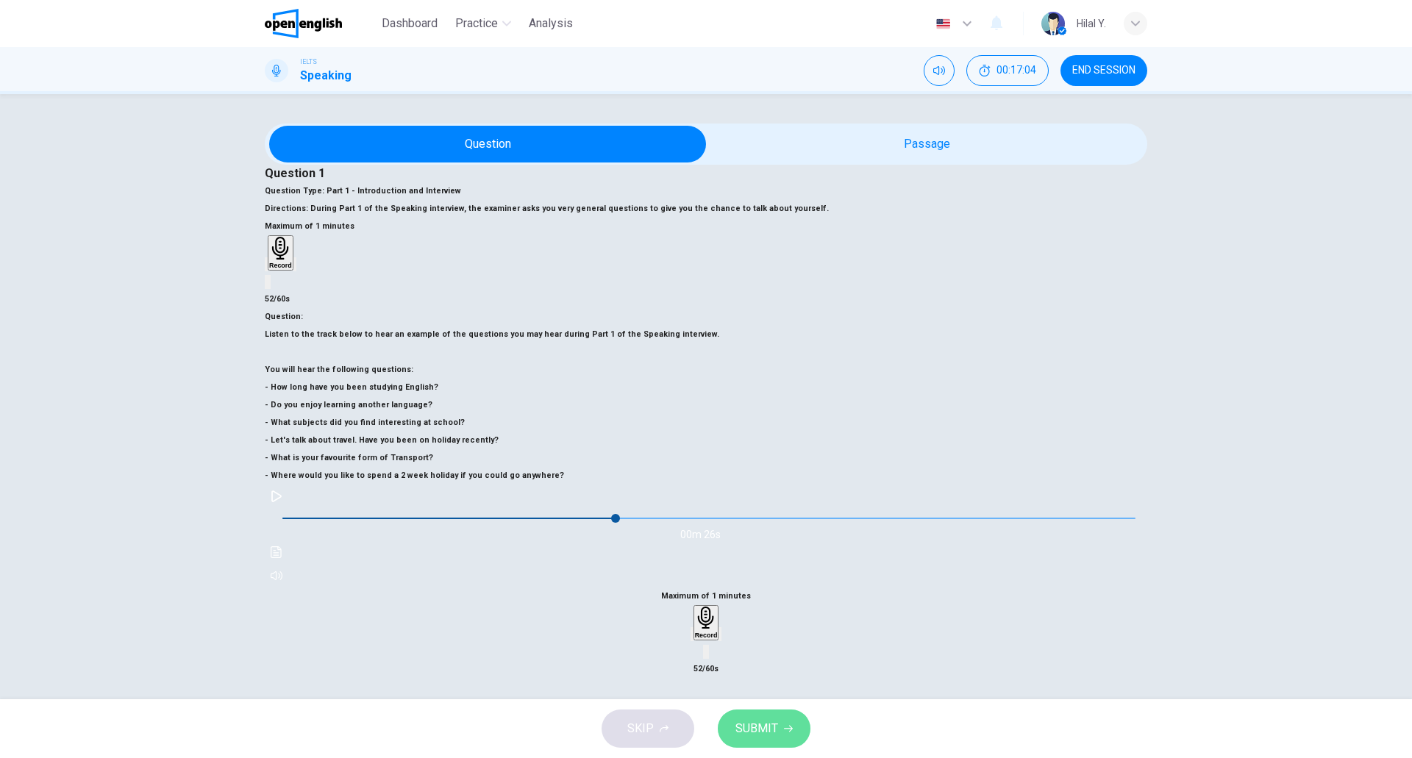
click at [773, 726] on span "SUBMIT" at bounding box center [756, 728] width 43 height 21
click at [784, 710] on button "SUBMIT" at bounding box center [764, 728] width 93 height 38
click at [785, 716] on div "Processing your response..." at bounding box center [706, 728] width 1412 height 59
click at [692, 637] on icon "button" at bounding box center [692, 637] width 0 height 0
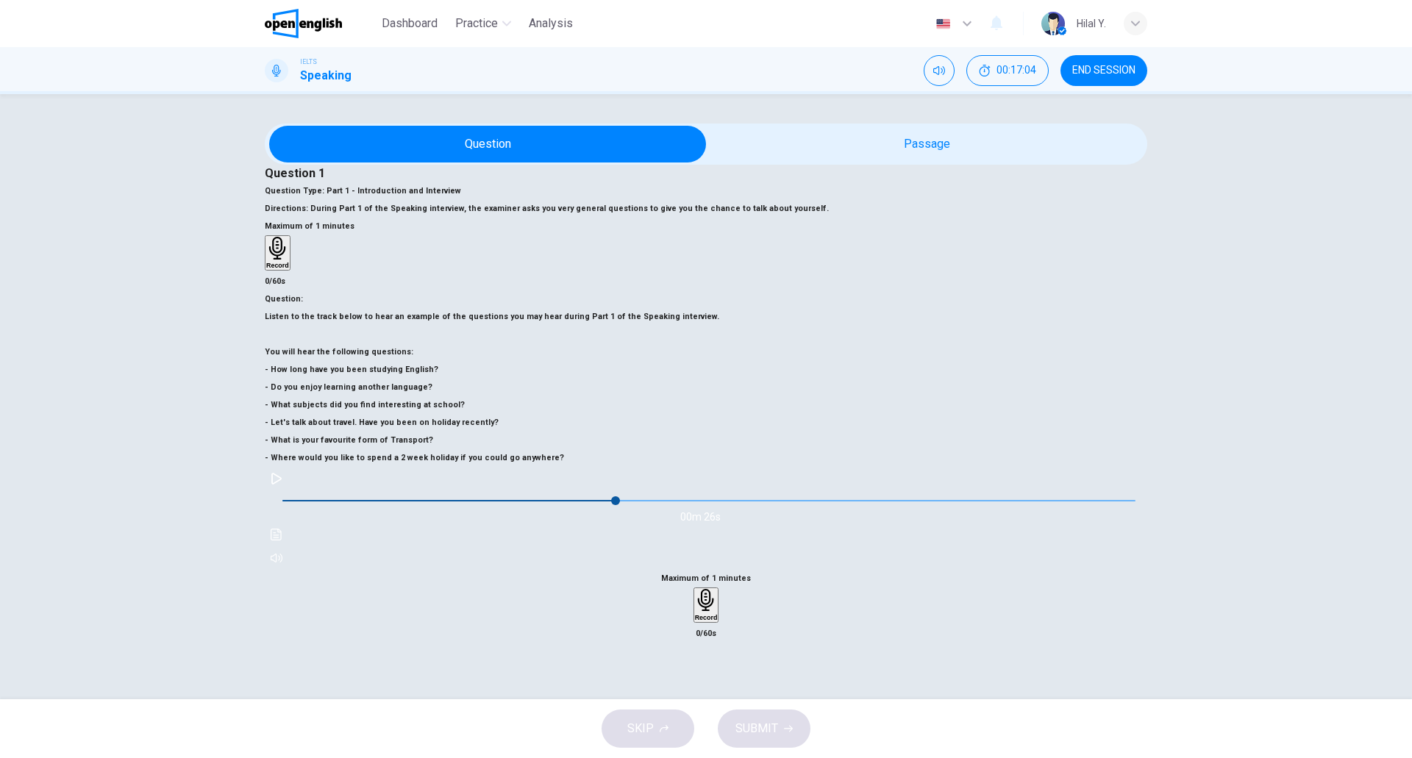
click at [665, 734] on div "SKIP SUBMIT" at bounding box center [706, 728] width 1412 height 59
click at [651, 723] on div "SKIP SUBMIT" at bounding box center [706, 728] width 1412 height 59
click at [626, 719] on div "SKIP SUBMIT" at bounding box center [706, 728] width 1412 height 59
click at [670, 721] on div "SKIP SUBMIT" at bounding box center [706, 728] width 1412 height 59
type input "**"
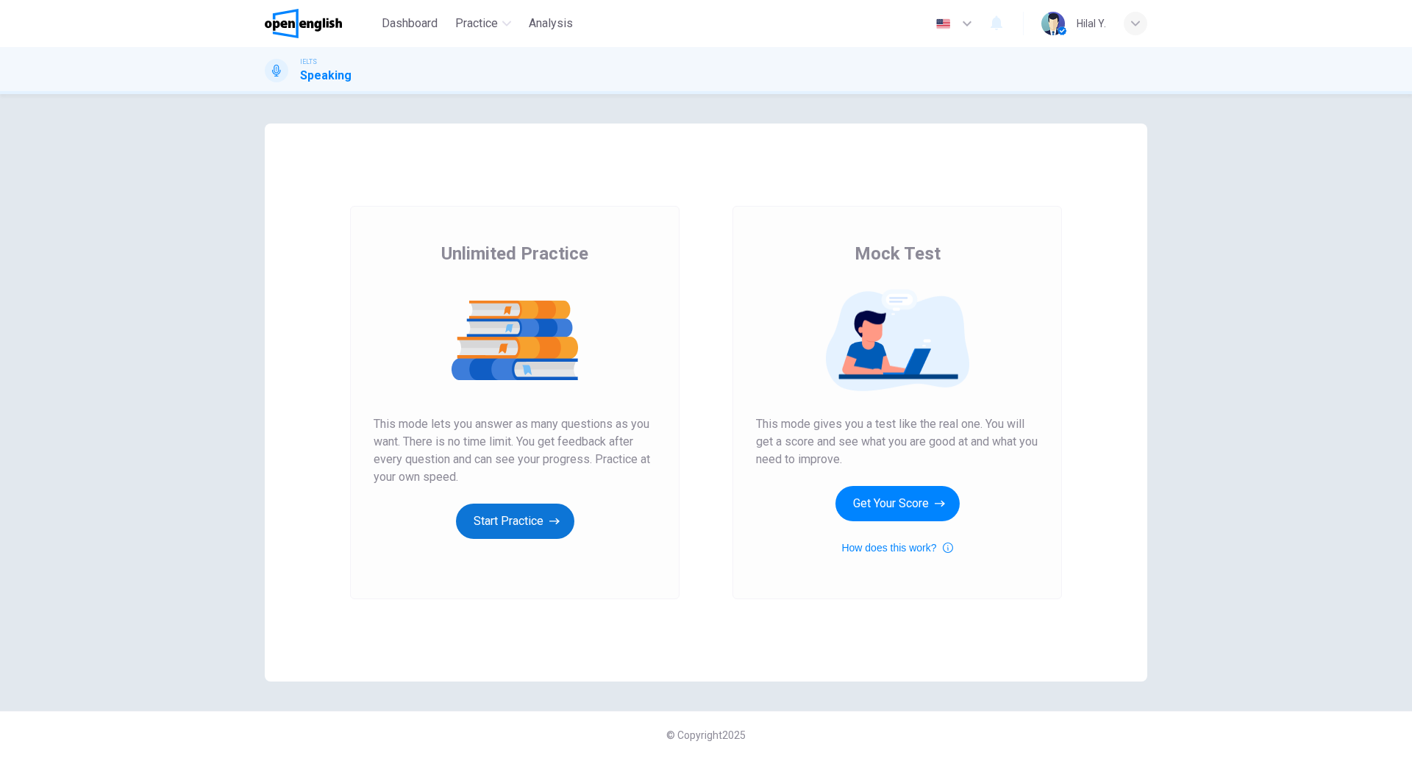
click at [517, 521] on button "Start Practice" at bounding box center [515, 521] width 118 height 35
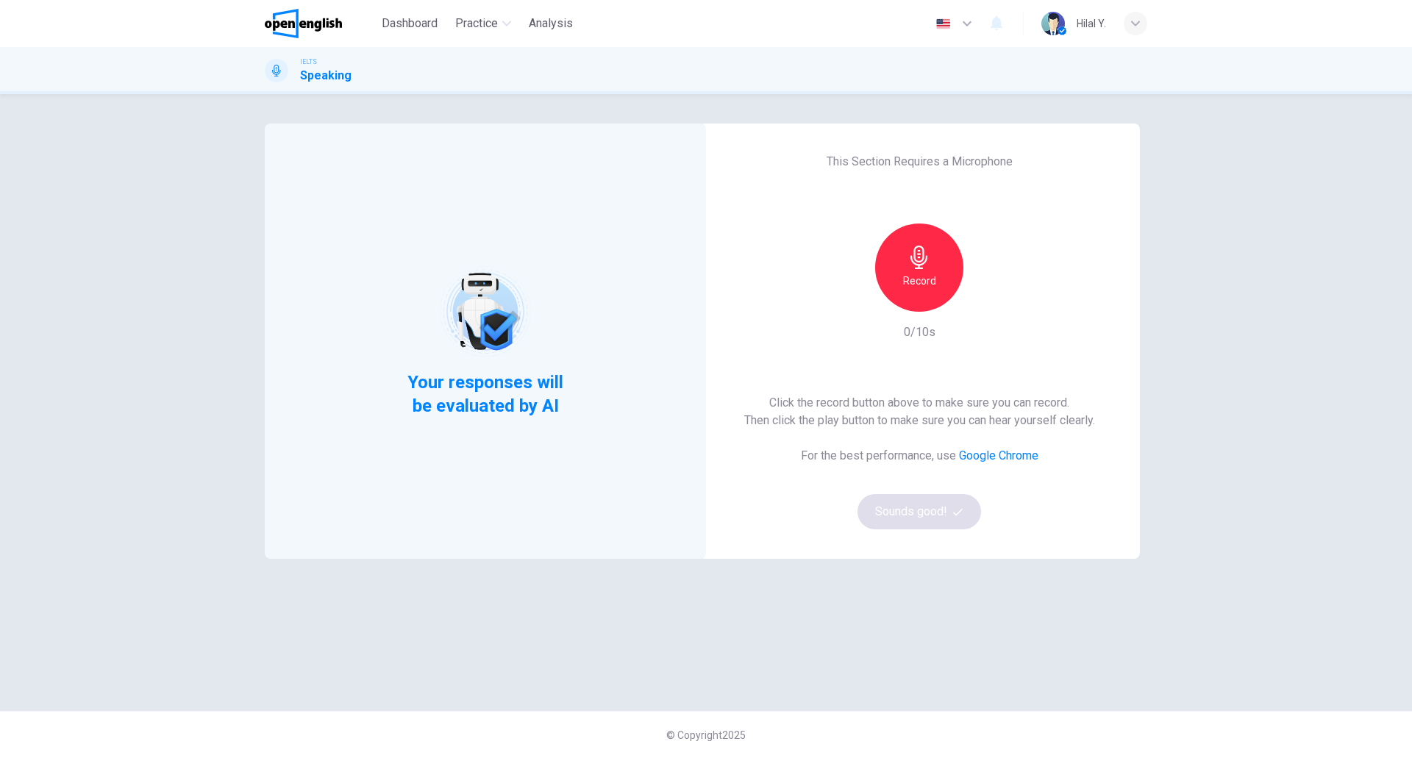
click at [945, 323] on div "Record 0/10s" at bounding box center [919, 283] width 159 height 118
click at [923, 264] on icon "button" at bounding box center [918, 258] width 17 height 24
click at [932, 264] on div "Stop" at bounding box center [919, 268] width 88 height 88
click at [904, 517] on button "Sounds good!" at bounding box center [919, 511] width 124 height 35
